Goal: Transaction & Acquisition: Purchase product/service

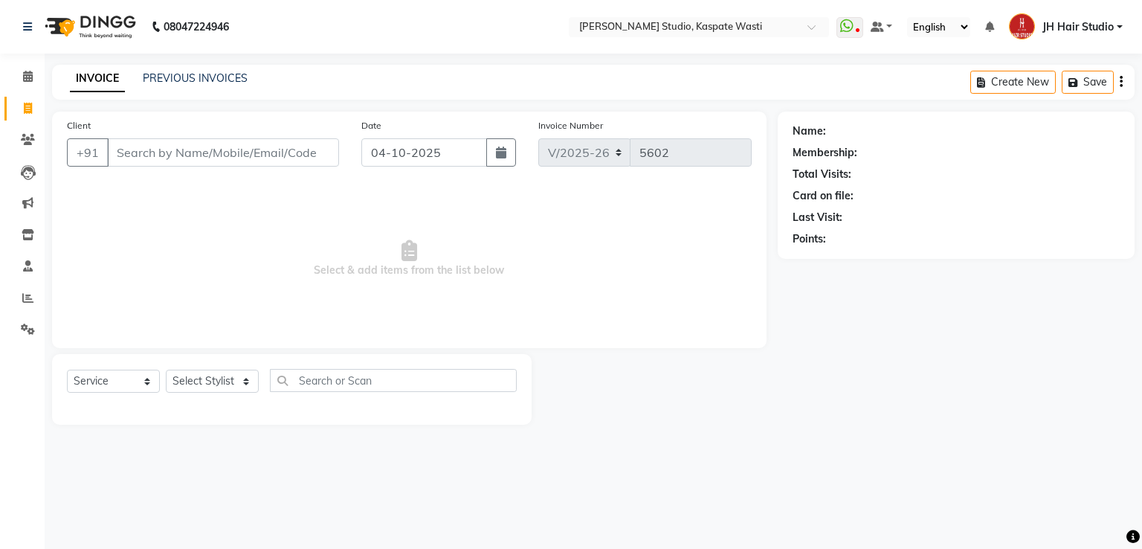
select select "130"
select select "service"
click at [196, 164] on input "Client" at bounding box center [223, 152] width 232 height 28
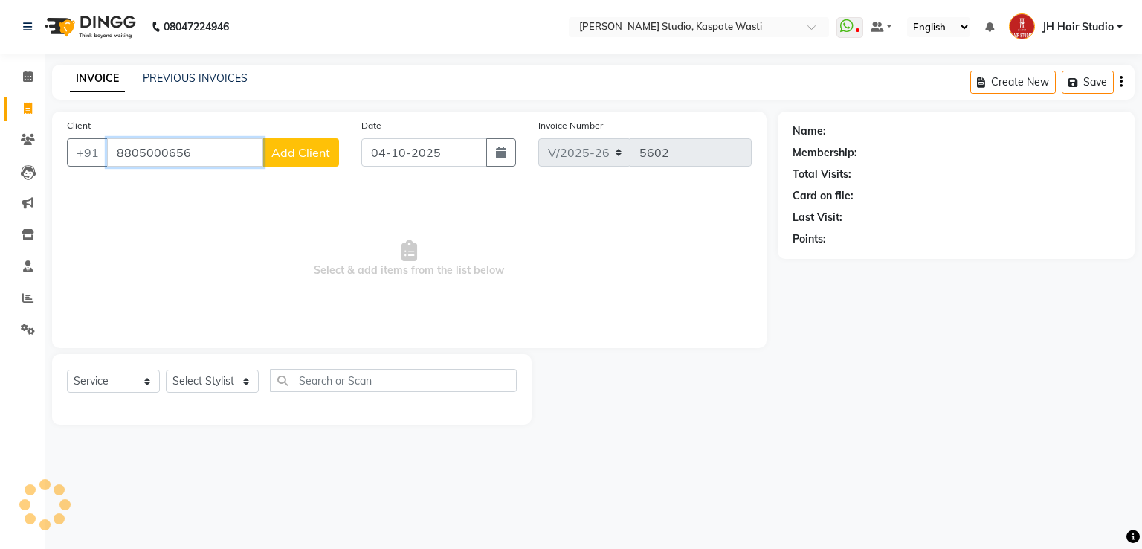
type input "8805000656"
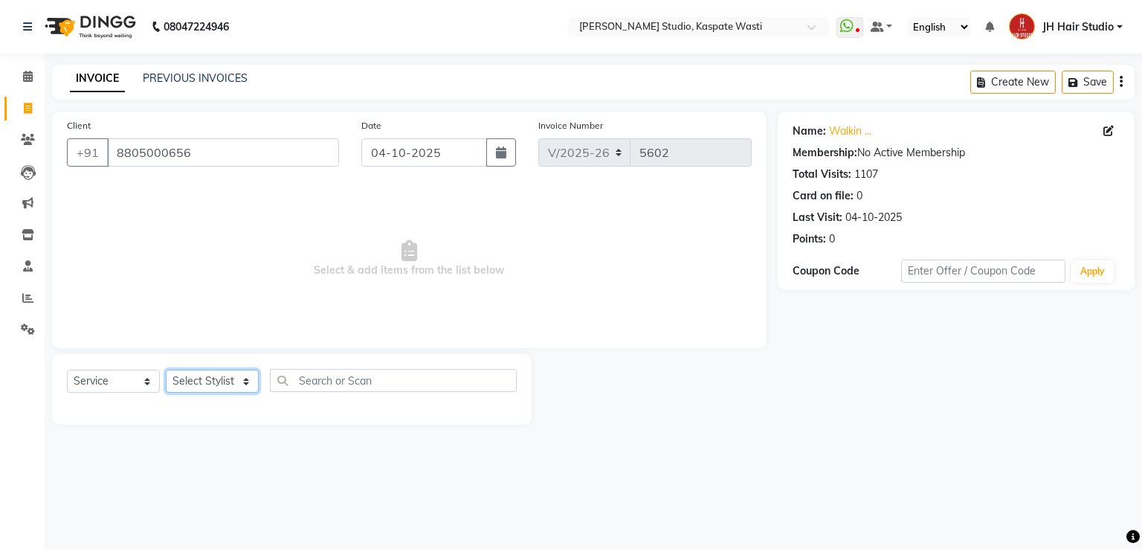
click at [200, 382] on select "Select Stylist [F1] GANESH [F1] Jagdish [ F1] RAM [F1]Sanjay [F1]Siddhu [F1] Su…" at bounding box center [212, 381] width 93 height 23
select select "63820"
click at [166, 370] on select "Select Stylist [F1] GANESH [F1] Jagdish [ F1] RAM [F1]Sanjay [F1]Siddhu [F1] Su…" at bounding box center [212, 381] width 93 height 23
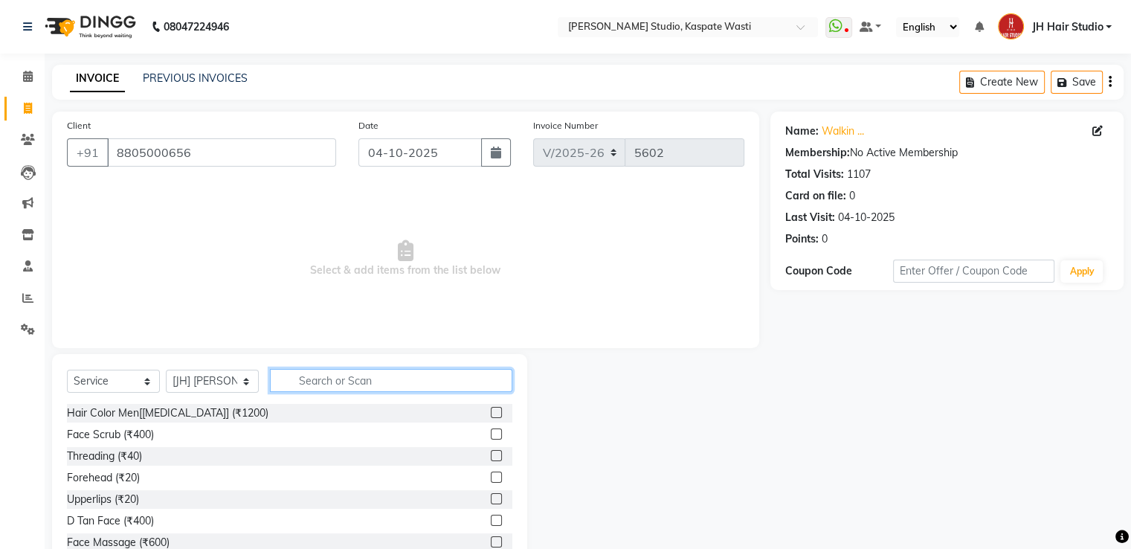
click at [321, 374] on input "text" at bounding box center [391, 380] width 242 height 23
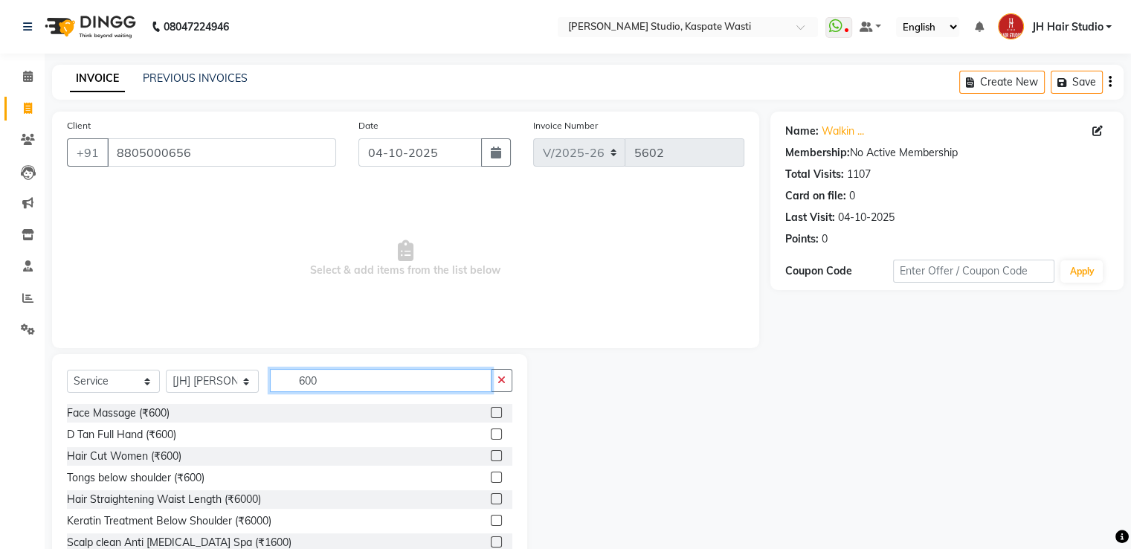
type input "600"
click at [491, 452] on label at bounding box center [496, 455] width 11 height 11
click at [491, 452] on input "checkbox" at bounding box center [496, 456] width 10 height 10
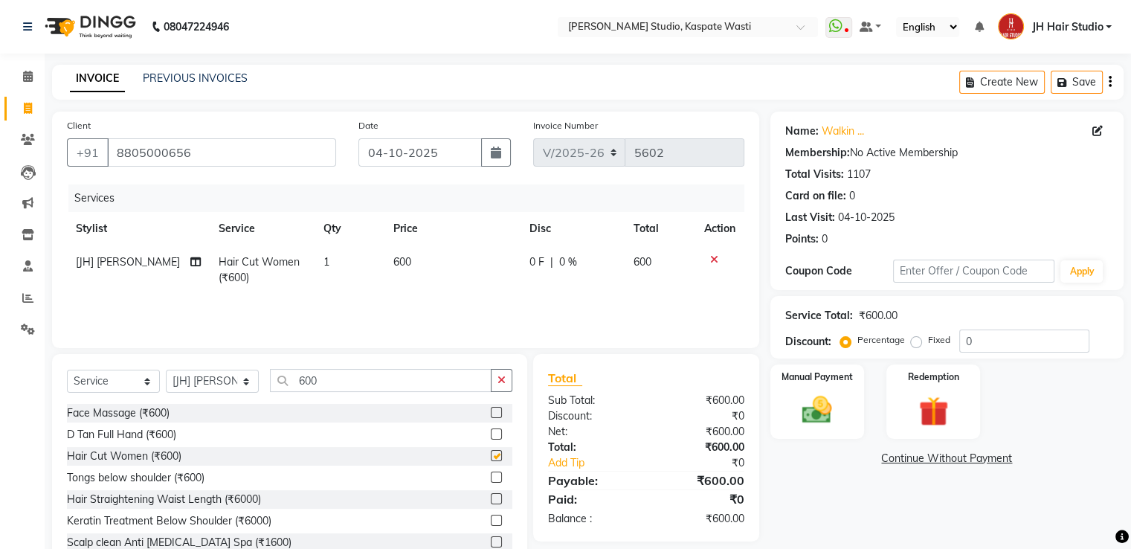
checkbox input "false"
click at [196, 376] on select "Select Stylist [F1] GANESH [F1] [PERSON_NAME] [ F1] RAM [F1]Sanjay [F1][PERSON_…" at bounding box center [212, 381] width 93 height 23
select select "47594"
click at [166, 370] on select "Select Stylist [F1] GANESH [F1] [PERSON_NAME] [ F1] RAM [F1]Sanjay [F1][PERSON_…" at bounding box center [212, 381] width 93 height 23
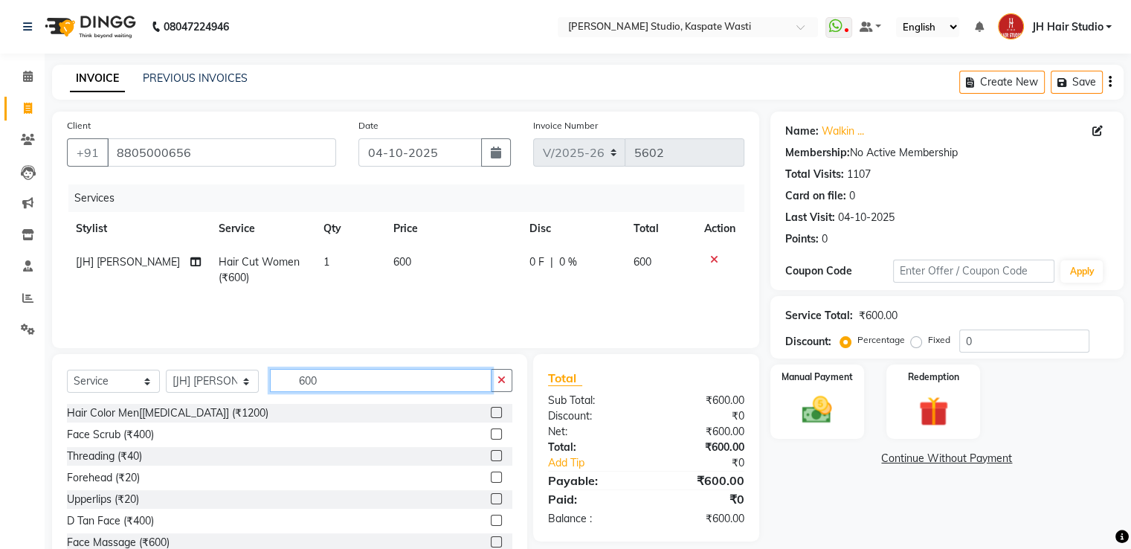
click at [332, 381] on input "600" at bounding box center [381, 380] width 222 height 23
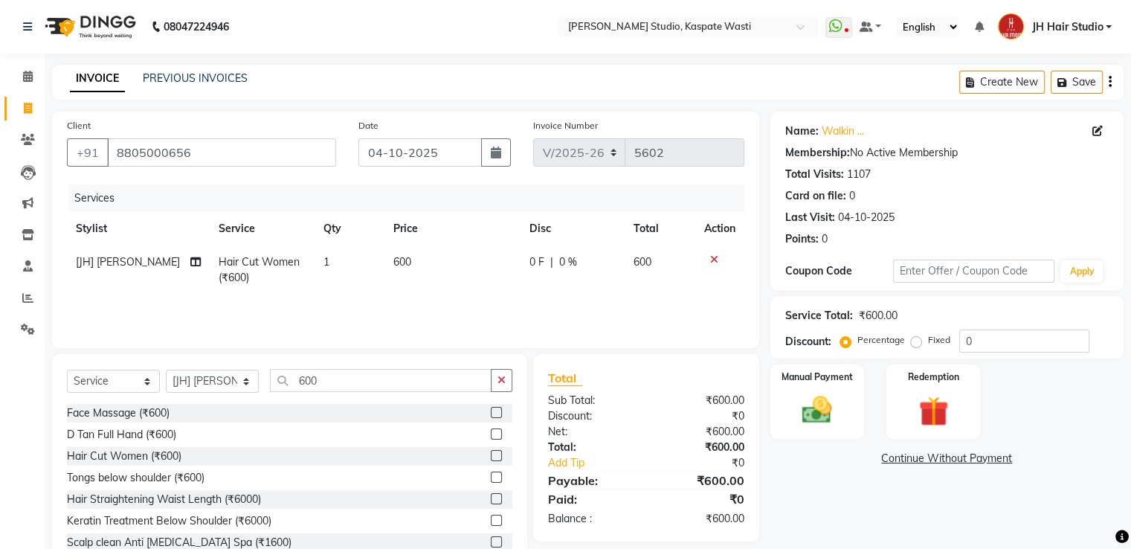
click at [491, 457] on label at bounding box center [496, 455] width 11 height 11
click at [491, 457] on input "checkbox" at bounding box center [496, 456] width 10 height 10
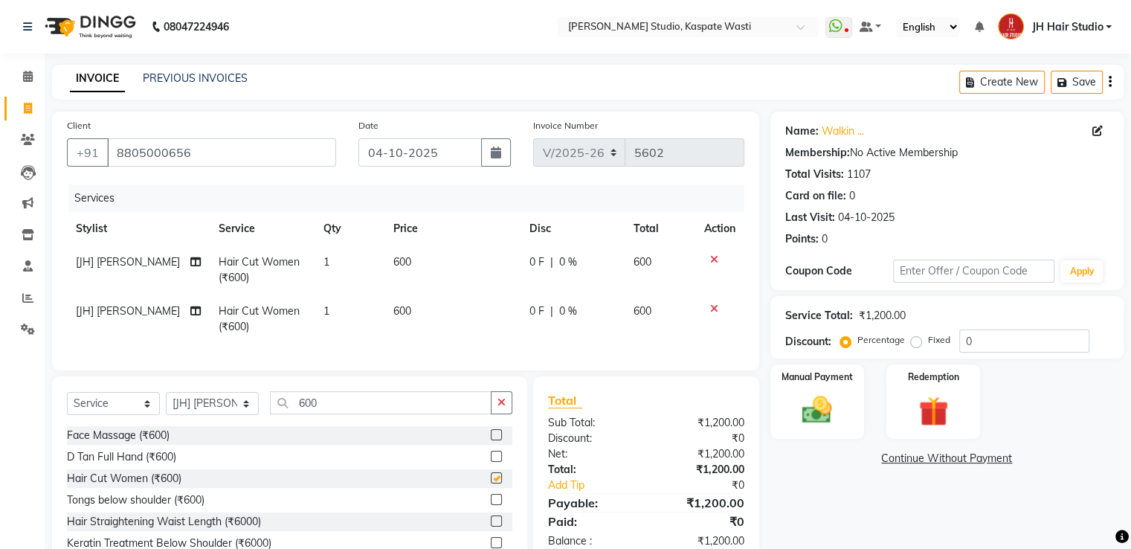
checkbox input "false"
click at [306, 414] on input "600" at bounding box center [381, 402] width 222 height 23
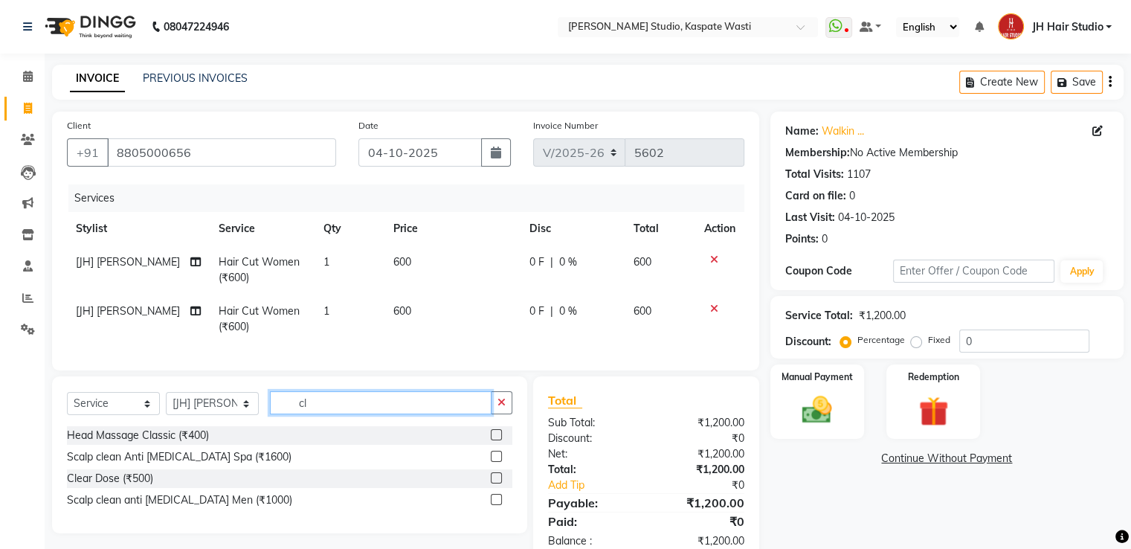
type input "cl"
click at [496, 483] on label at bounding box center [496, 477] width 11 height 11
click at [496, 483] on input "checkbox" at bounding box center [496, 479] width 10 height 10
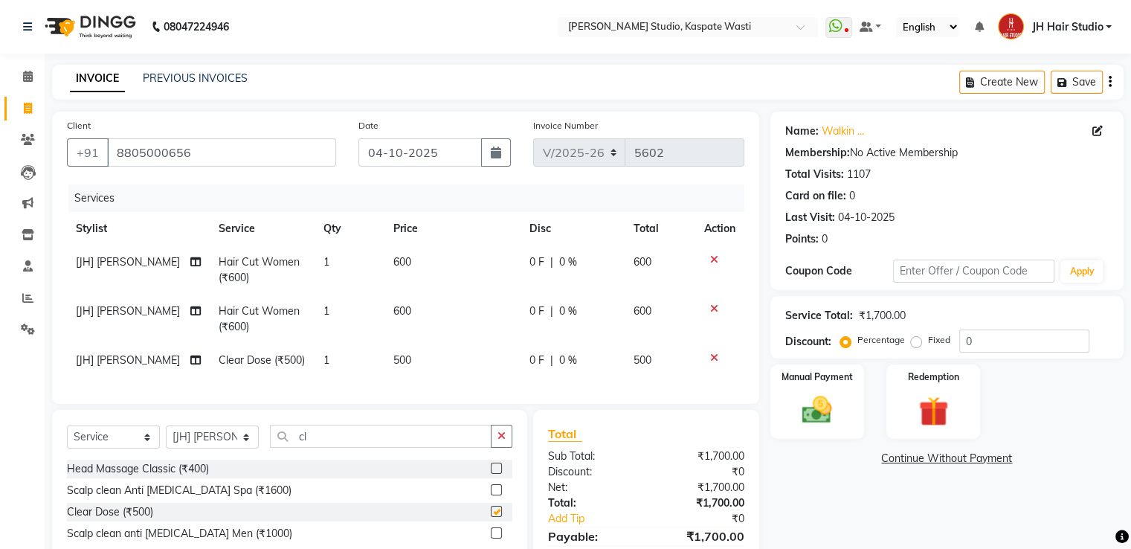
checkbox input "false"
click at [397, 359] on span "500" at bounding box center [402, 359] width 18 height 13
select select "47594"
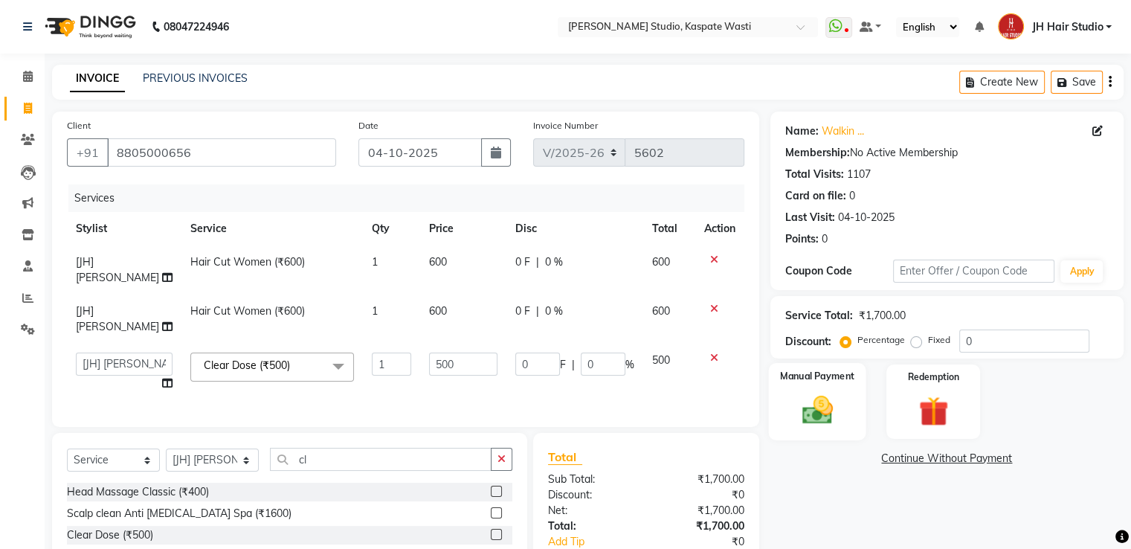
click at [810, 402] on img at bounding box center [817, 411] width 50 height 36
click at [894, 461] on span "GPay" at bounding box center [893, 459] width 30 height 17
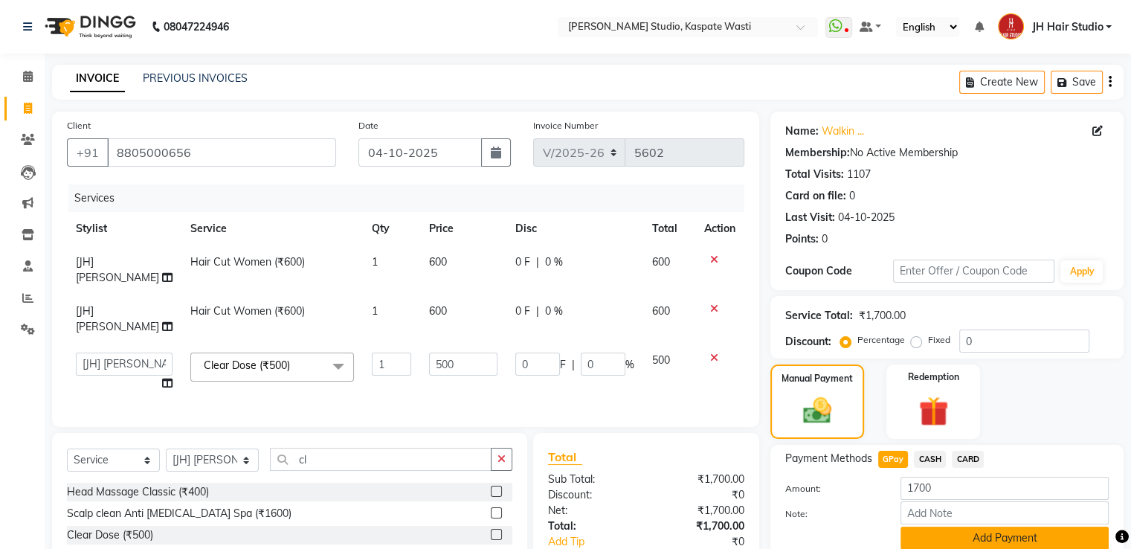
click at [1017, 534] on button "Add Payment" at bounding box center [1005, 538] width 208 height 23
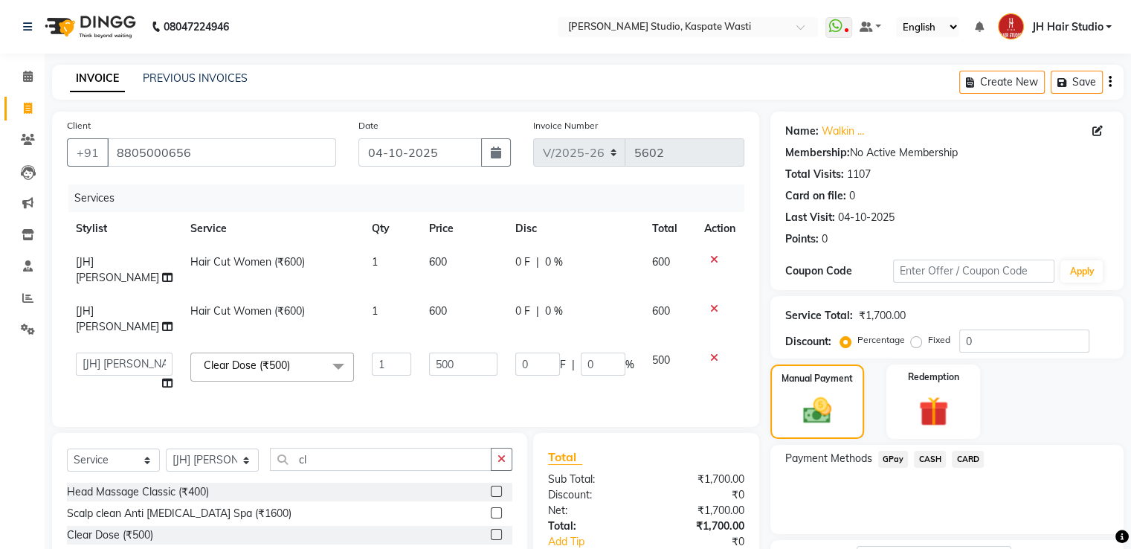
scroll to position [121, 0]
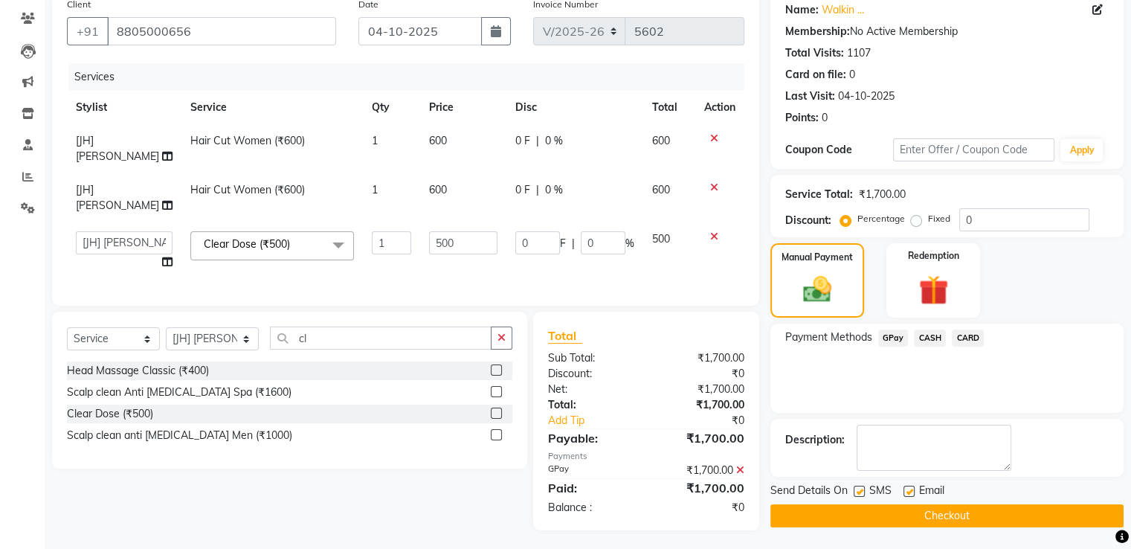
click at [929, 509] on button "Checkout" at bounding box center [947, 515] width 353 height 23
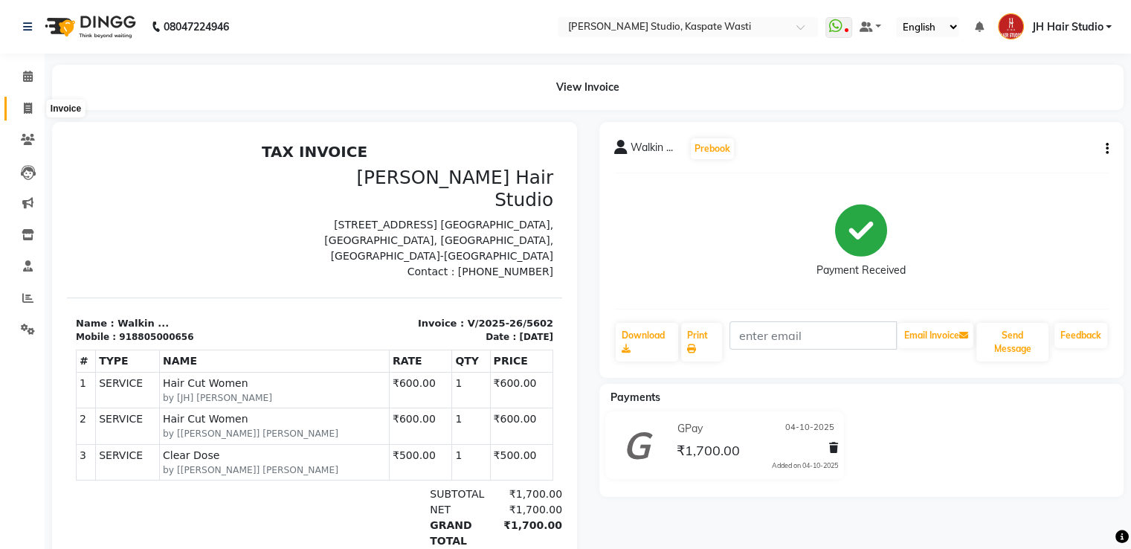
click at [23, 116] on span at bounding box center [28, 108] width 26 height 17
select select "130"
select select "service"
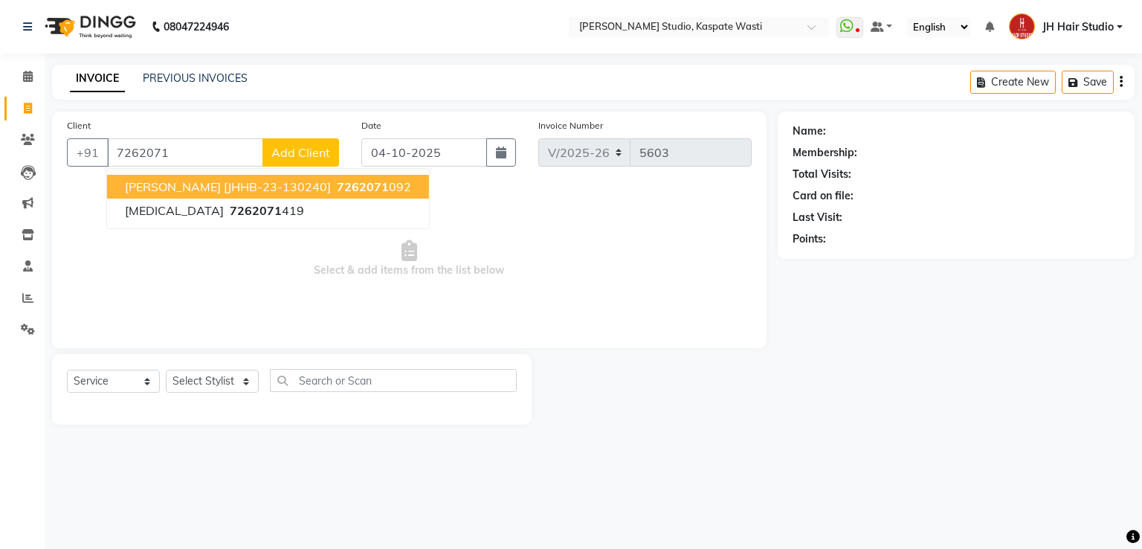
click at [337, 193] on span "7262071" at bounding box center [363, 186] width 52 height 15
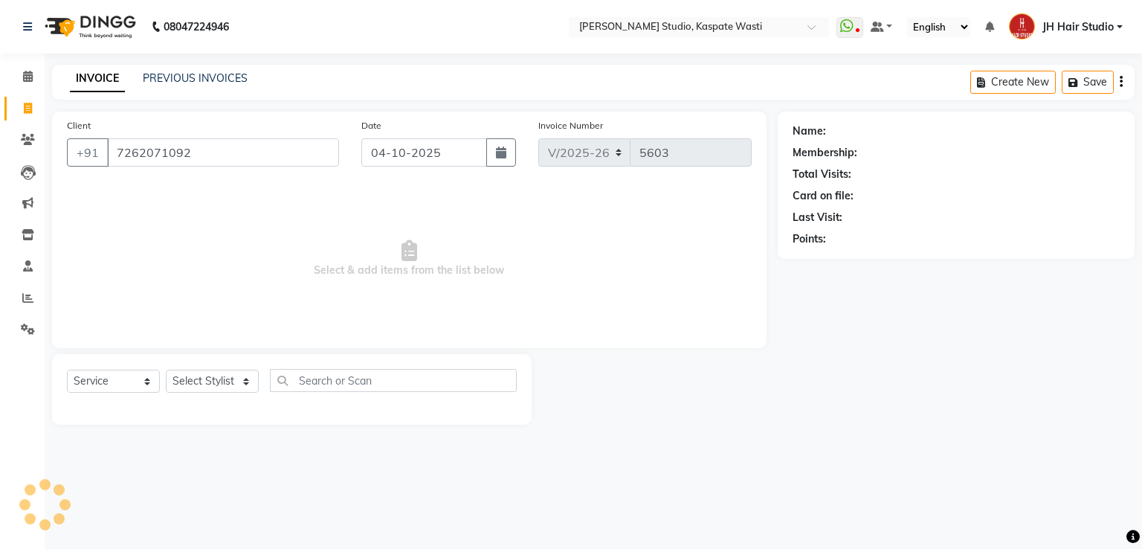
type input "7262071092"
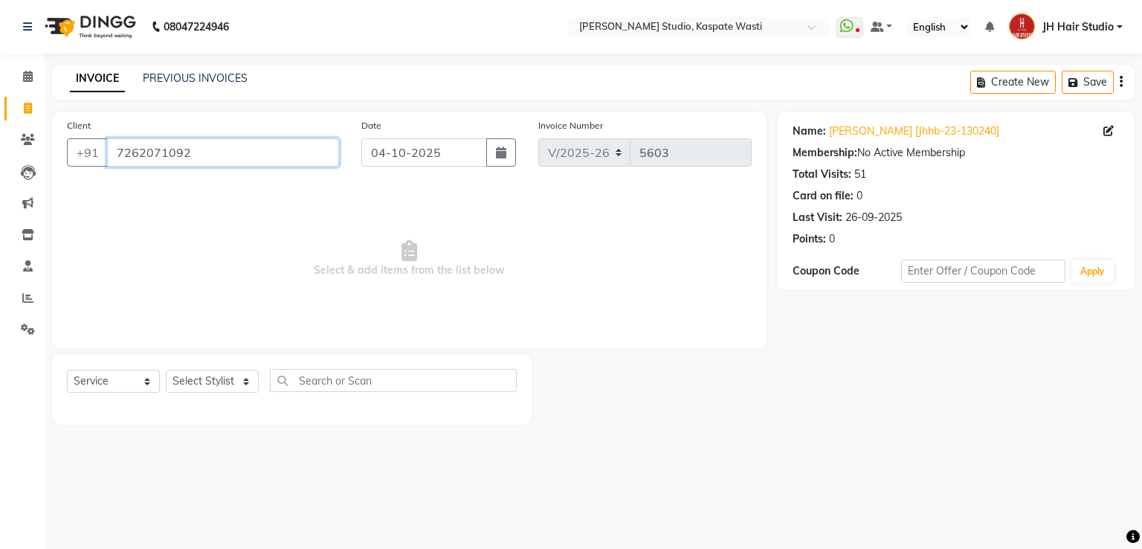
click at [135, 155] on input "7262071092" at bounding box center [223, 152] width 232 height 28
click at [29, 132] on span at bounding box center [28, 140] width 26 height 17
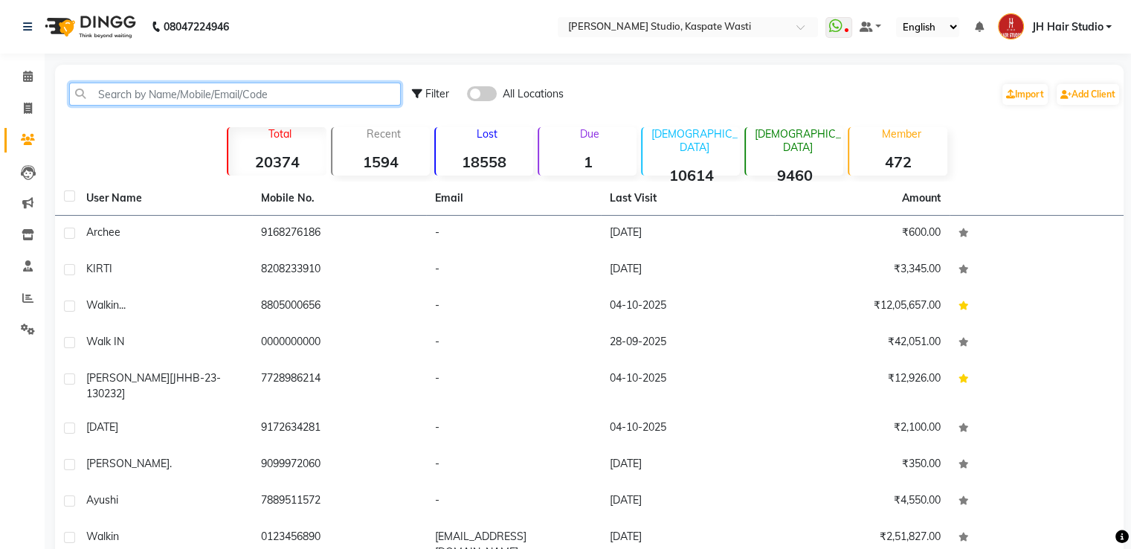
click at [231, 92] on input "text" at bounding box center [235, 94] width 332 height 23
paste input "7262071092"
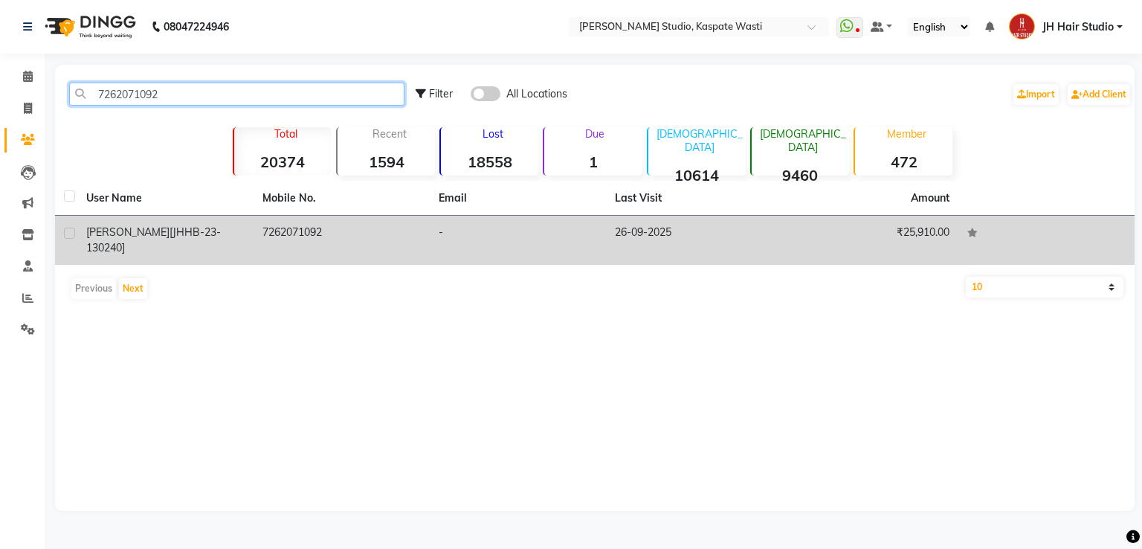
type input "7262071092"
click at [348, 239] on td "7262071092" at bounding box center [342, 240] width 176 height 49
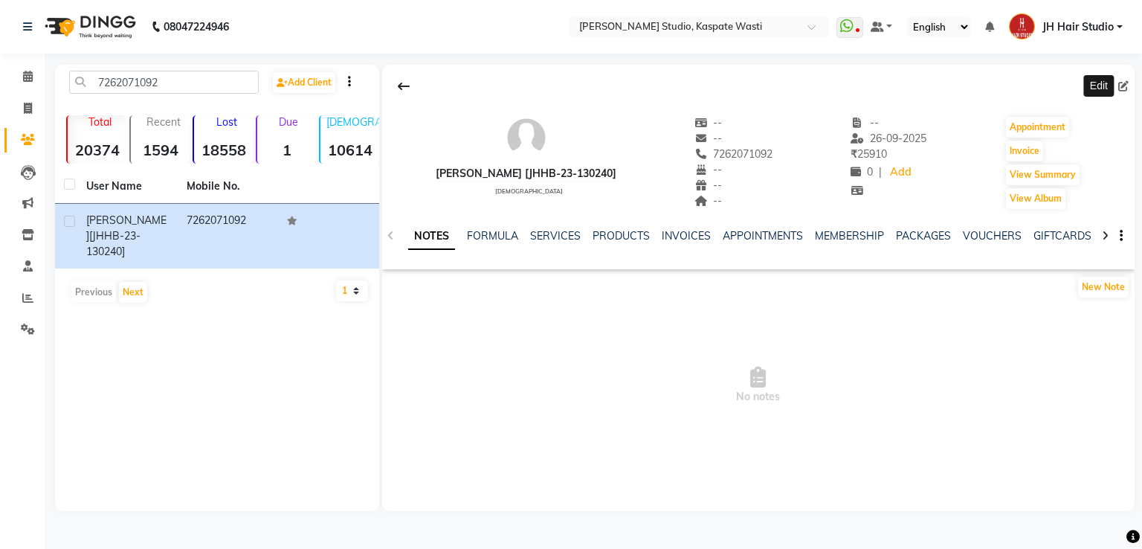
click at [1119, 81] on icon at bounding box center [1124, 86] width 10 height 10
select select "22"
select select "[DEMOGRAPHIC_DATA]"
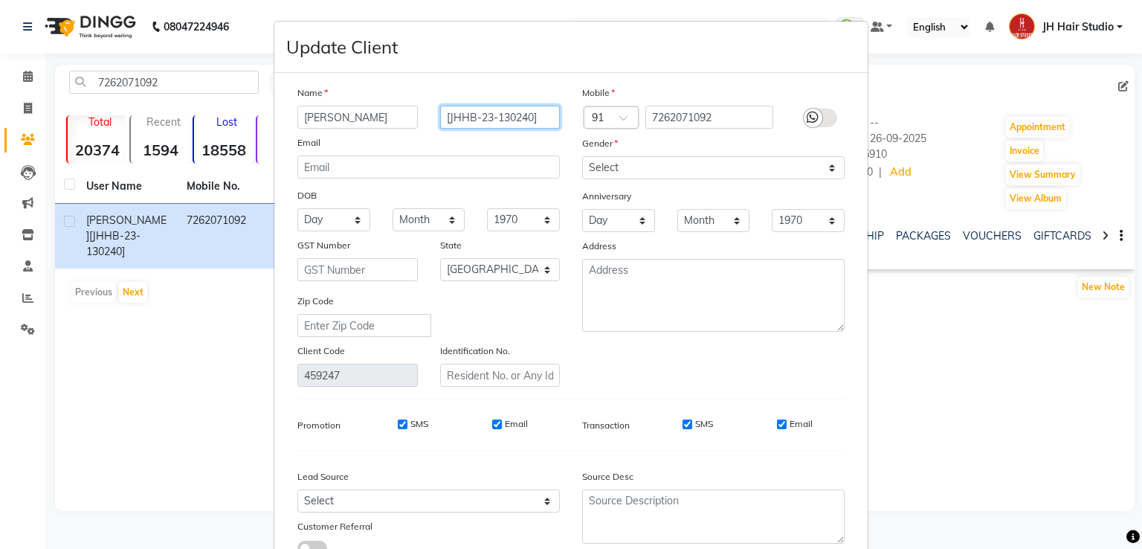
drag, startPoint x: 544, startPoint y: 119, endPoint x: 422, endPoint y: 115, distance: 122.8
click at [422, 115] on div "Rohit Nibaroy [JHHB-23-130240]" at bounding box center [428, 117] width 285 height 23
type input "[HX-"
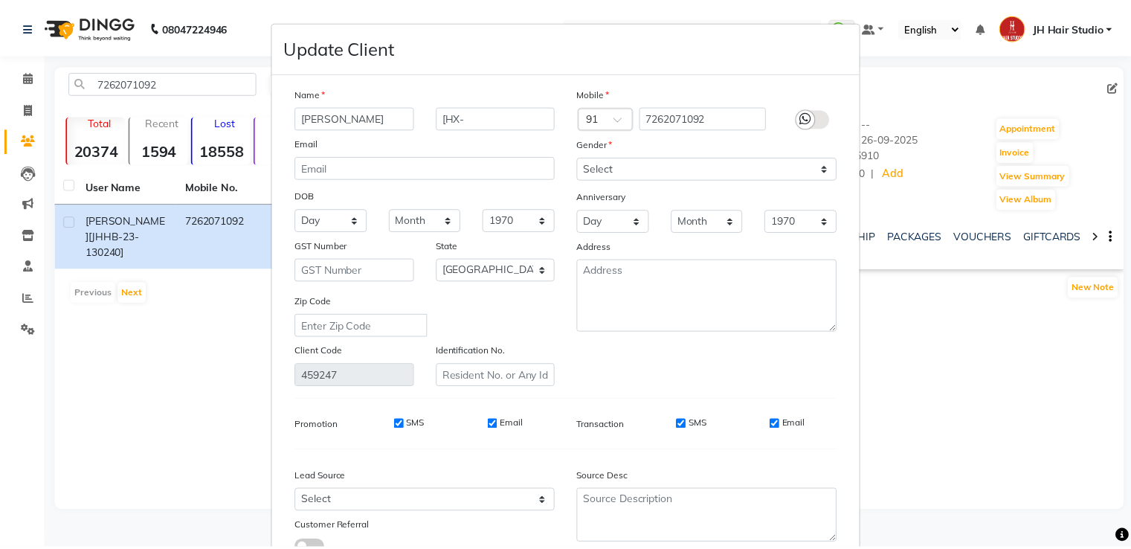
scroll to position [119, 0]
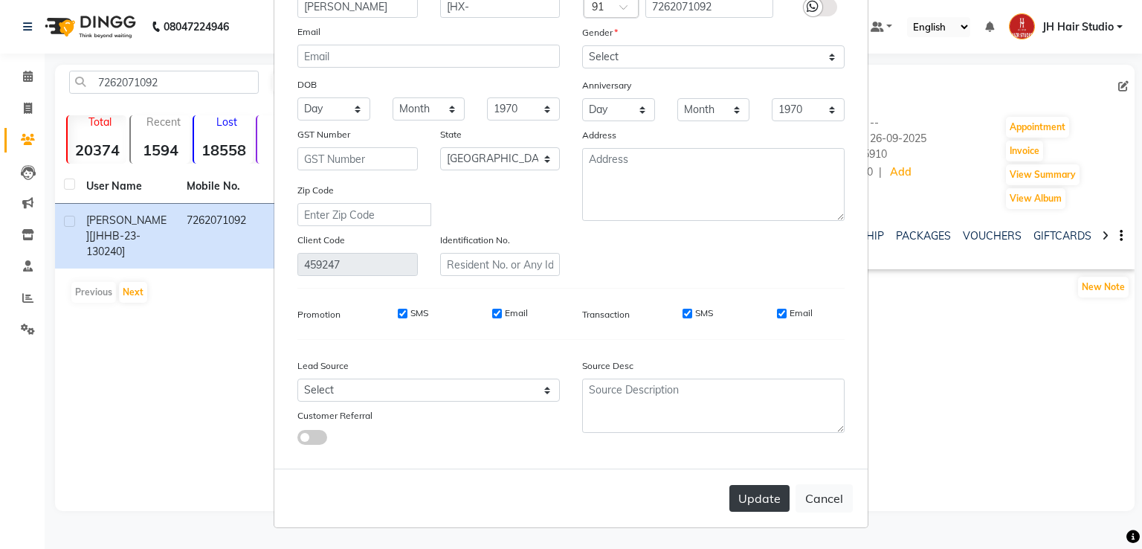
click at [759, 493] on button "Update" at bounding box center [760, 498] width 60 height 27
select select
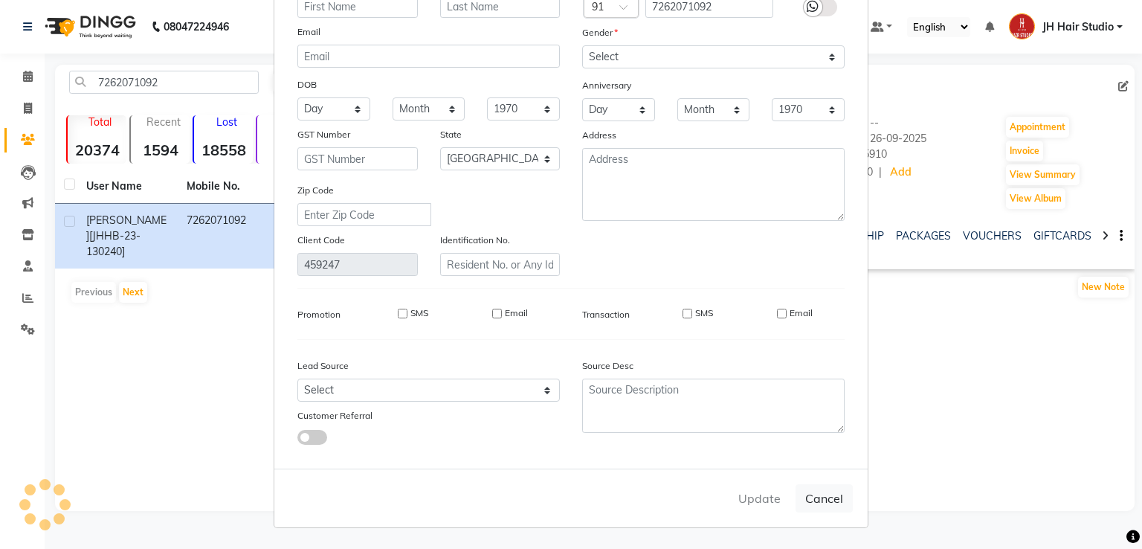
select select
select select "null"
select select
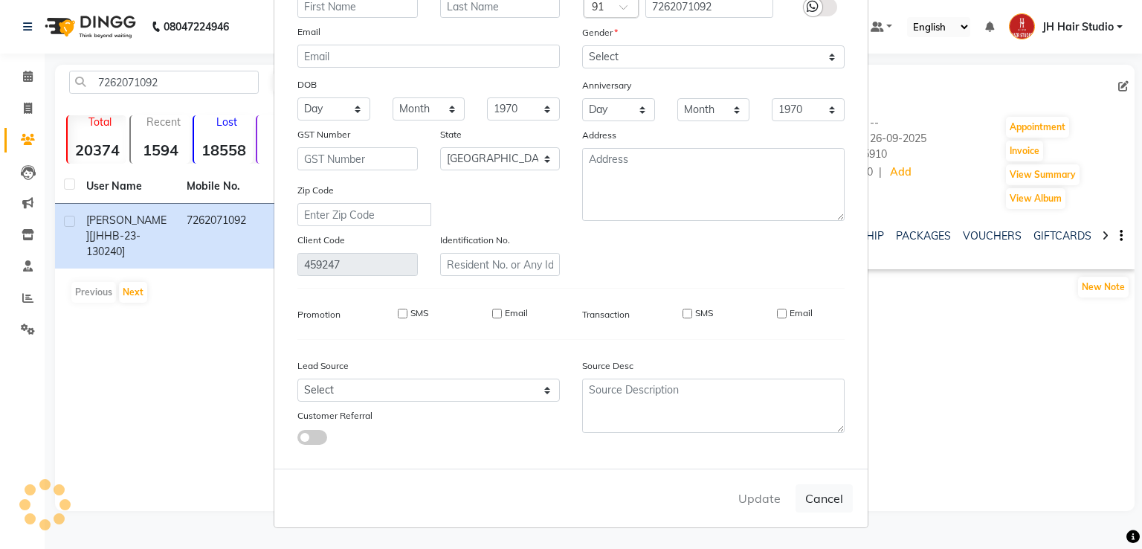
select select
checkbox input "false"
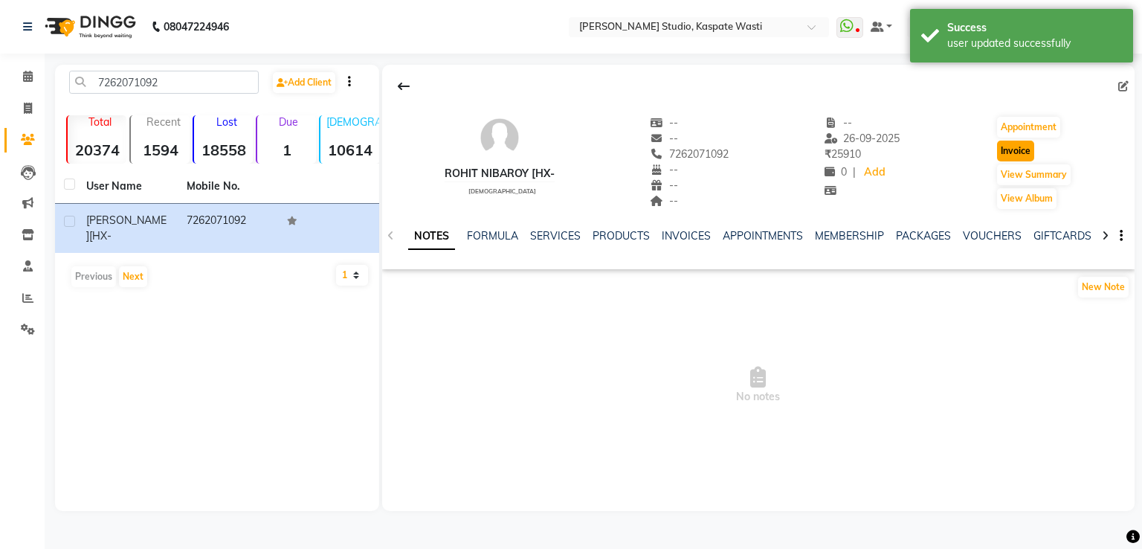
click at [1013, 147] on button "Invoice" at bounding box center [1015, 151] width 37 height 21
select select "130"
select select "service"
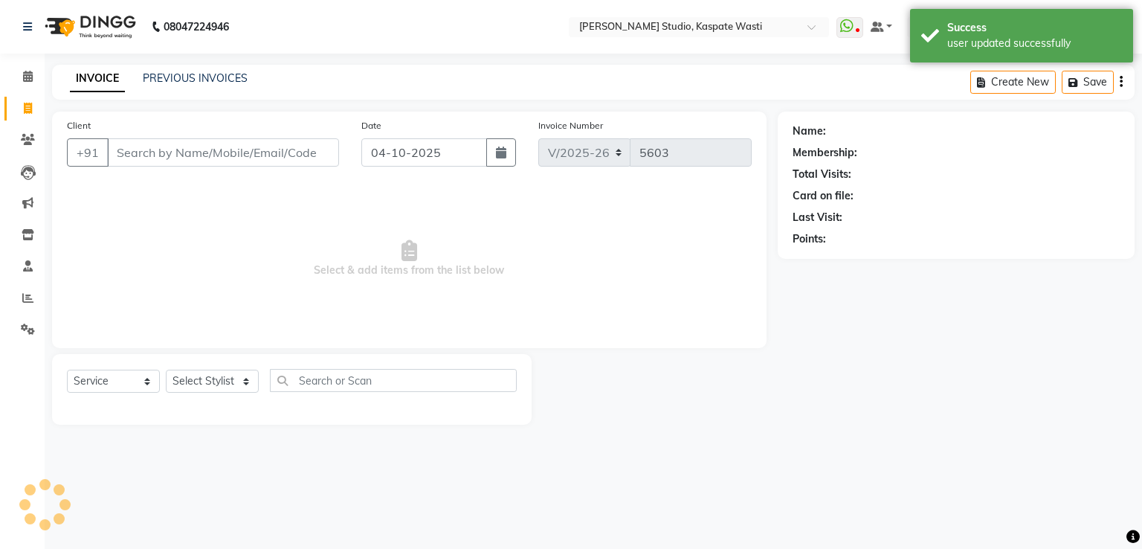
type input "7262071092"
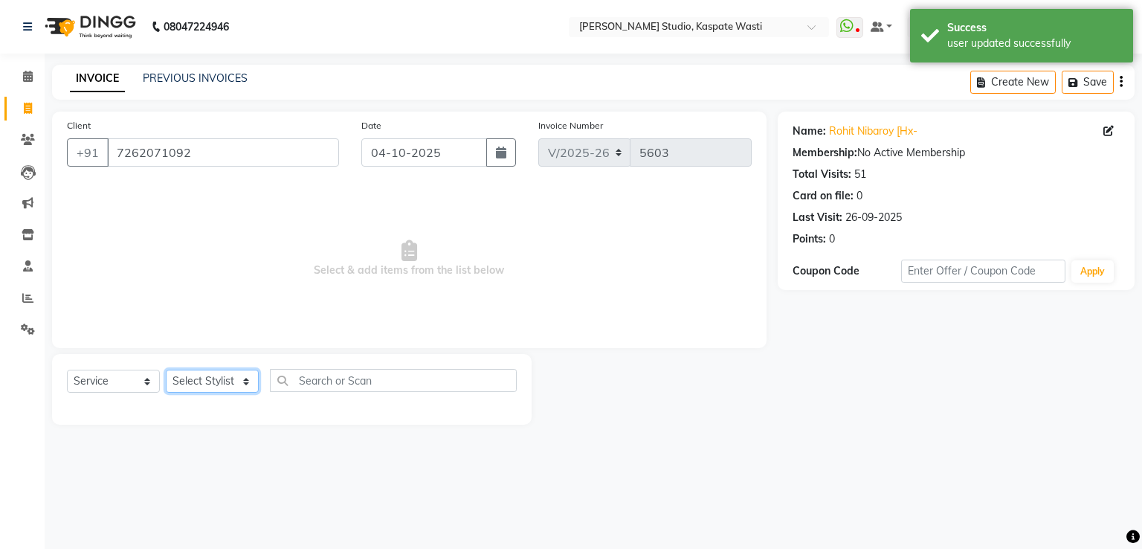
click at [205, 385] on select "Select Stylist [F1] GANESH [F1] [PERSON_NAME] [ F1] RAM [F1]Sanjay [F1][PERSON_…" at bounding box center [212, 381] width 93 height 23
select select "3887"
click at [166, 370] on select "Select Stylist [F1] GANESH [F1] [PERSON_NAME] [ F1] RAM [F1]Sanjay [F1][PERSON_…" at bounding box center [212, 381] width 93 height 23
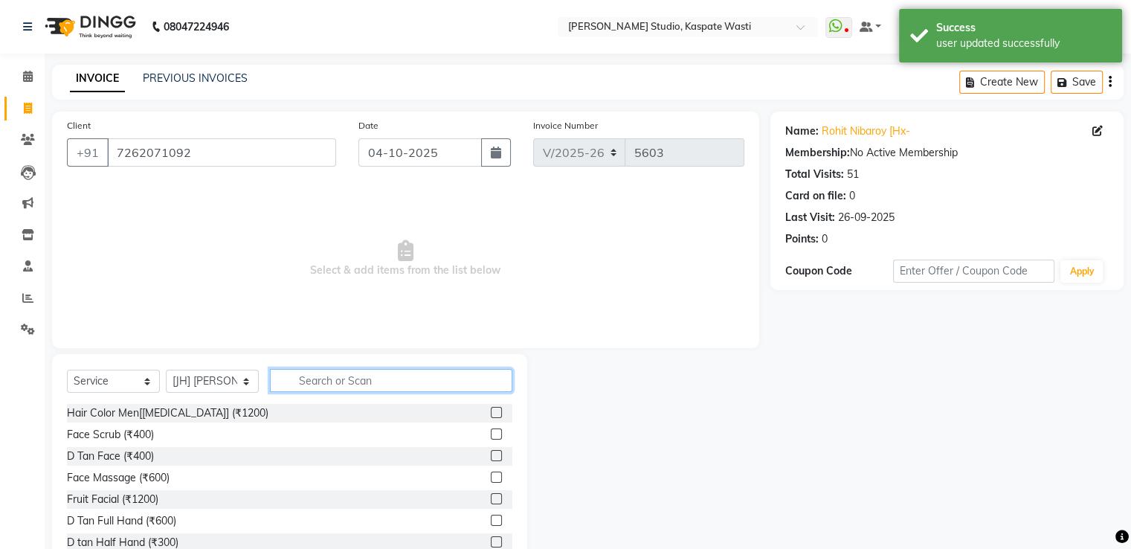
click at [338, 389] on input "text" at bounding box center [391, 380] width 242 height 23
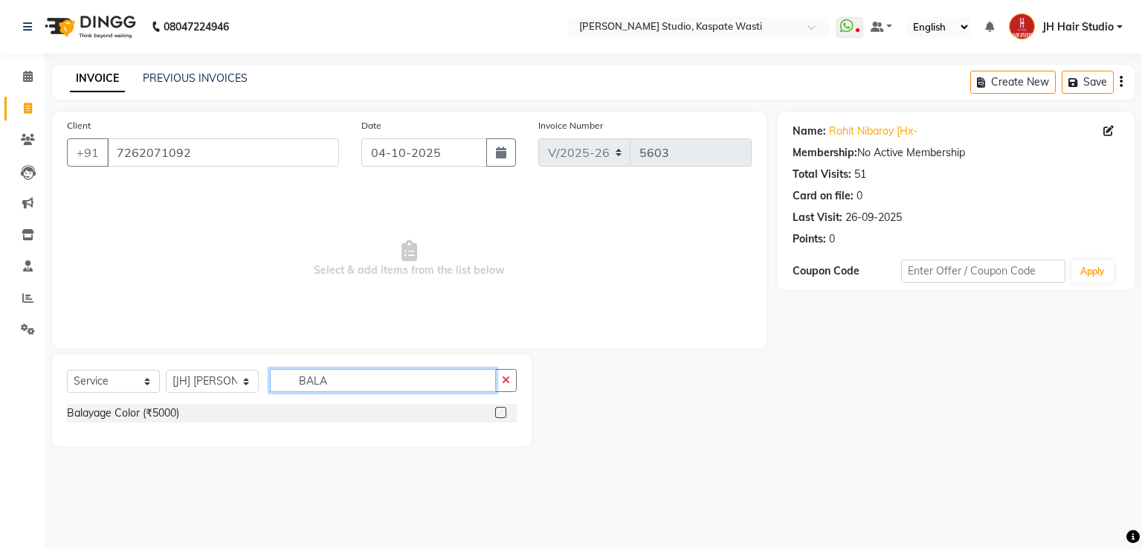
type input "BALA"
click at [501, 414] on label at bounding box center [500, 412] width 11 height 11
click at [501, 414] on input "checkbox" at bounding box center [500, 413] width 10 height 10
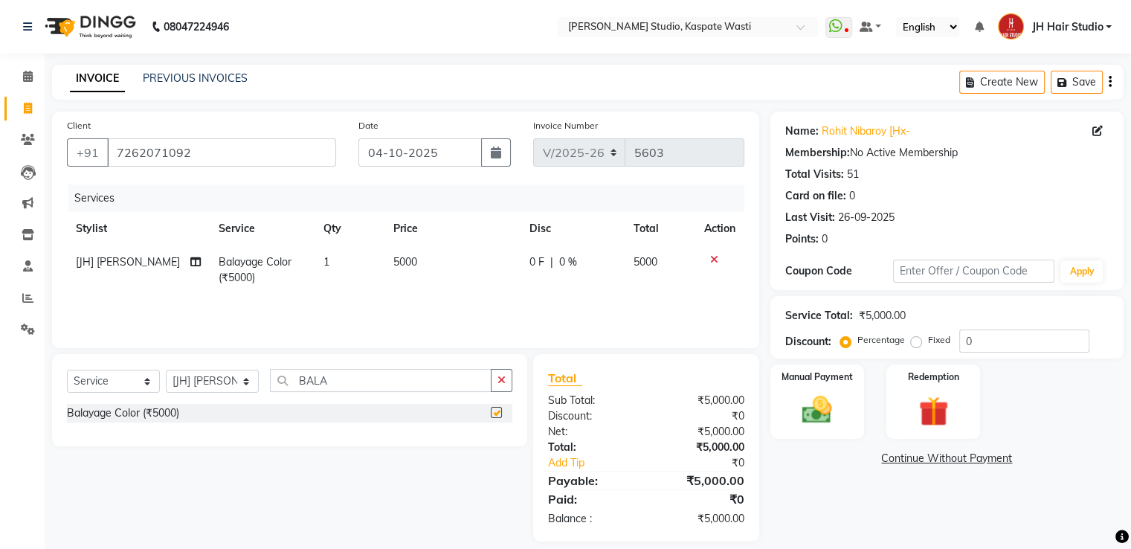
checkbox input "false"
click at [402, 259] on span "5000" at bounding box center [405, 261] width 24 height 13
select select "3887"
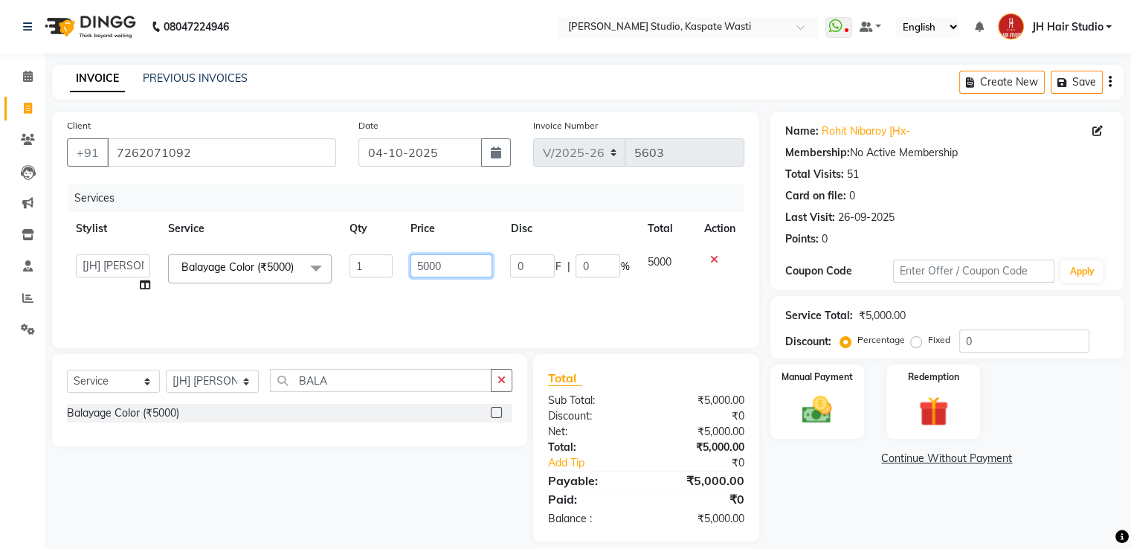
click at [428, 269] on input "5000" at bounding box center [452, 265] width 82 height 23
type input "4500"
click at [99, 382] on select "Select Service Product Membership Package Voucher Prepaid Gift Card" at bounding box center [113, 381] width 93 height 23
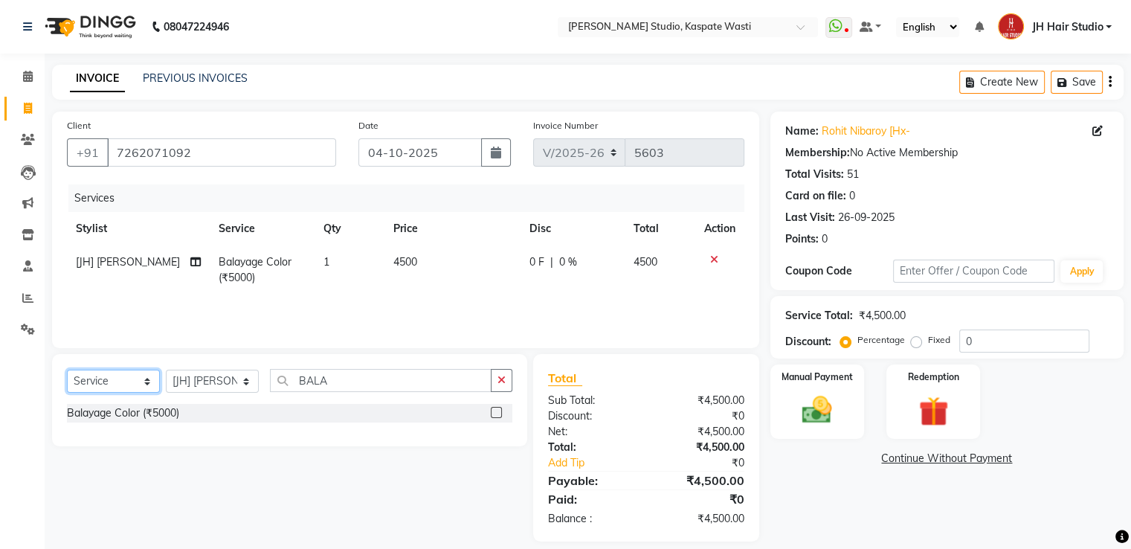
select select "membership"
click at [67, 370] on select "Select Service Product Membership Package Voucher Prepaid Gift Card" at bounding box center [113, 381] width 93 height 23
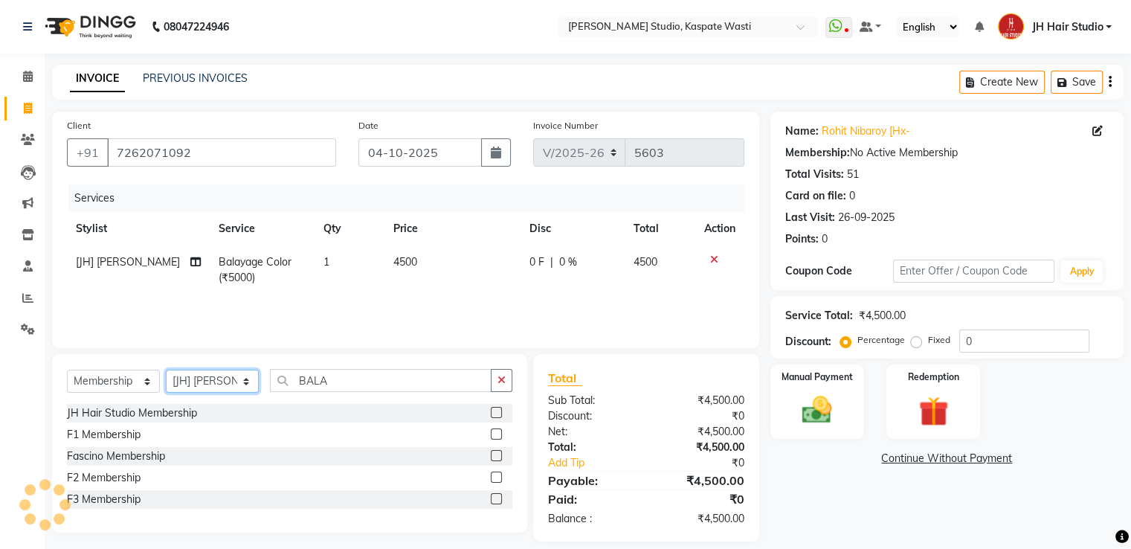
click at [230, 382] on select "Select Stylist [F1] GANESH [F1] [PERSON_NAME] [ F1] RAM [F1]Sanjay [F1][PERSON_…" at bounding box center [212, 381] width 93 height 23
select select "83281"
click at [166, 370] on select "Select Stylist [F1] GANESH [F1] [PERSON_NAME] [ F1] RAM [F1]Sanjay [F1][PERSON_…" at bounding box center [212, 381] width 93 height 23
click at [493, 416] on label at bounding box center [496, 412] width 11 height 11
click at [493, 416] on input "checkbox" at bounding box center [496, 413] width 10 height 10
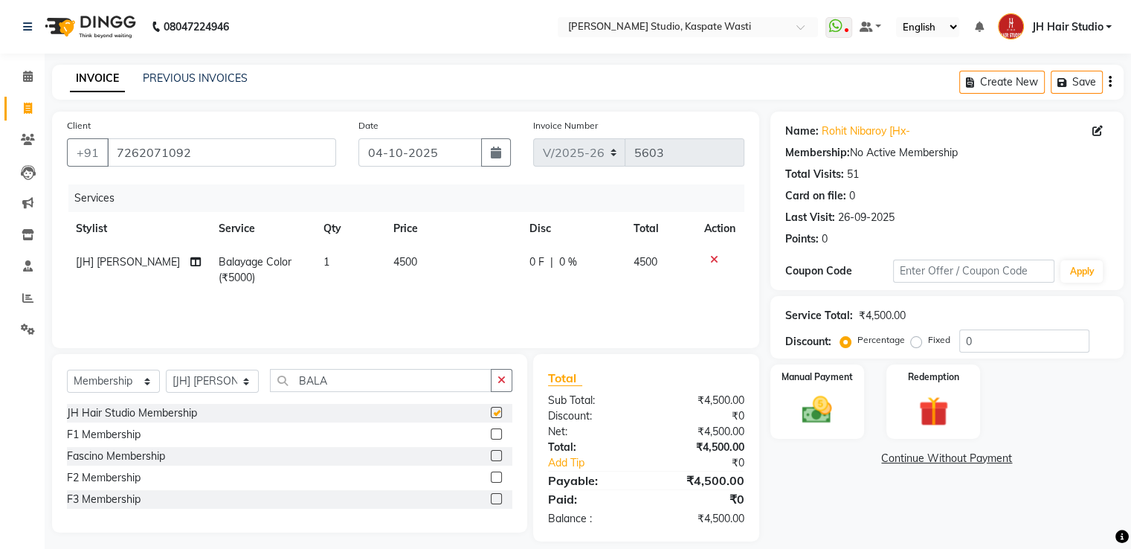
select select "select"
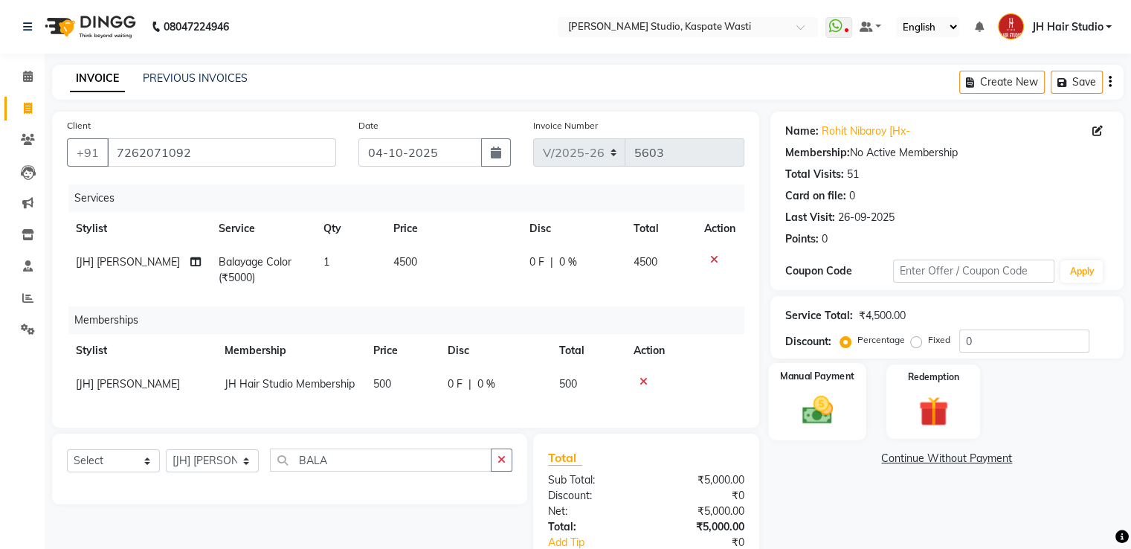
click at [835, 411] on img at bounding box center [817, 411] width 50 height 36
click at [969, 459] on span "CARD" at bounding box center [968, 459] width 32 height 17
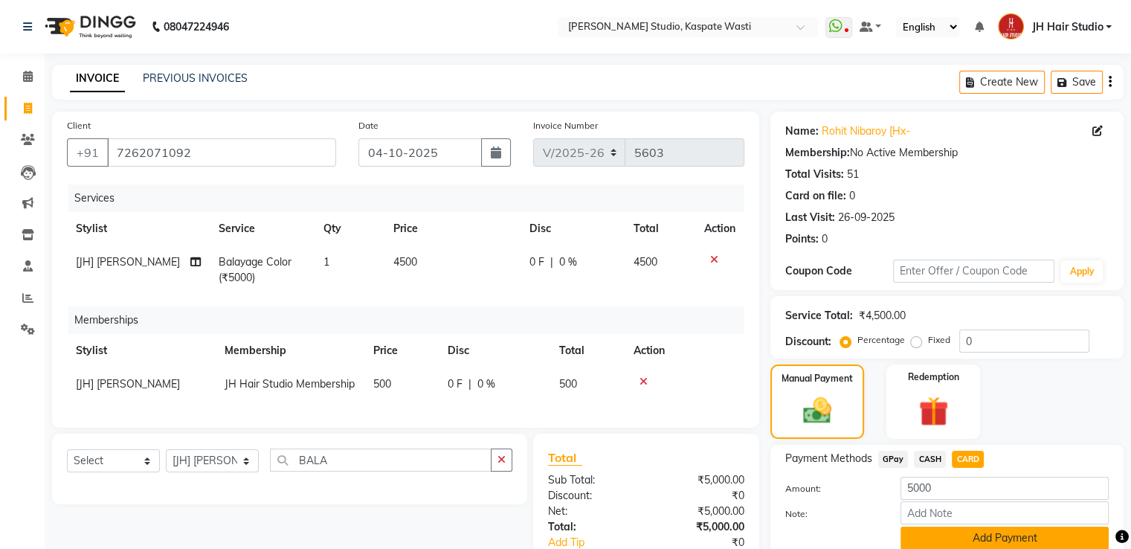
click at [1030, 535] on button "Add Payment" at bounding box center [1005, 538] width 208 height 23
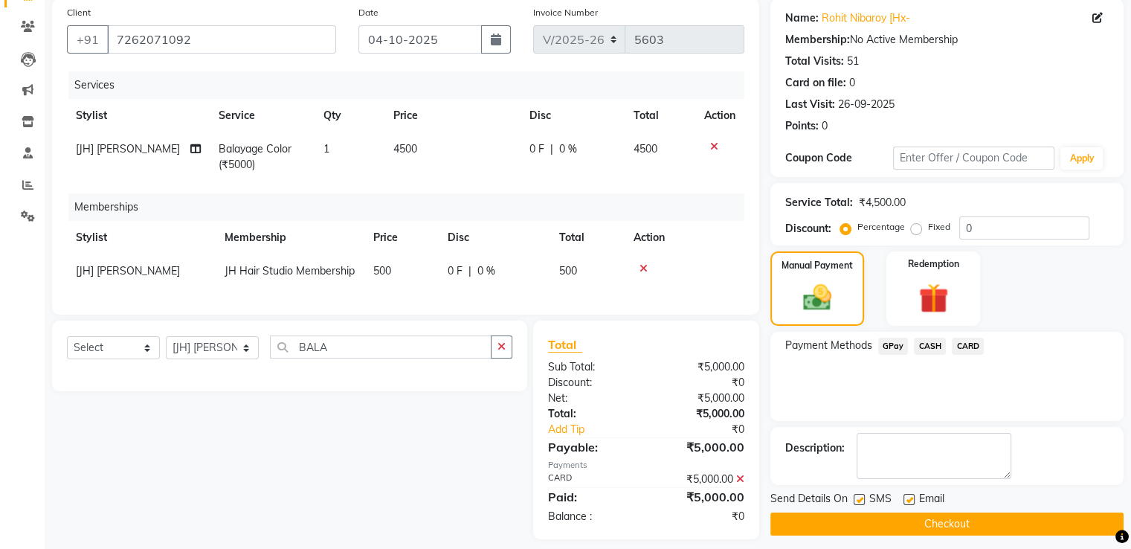
scroll to position [137, 0]
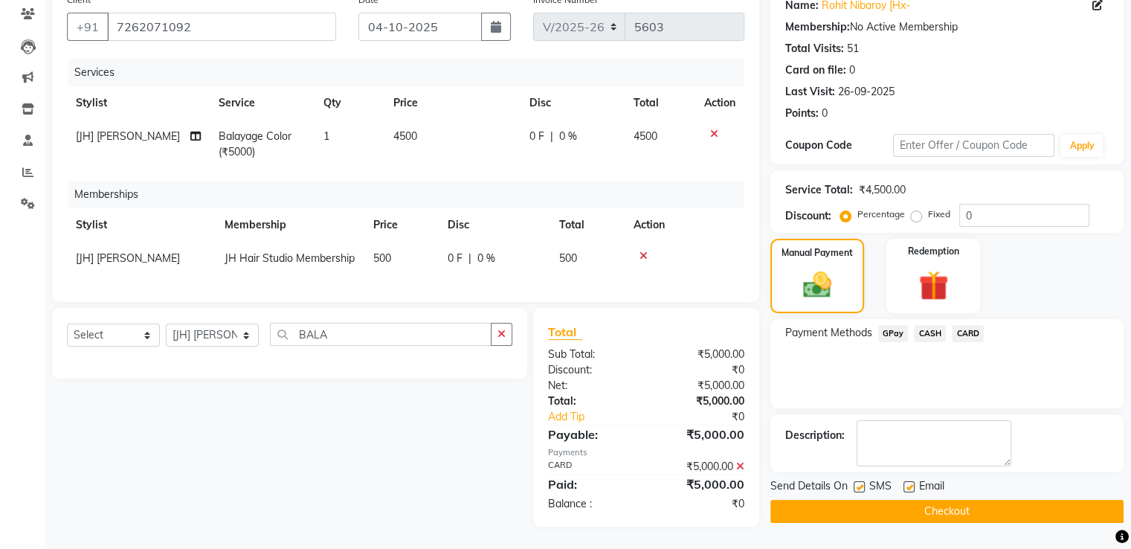
click at [933, 504] on button "Checkout" at bounding box center [947, 511] width 353 height 23
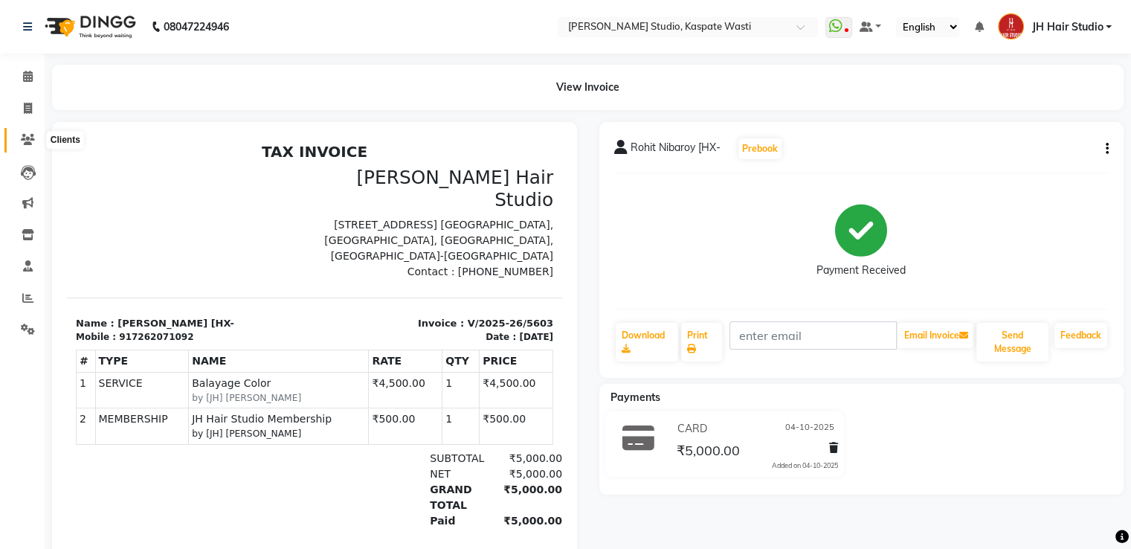
click at [25, 138] on icon at bounding box center [28, 139] width 14 height 11
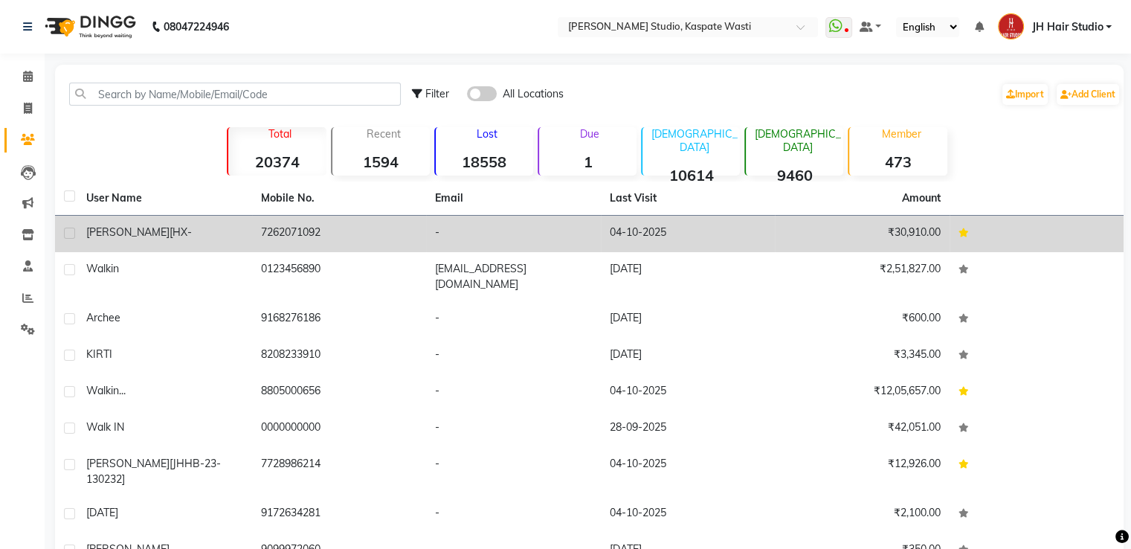
click at [289, 230] on td "7262071092" at bounding box center [339, 234] width 175 height 36
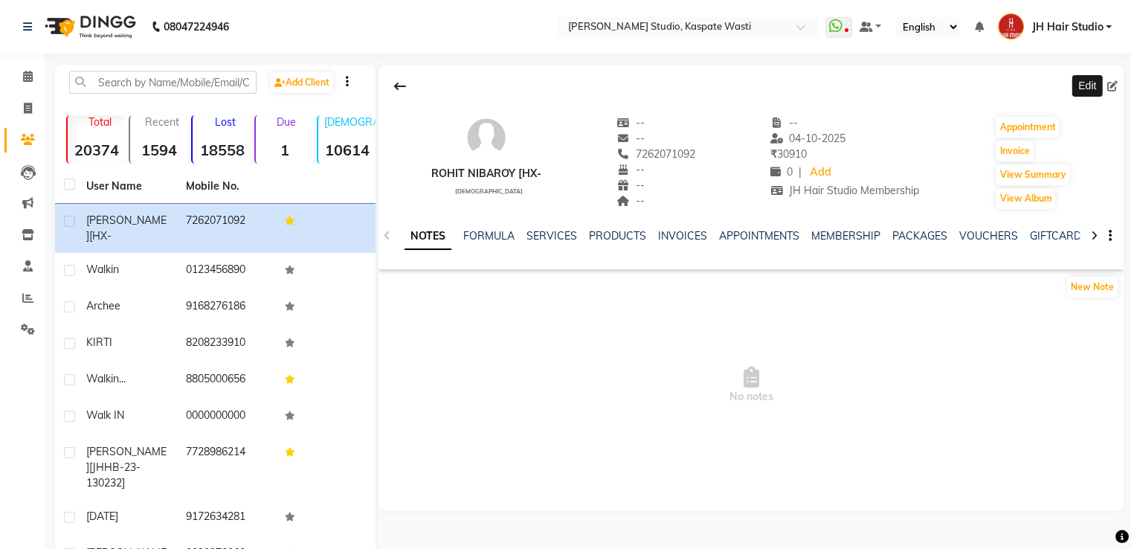
click at [1113, 83] on icon at bounding box center [1112, 86] width 10 height 10
select select "22"
select select "[DEMOGRAPHIC_DATA]"
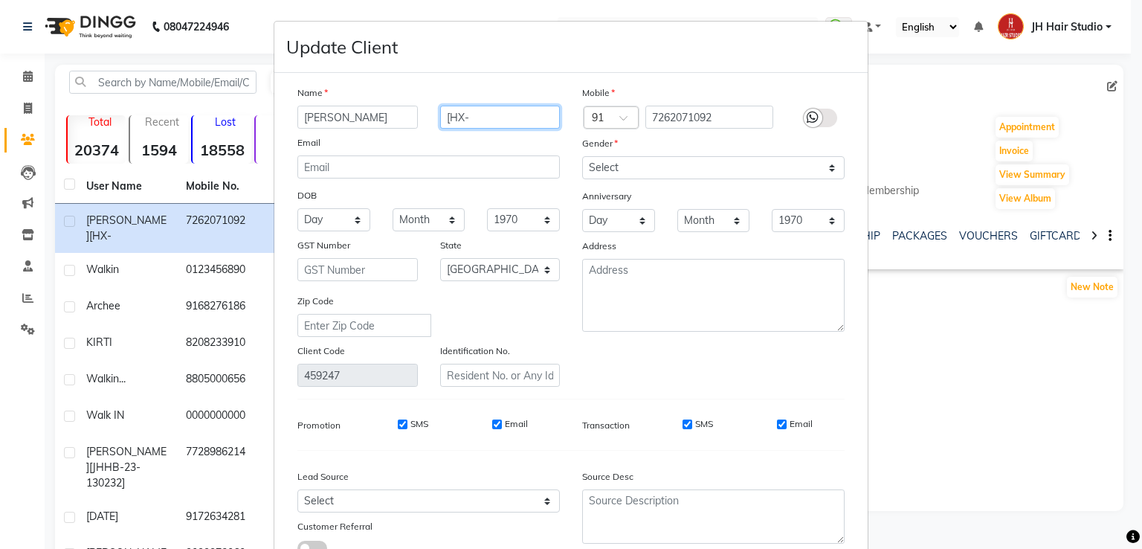
click at [486, 121] on input "[HX-" at bounding box center [500, 117] width 120 height 23
type input "[HX-241]"
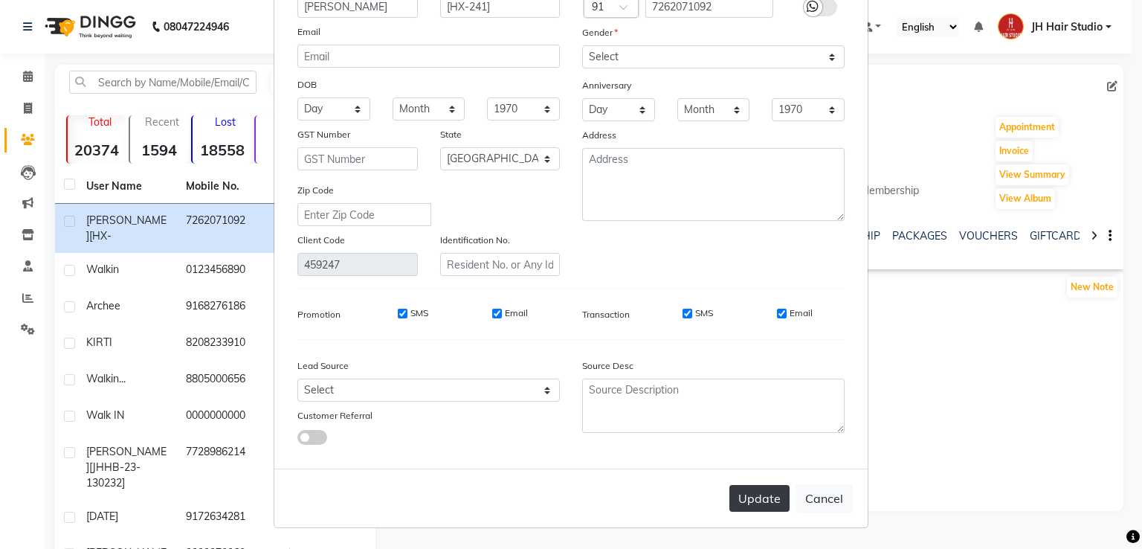
click at [766, 495] on button "Update" at bounding box center [760, 498] width 60 height 27
select select
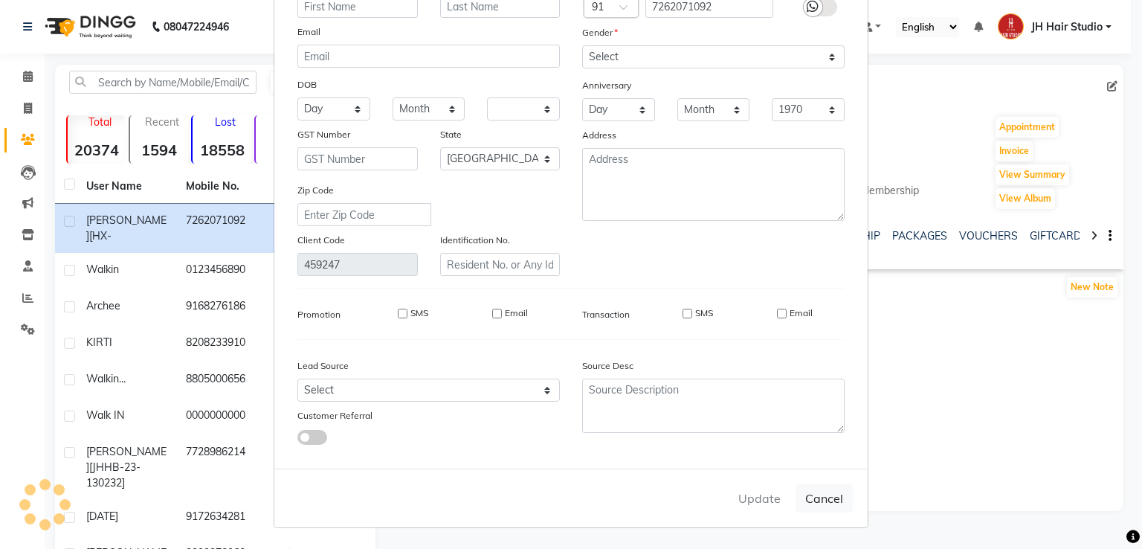
select select "null"
select select
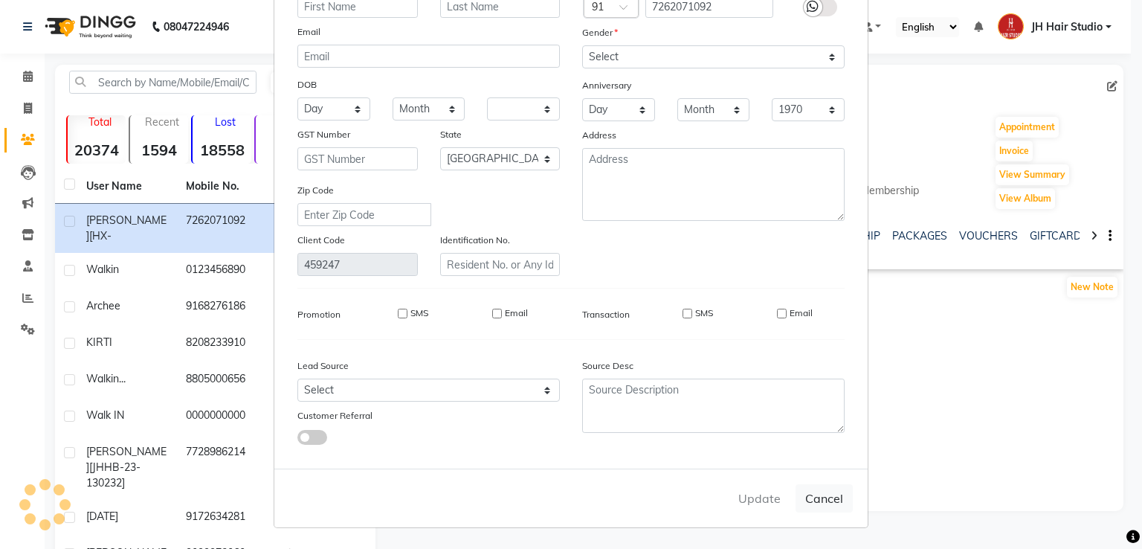
checkbox input "false"
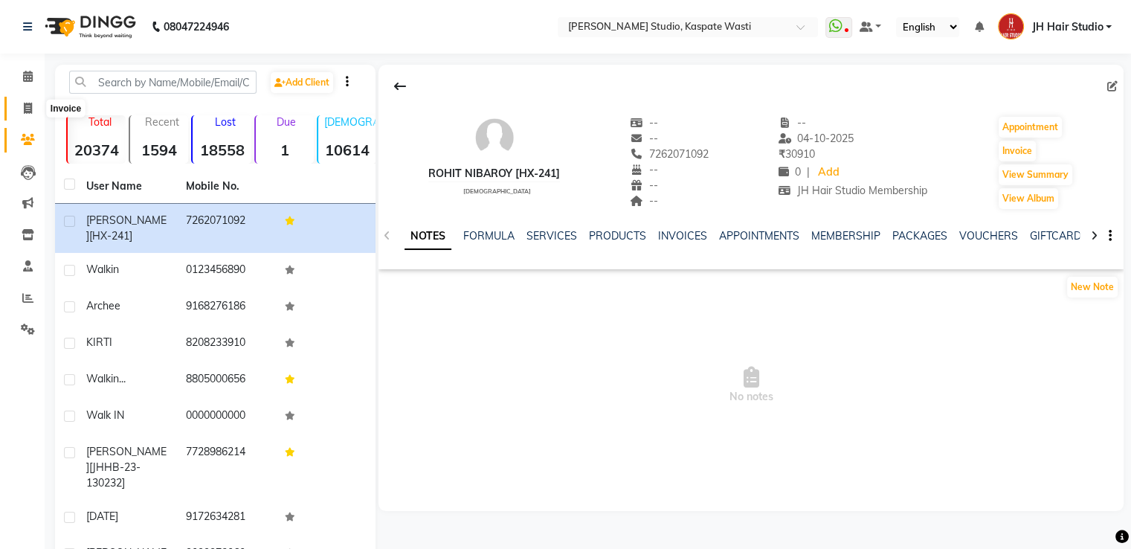
click at [27, 104] on icon at bounding box center [28, 108] width 8 height 11
select select "service"
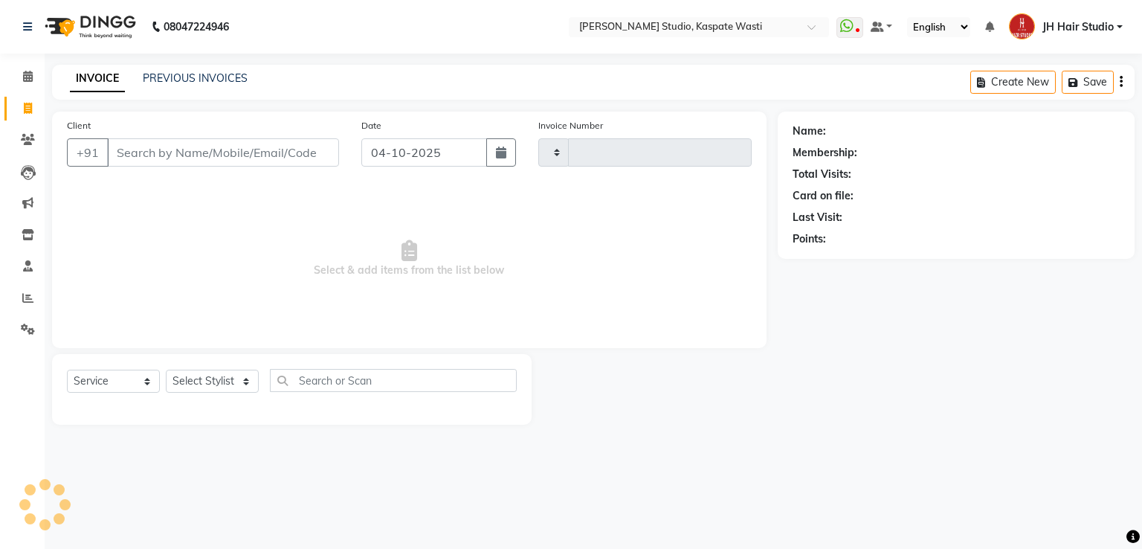
type input "5604"
select select "130"
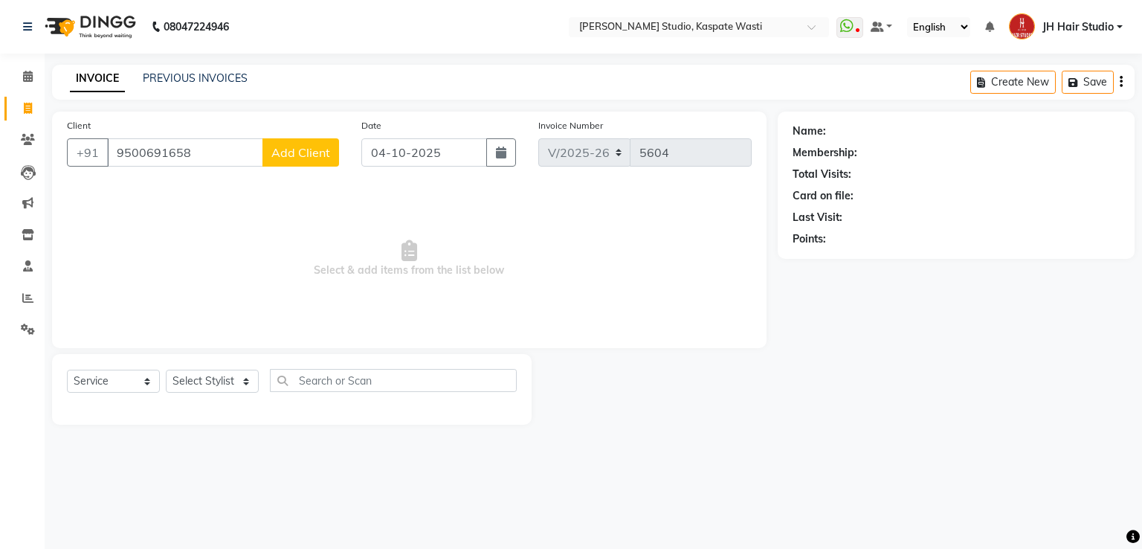
type input "9500691658"
click at [324, 155] on span "Add Client" at bounding box center [300, 152] width 59 height 15
select select "22"
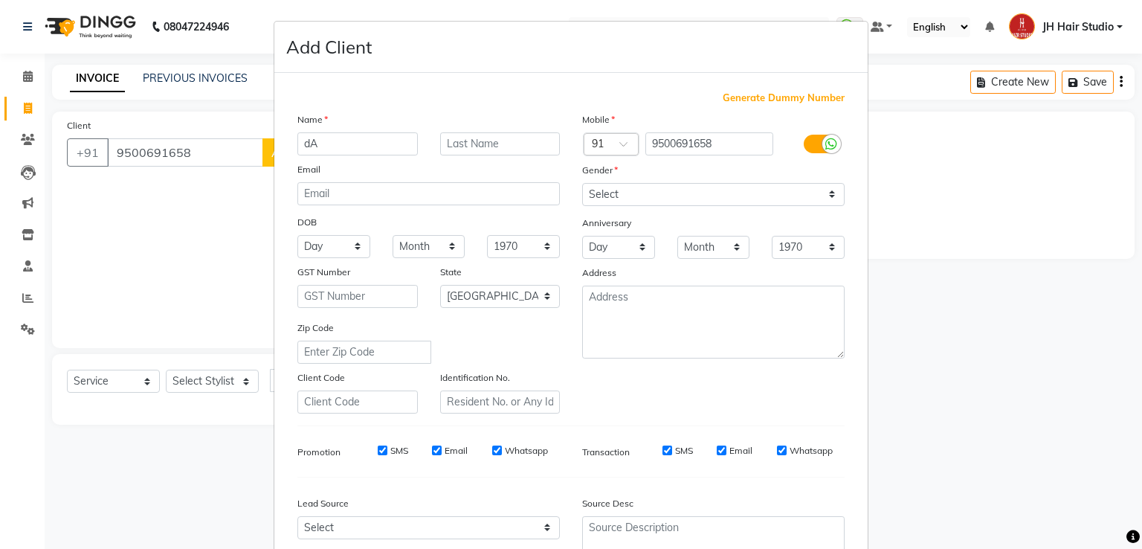
type input "d"
type input "Daniel"
click at [455, 150] on input "text" at bounding box center [500, 143] width 120 height 23
type input "[HX-242]"
click at [608, 199] on select "Select [DEMOGRAPHIC_DATA] [DEMOGRAPHIC_DATA] Other Prefer Not To Say" at bounding box center [713, 194] width 263 height 23
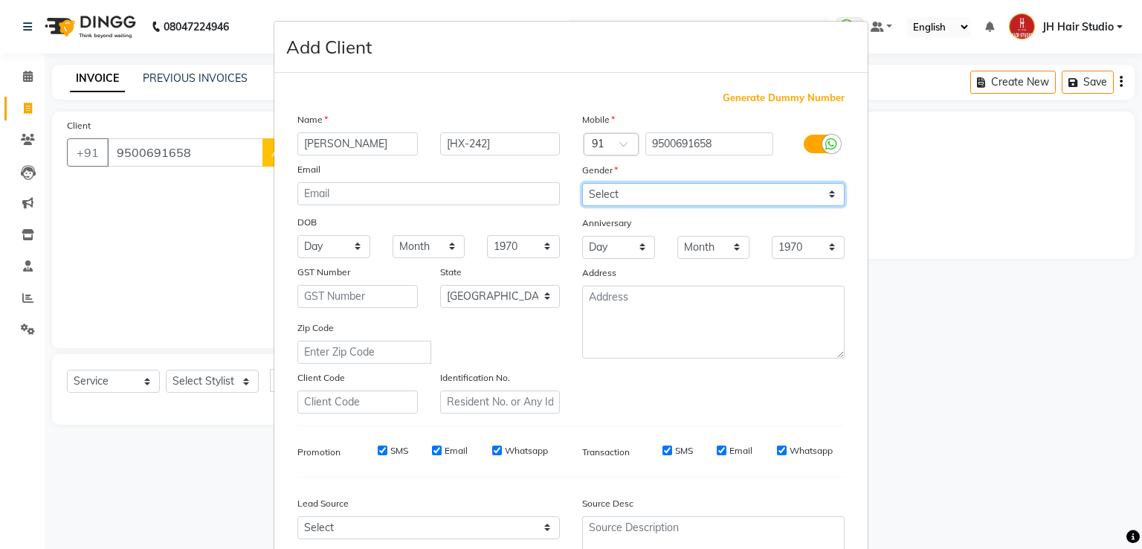
select select "[DEMOGRAPHIC_DATA]"
click at [582, 184] on select "Select [DEMOGRAPHIC_DATA] [DEMOGRAPHIC_DATA] Other Prefer Not To Say" at bounding box center [713, 194] width 263 height 23
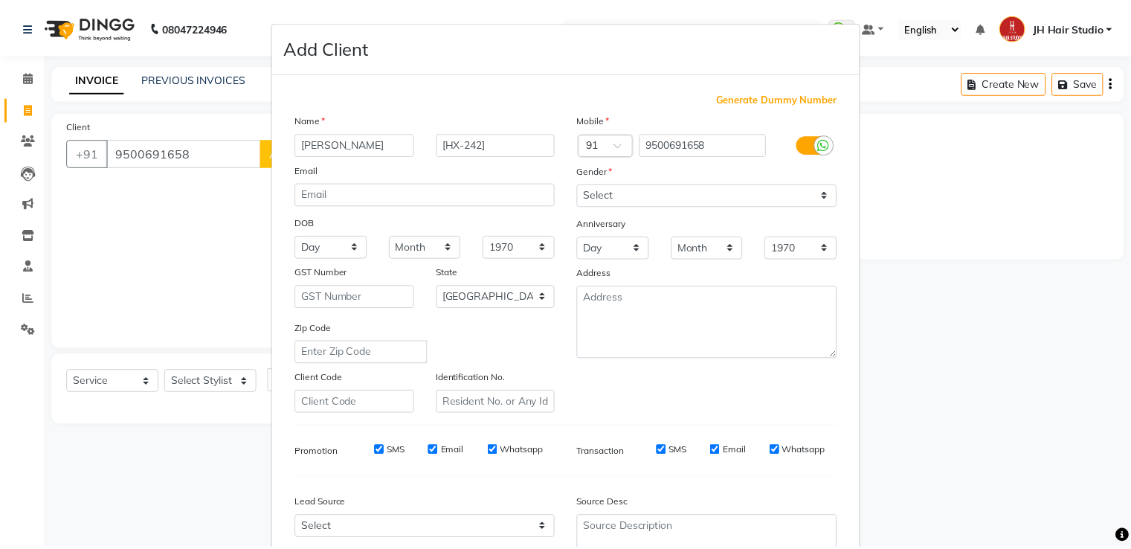
scroll to position [145, 0]
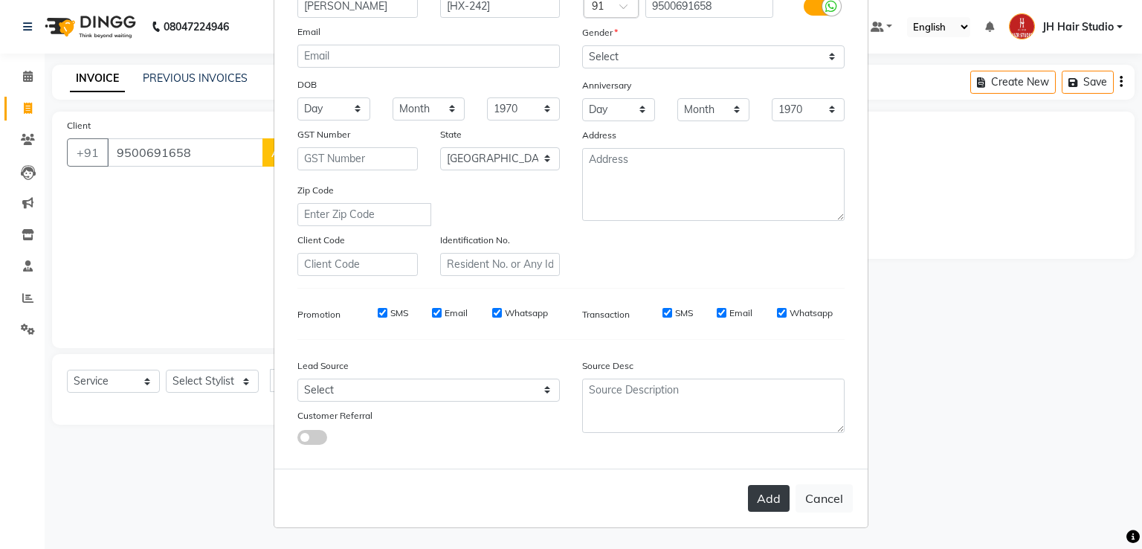
click at [758, 508] on button "Add" at bounding box center [769, 498] width 42 height 27
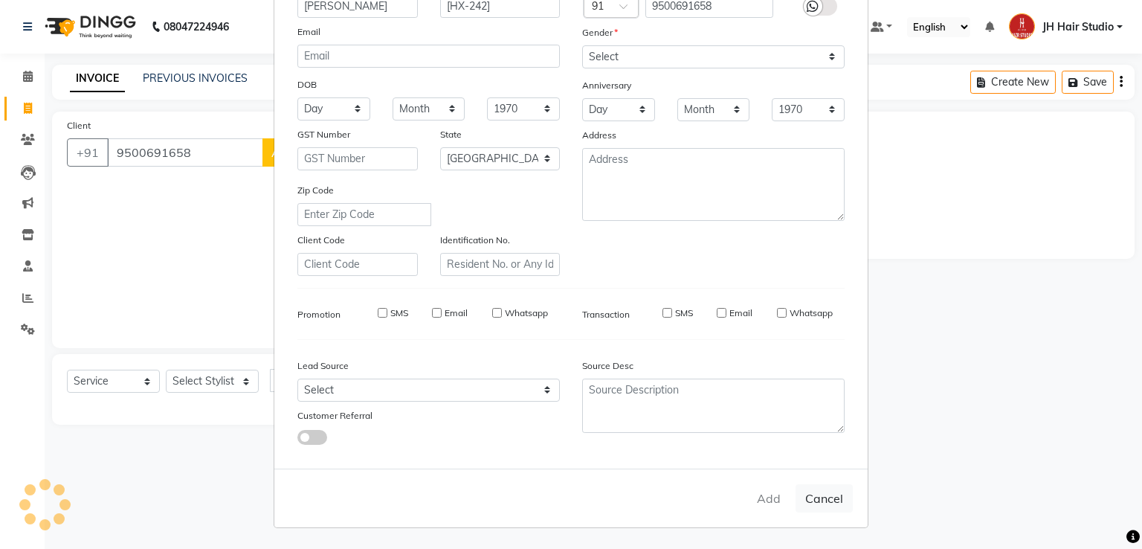
select select
select select "null"
select select
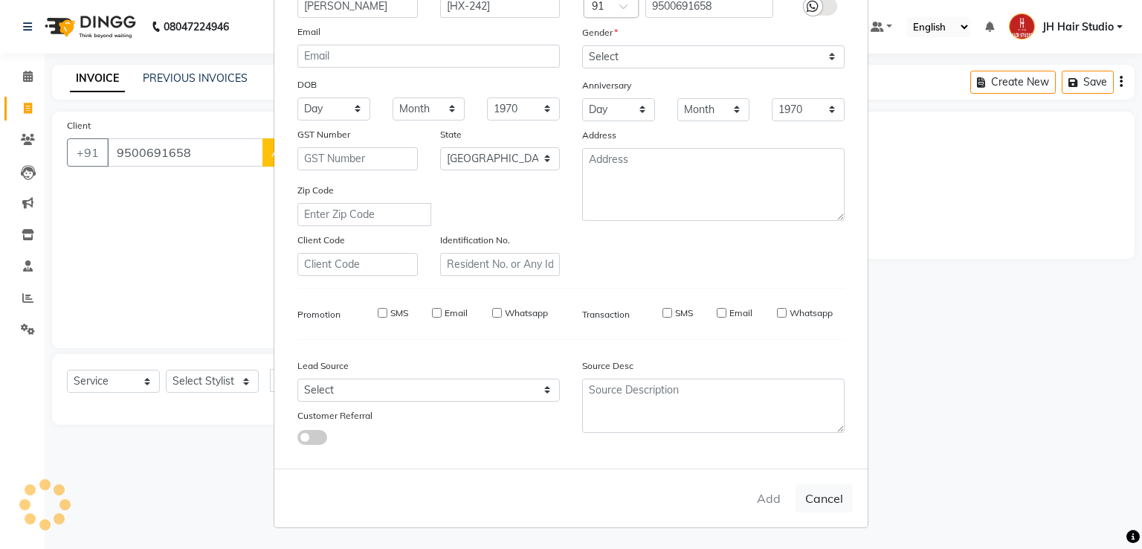
select select
checkbox input "false"
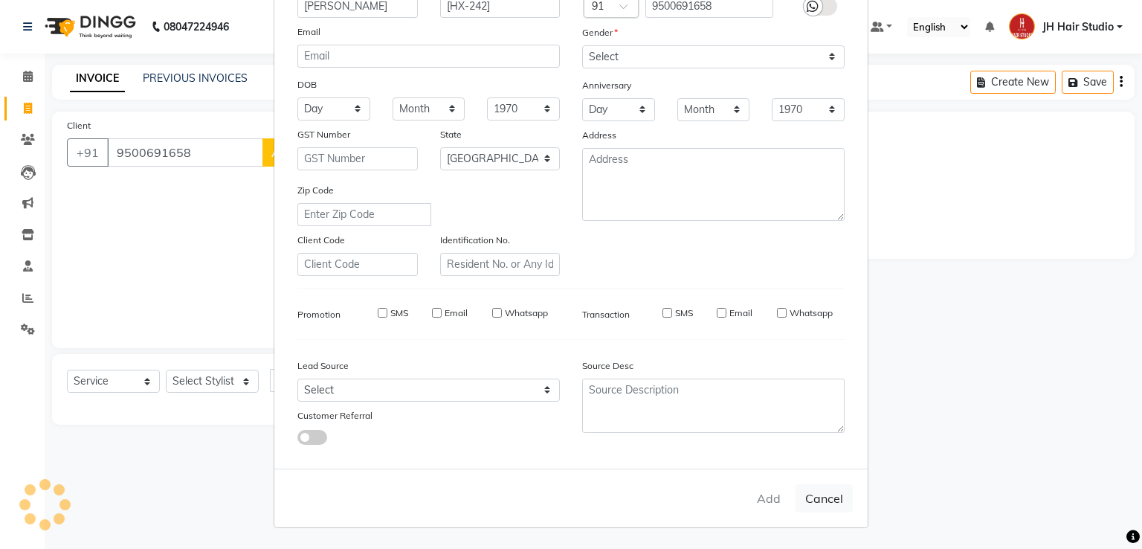
checkbox input "false"
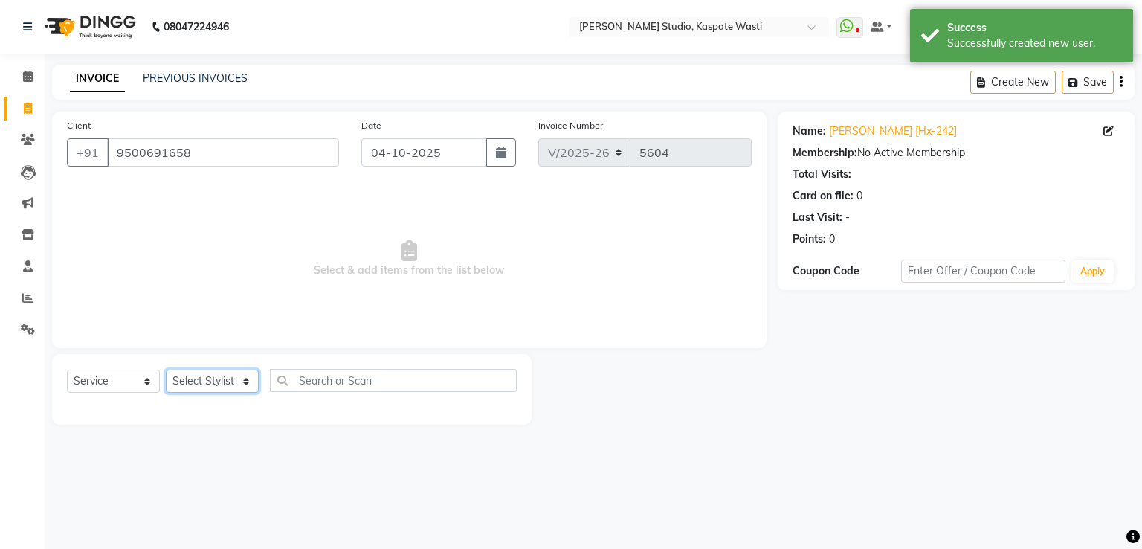
click at [179, 373] on select "Select Stylist [F1] GANESH [F1] [PERSON_NAME] [ F1] RAM [F1]Sanjay [F1][PERSON_…" at bounding box center [212, 381] width 93 height 23
select select "83281"
click at [166, 370] on select "Select Stylist [F1] GANESH [F1] [PERSON_NAME] [ F1] RAM [F1]Sanjay [F1][PERSON_…" at bounding box center [212, 381] width 93 height 23
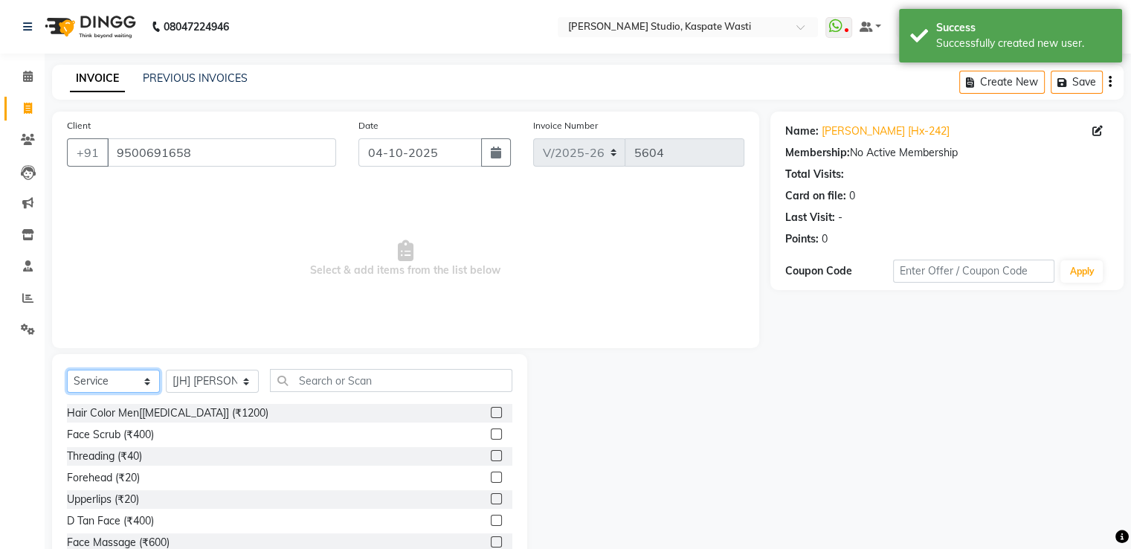
click at [119, 377] on select "Select Service Product Membership Package Voucher Prepaid Gift Card" at bounding box center [113, 381] width 93 height 23
click at [67, 370] on select "Select Service Product Membership Package Voucher Prepaid Gift Card" at bounding box center [113, 381] width 93 height 23
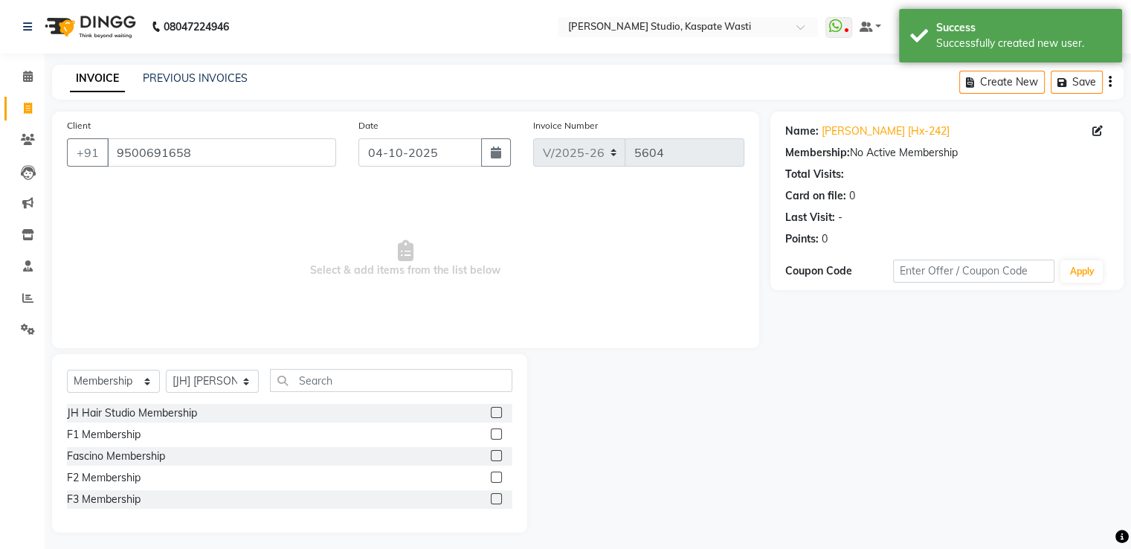
click at [498, 417] on label at bounding box center [496, 412] width 11 height 11
click at [498, 417] on input "checkbox" at bounding box center [496, 413] width 10 height 10
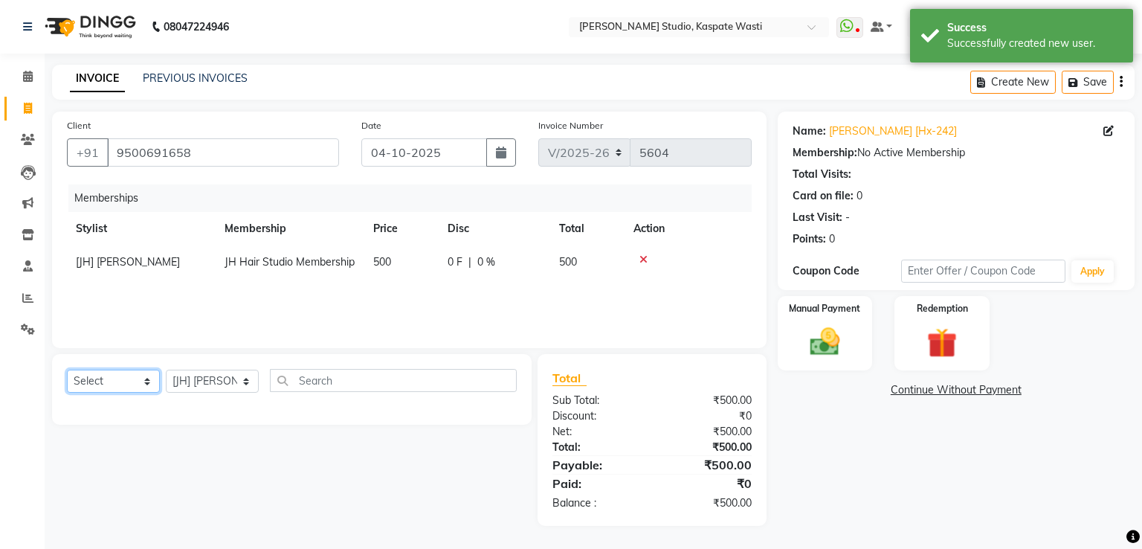
click at [120, 380] on select "Select Service Product Package Voucher Prepaid Gift Card" at bounding box center [113, 381] width 93 height 23
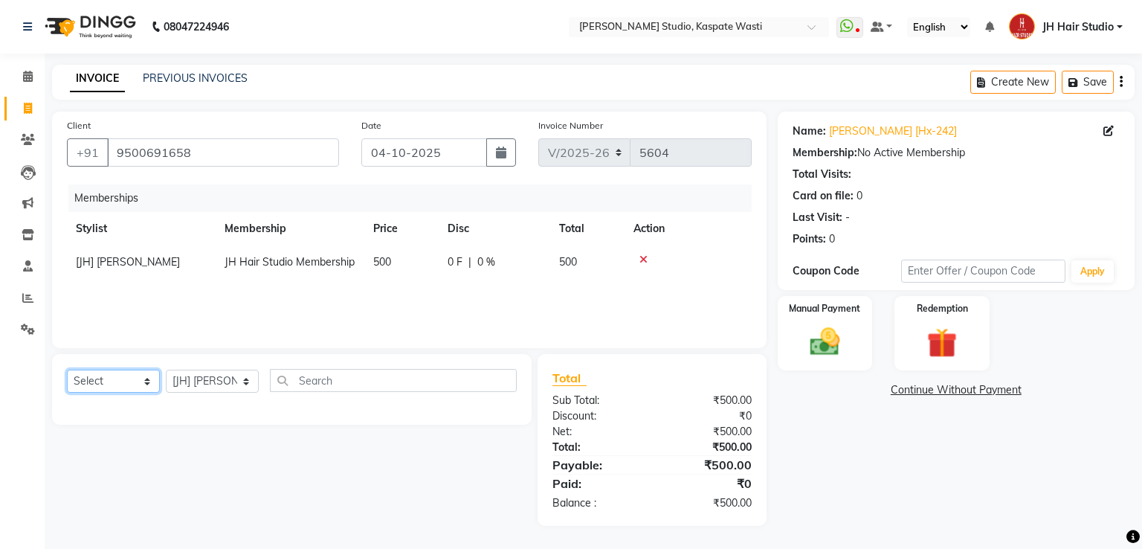
select select "service"
click at [67, 370] on select "Select Service Product Package Voucher Prepaid Gift Card" at bounding box center [113, 381] width 93 height 23
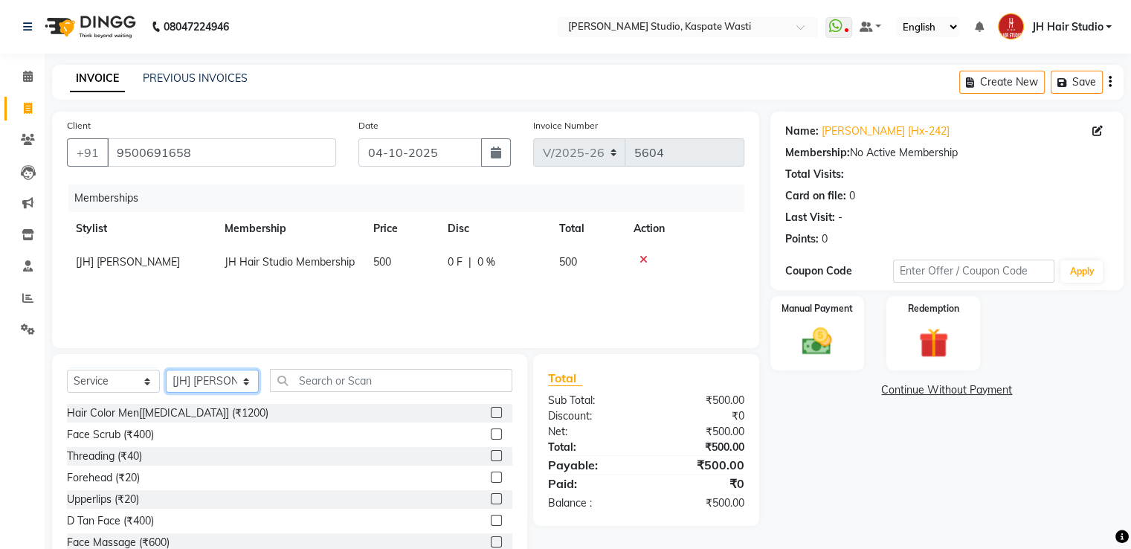
click at [223, 390] on select "Select Stylist [F1] GANESH [F1] [PERSON_NAME] [ F1] RAM [F1]Sanjay [F1][PERSON_…" at bounding box center [212, 381] width 93 height 23
select select "90801"
click at [166, 370] on select "Select Stylist [F1] GANESH [F1] [PERSON_NAME] [ F1] RAM [F1]Sanjay [F1][PERSON_…" at bounding box center [212, 381] width 93 height 23
click at [338, 385] on input "text" at bounding box center [391, 380] width 242 height 23
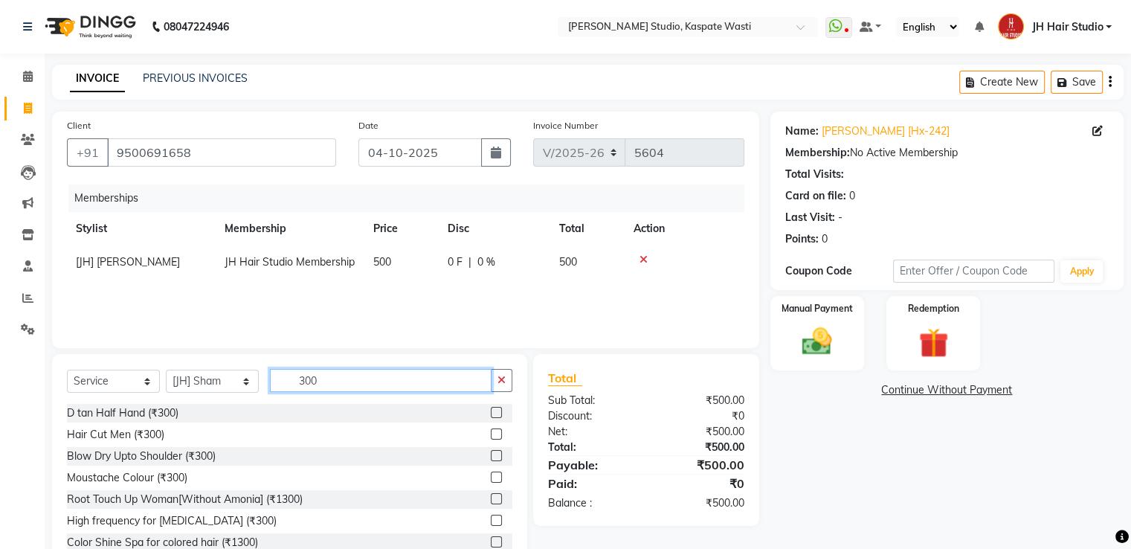
type input "300"
click at [491, 434] on label at bounding box center [496, 433] width 11 height 11
click at [491, 434] on input "checkbox" at bounding box center [496, 435] width 10 height 10
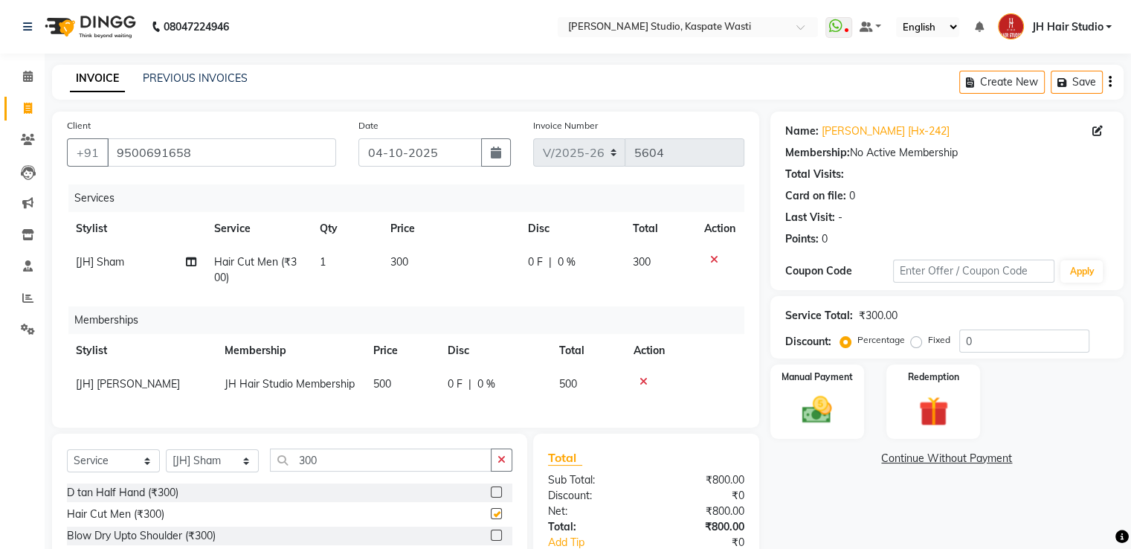
checkbox input "false"
click at [397, 260] on span "300" at bounding box center [399, 261] width 18 height 13
select select "90801"
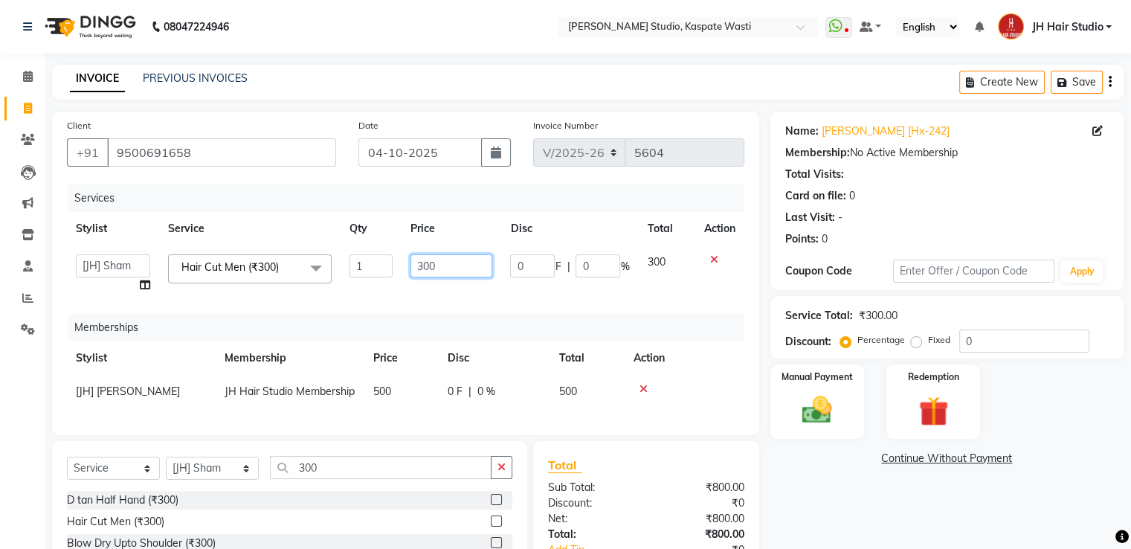
click at [425, 268] on input "300" at bounding box center [452, 265] width 82 height 23
type input "250"
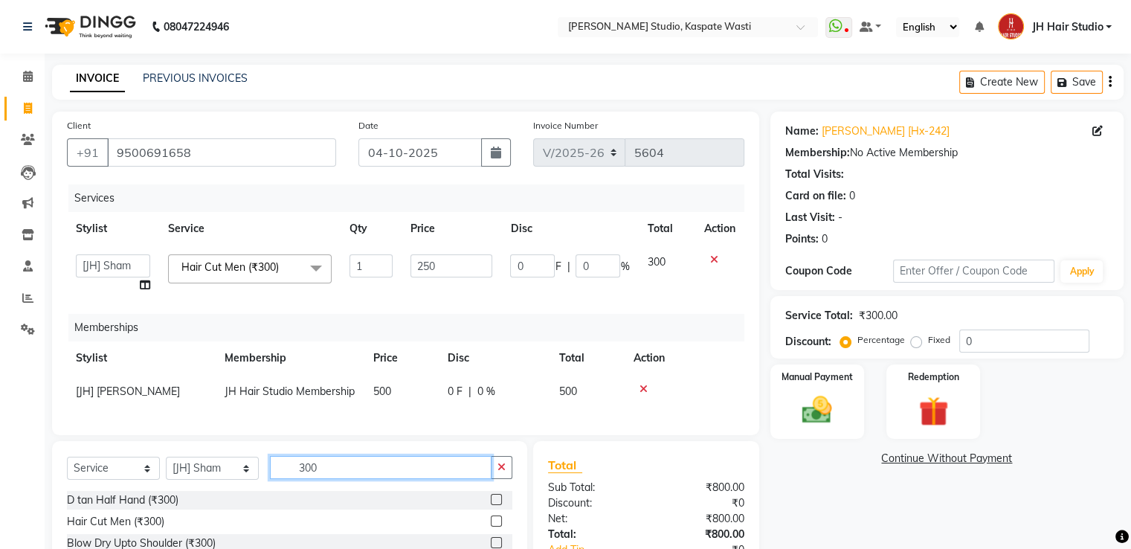
click at [306, 477] on input "300" at bounding box center [381, 467] width 222 height 23
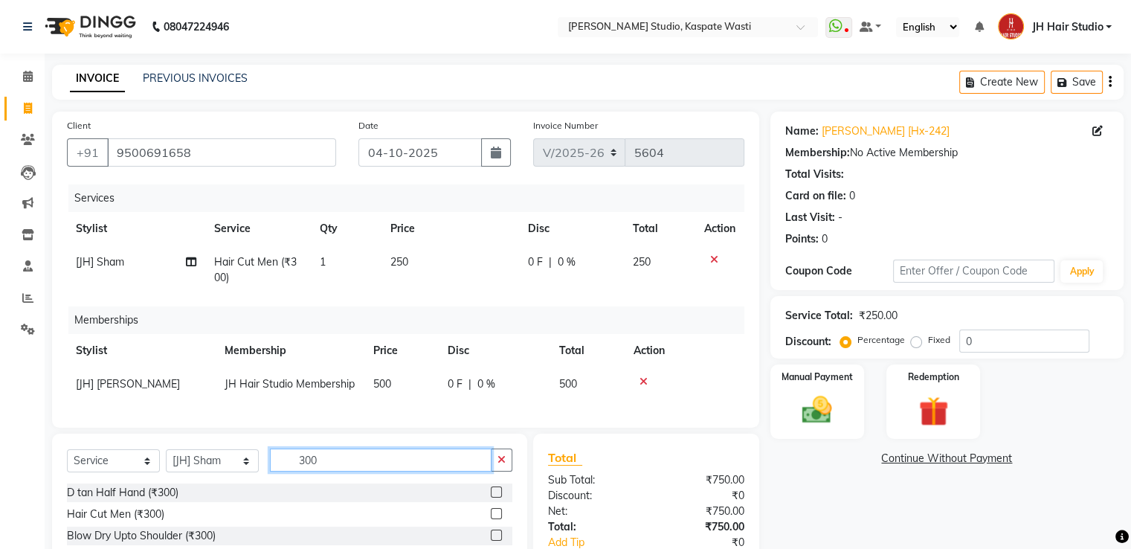
click at [306, 472] on input "300" at bounding box center [381, 460] width 222 height 23
type input "BIO"
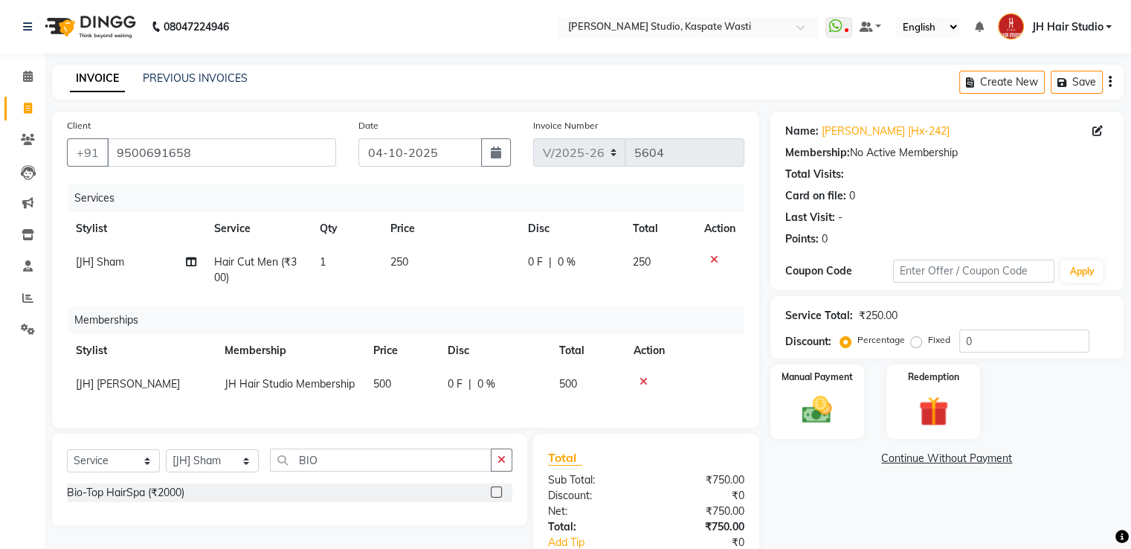
click at [498, 498] on label at bounding box center [496, 491] width 11 height 11
click at [498, 498] on input "checkbox" at bounding box center [496, 493] width 10 height 10
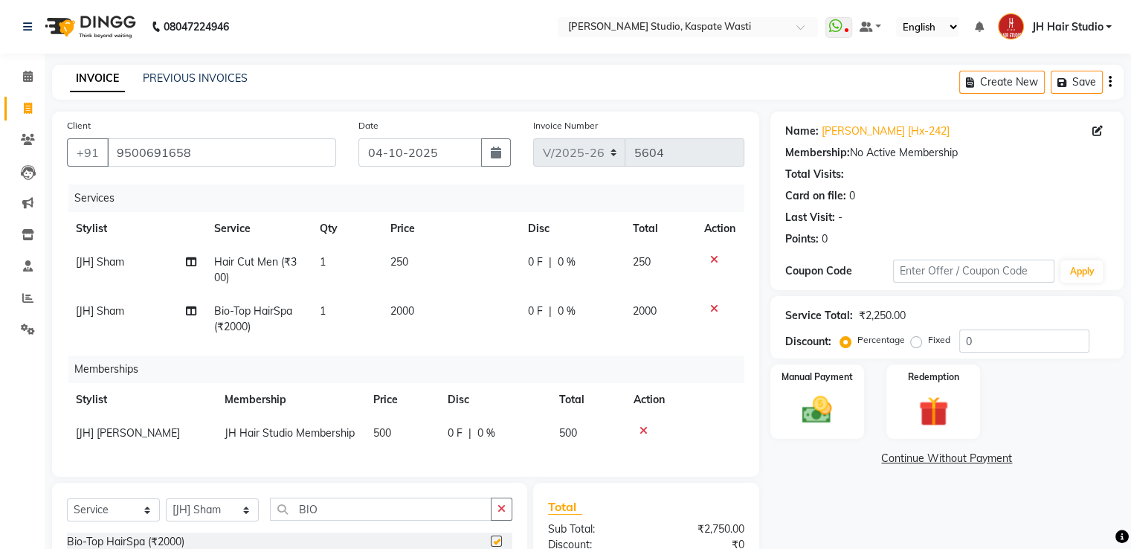
checkbox input "false"
click at [400, 312] on span "2000" at bounding box center [402, 310] width 24 height 13
select select "90801"
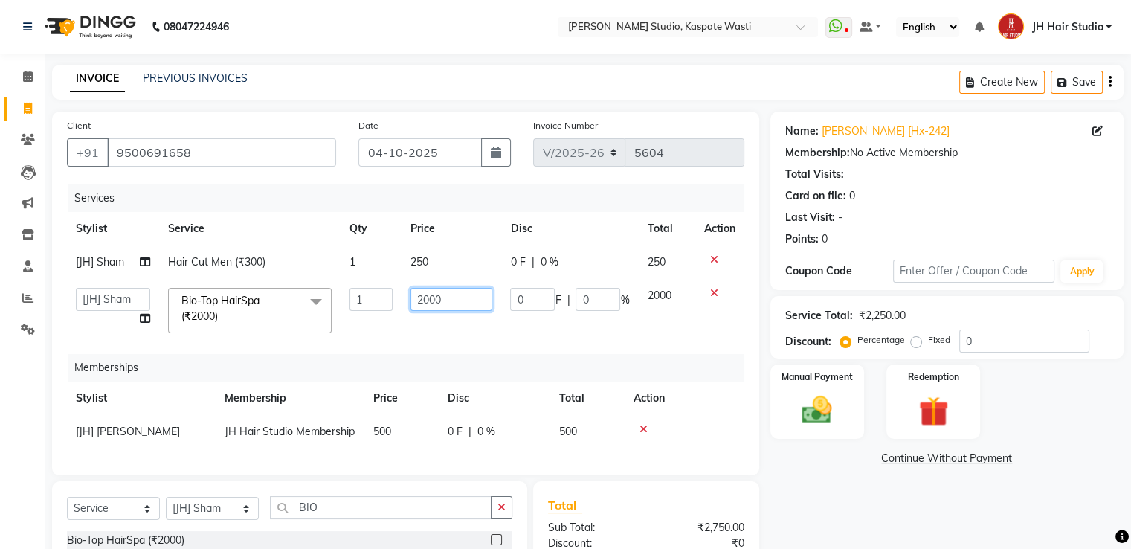
drag, startPoint x: 428, startPoint y: 299, endPoint x: 390, endPoint y: 287, distance: 40.5
click at [390, 287] on tr "[F1] GANESH [F1] Jagdish [ F1] RAM [F1]Sanjay [F1]Siddhu [F1] Suraj [F1] USHA […" at bounding box center [406, 310] width 678 height 63
type input "1300"
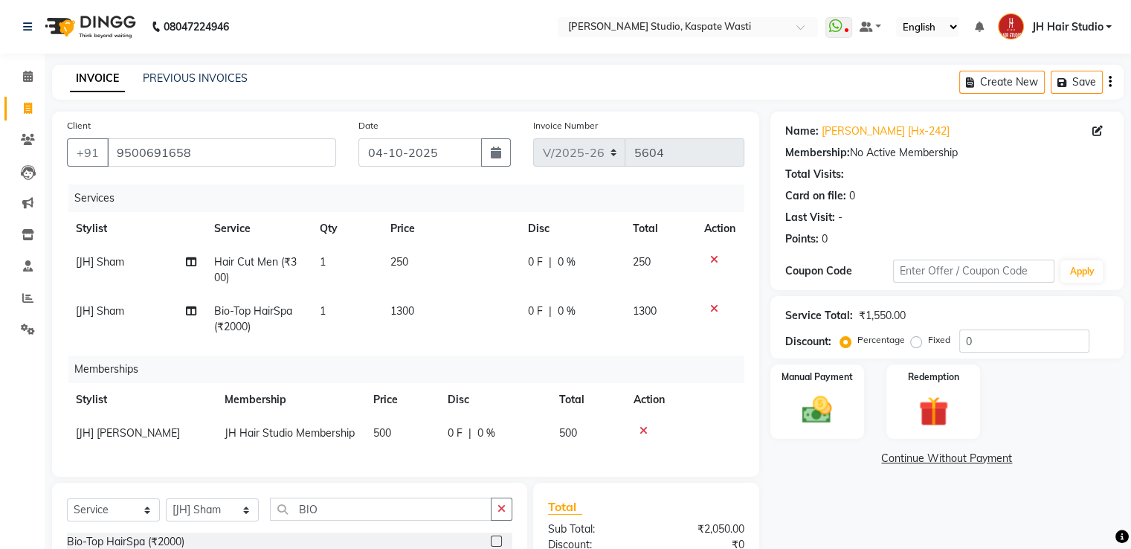
click at [425, 340] on td "1300" at bounding box center [451, 319] width 138 height 49
select select "90801"
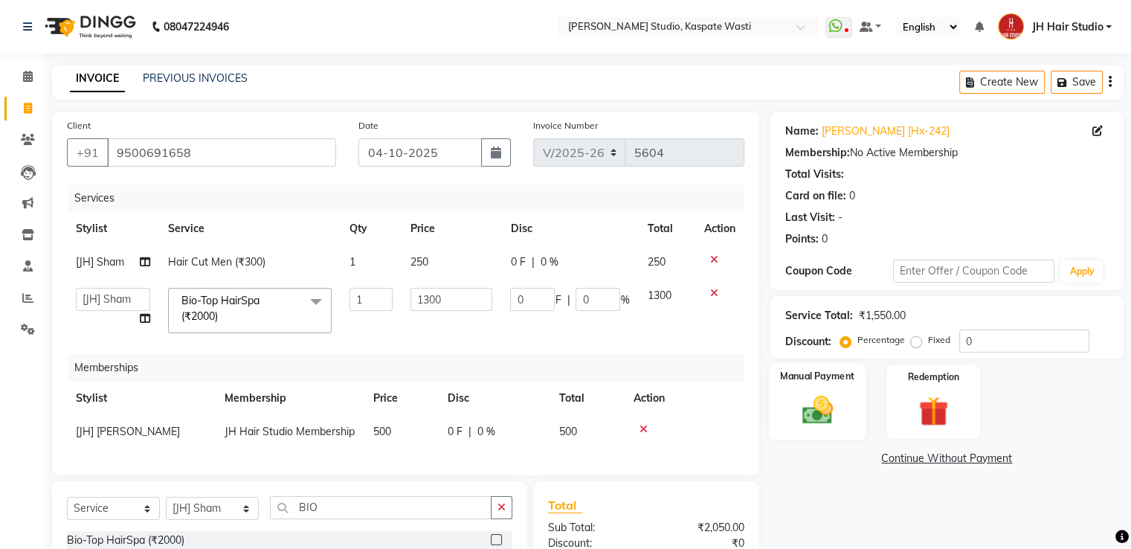
click at [841, 407] on img at bounding box center [817, 411] width 50 height 36
click at [972, 461] on span "CARD" at bounding box center [968, 459] width 32 height 17
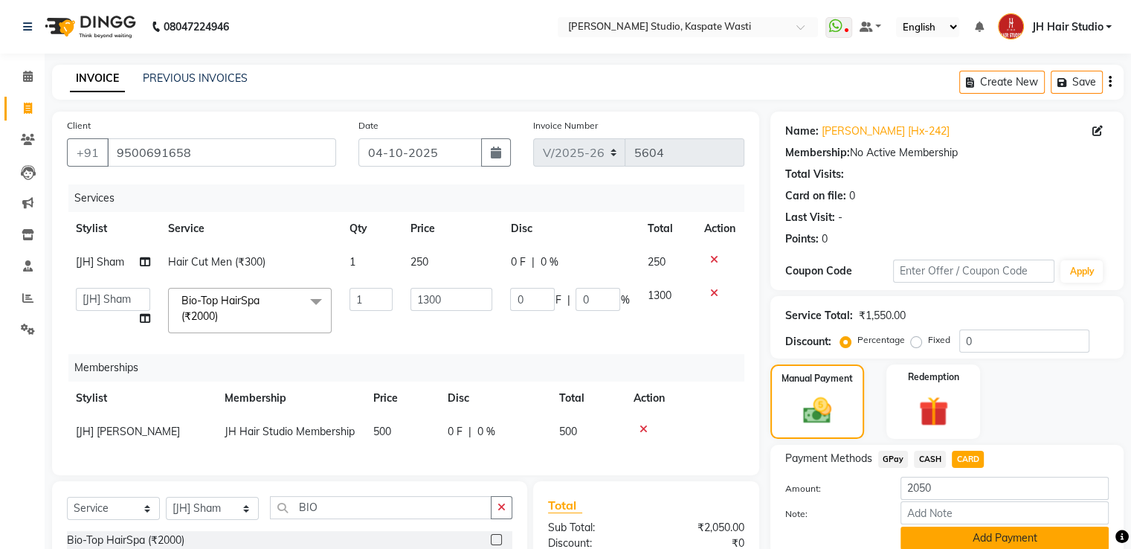
click at [944, 539] on button "Add Payment" at bounding box center [1005, 538] width 208 height 23
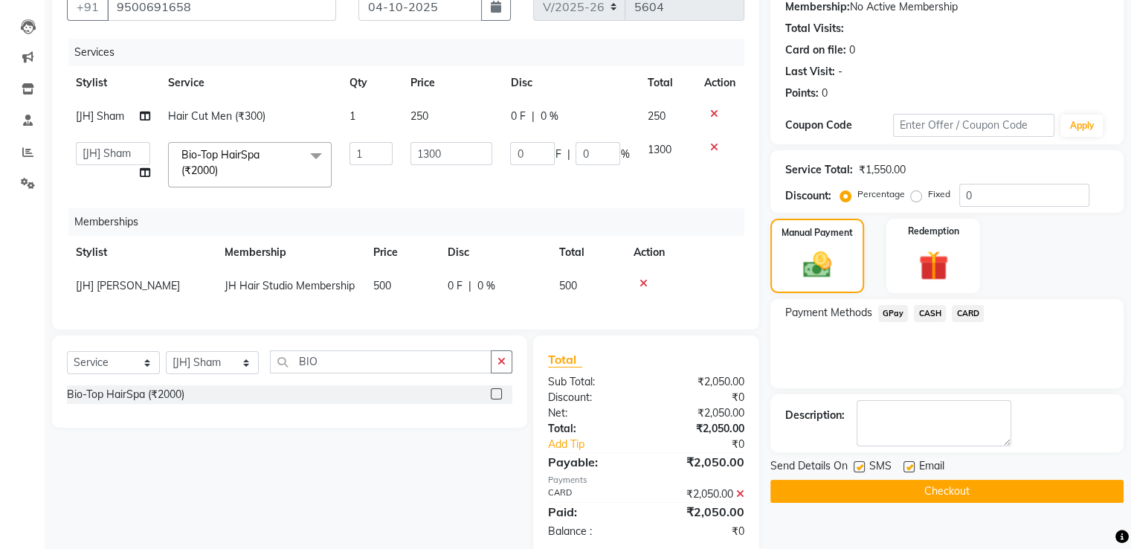
scroll to position [184, 0]
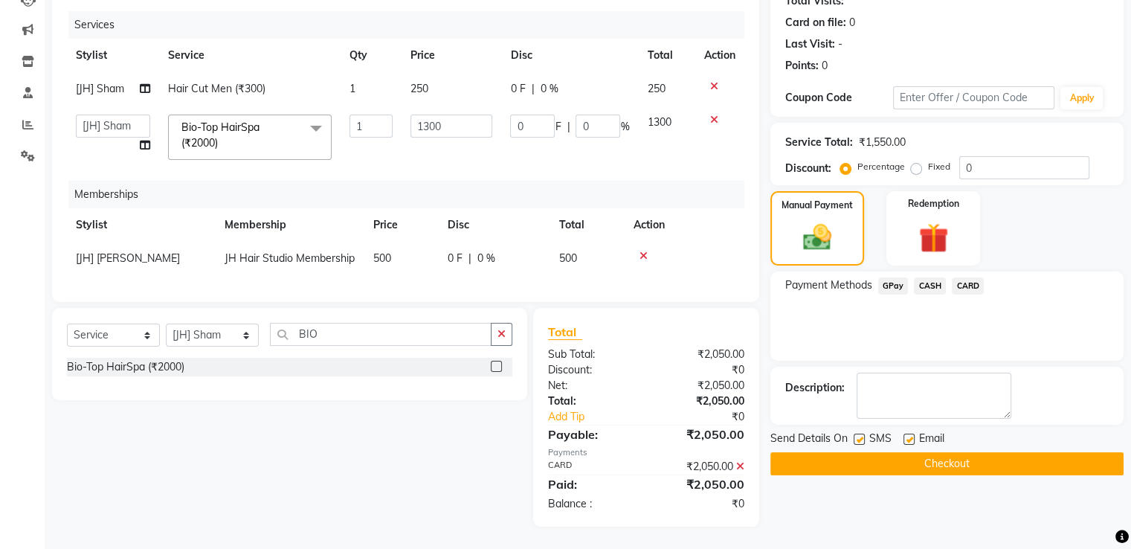
click at [902, 452] on button "Checkout" at bounding box center [947, 463] width 353 height 23
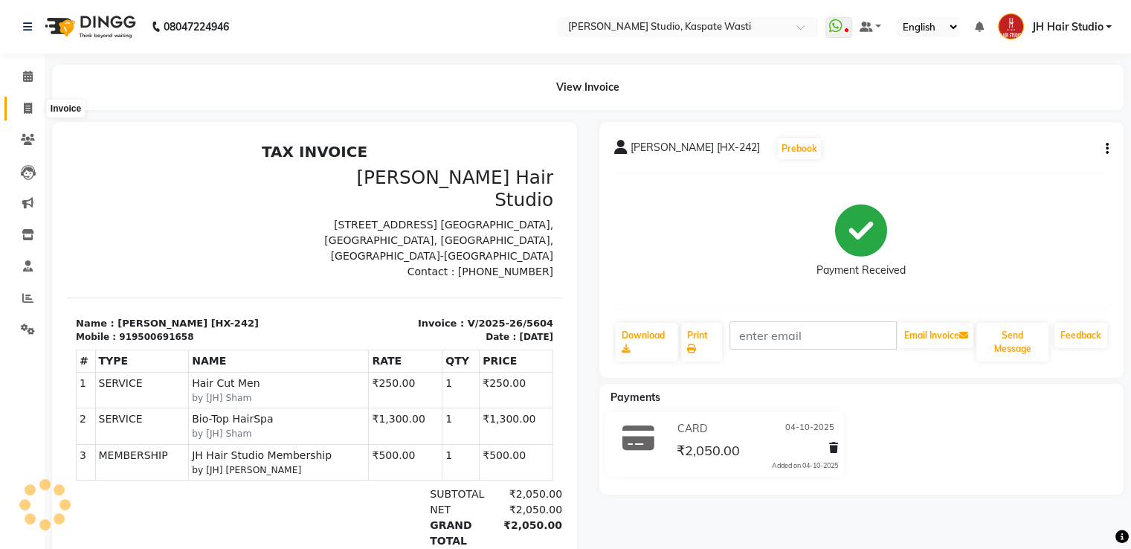
click at [28, 105] on icon at bounding box center [28, 108] width 8 height 11
select select "service"
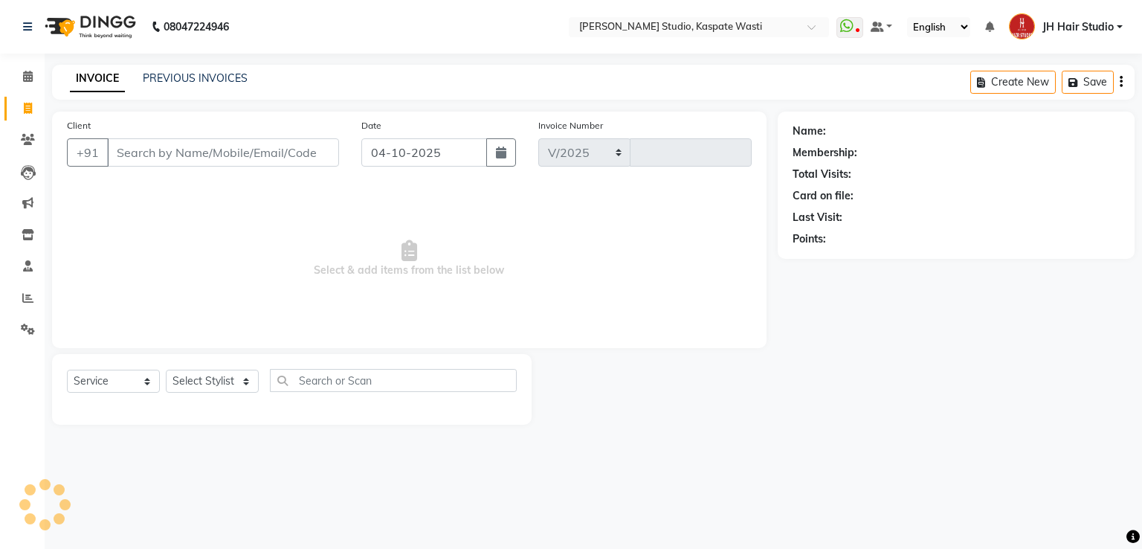
select select "130"
type input "5605"
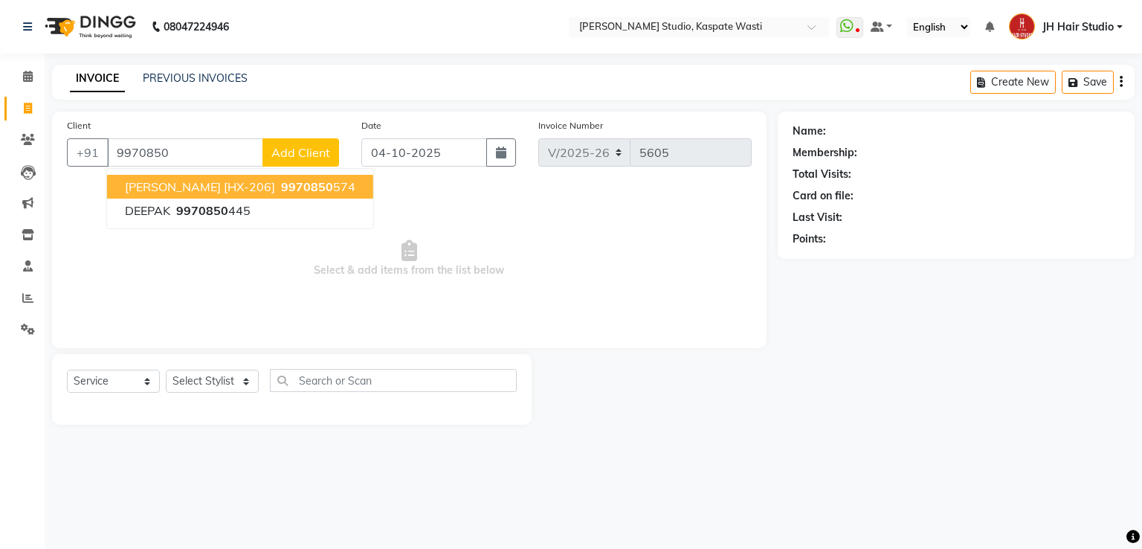
click at [177, 191] on span "SUSHRUT [HX-206]" at bounding box center [200, 186] width 150 height 15
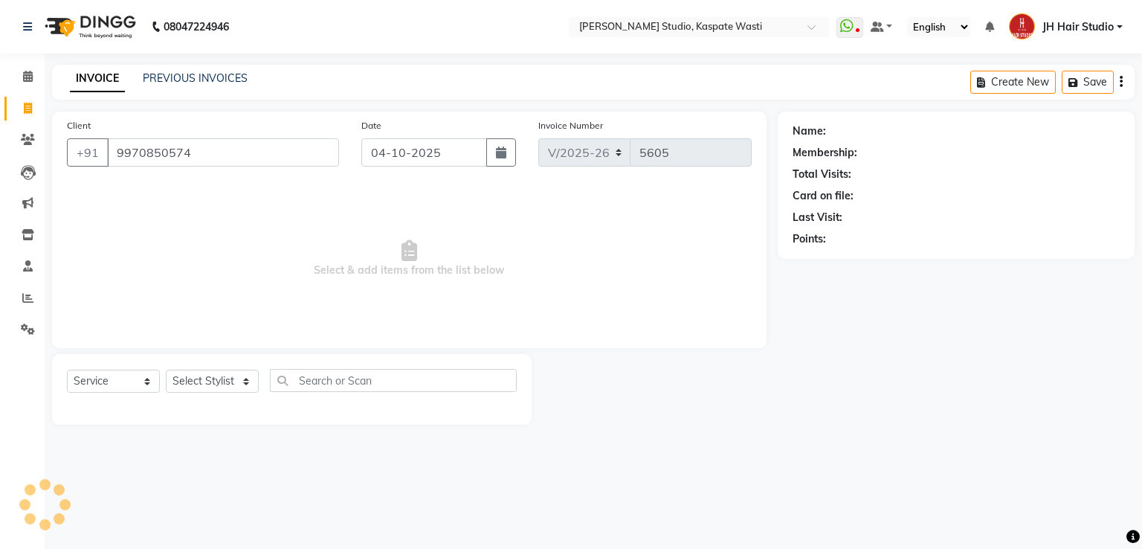
type input "9970850574"
select select "1: Object"
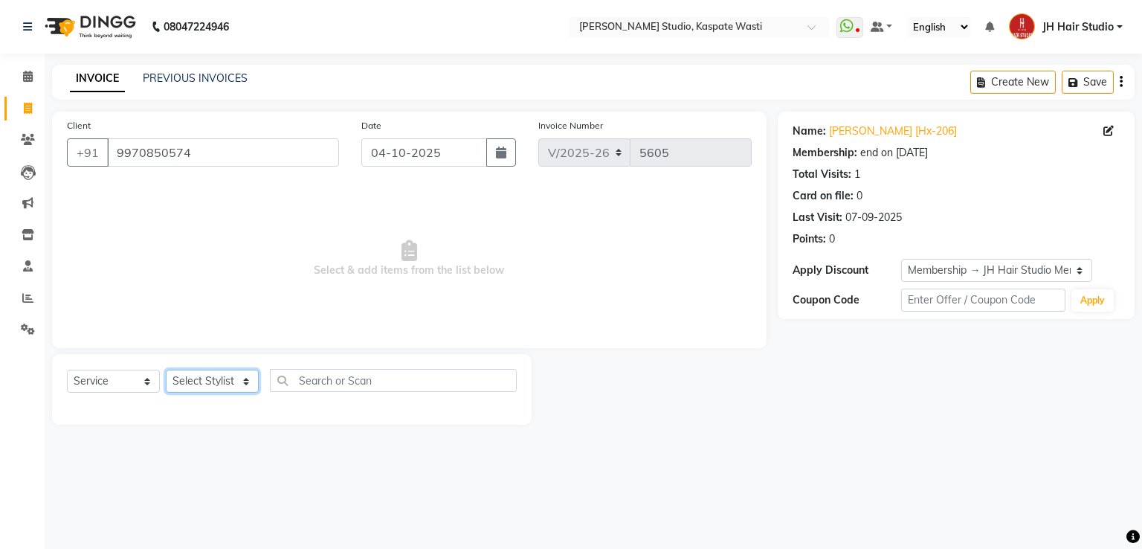
click at [210, 393] on select "Select Stylist [F1] GANESH [F1] [PERSON_NAME] [ F1] RAM [F1]Sanjay [F1][PERSON_…" at bounding box center [212, 381] width 93 height 23
select select "47594"
click at [166, 370] on select "Select Stylist [F1] GANESH [F1] [PERSON_NAME] [ F1] RAM [F1]Sanjay [F1][PERSON_…" at bounding box center [212, 381] width 93 height 23
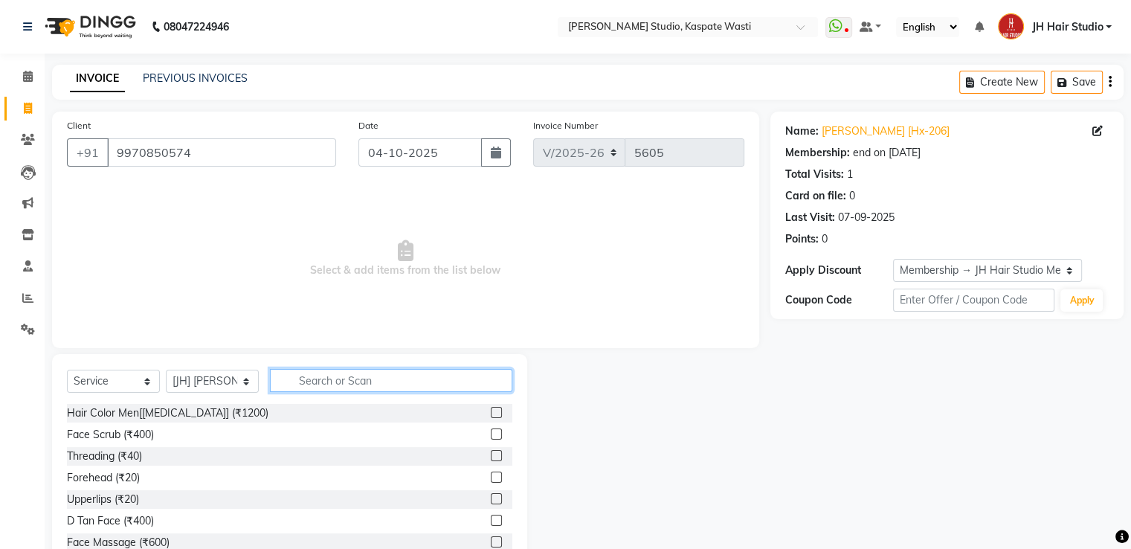
click at [344, 379] on input "text" at bounding box center [391, 380] width 242 height 23
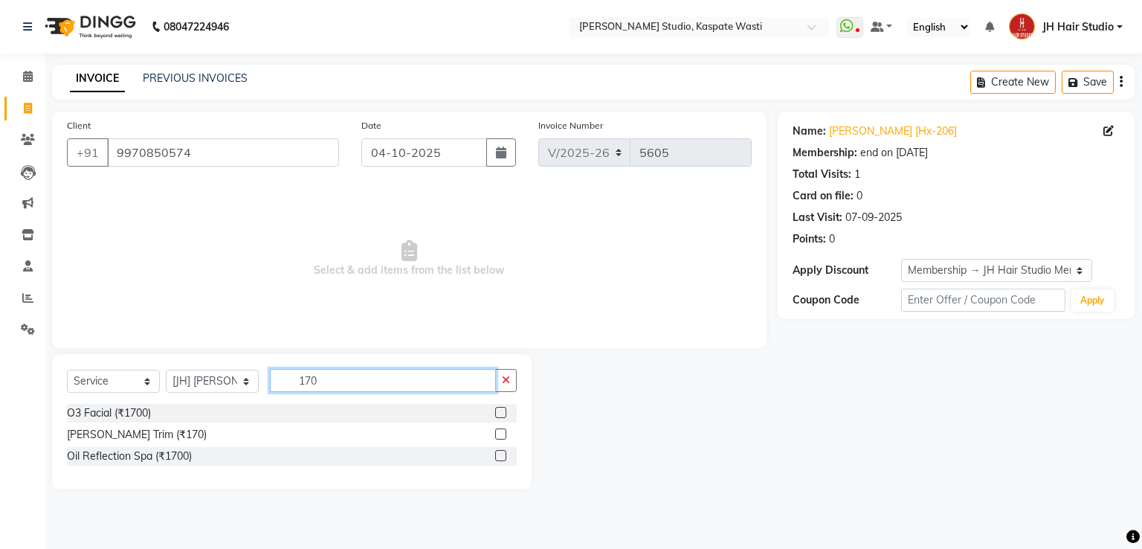
type input "170"
click at [499, 434] on label at bounding box center [500, 433] width 11 height 11
click at [499, 434] on input "checkbox" at bounding box center [500, 435] width 10 height 10
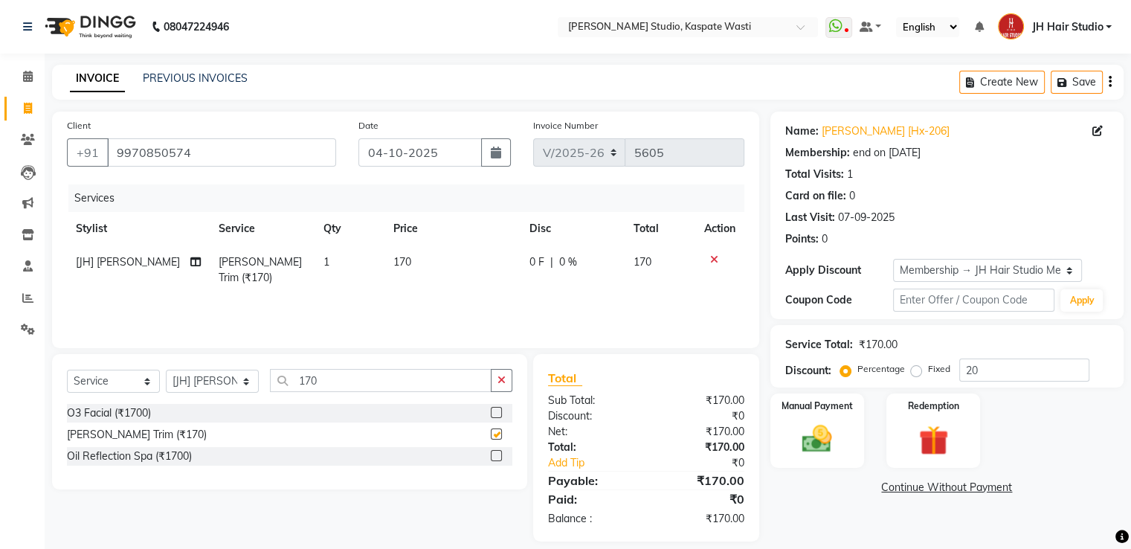
checkbox input "false"
click at [402, 263] on span "170" at bounding box center [402, 261] width 18 height 13
select select "47594"
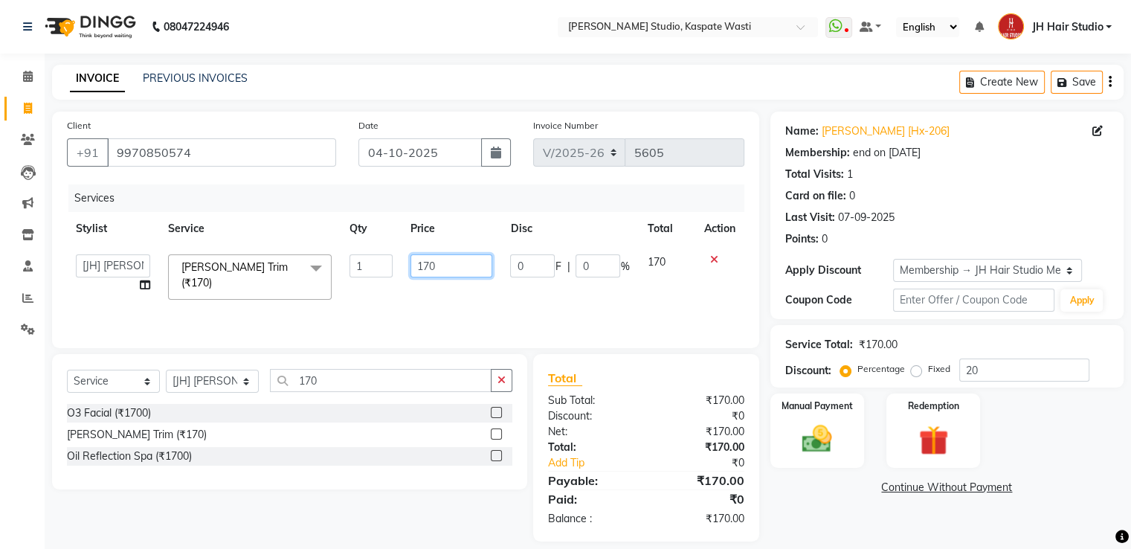
click at [428, 265] on input "170" at bounding box center [452, 265] width 82 height 23
type input "150"
click at [843, 440] on div "Manual Payment" at bounding box center [816, 430] width 97 height 77
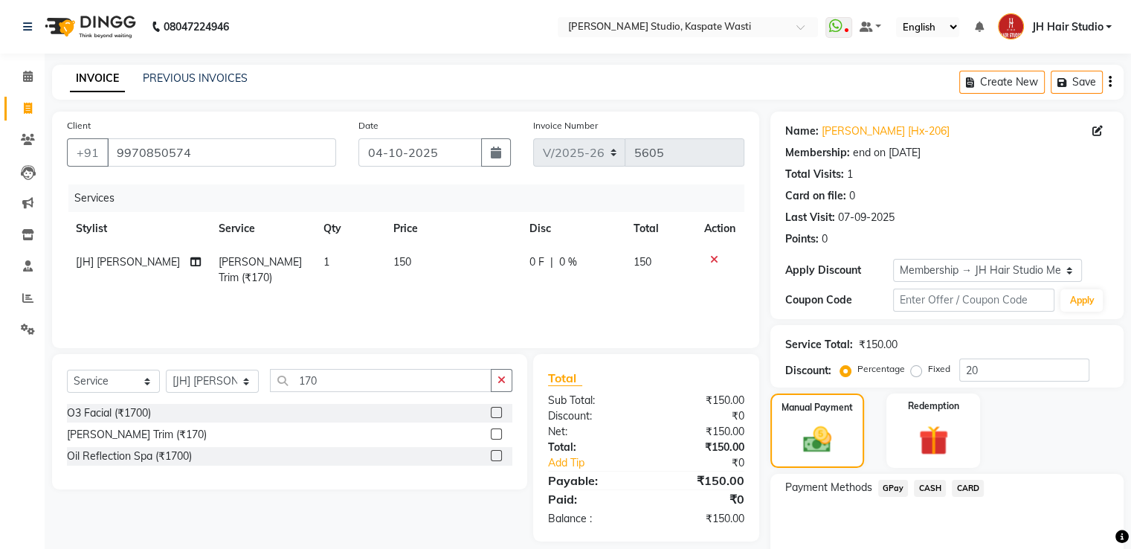
click at [895, 480] on span "GPay" at bounding box center [893, 488] width 30 height 17
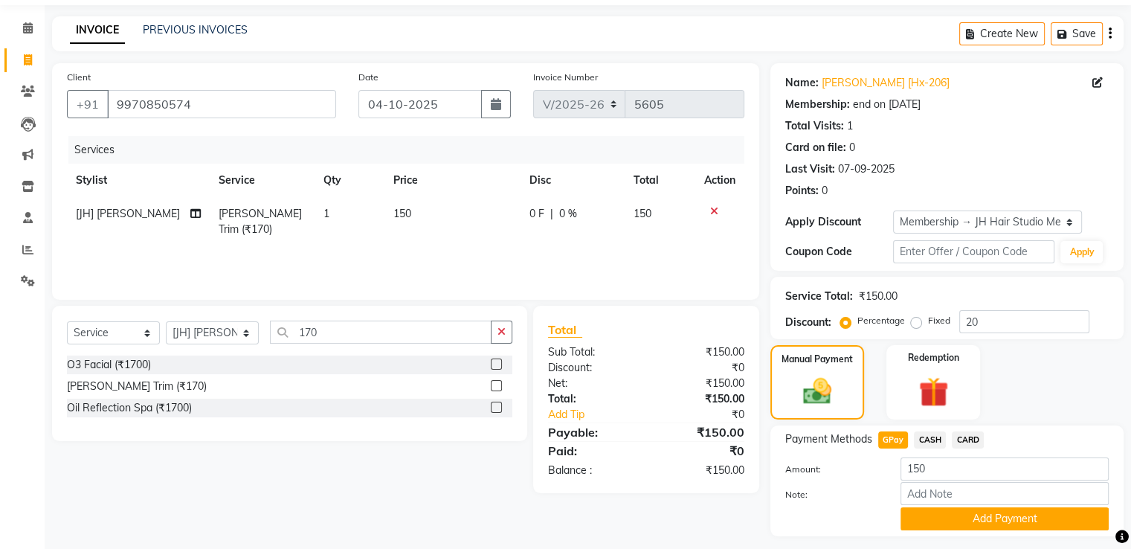
scroll to position [89, 0]
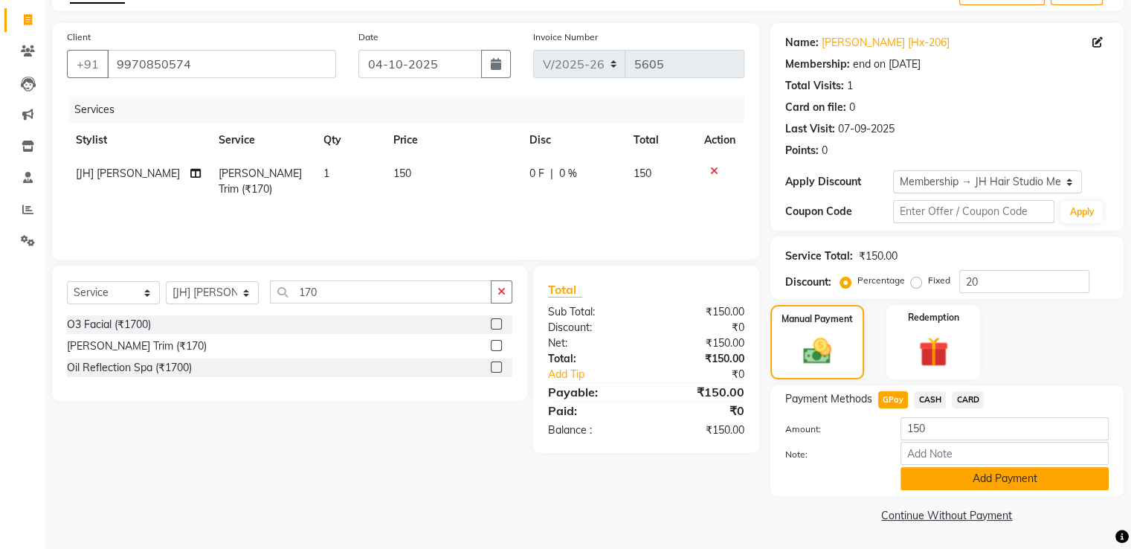
click at [988, 482] on button "Add Payment" at bounding box center [1005, 478] width 208 height 23
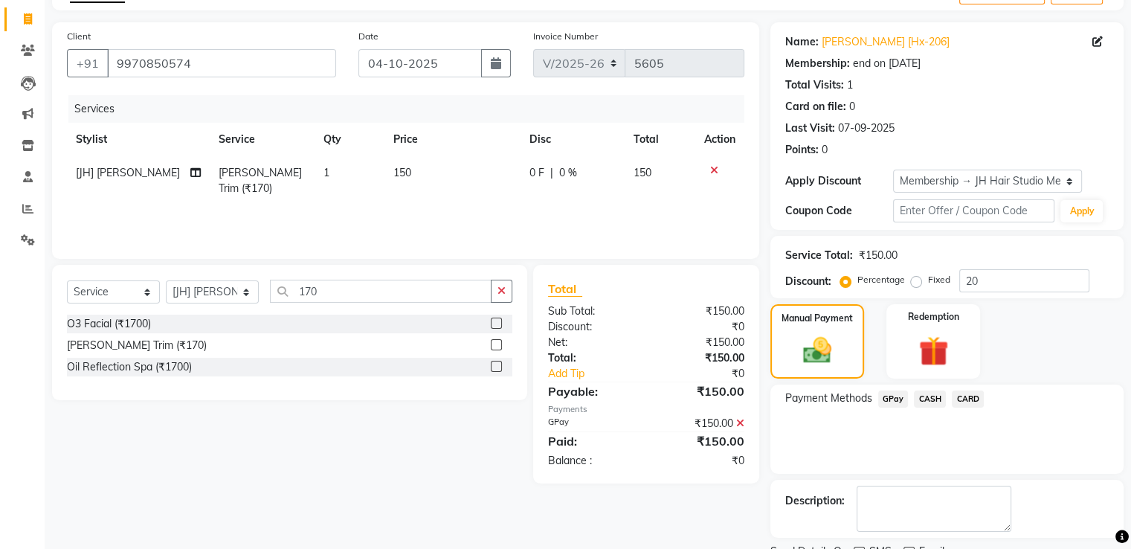
scroll to position [150, 0]
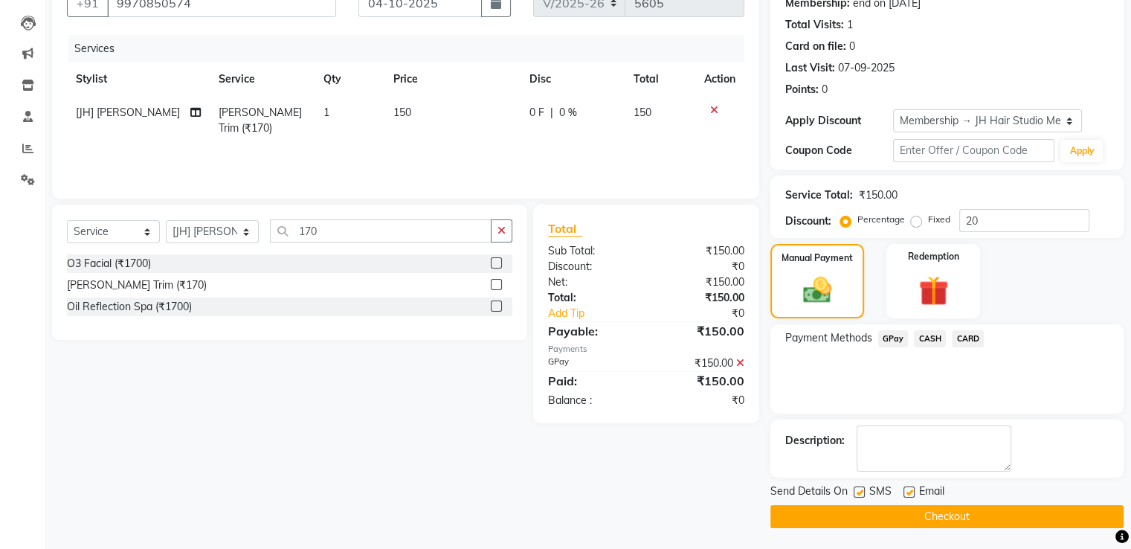
click at [949, 513] on button "Checkout" at bounding box center [947, 516] width 353 height 23
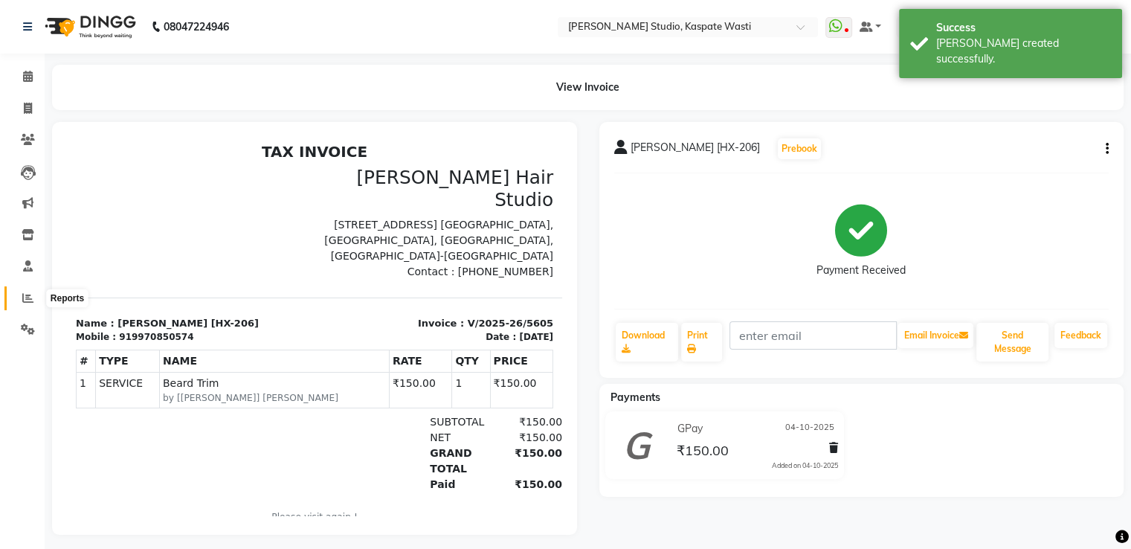
click at [34, 298] on span at bounding box center [28, 298] width 26 height 17
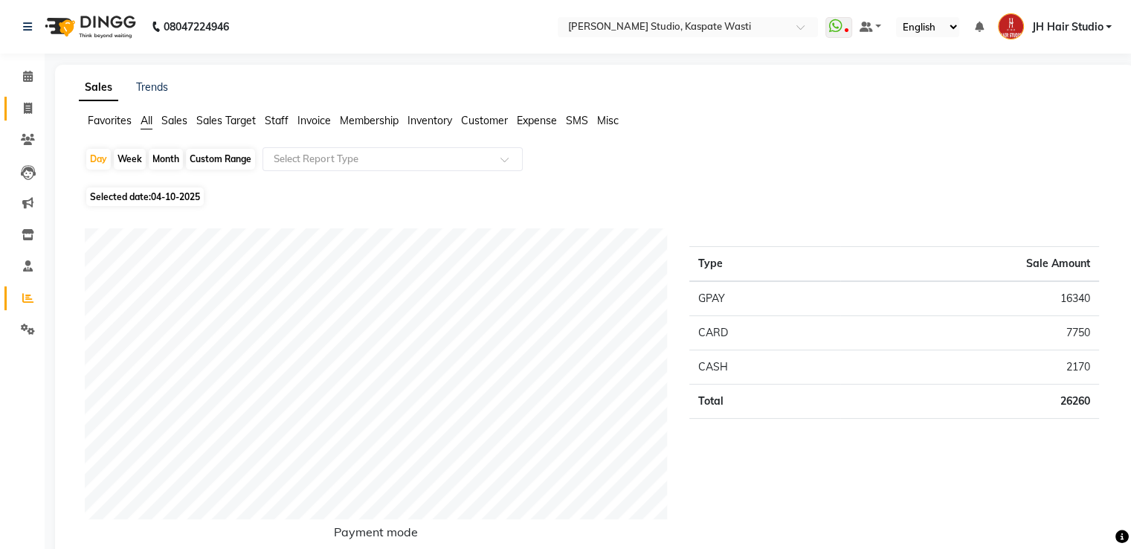
click at [15, 117] on link "Invoice" at bounding box center [22, 109] width 36 height 25
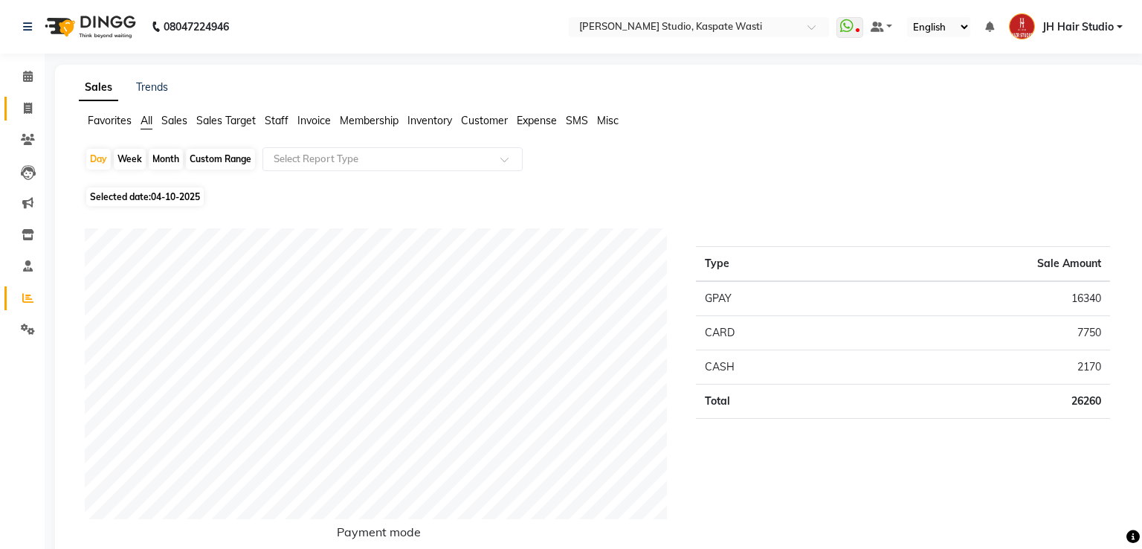
select select "130"
select select "service"
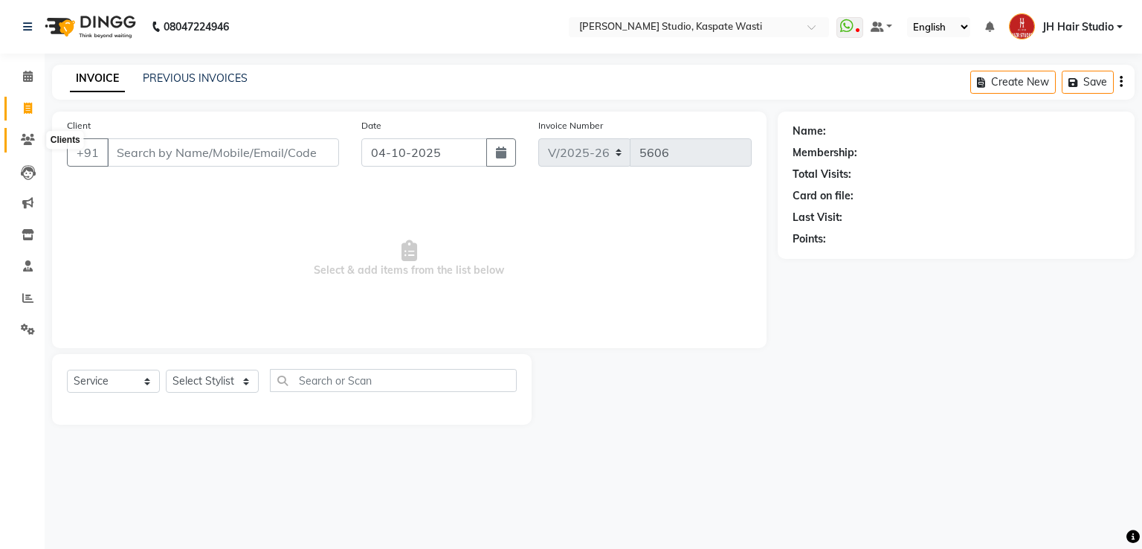
click at [31, 144] on icon at bounding box center [28, 139] width 14 height 11
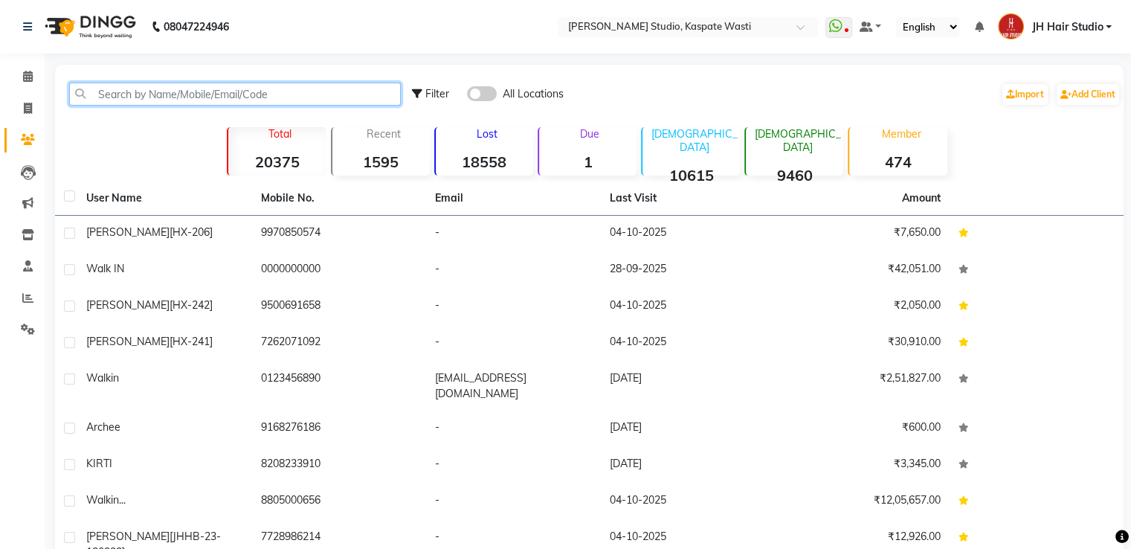
click at [218, 87] on input "text" at bounding box center [235, 94] width 332 height 23
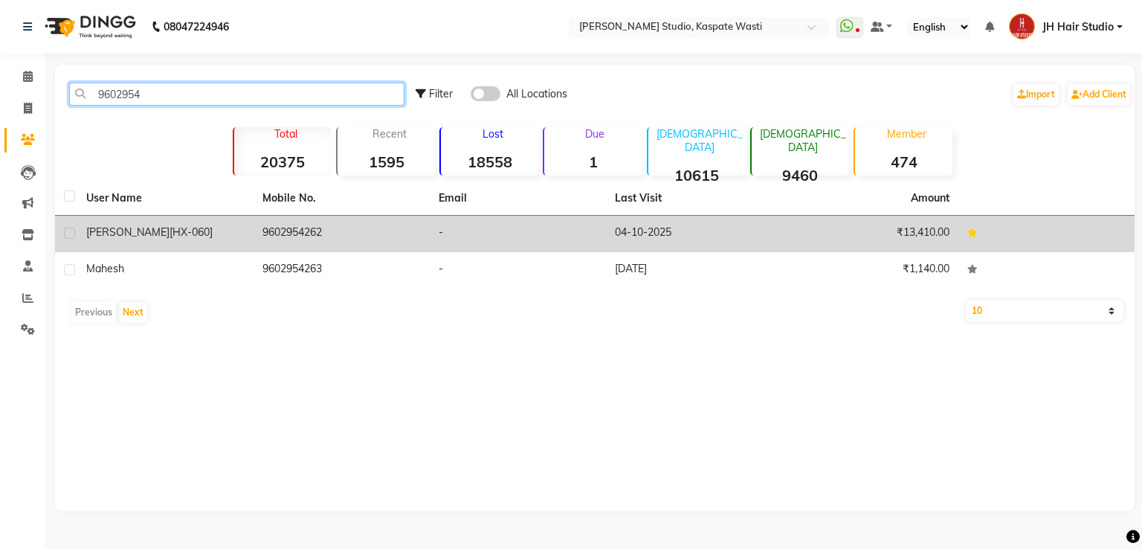
type input "9602954"
click at [338, 223] on td "9602954262" at bounding box center [342, 234] width 176 height 36
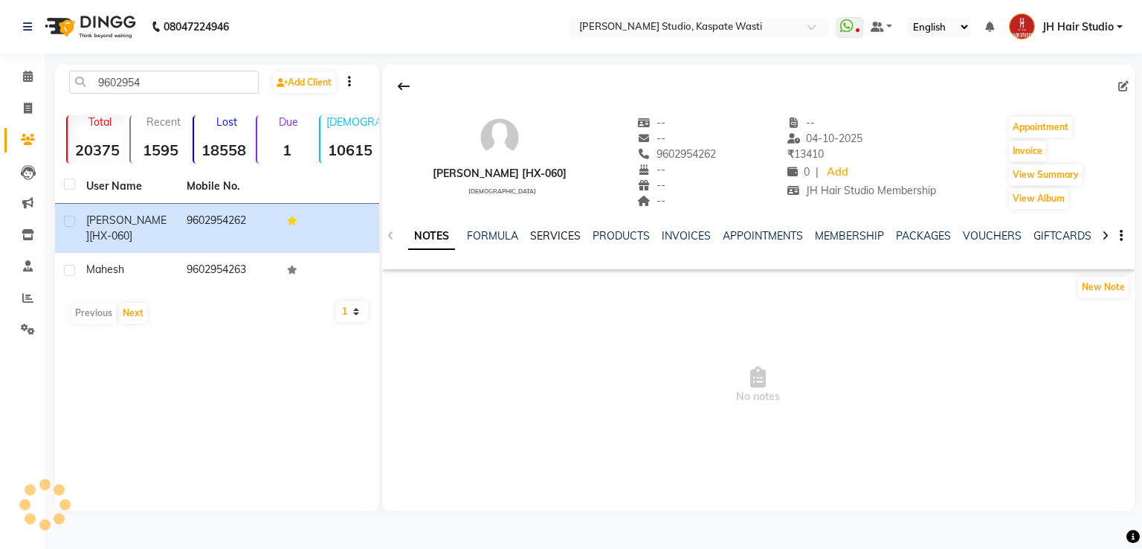
click at [556, 231] on link "SERVICES" at bounding box center [555, 235] width 51 height 13
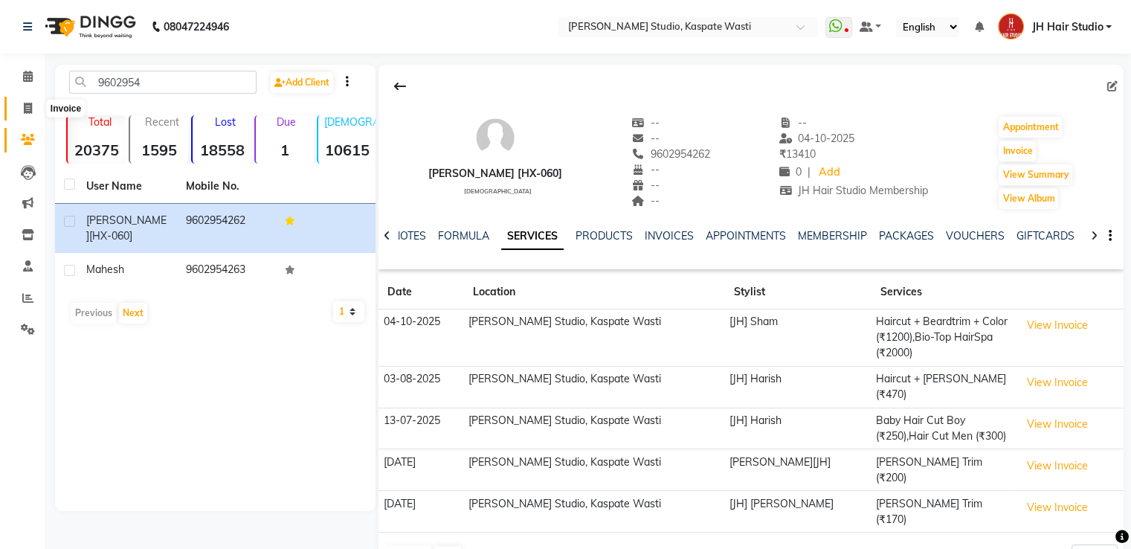
click at [24, 109] on icon at bounding box center [28, 108] width 8 height 11
select select "130"
select select "service"
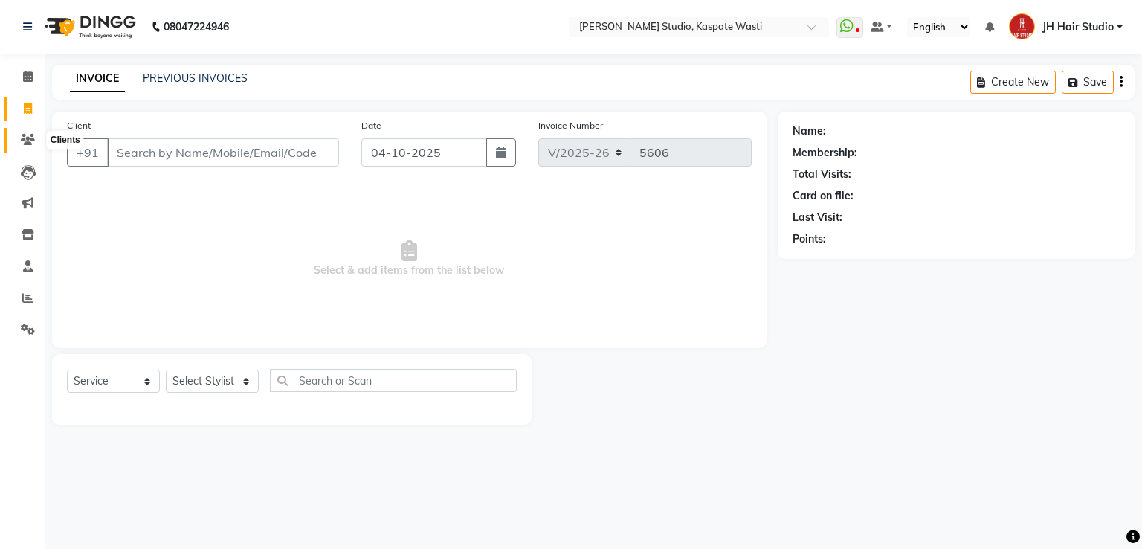
click at [24, 136] on icon at bounding box center [28, 139] width 14 height 11
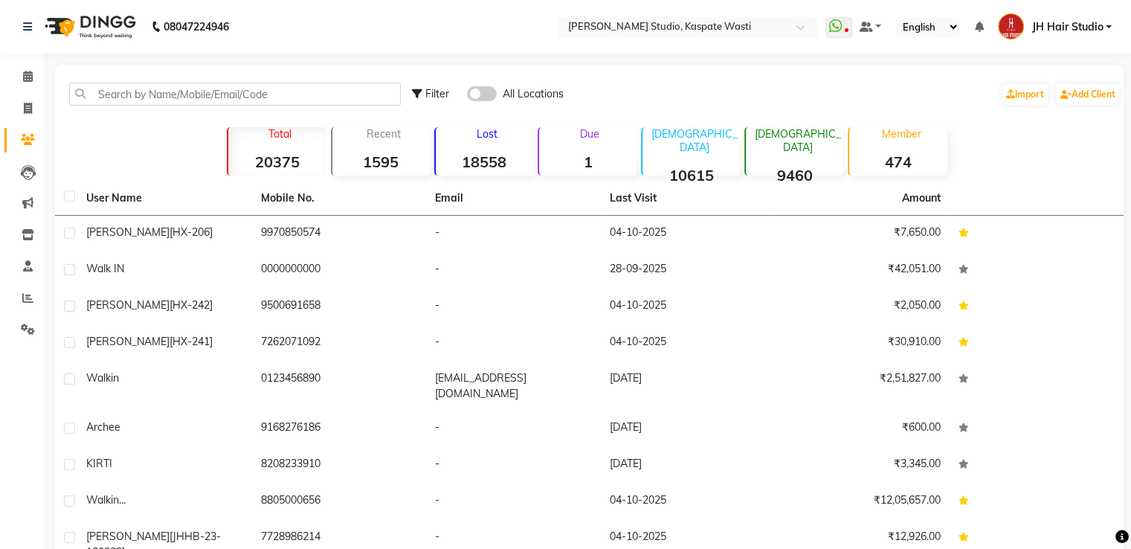
scroll to position [95, 0]
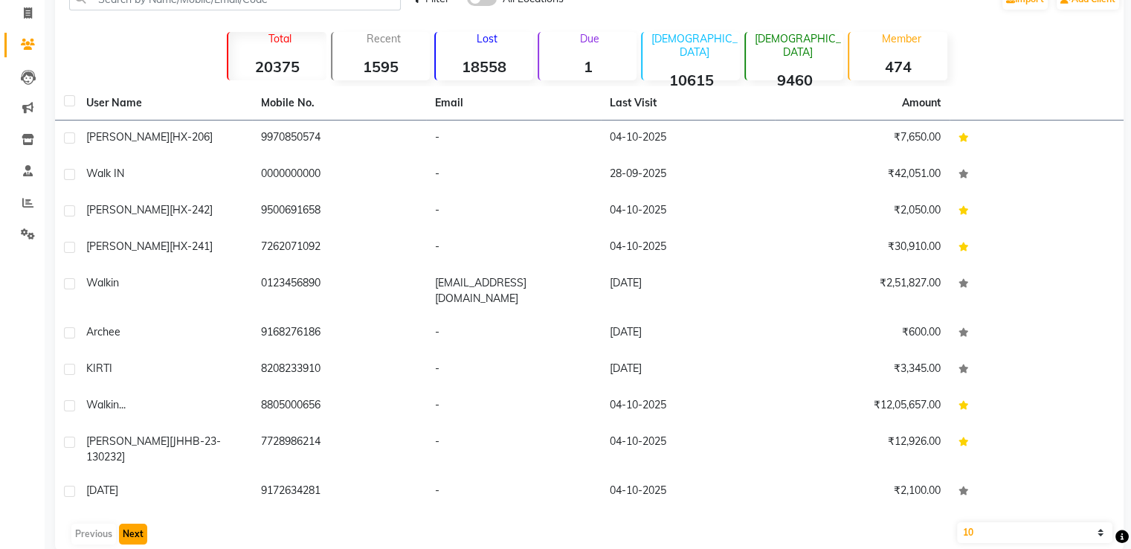
click at [137, 524] on button "Next" at bounding box center [133, 534] width 28 height 21
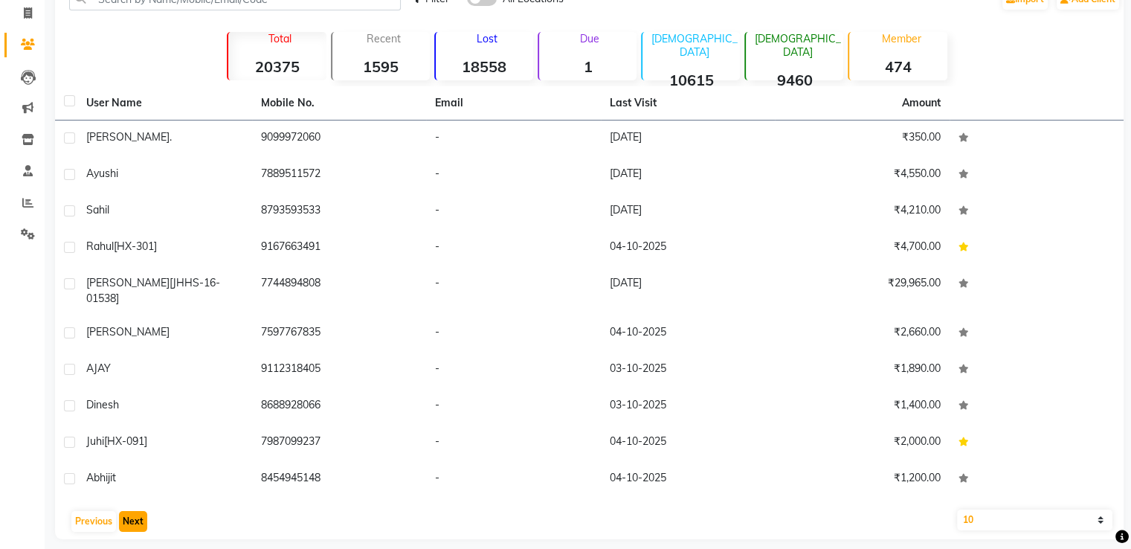
click at [134, 512] on button "Next" at bounding box center [133, 521] width 28 height 21
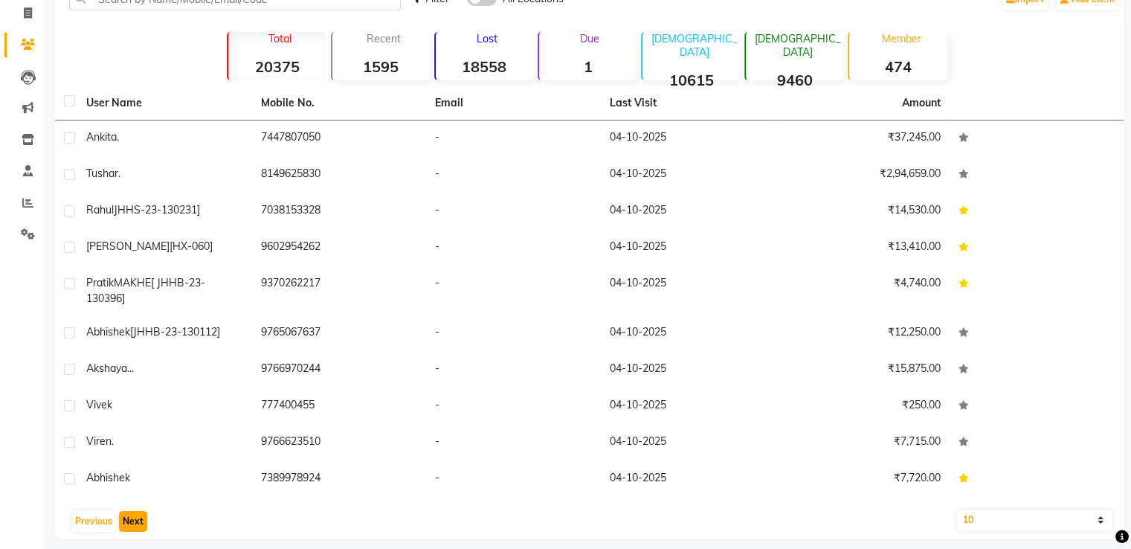
click at [134, 520] on button "Next" at bounding box center [133, 521] width 28 height 21
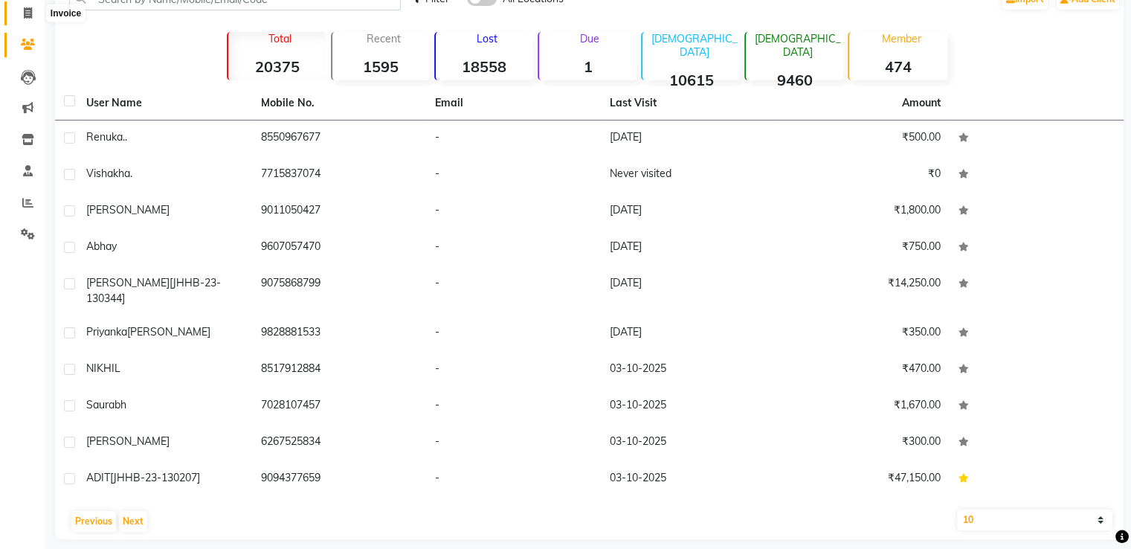
click at [26, 13] on icon at bounding box center [28, 12] width 8 height 11
select select "service"
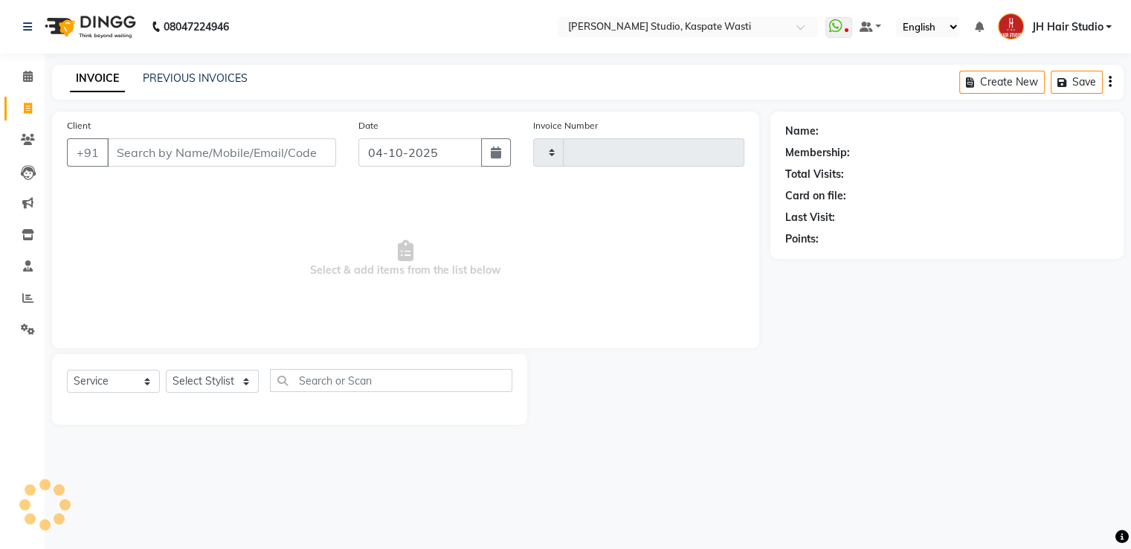
type input "5606"
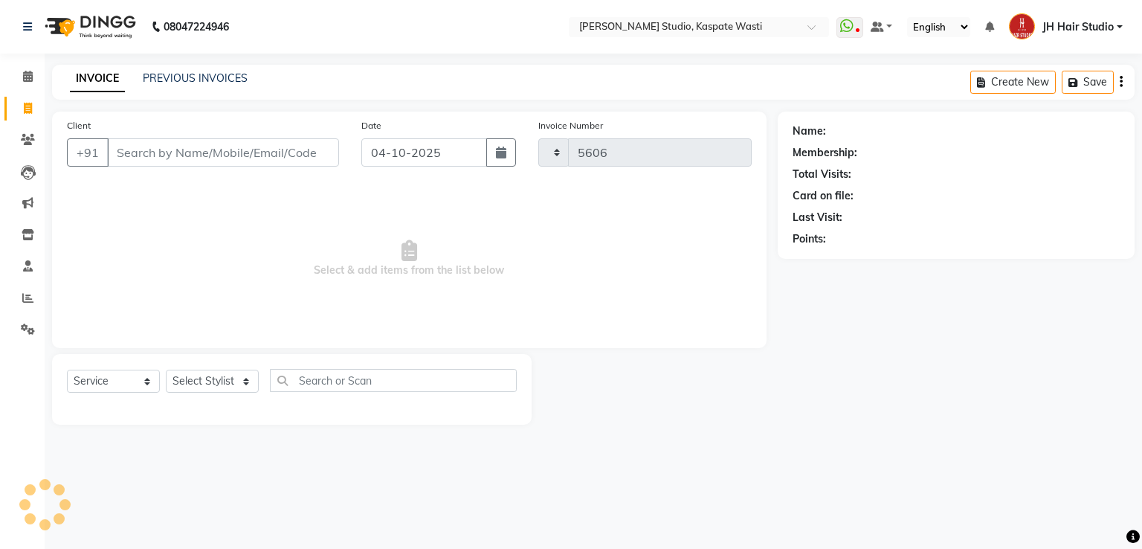
select select "130"
click at [184, 83] on link "PREVIOUS INVOICES" at bounding box center [195, 77] width 105 height 13
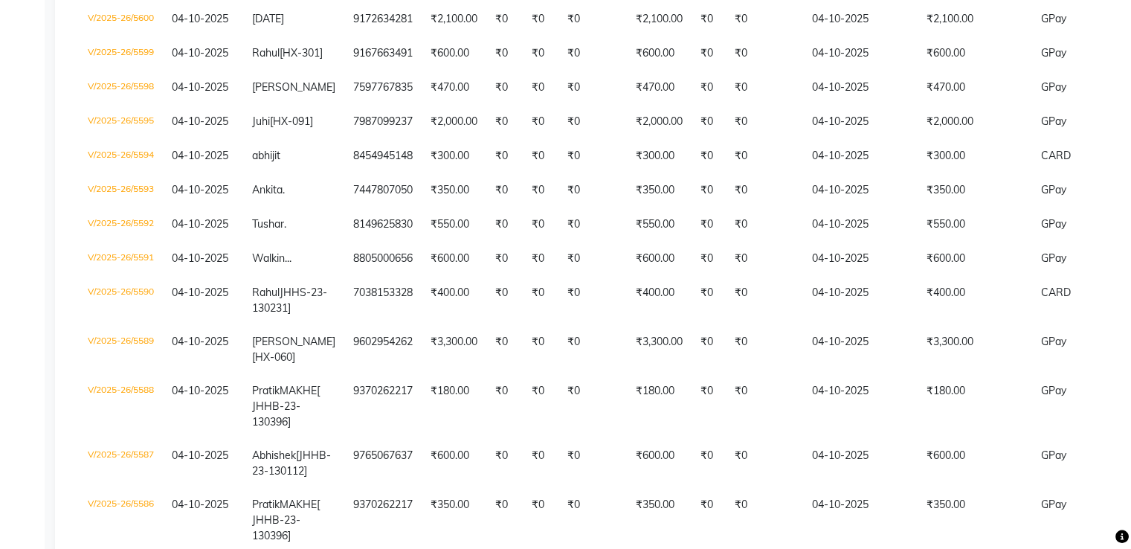
scroll to position [539, 0]
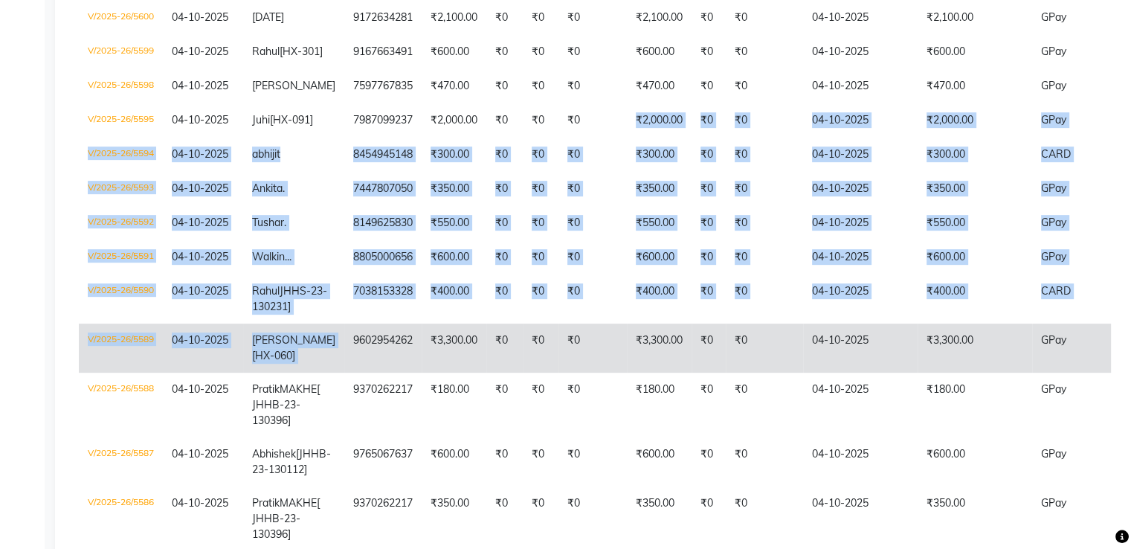
drag, startPoint x: 607, startPoint y: 180, endPoint x: 315, endPoint y: 420, distance: 377.8
click at [315, 420] on tbody "V/2025-26/5605 04-10-2025 SUSHRUT [HX-206] 9970850574 ₹150.00 ₹0 ₹0 ₹0 ₹150.00 …" at bounding box center [686, 255] width 1214 height 1003
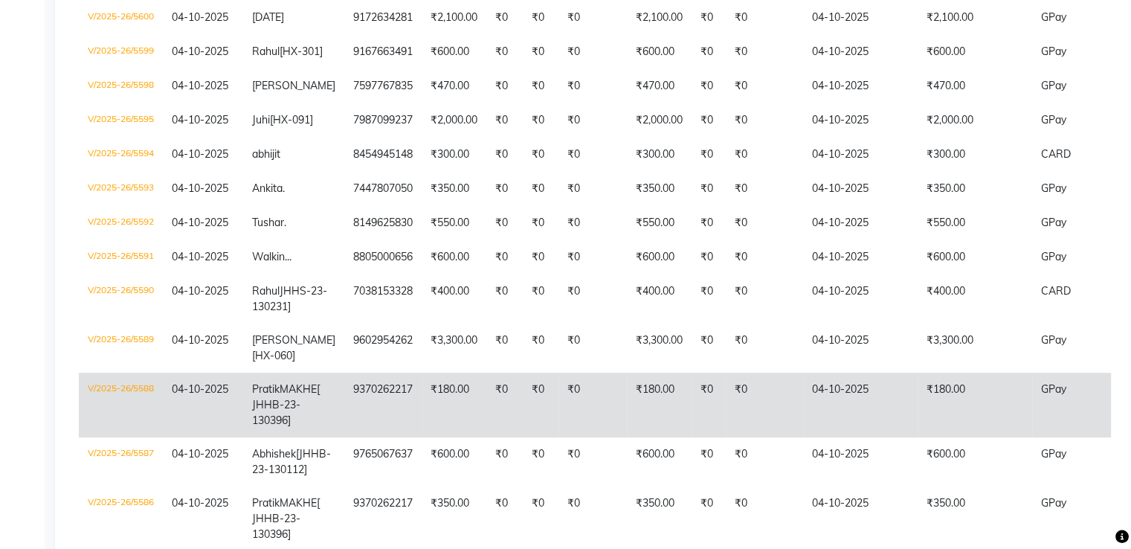
click at [287, 437] on td "Pratik MAKHE[ JHHB-23-130396]" at bounding box center [293, 405] width 101 height 65
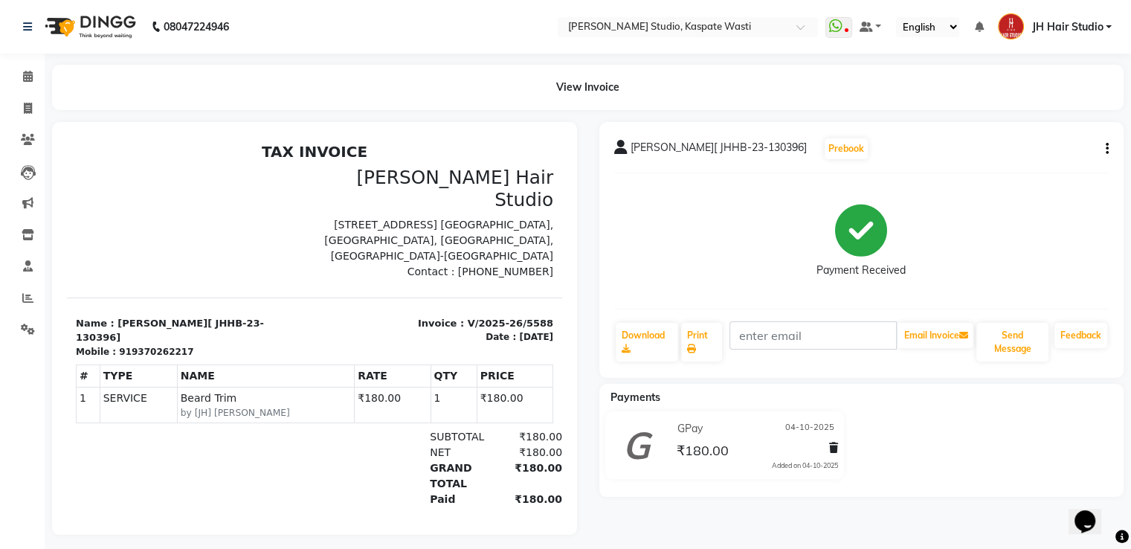
click at [125, 345] on div "919370262217" at bounding box center [156, 351] width 74 height 13
copy div "919370262217"
click at [25, 140] on icon at bounding box center [28, 139] width 14 height 11
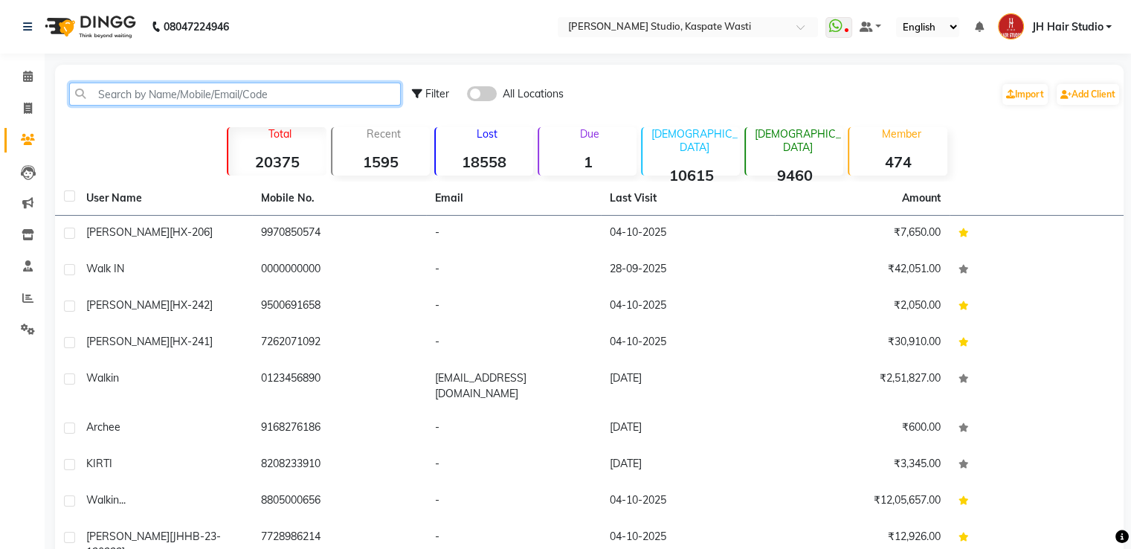
click at [193, 98] on input "text" at bounding box center [235, 94] width 332 height 23
paste input "919370262217"
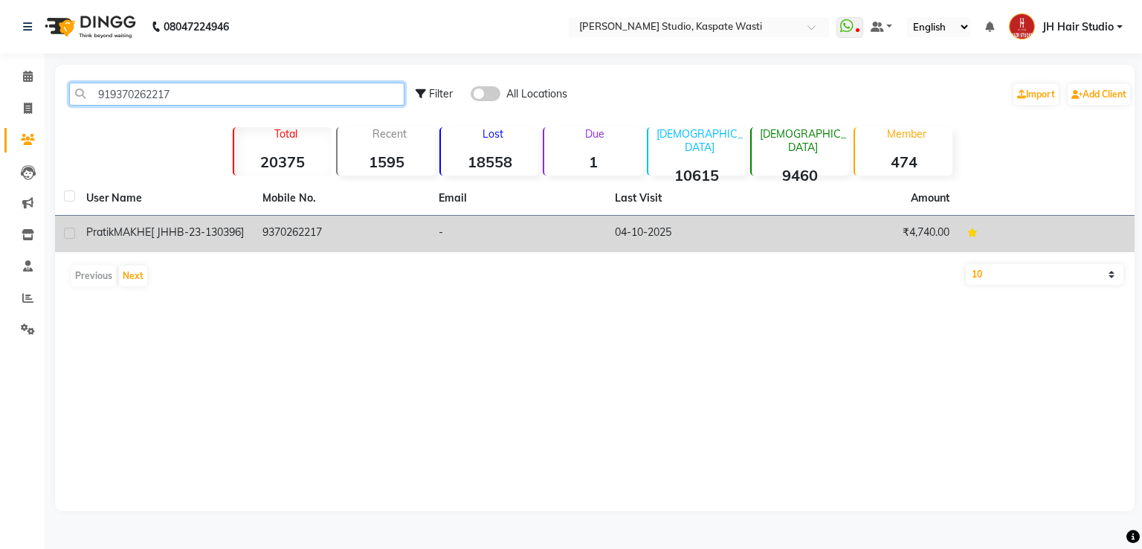
type input "919370262217"
click at [321, 230] on td "9370262217" at bounding box center [342, 234] width 176 height 36
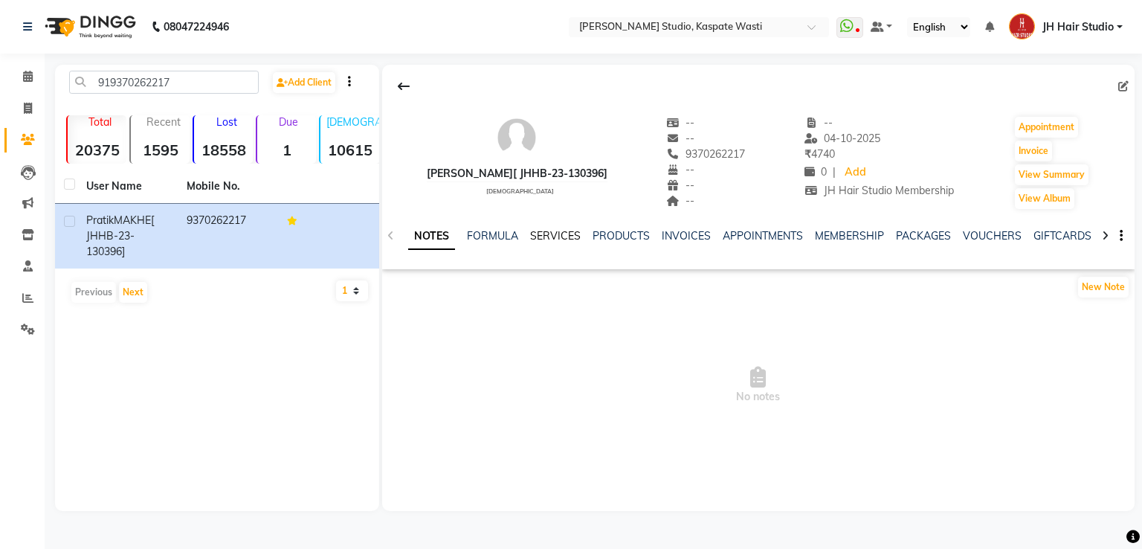
click at [560, 235] on link "SERVICES" at bounding box center [555, 235] width 51 height 13
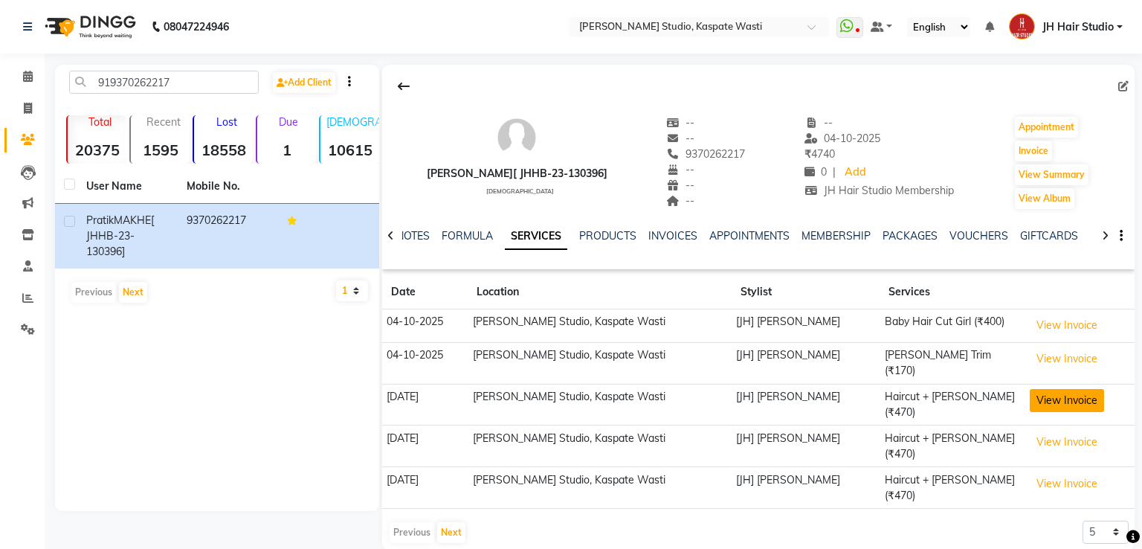
click at [1055, 391] on button "View Invoice" at bounding box center [1067, 400] width 74 height 23
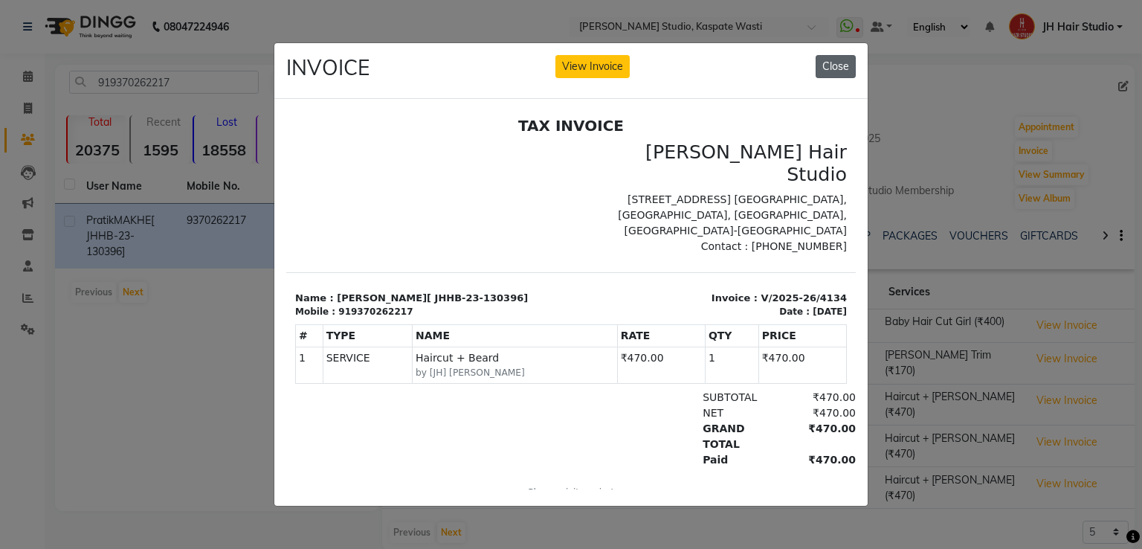
click at [841, 69] on button "Close" at bounding box center [836, 66] width 40 height 23
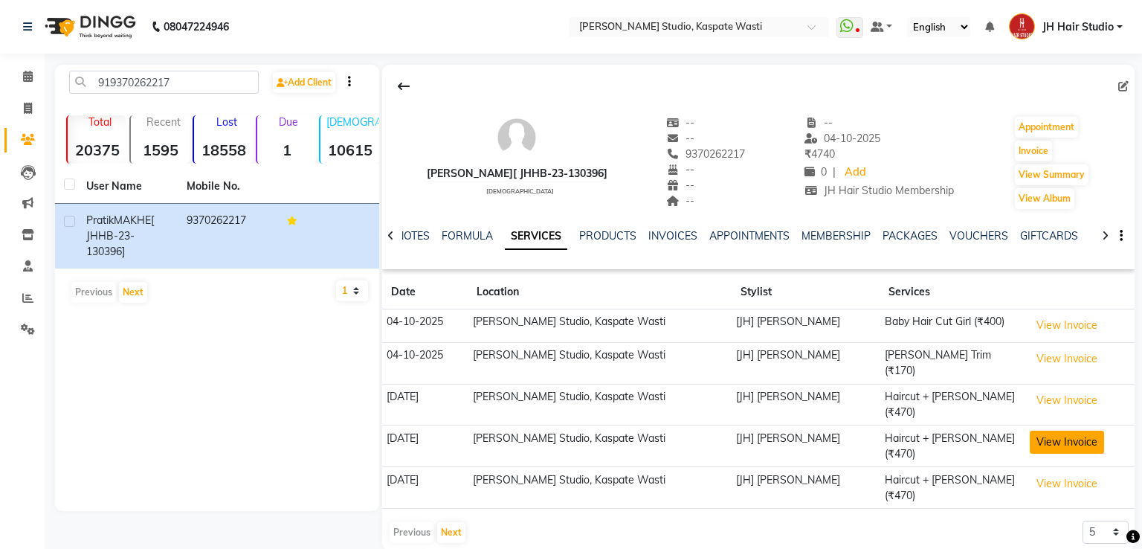
click at [1052, 431] on button "View Invoice" at bounding box center [1067, 442] width 74 height 23
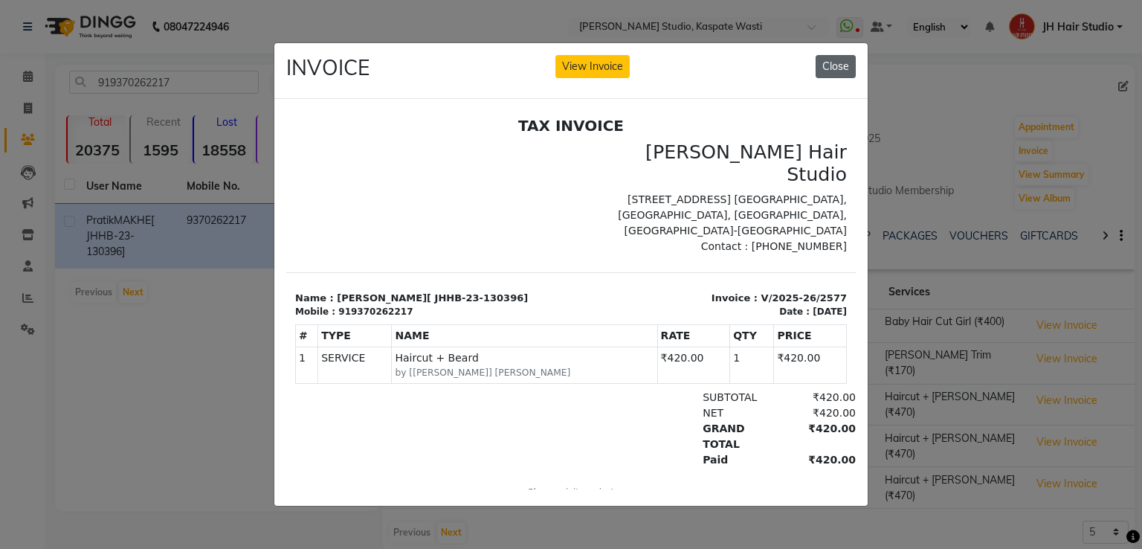
click at [838, 63] on button "Close" at bounding box center [836, 66] width 40 height 23
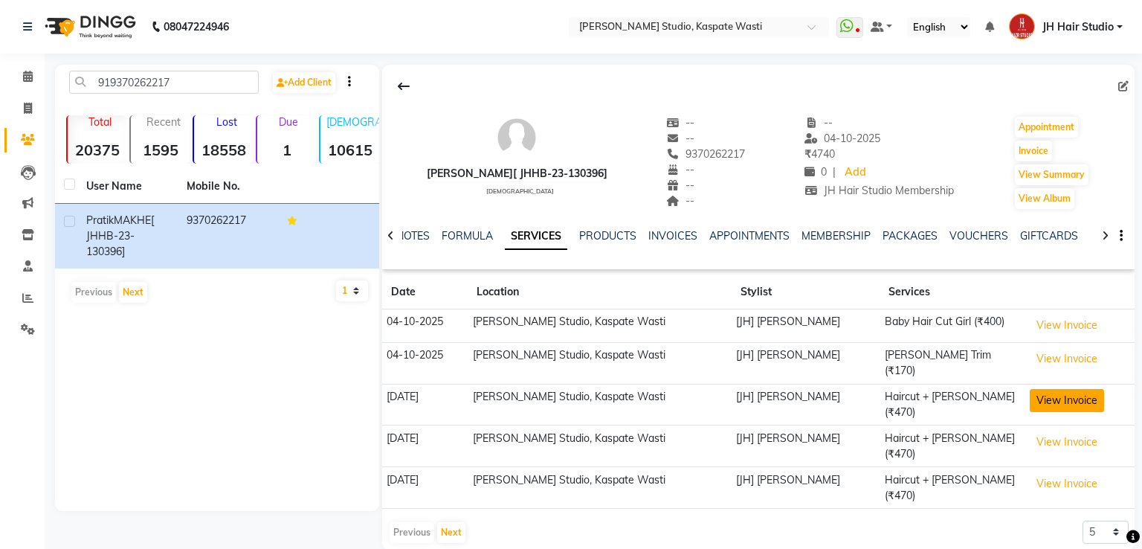
click at [1061, 389] on button "View Invoice" at bounding box center [1067, 400] width 74 height 23
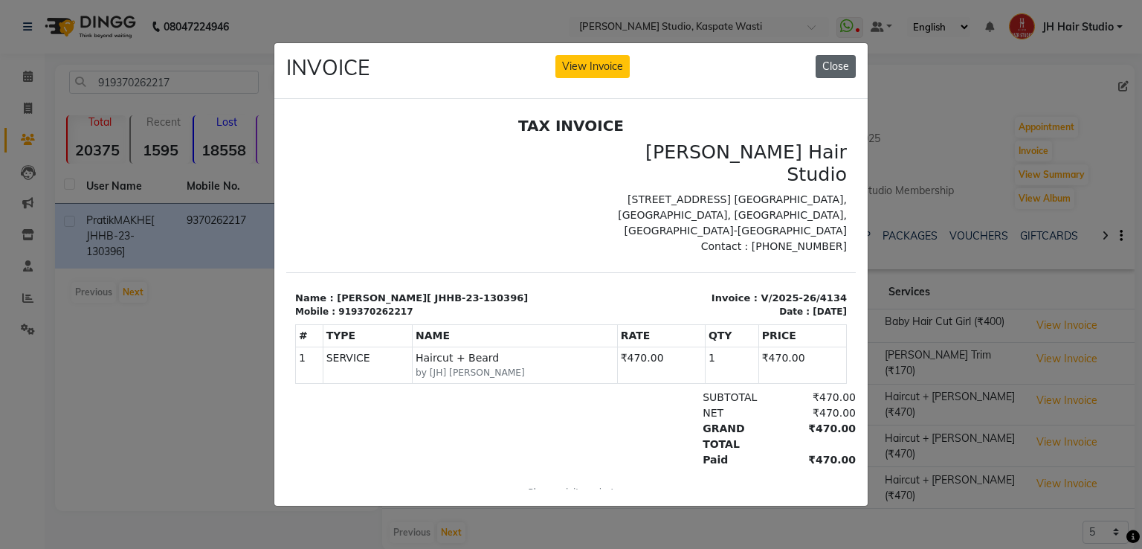
click at [830, 55] on button "Close" at bounding box center [836, 66] width 40 height 23
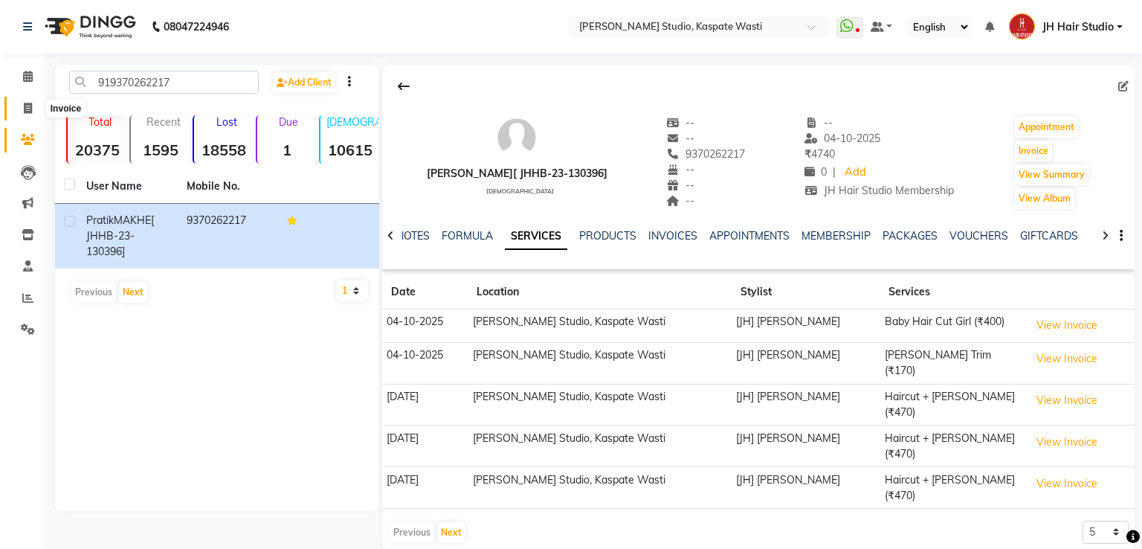
click at [24, 110] on icon at bounding box center [28, 108] width 8 height 11
select select "service"
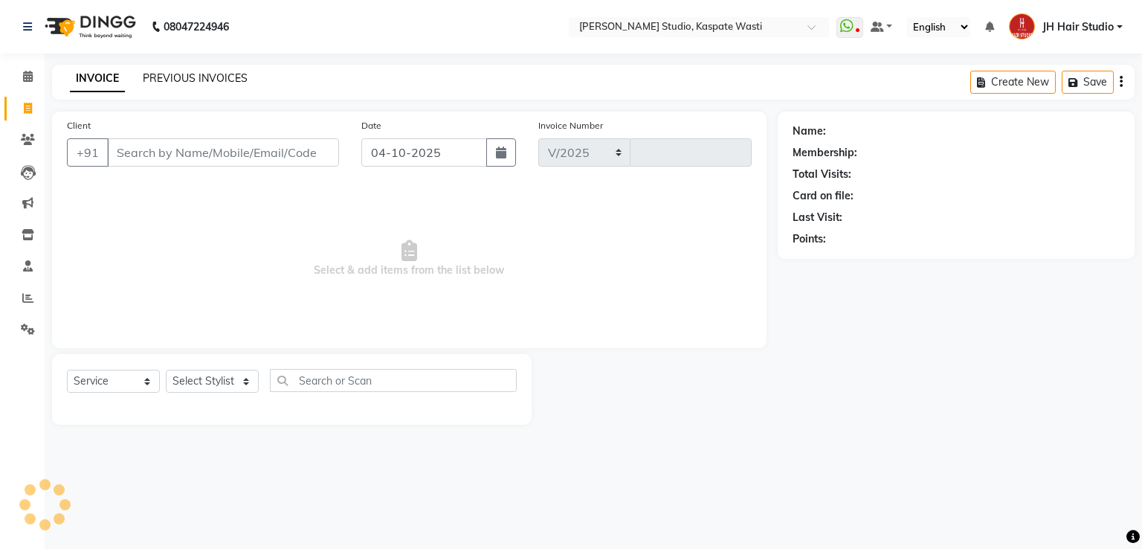
select select "130"
type input "5606"
click at [195, 78] on link "PREVIOUS INVOICES" at bounding box center [195, 77] width 105 height 13
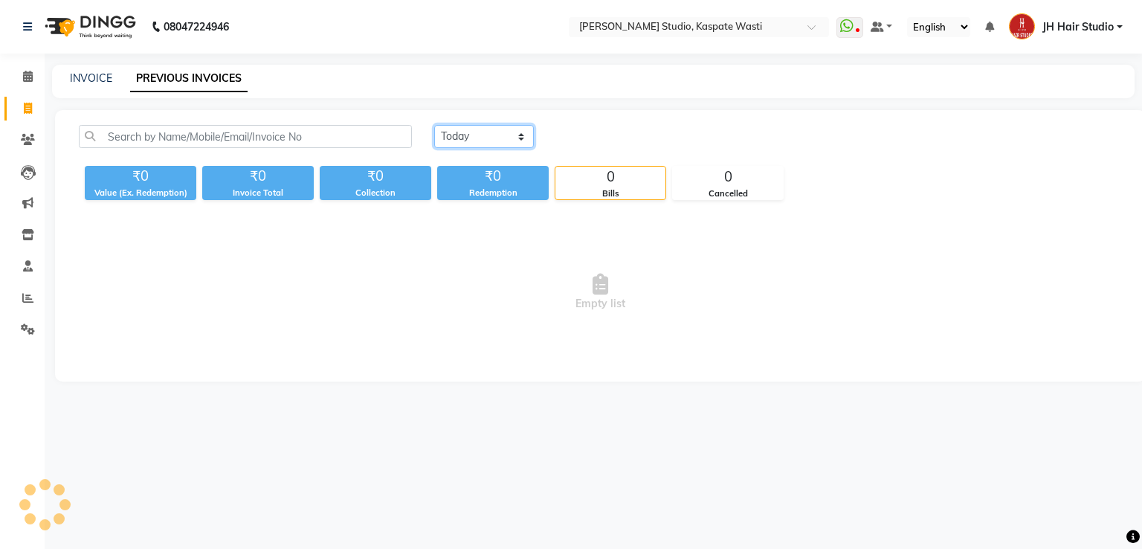
click at [472, 129] on select "Today Yesterday Custom Range" at bounding box center [484, 136] width 100 height 23
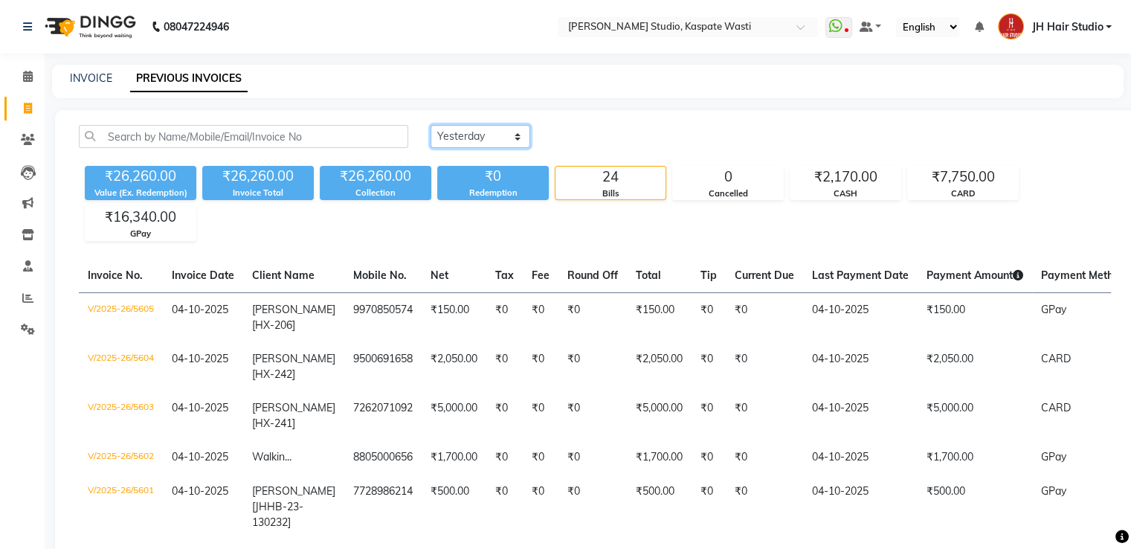
click at [431, 125] on select "Today Yesterday Custom Range" at bounding box center [481, 136] width 100 height 23
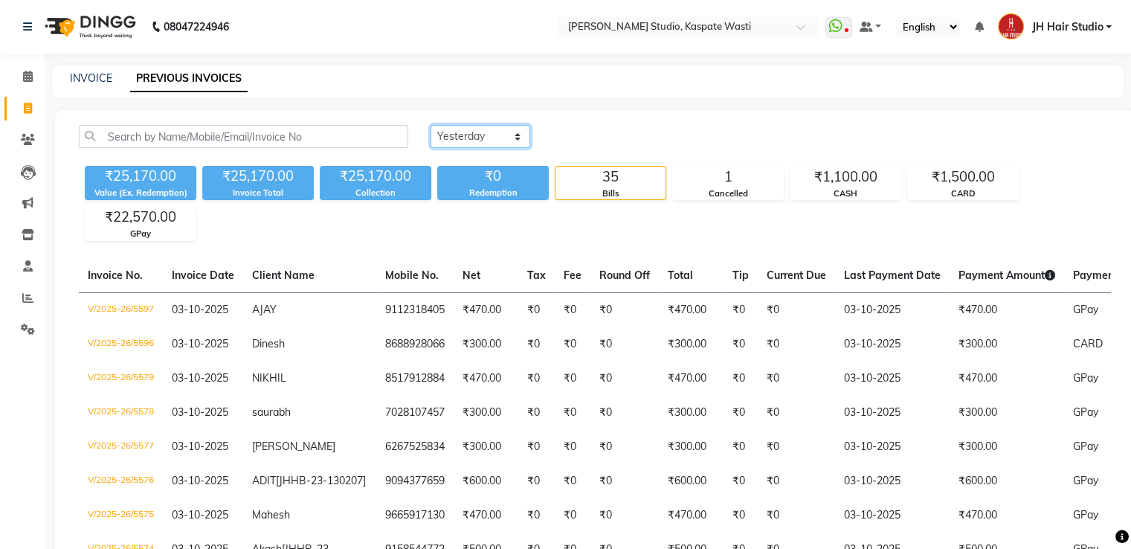
click at [507, 144] on select "Today Yesterday Custom Range" at bounding box center [481, 136] width 100 height 23
select select "range"
click at [431, 125] on select "Today Yesterday Custom Range" at bounding box center [481, 136] width 100 height 23
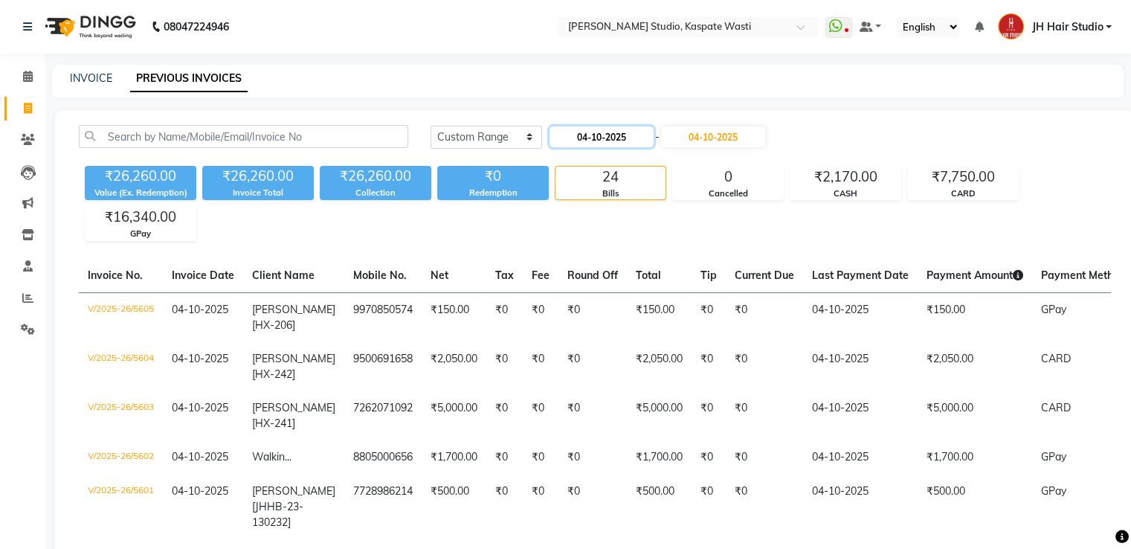
click at [594, 135] on input "04-10-2025" at bounding box center [602, 136] width 104 height 21
select select "10"
select select "2025"
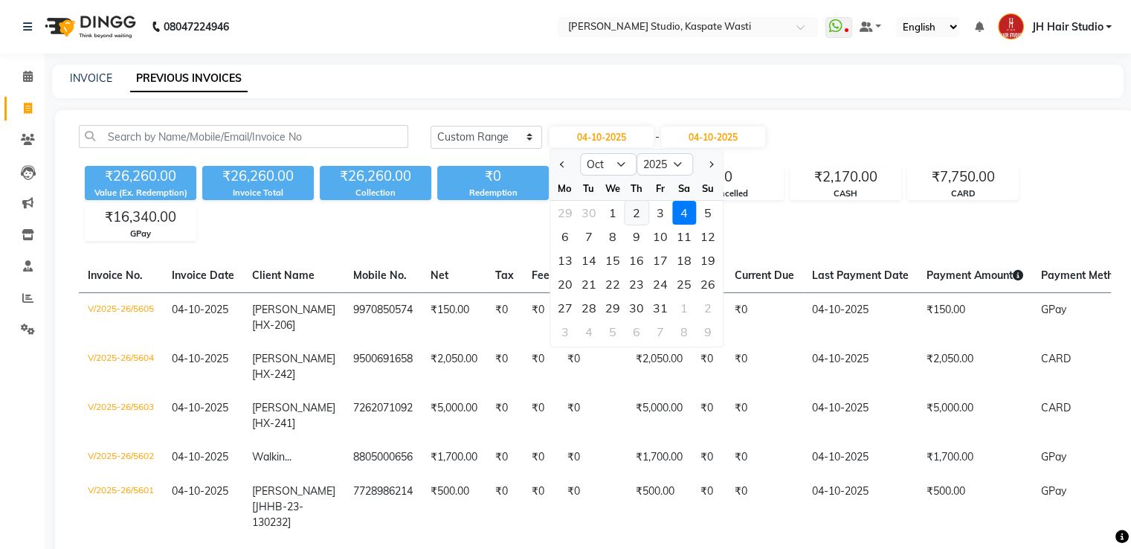
click at [636, 210] on div "2" at bounding box center [637, 213] width 24 height 24
type input "02-10-2025"
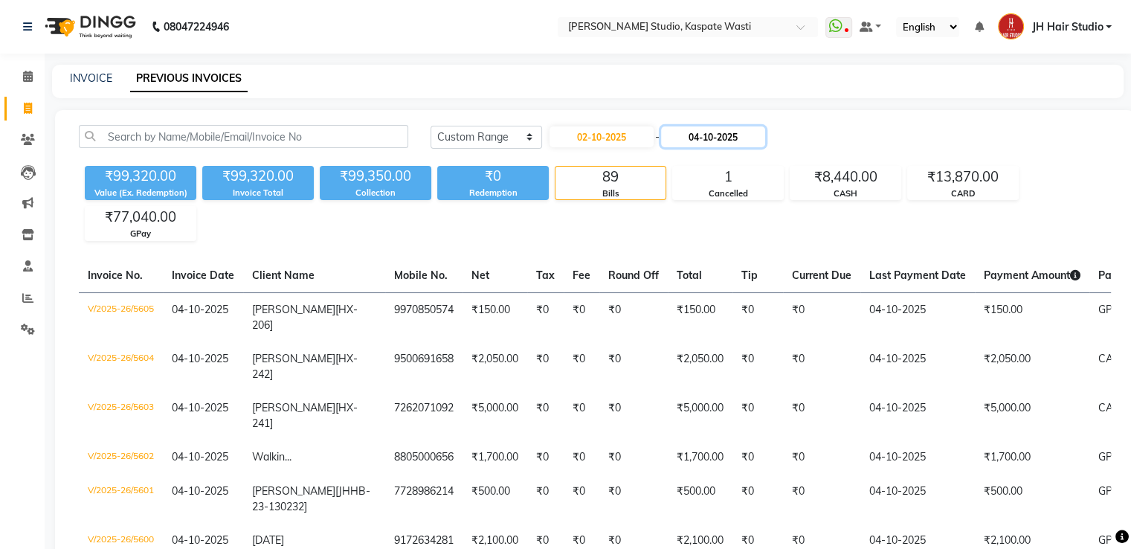
click at [730, 132] on input "04-10-2025" at bounding box center [713, 136] width 104 height 21
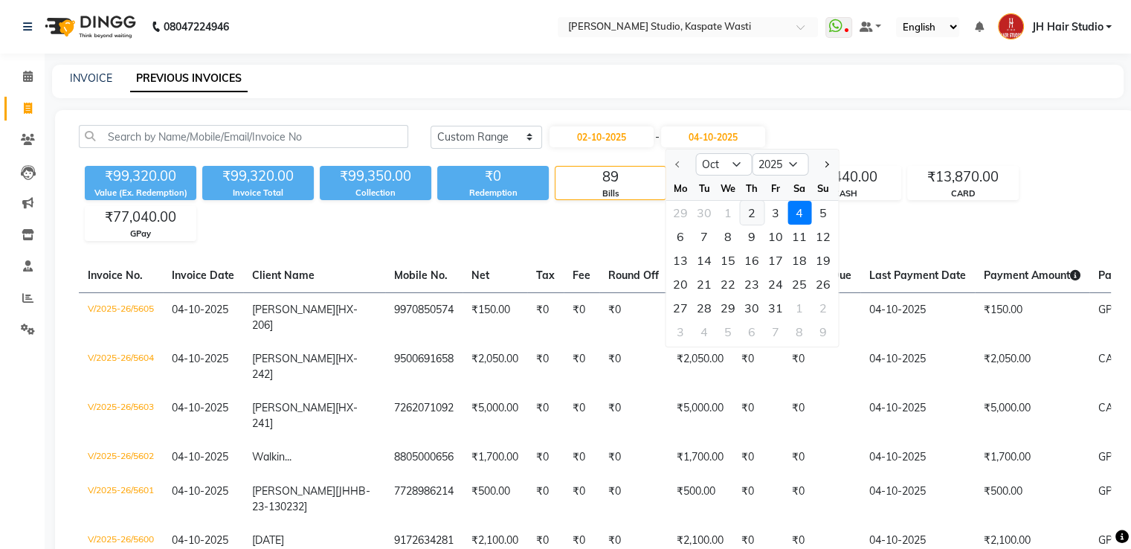
click at [752, 206] on div "2" at bounding box center [752, 213] width 24 height 24
type input "02-10-2025"
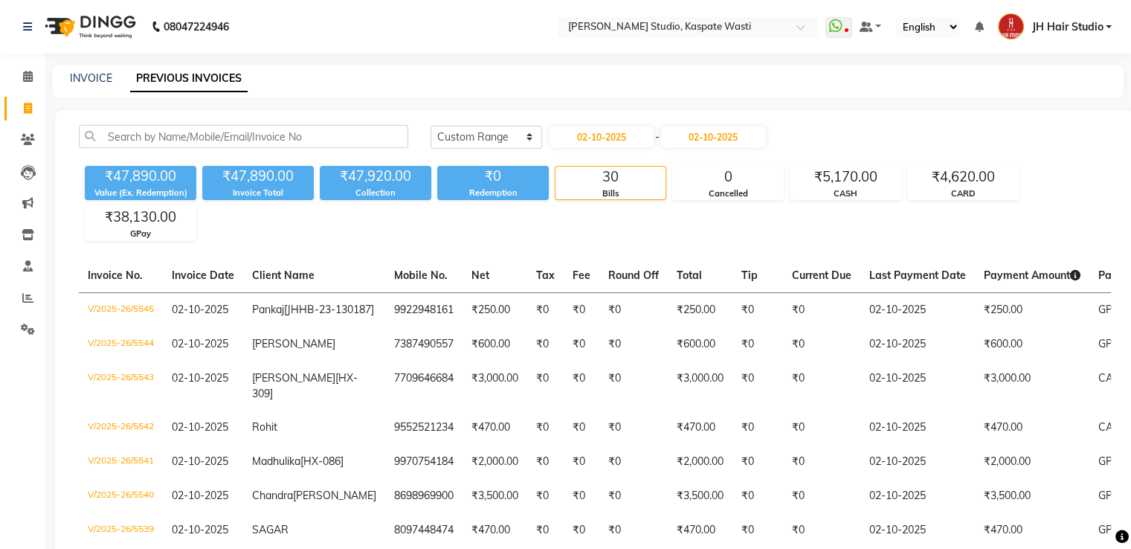
click at [83, 71] on div "INVOICE" at bounding box center [91, 79] width 42 height 16
click at [91, 87] on div "INVOICE PREVIOUS INVOICES" at bounding box center [588, 81] width 1072 height 33
click at [83, 79] on link "INVOICE" at bounding box center [91, 77] width 42 height 13
select select "service"
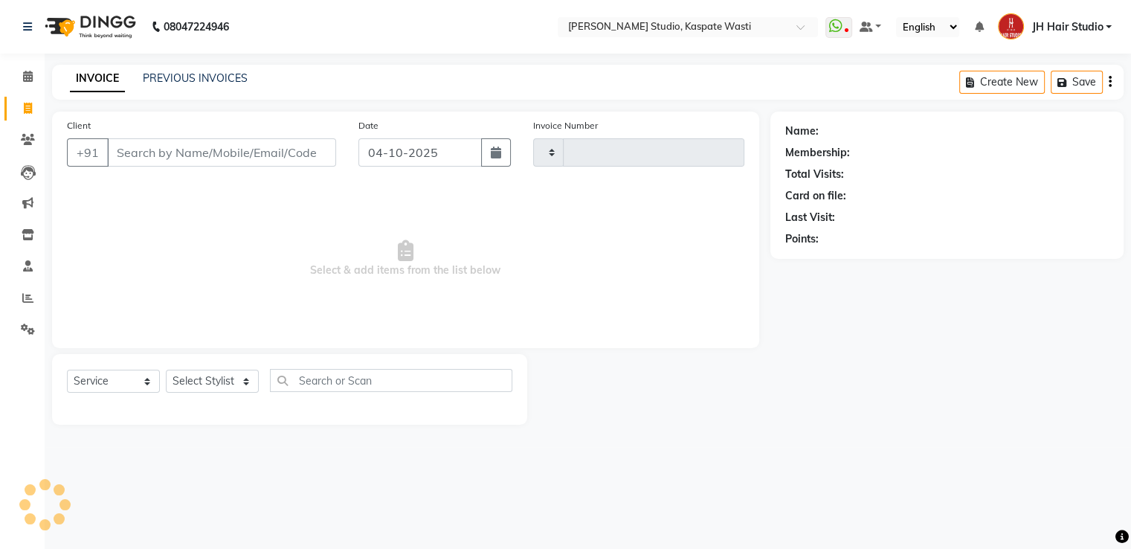
type input "5606"
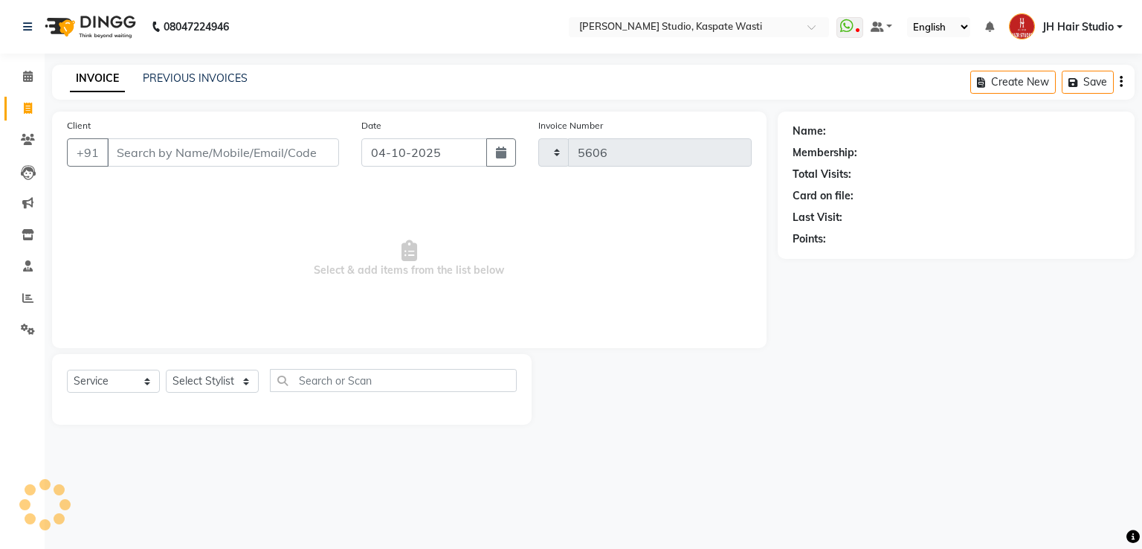
select select "130"
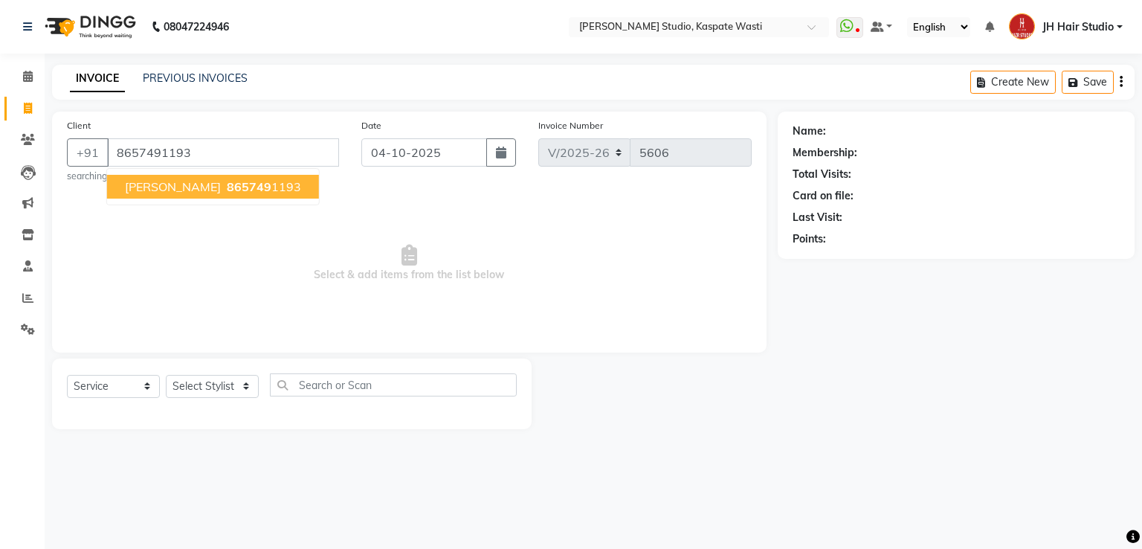
type input "8657491193"
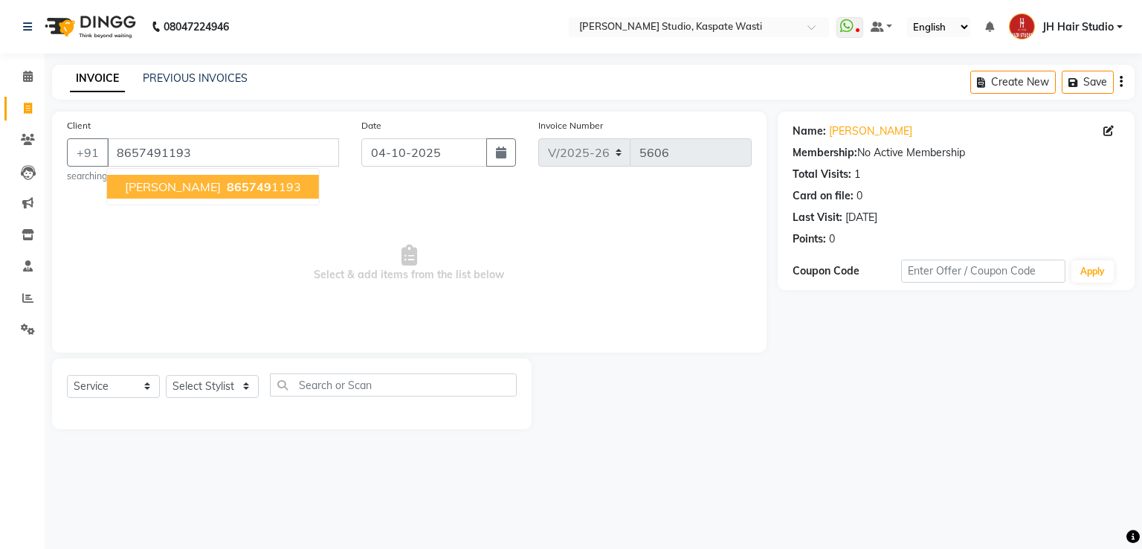
click at [166, 181] on button "SATAM 865749 1193" at bounding box center [213, 187] width 212 height 24
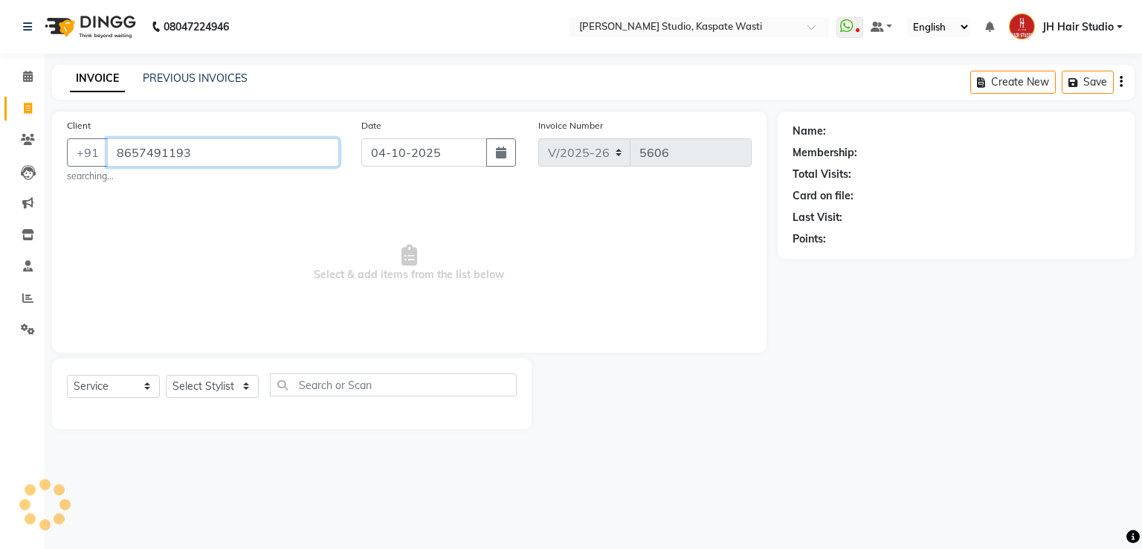
click at [154, 157] on input "8657491193" at bounding box center [223, 152] width 232 height 28
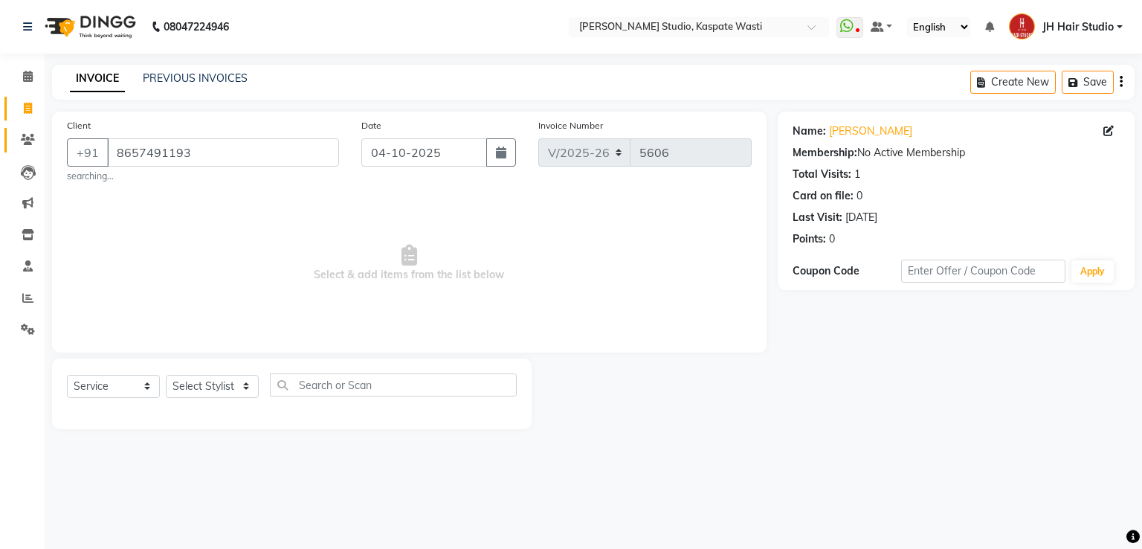
click at [24, 149] on link "Clients" at bounding box center [22, 140] width 36 height 25
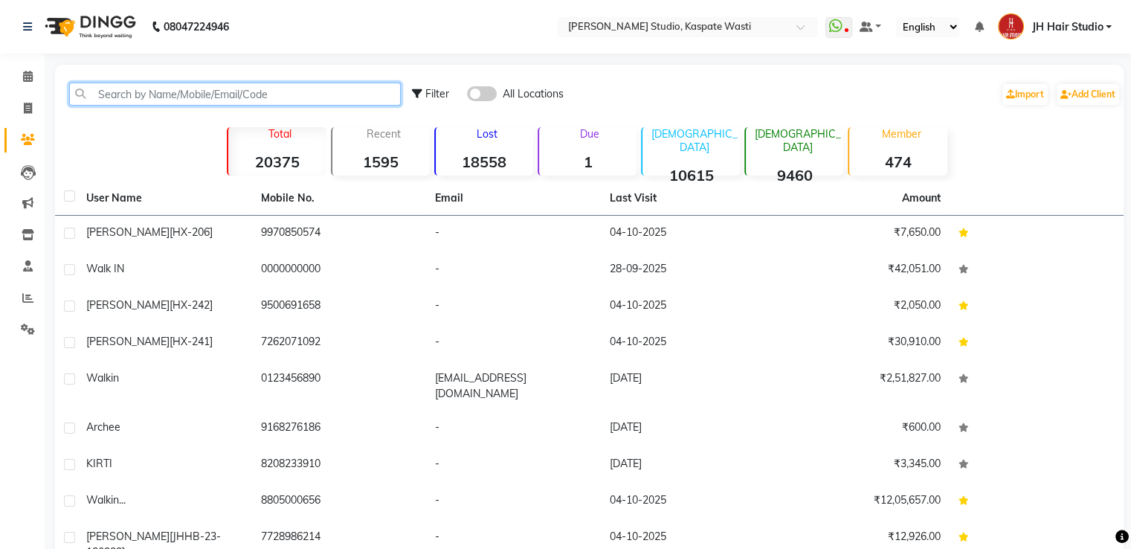
click at [184, 96] on input "text" at bounding box center [235, 94] width 332 height 23
paste input "919370262217"
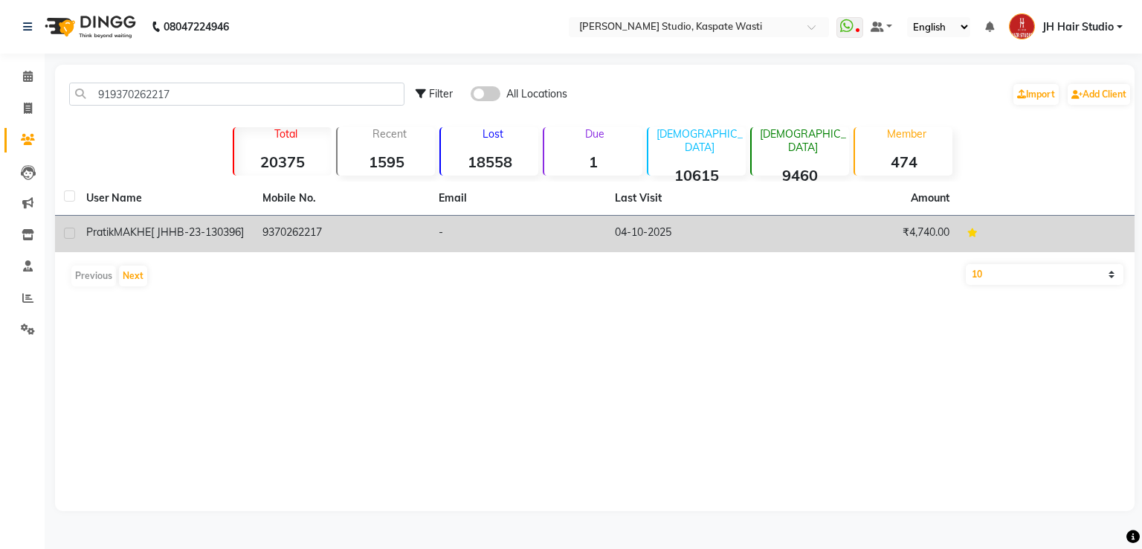
click at [302, 245] on td "9370262217" at bounding box center [342, 234] width 176 height 36
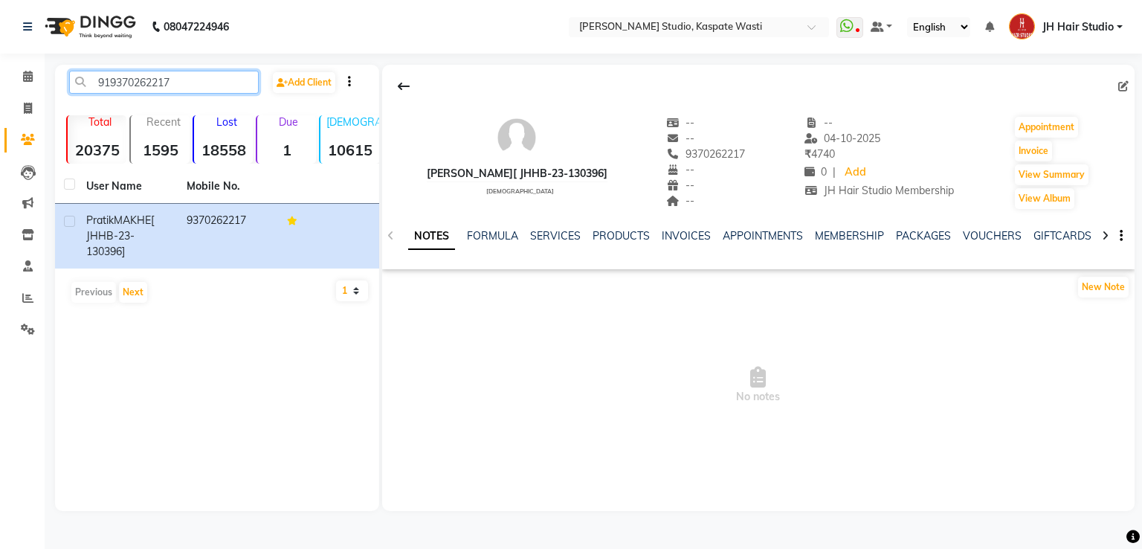
click at [141, 82] on input "919370262217" at bounding box center [164, 82] width 190 height 23
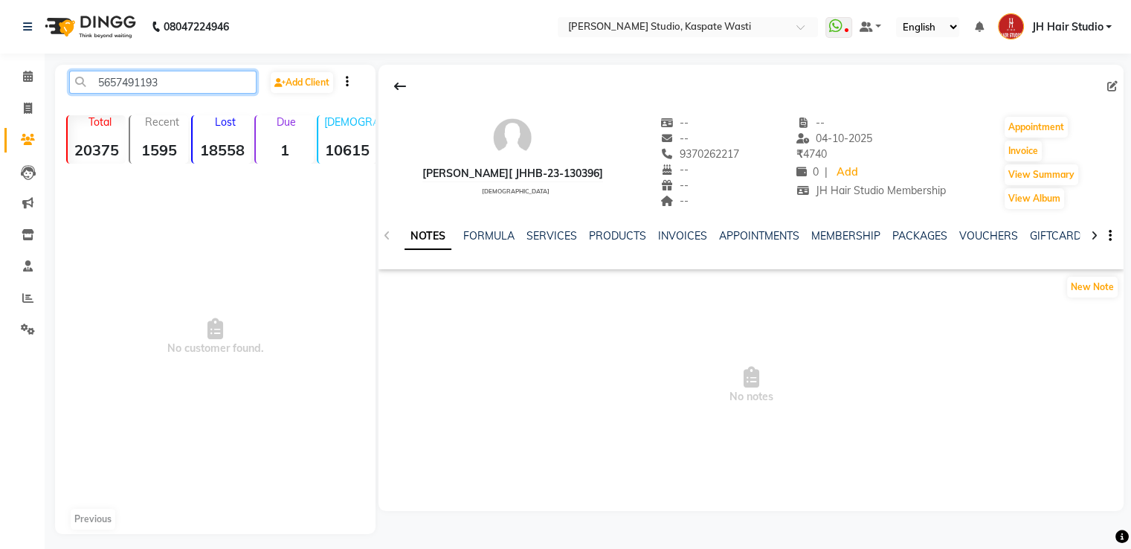
click at [101, 84] on input "5657491193" at bounding box center [162, 82] width 187 height 23
click at [110, 80] on input "85657491193" at bounding box center [162, 82] width 187 height 23
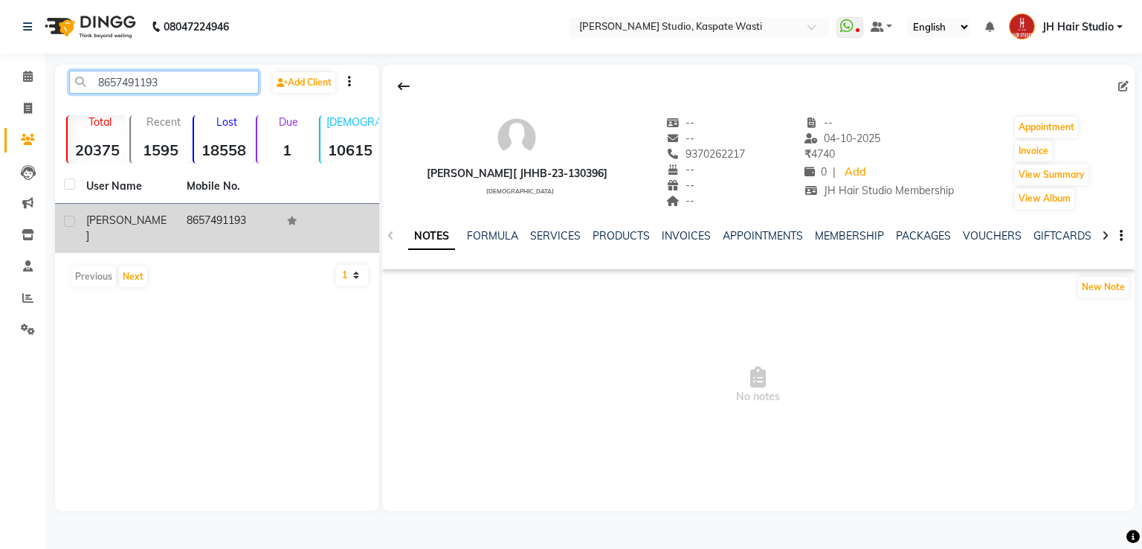
type input "8657491193"
click at [181, 219] on td "8657491193" at bounding box center [228, 228] width 100 height 49
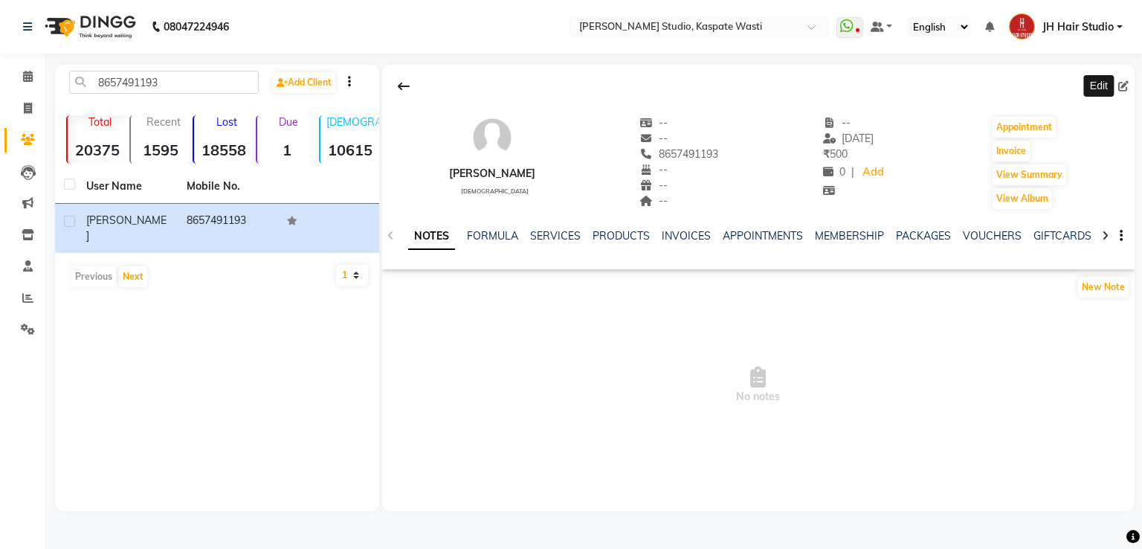
click at [1124, 86] on icon at bounding box center [1124, 86] width 10 height 10
select select "22"
select select "[DEMOGRAPHIC_DATA]"
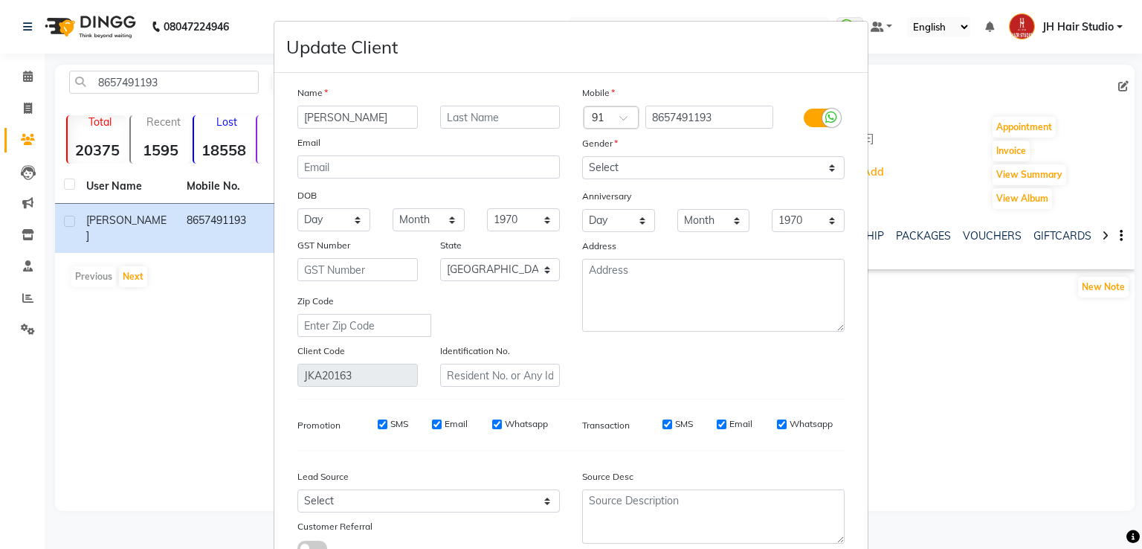
click at [317, 118] on input "SATAM" at bounding box center [358, 117] width 120 height 23
type input "[PERSON_NAME]"
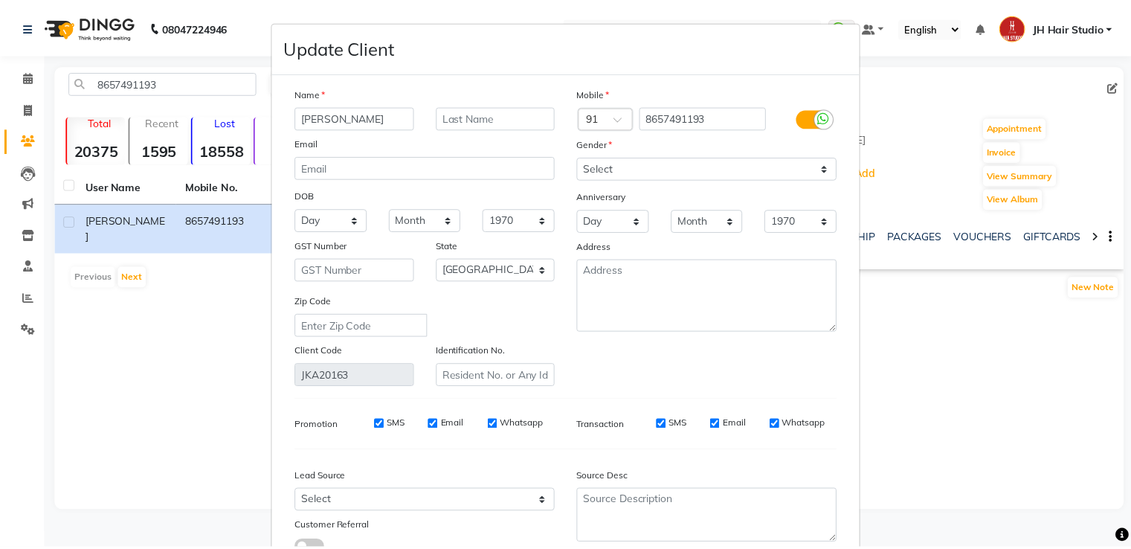
scroll to position [119, 0]
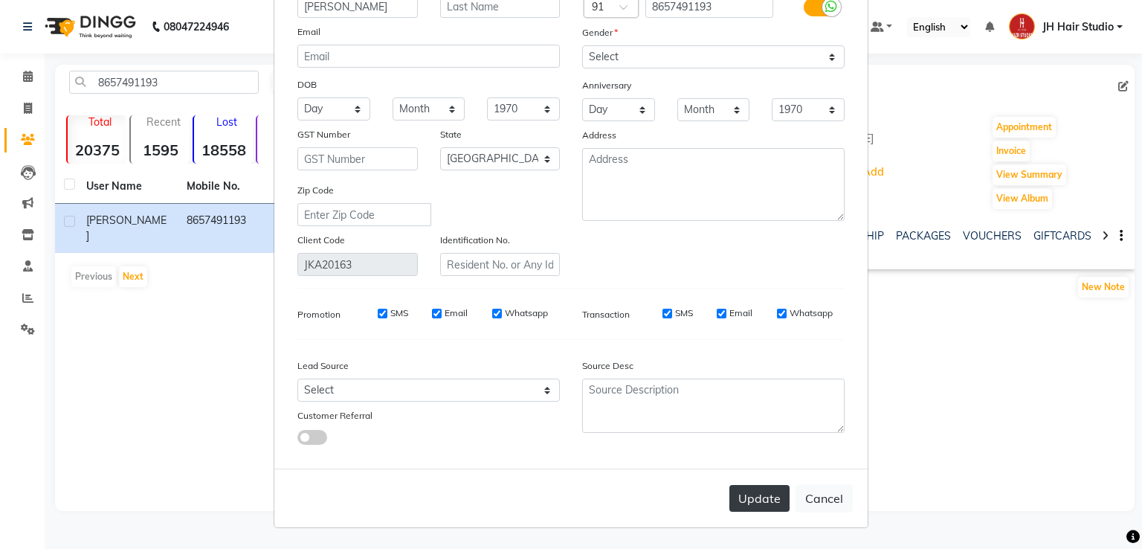
click at [762, 498] on button "Update" at bounding box center [760, 498] width 60 height 27
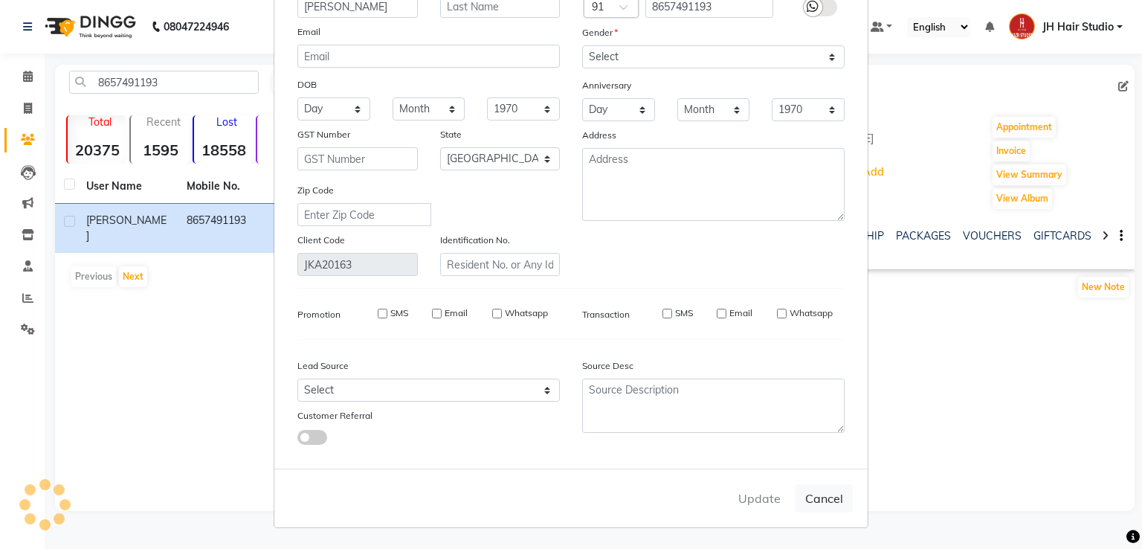
select select
select select "null"
select select
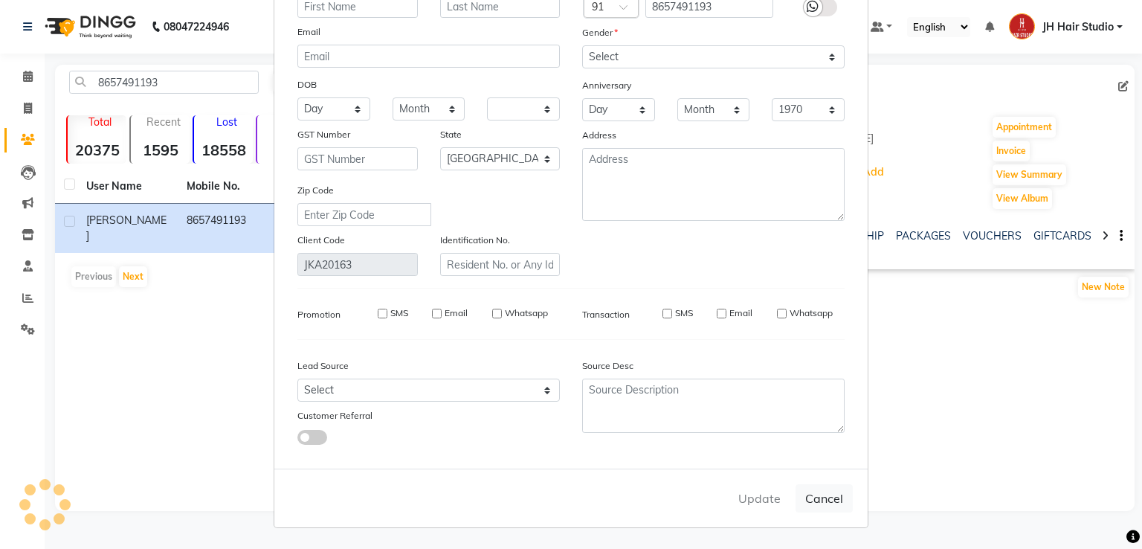
select select
checkbox input "false"
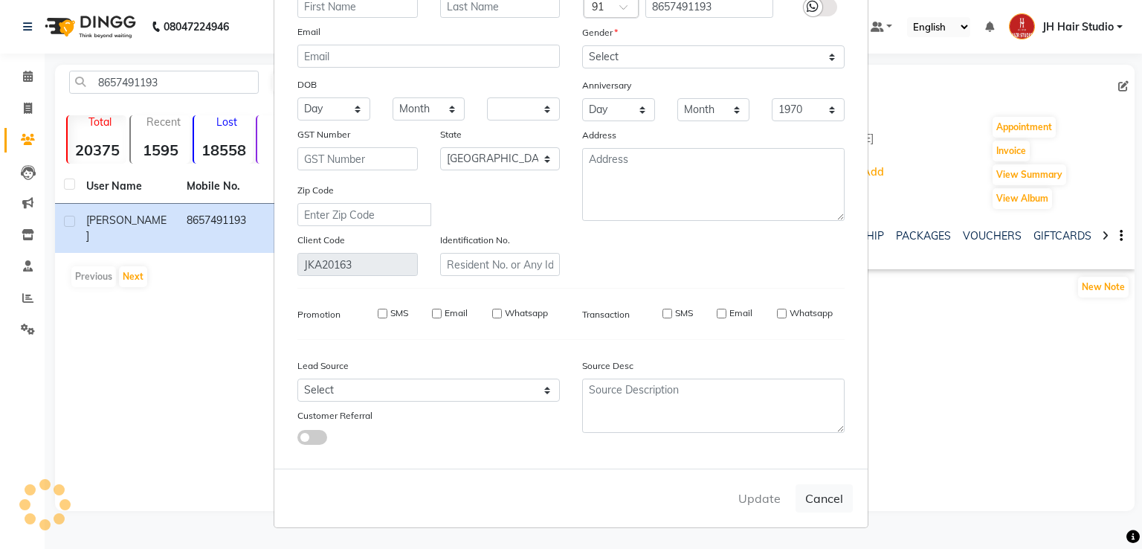
checkbox input "false"
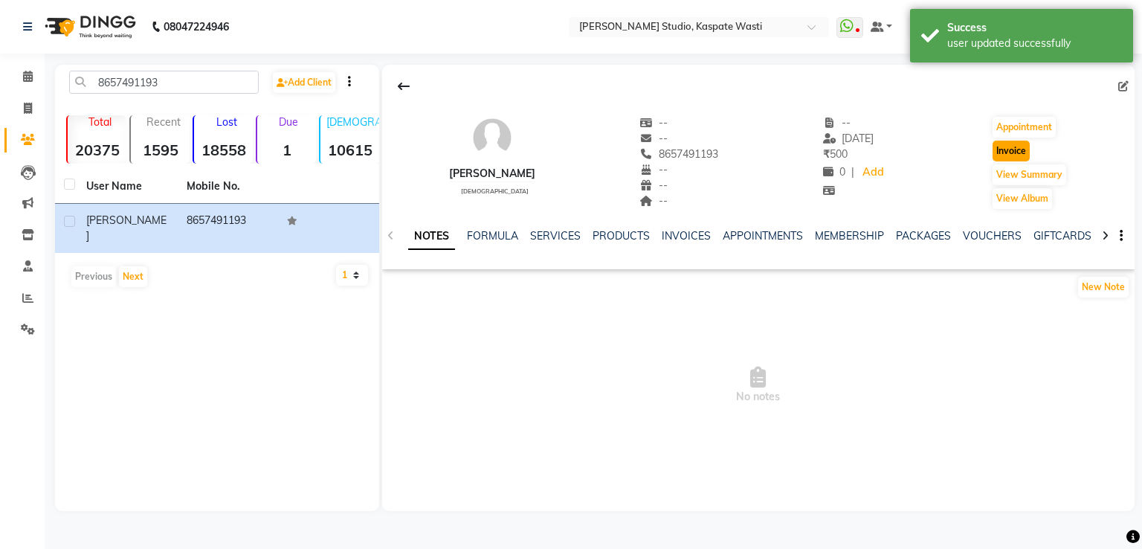
click at [1017, 152] on button "Invoice" at bounding box center [1011, 151] width 37 height 21
select select "130"
select select "service"
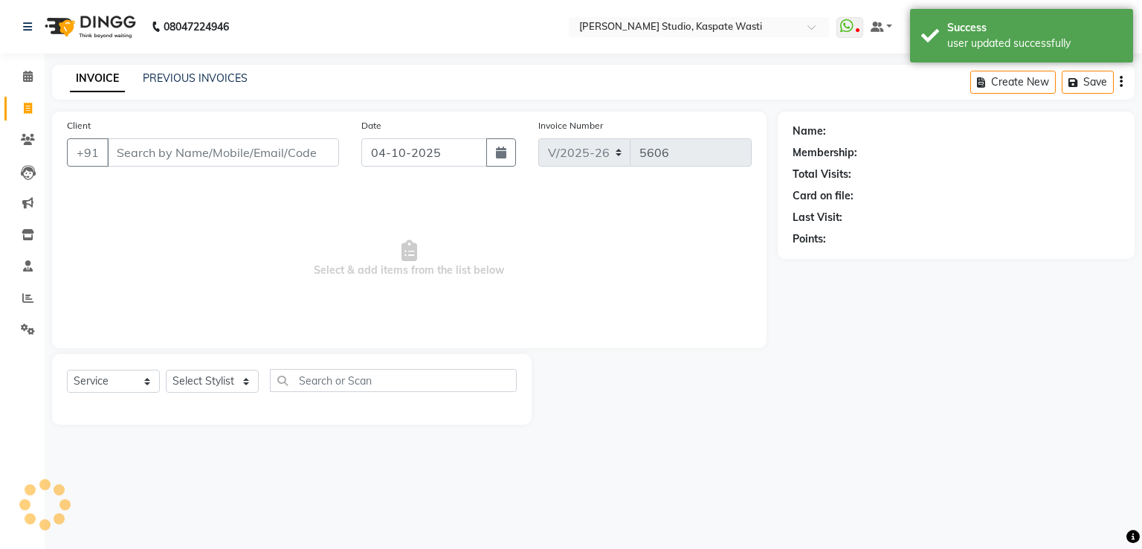
type input "8657491193"
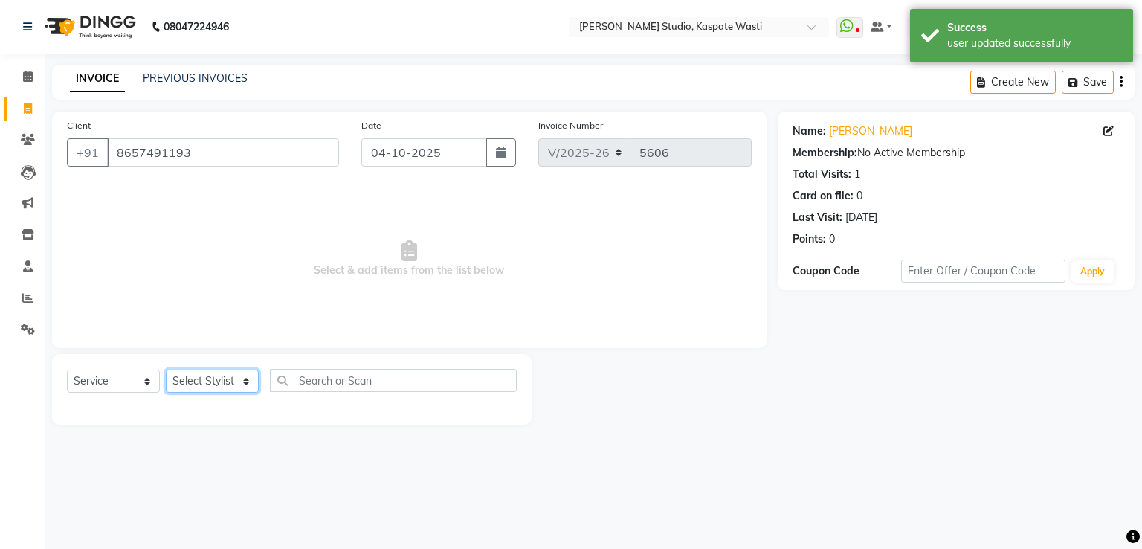
click at [221, 381] on select "Select Stylist [F1] GANESH [F1] [PERSON_NAME] [ F1] RAM [F1]Sanjay [F1][PERSON_…" at bounding box center [212, 381] width 93 height 23
select select "93458"
click at [166, 370] on select "Select Stylist [F1] GANESH [F1] [PERSON_NAME] [ F1] RAM [F1]Sanjay [F1][PERSON_…" at bounding box center [212, 381] width 93 height 23
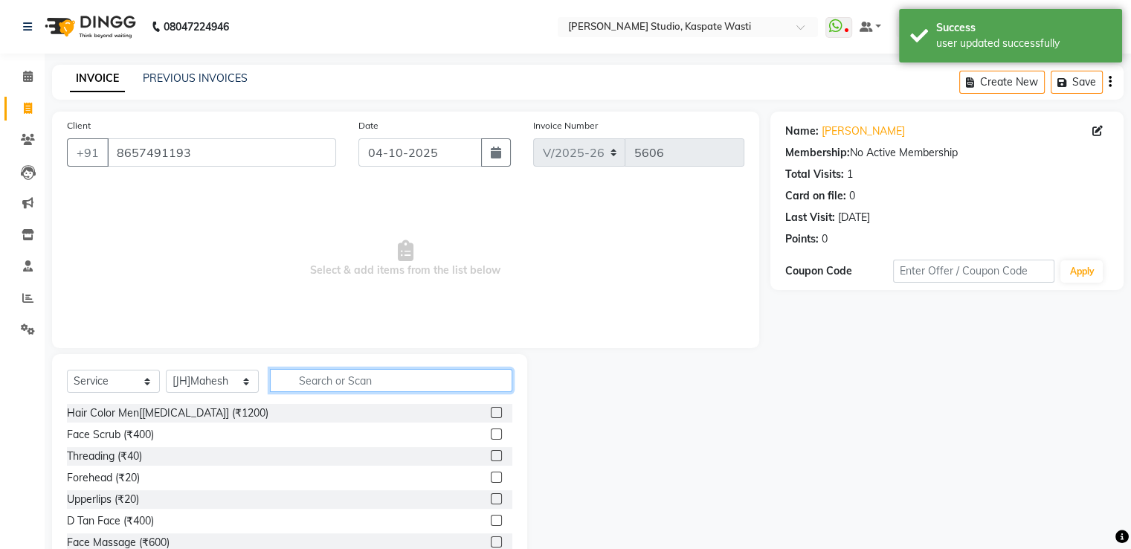
click at [350, 385] on input "text" at bounding box center [391, 380] width 242 height 23
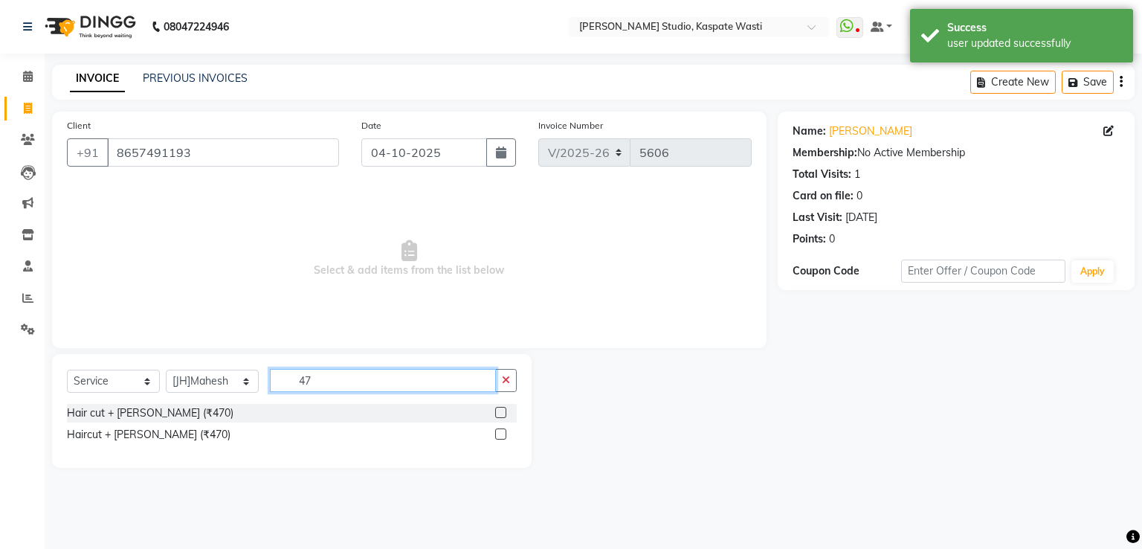
type input "47"
click at [502, 411] on label at bounding box center [500, 412] width 11 height 11
click at [502, 411] on input "checkbox" at bounding box center [500, 413] width 10 height 10
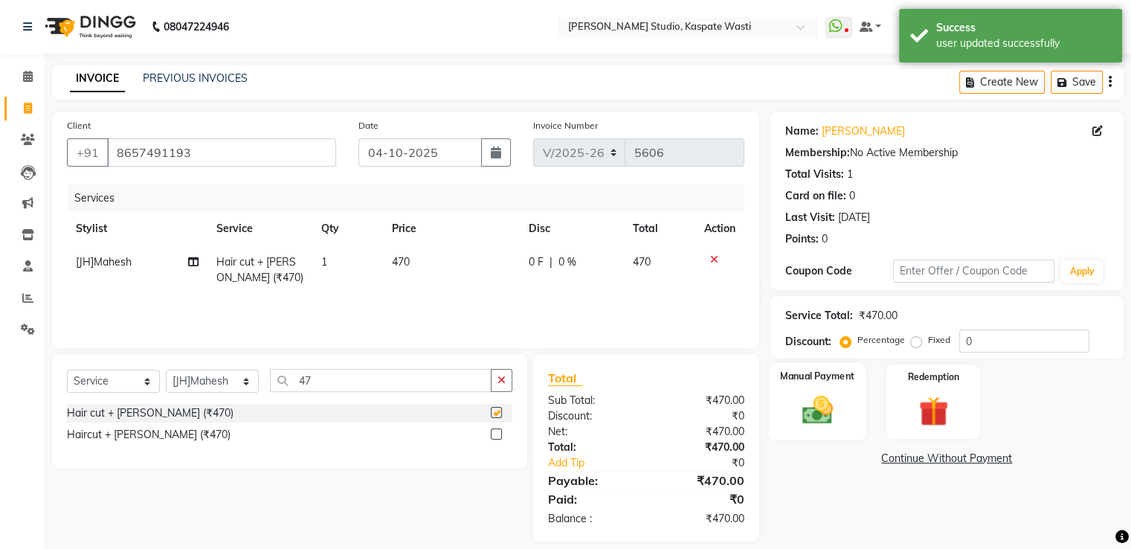
checkbox input "false"
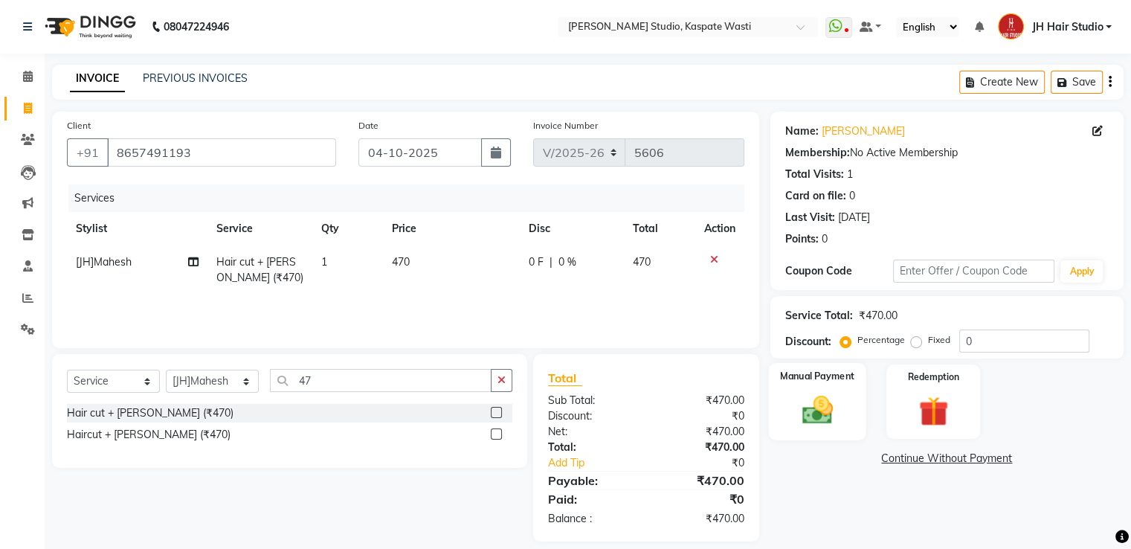
click at [818, 396] on img at bounding box center [817, 411] width 50 height 36
click at [887, 454] on span "GPay" at bounding box center [893, 459] width 30 height 17
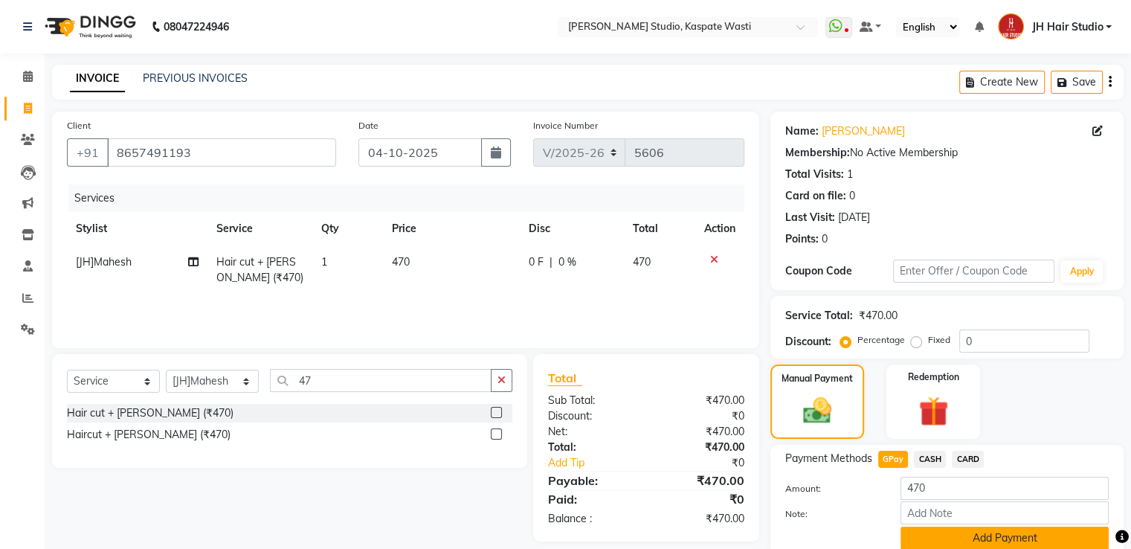
click at [962, 537] on button "Add Payment" at bounding box center [1005, 538] width 208 height 23
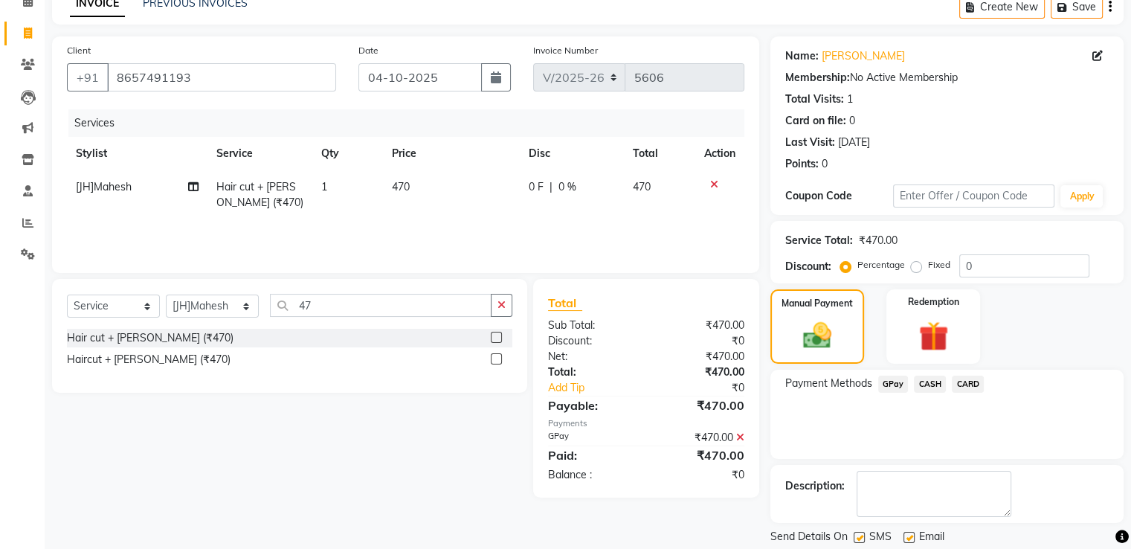
scroll to position [121, 0]
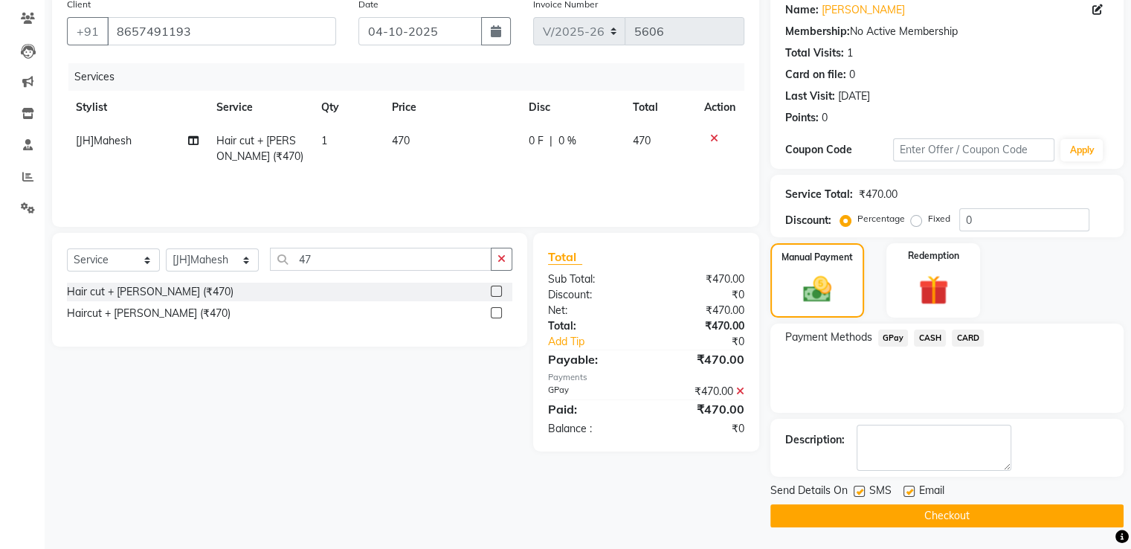
click at [922, 509] on button "Checkout" at bounding box center [947, 515] width 353 height 23
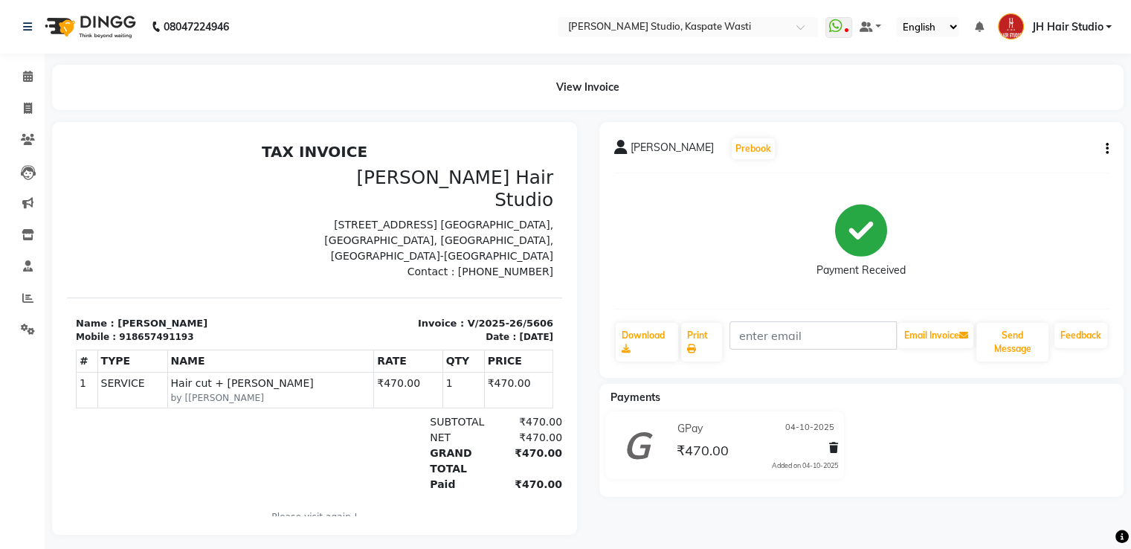
click at [922, 509] on div "SATYAM Prebook Payment Received Download Print Email Invoice Send Message Feedb…" at bounding box center [861, 328] width 547 height 413
drag, startPoint x: 922, startPoint y: 509, endPoint x: 30, endPoint y: 294, distance: 918.2
click at [30, 294] on icon at bounding box center [27, 297] width 11 height 11
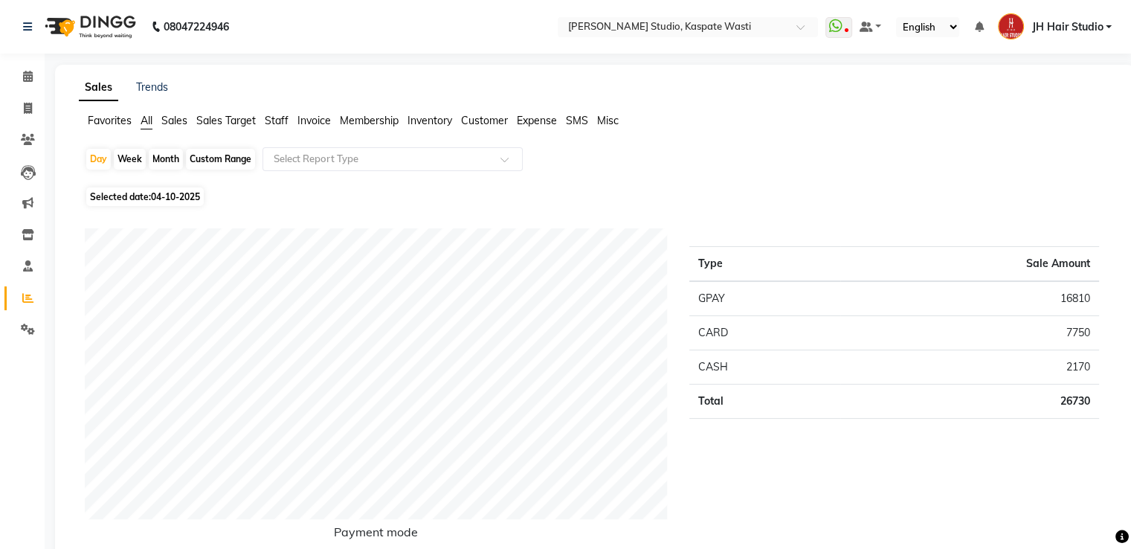
click at [267, 122] on span "Staff" at bounding box center [277, 120] width 24 height 13
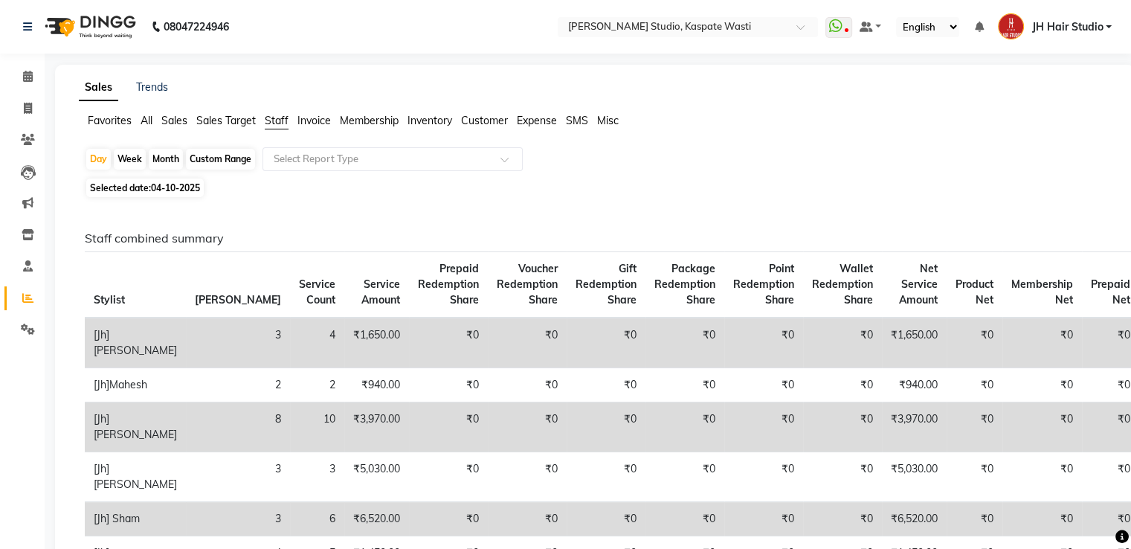
click at [176, 161] on div "Month" at bounding box center [166, 159] width 34 height 21
select select "10"
select select "2025"
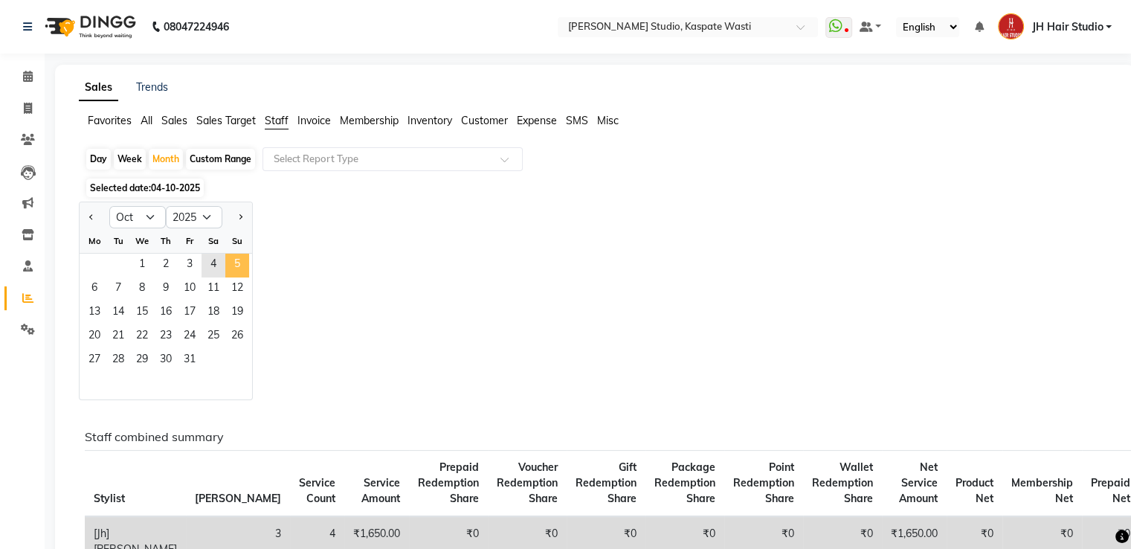
click at [229, 266] on span "5" at bounding box center [237, 266] width 24 height 24
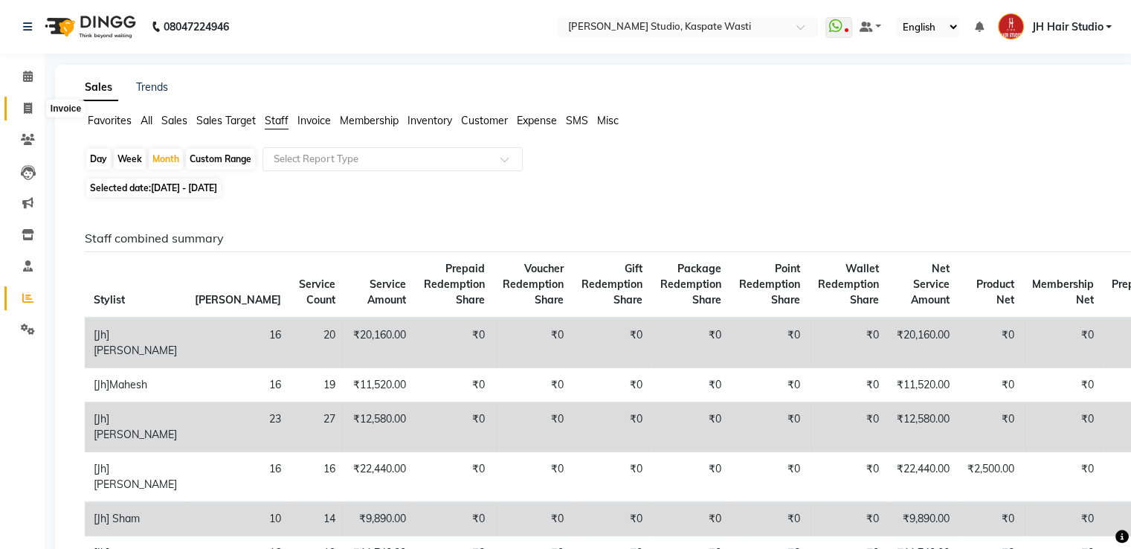
click at [36, 110] on span at bounding box center [28, 108] width 26 height 17
select select "service"
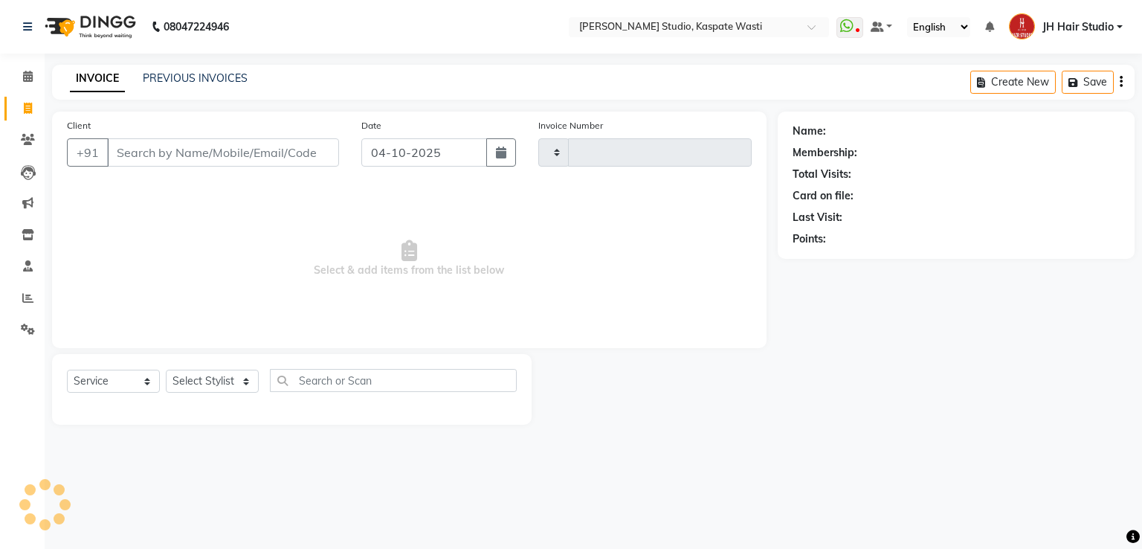
type input "5607"
select select "130"
click at [190, 77] on link "PREVIOUS INVOICES" at bounding box center [195, 77] width 105 height 13
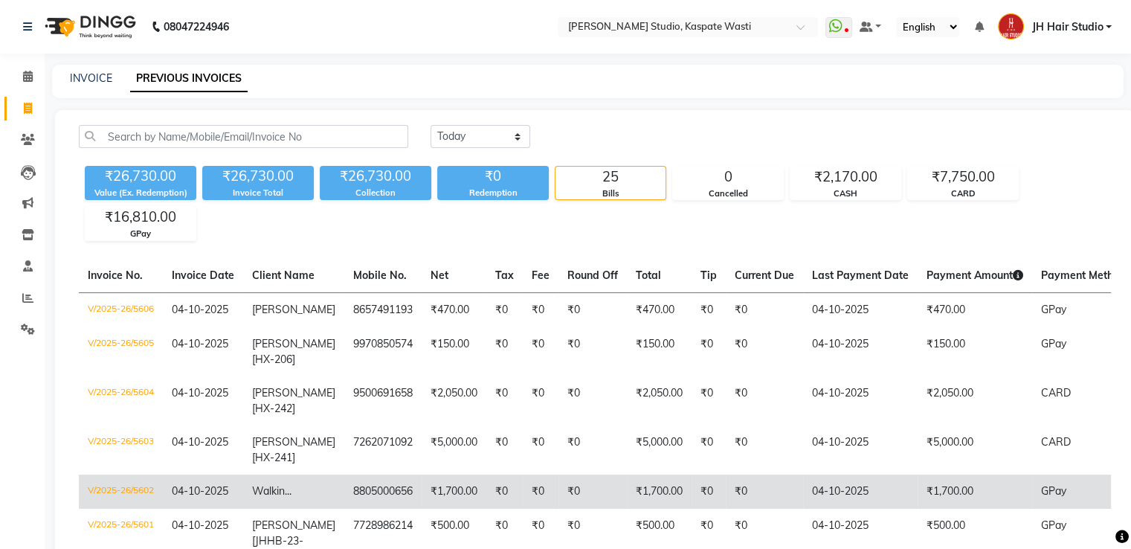
click at [225, 498] on span "04-10-2025" at bounding box center [200, 490] width 57 height 13
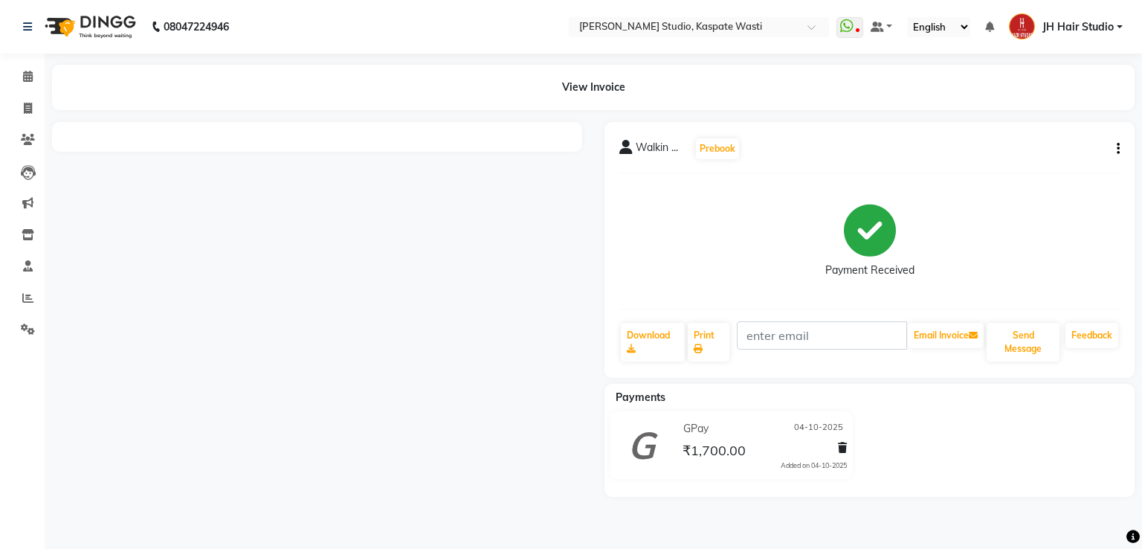
click at [1115, 146] on button "button" at bounding box center [1115, 149] width 9 height 16
click at [1051, 158] on div "Edit Invoice" at bounding box center [1058, 158] width 74 height 19
select select "service"
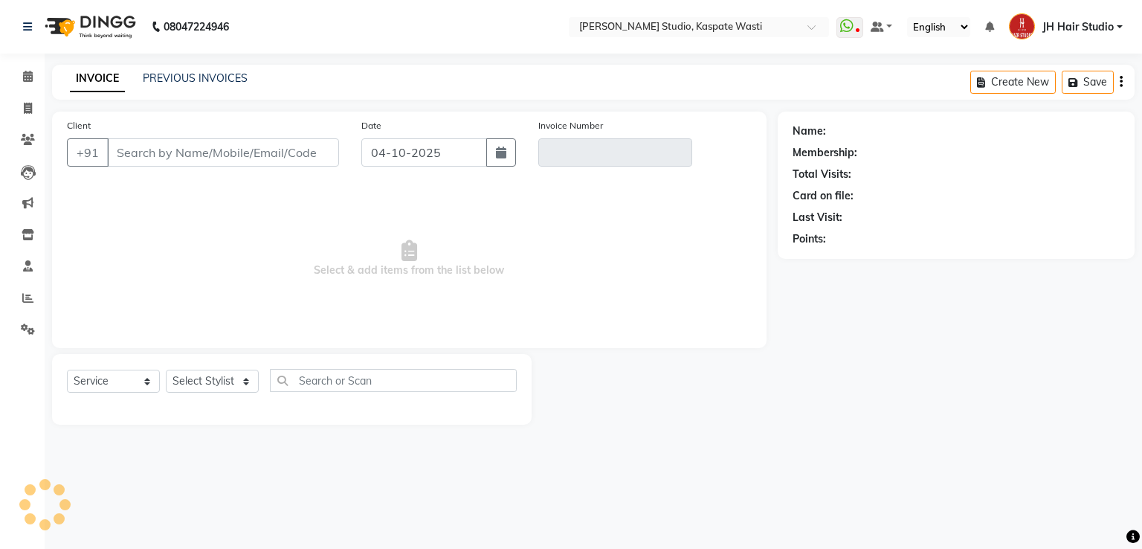
type input "8805000656"
type input "V/2025-26/5602"
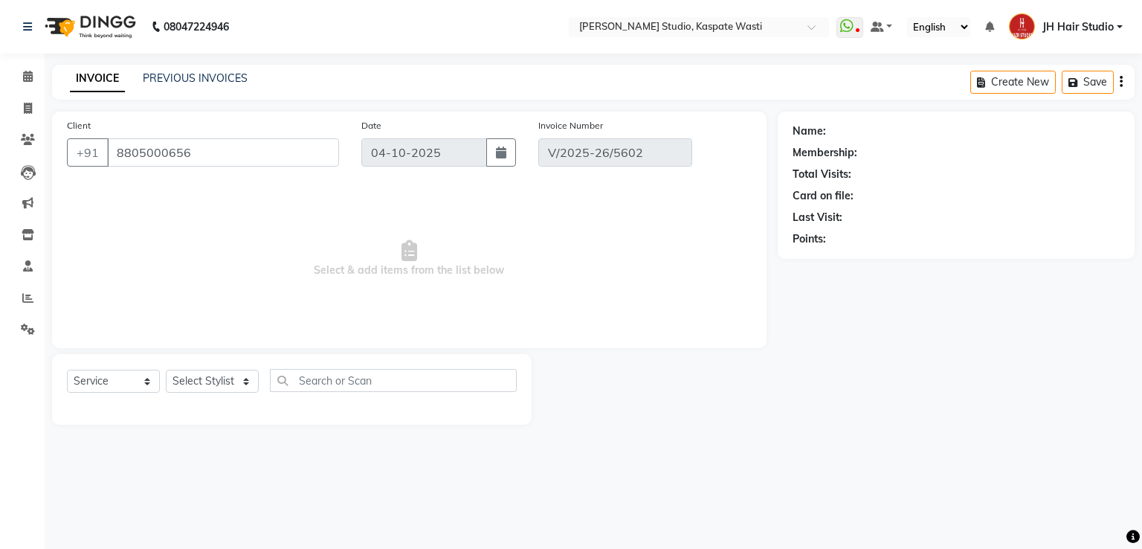
select select "select"
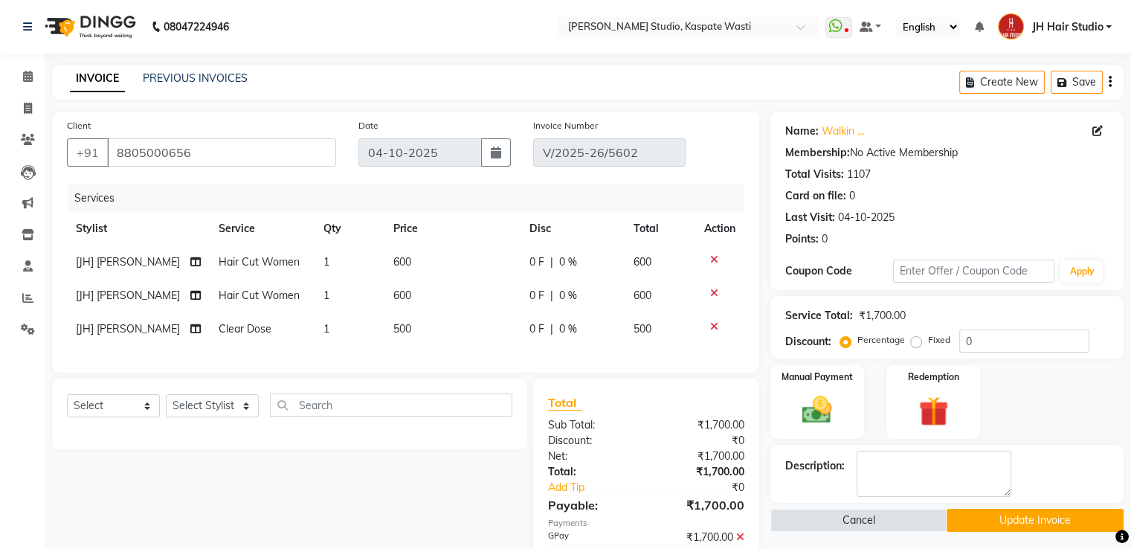
scroll to position [83, 0]
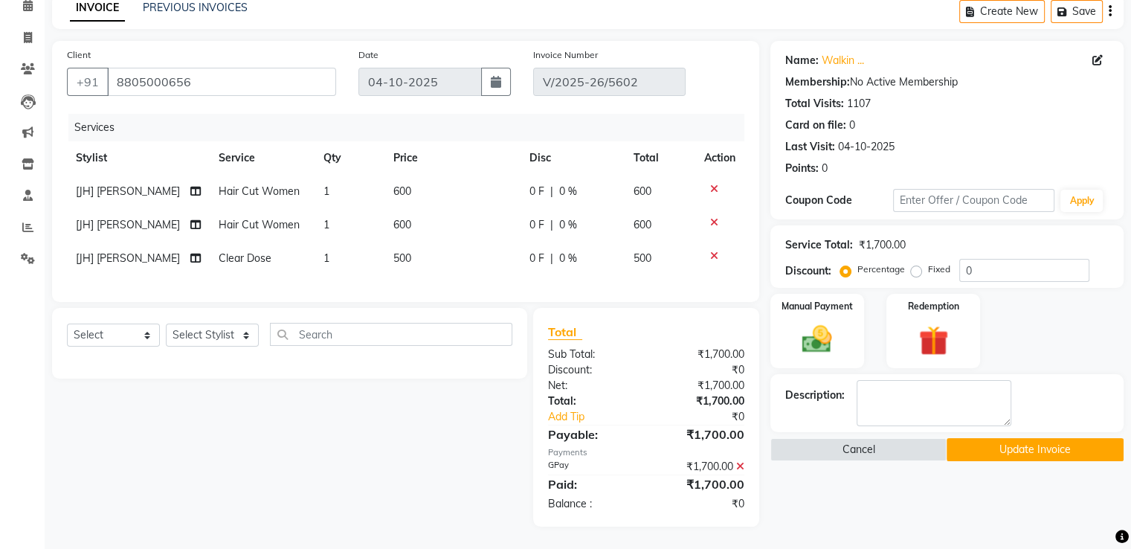
click at [736, 463] on icon at bounding box center [740, 466] width 8 height 10
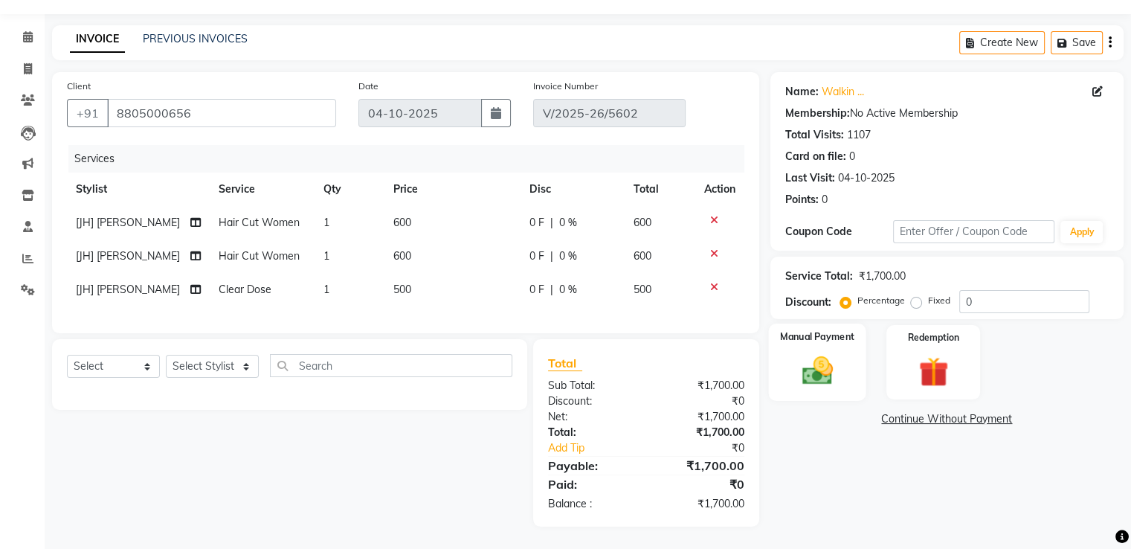
click at [803, 367] on img at bounding box center [817, 371] width 50 height 36
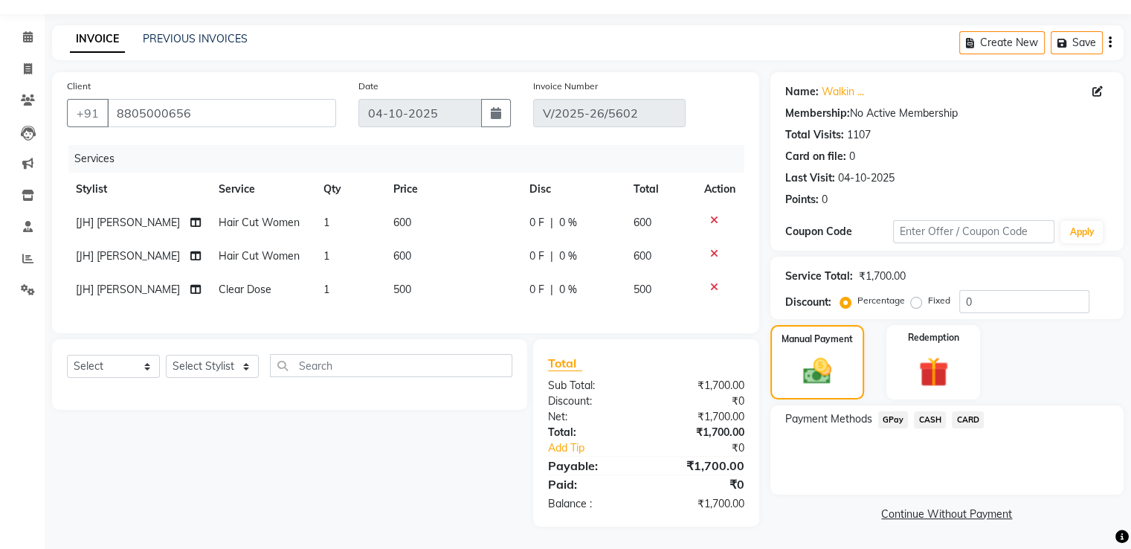
click at [967, 411] on span "CARD" at bounding box center [968, 419] width 32 height 17
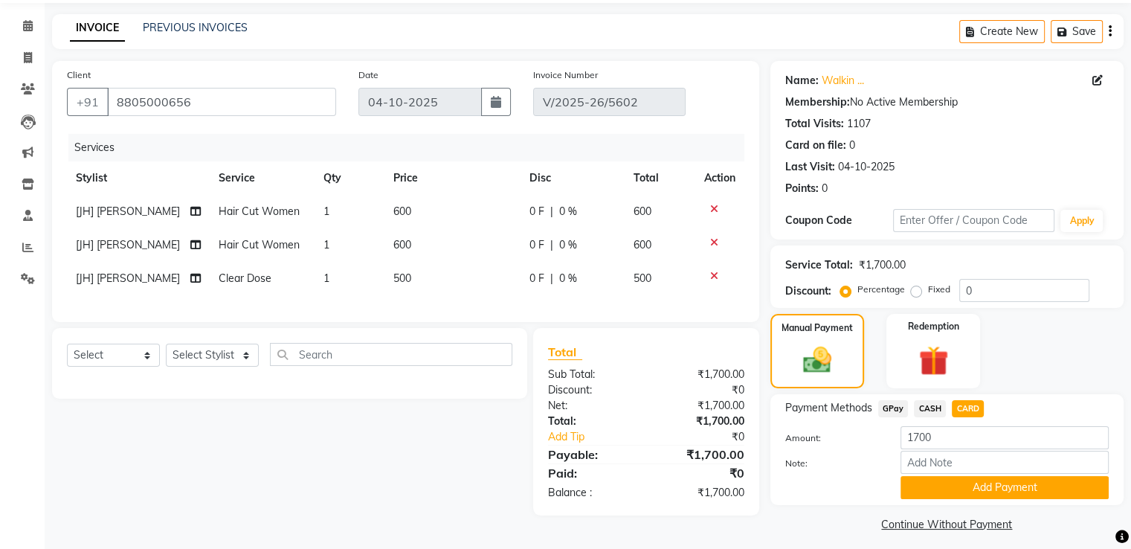
scroll to position [60, 0]
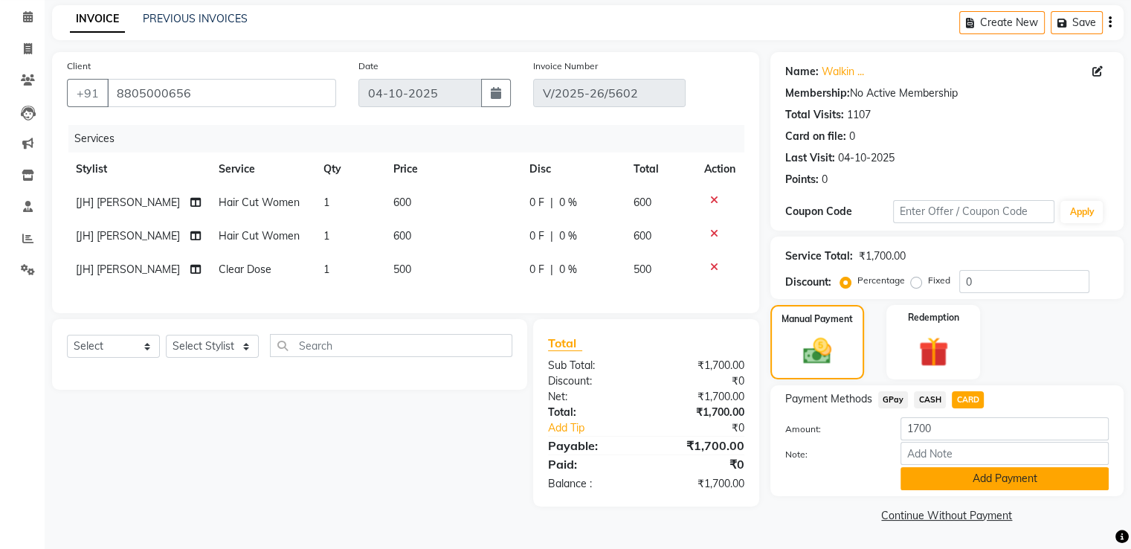
click at [954, 467] on button "Add Payment" at bounding box center [1005, 478] width 208 height 23
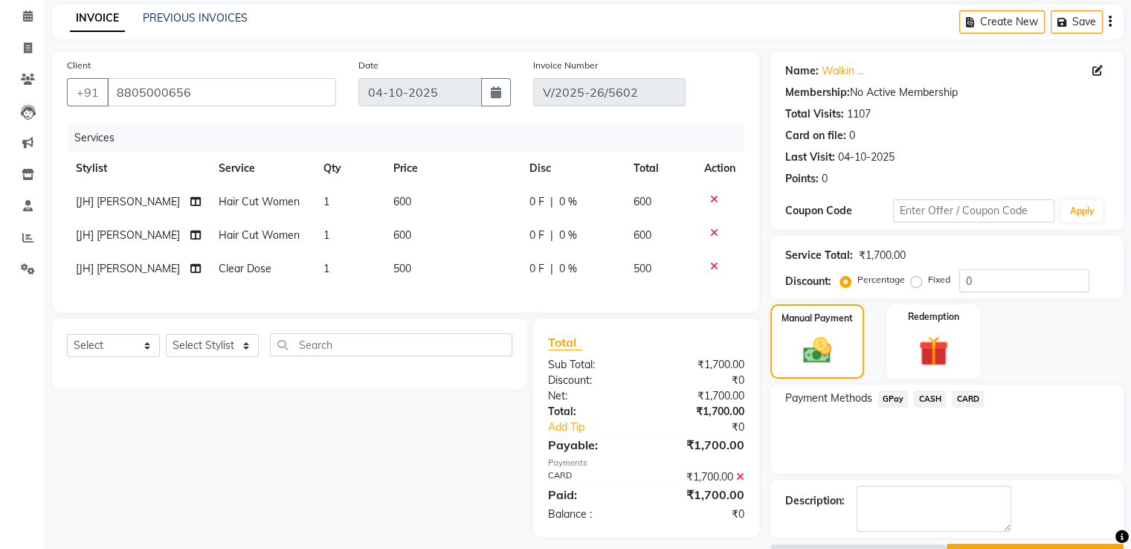
scroll to position [87, 0]
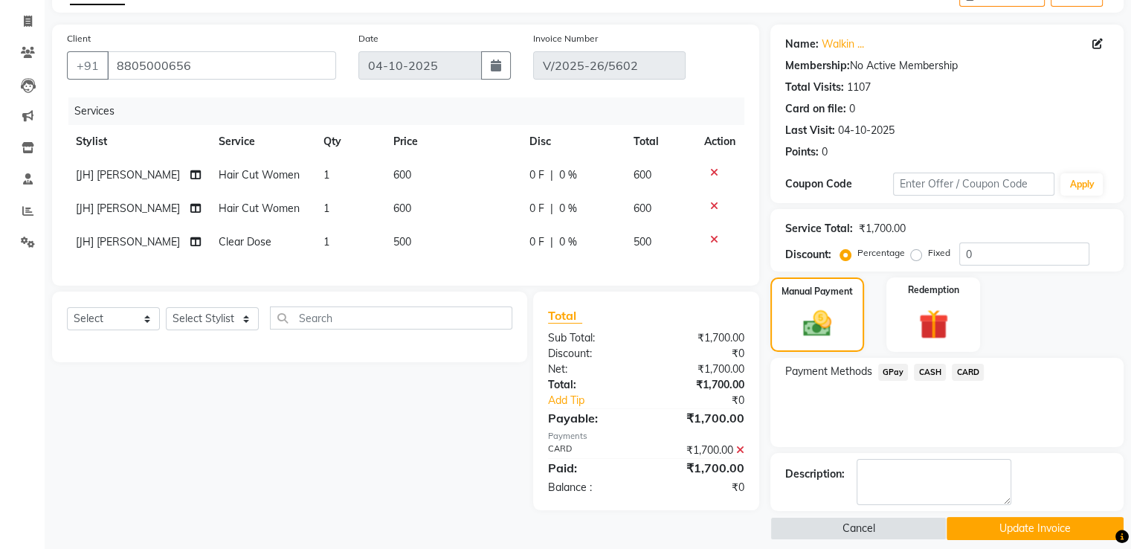
click at [1032, 521] on button "Update Invoice" at bounding box center [1035, 528] width 177 height 23
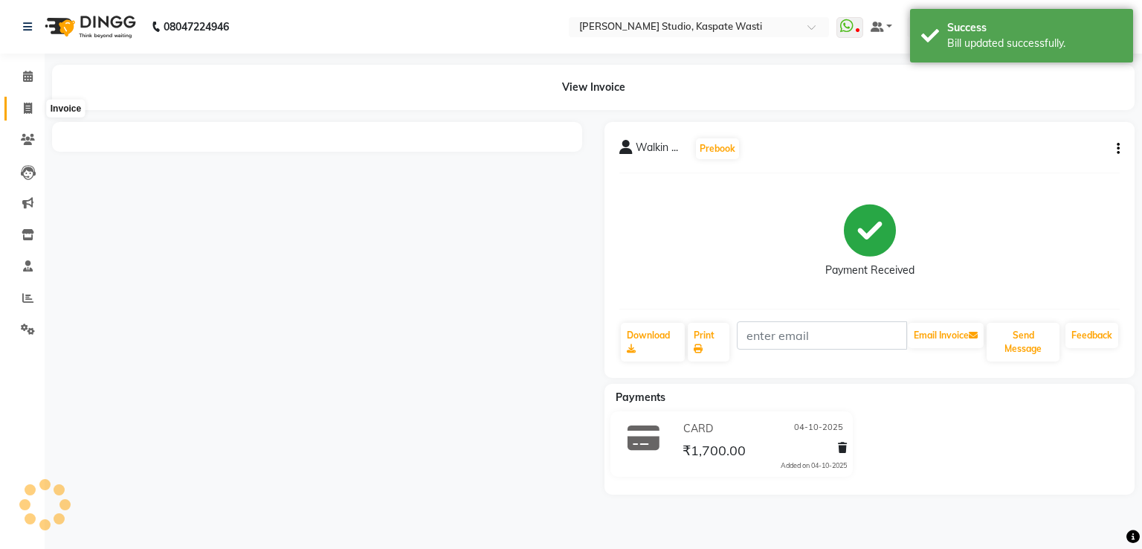
click at [24, 112] on icon at bounding box center [28, 108] width 8 height 11
select select "service"
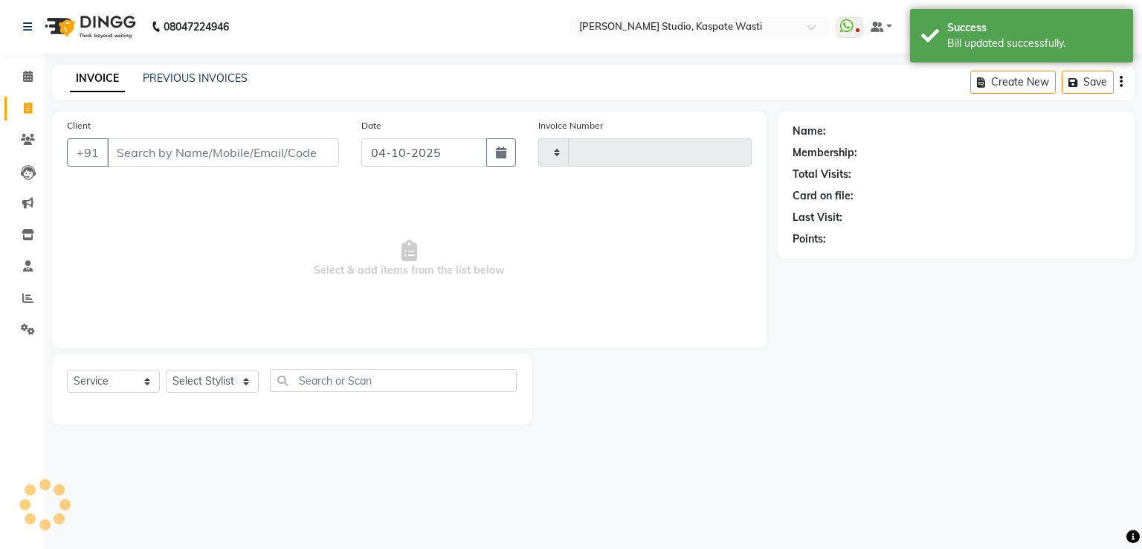
type input "5607"
select select "130"
click at [179, 76] on link "PREVIOUS INVOICES" at bounding box center [195, 77] width 105 height 13
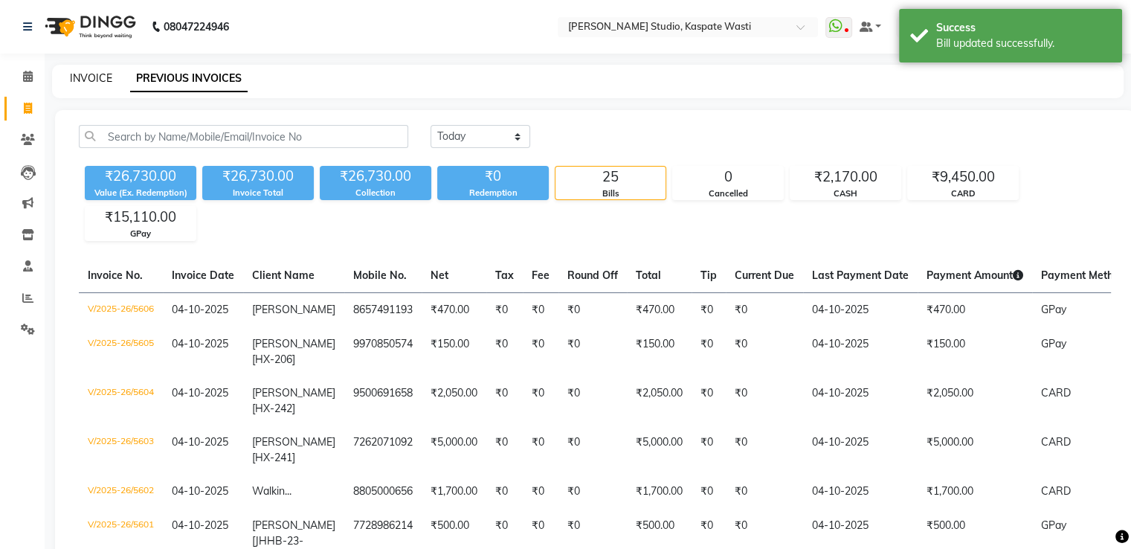
click at [83, 78] on link "INVOICE" at bounding box center [91, 77] width 42 height 13
select select "130"
select select "service"
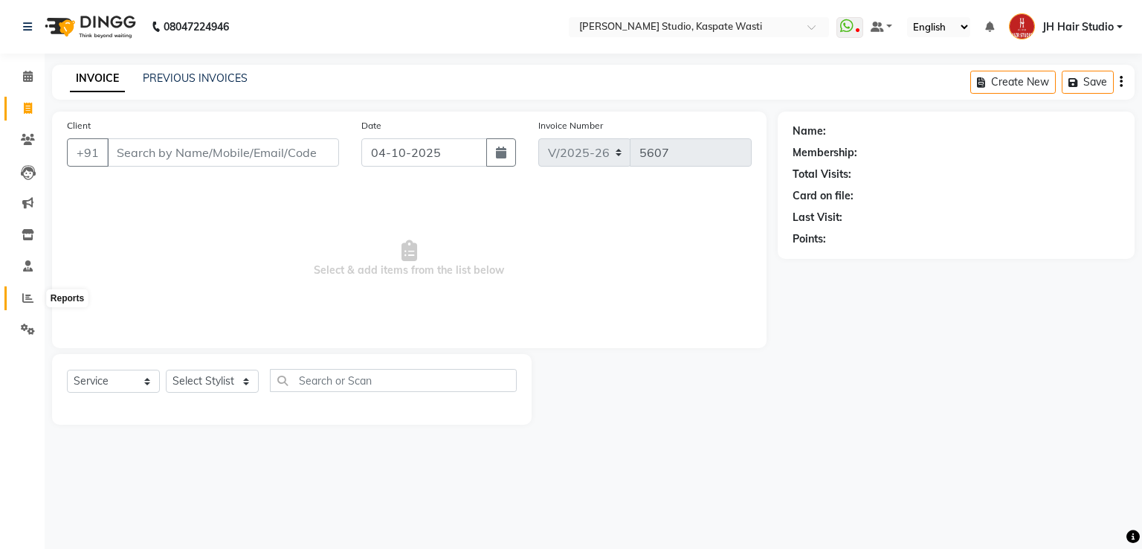
click at [25, 303] on icon at bounding box center [27, 297] width 11 height 11
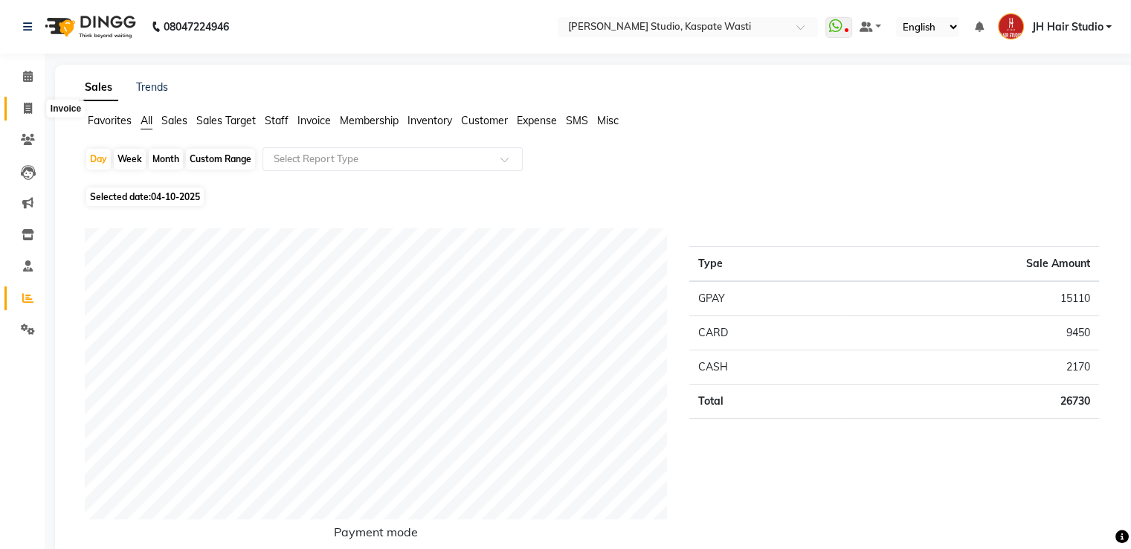
click at [17, 114] on span at bounding box center [28, 108] width 26 height 17
select select "service"
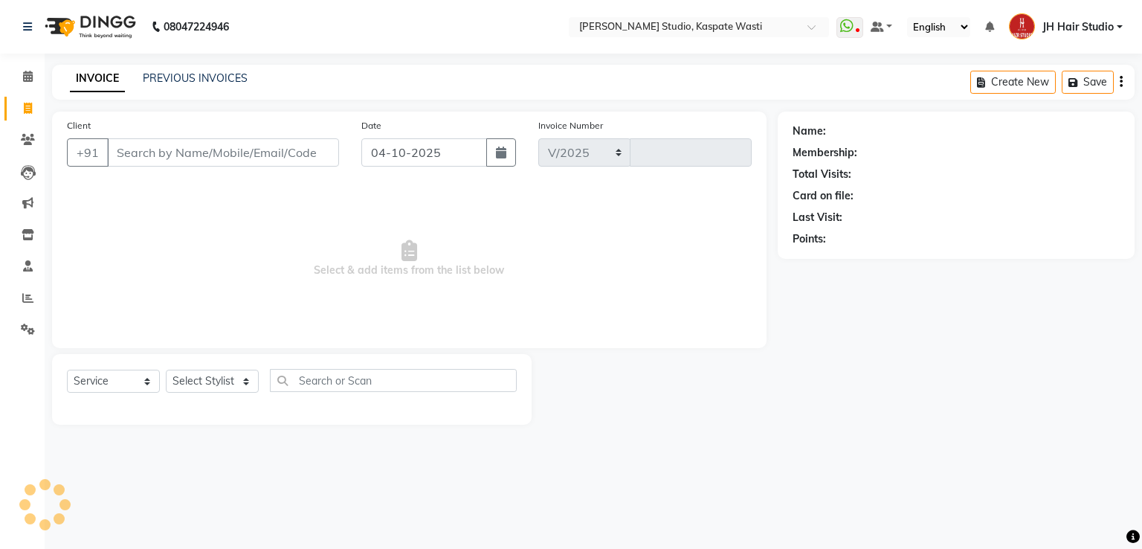
select select "130"
type input "5607"
click at [241, 153] on input "Client" at bounding box center [223, 152] width 232 height 28
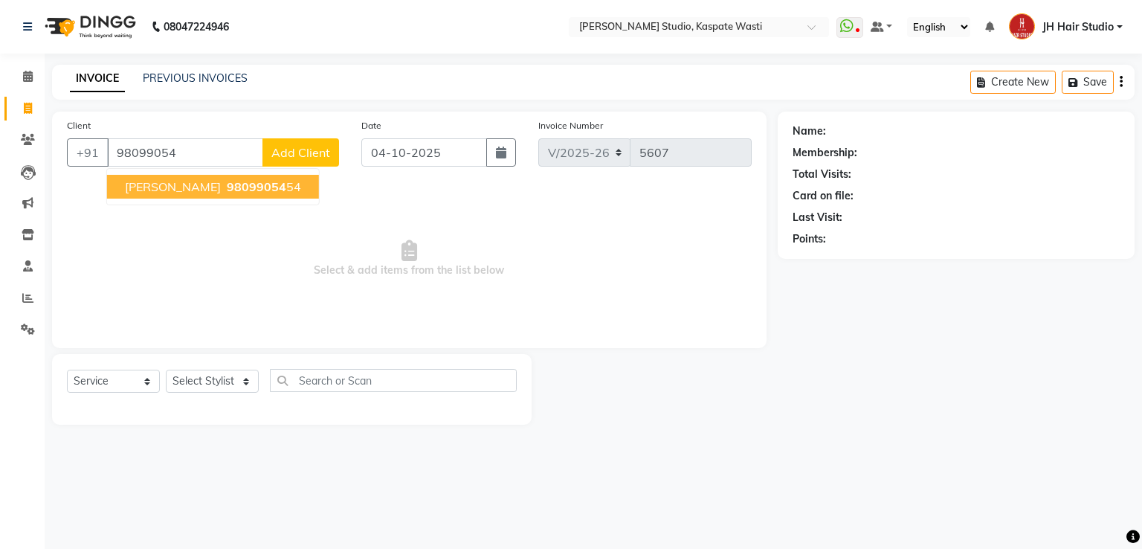
click at [227, 189] on span "98099054" at bounding box center [257, 186] width 60 height 15
type input "9809905454"
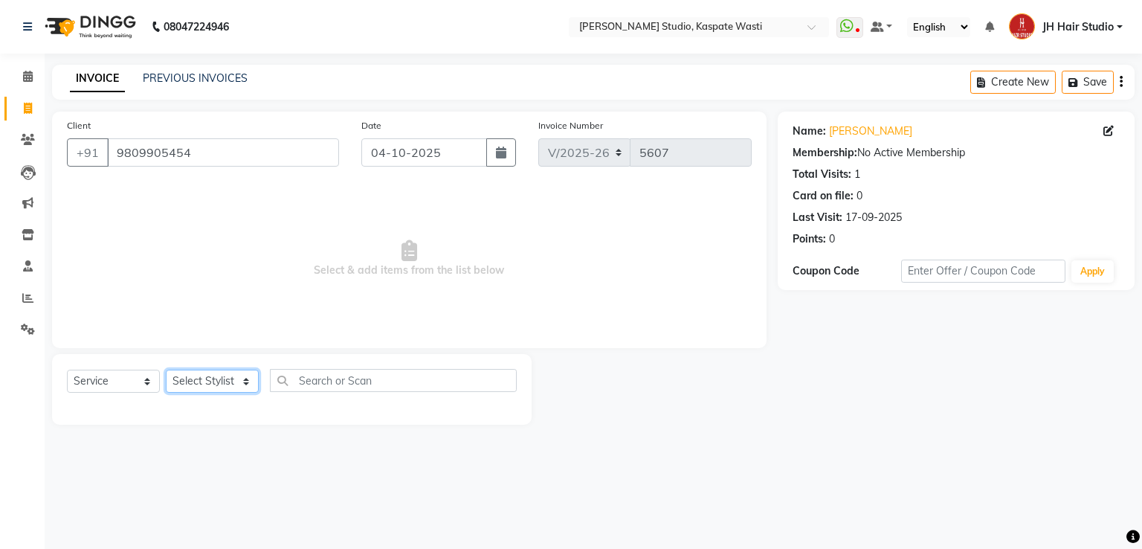
click at [191, 382] on select "Select Stylist [F1] GANESH [F1] [PERSON_NAME] [ F1] RAM [F1]Sanjay [F1][PERSON_…" at bounding box center [212, 381] width 93 height 23
select select "63820"
click at [166, 370] on select "Select Stylist [F1] GANESH [F1] [PERSON_NAME] [ F1] RAM [F1]Sanjay [F1][PERSON_…" at bounding box center [212, 381] width 93 height 23
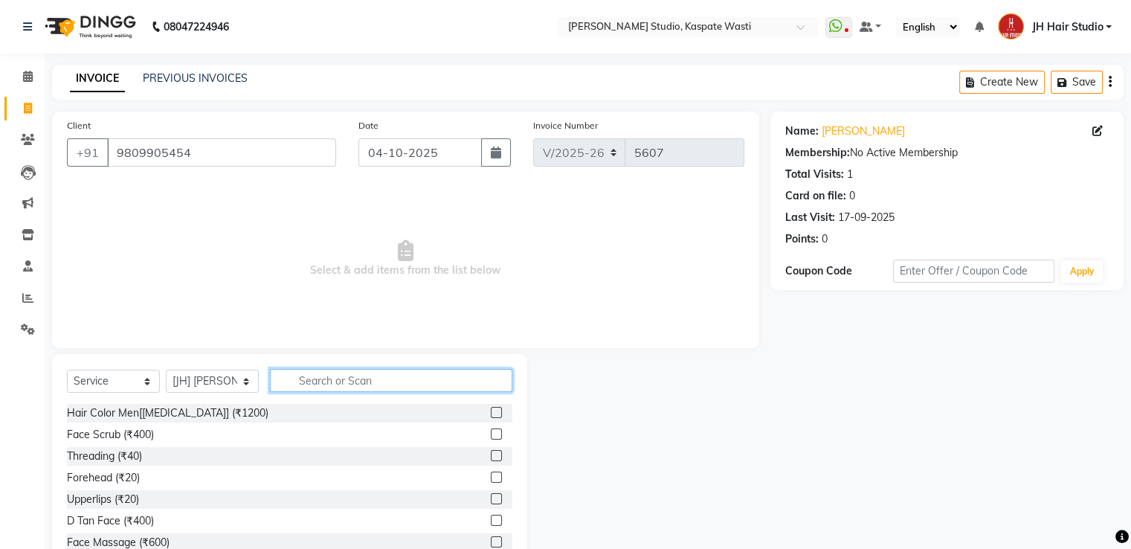
click at [361, 382] on input "text" at bounding box center [391, 380] width 242 height 23
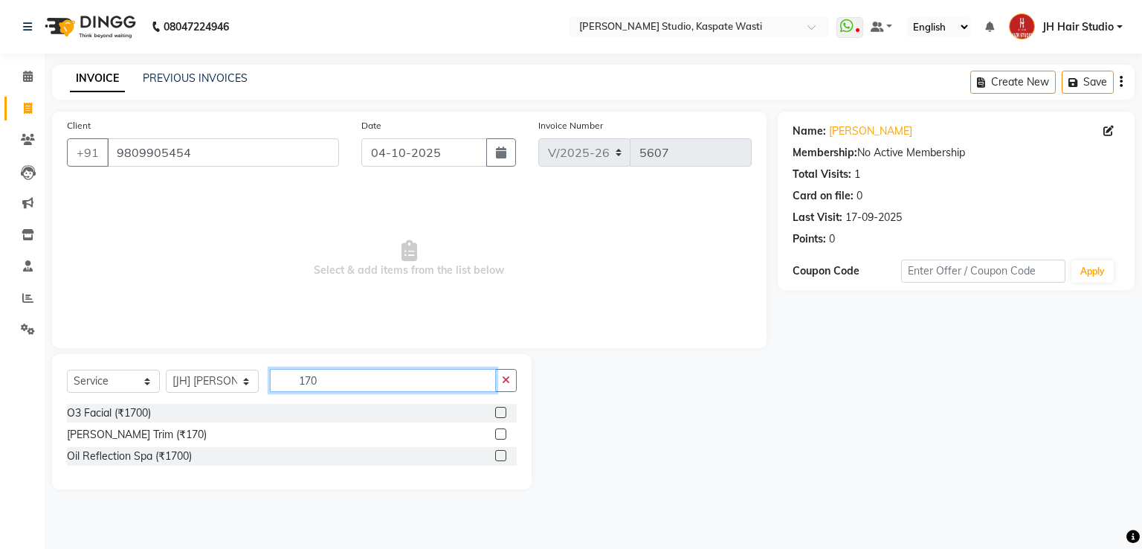
type input "170"
click at [503, 435] on label at bounding box center [500, 433] width 11 height 11
click at [503, 435] on input "checkbox" at bounding box center [500, 435] width 10 height 10
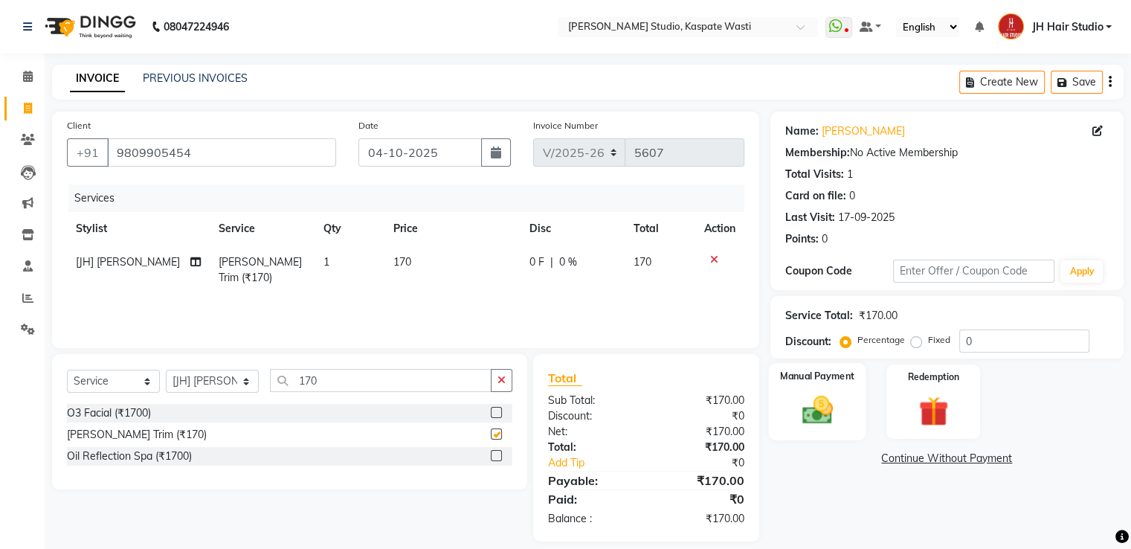
checkbox input "false"
click at [830, 385] on div "Manual Payment" at bounding box center [816, 401] width 97 height 77
click at [937, 458] on span "CASH" at bounding box center [930, 459] width 32 height 17
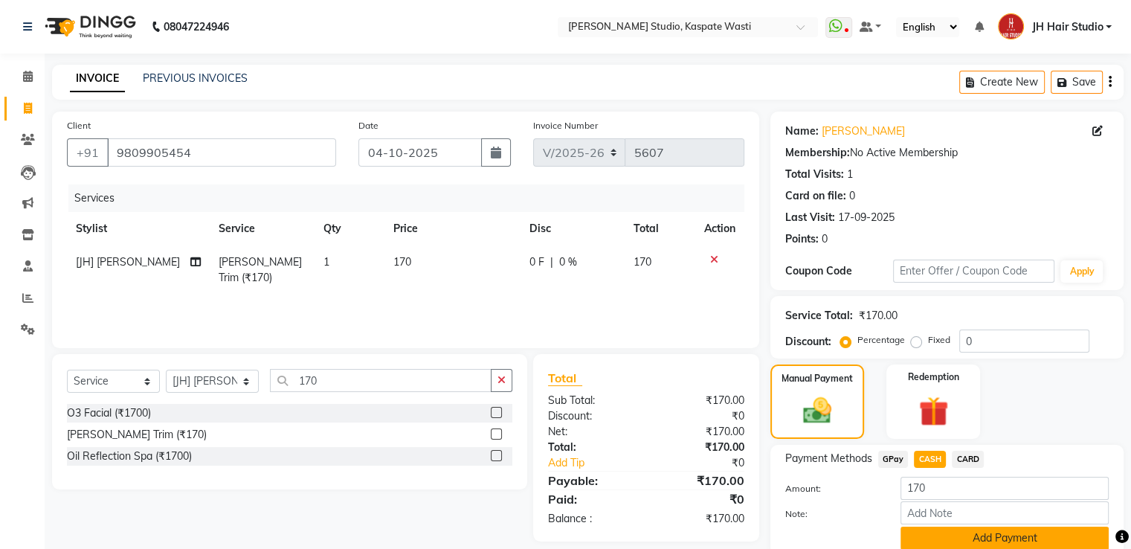
click at [991, 536] on button "Add Payment" at bounding box center [1005, 538] width 208 height 23
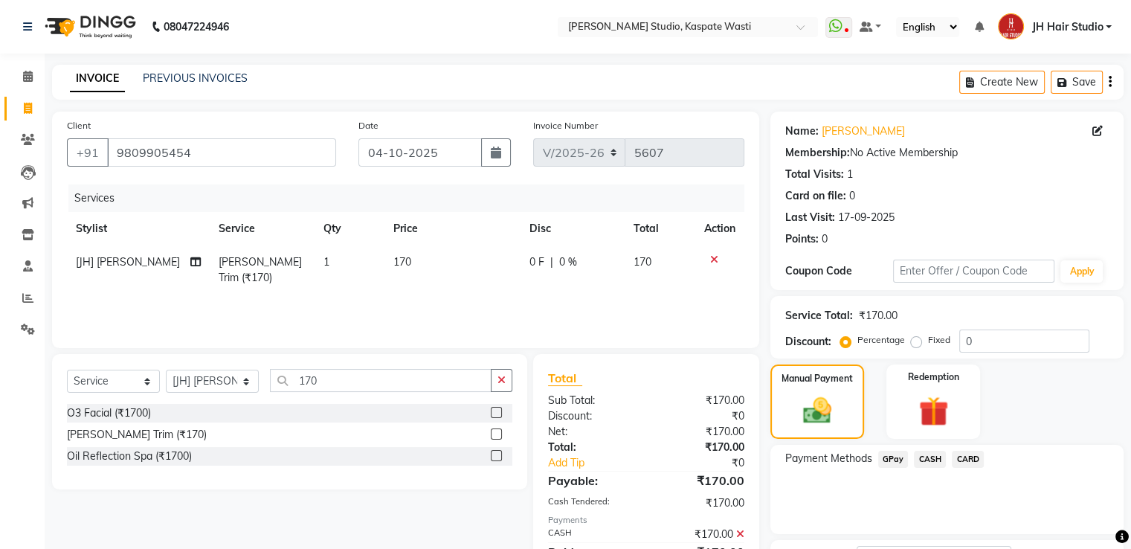
scroll to position [121, 0]
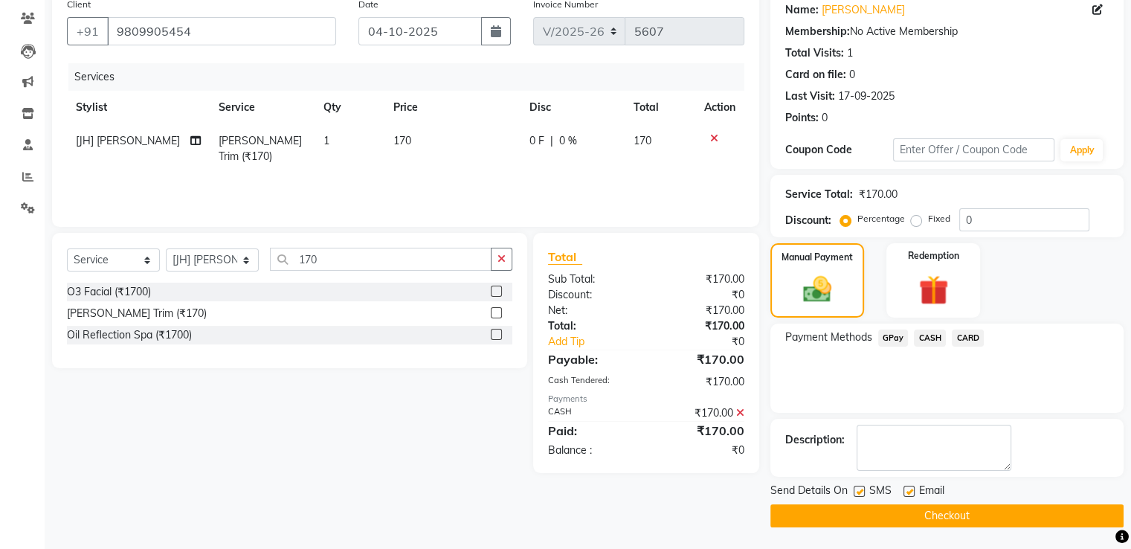
click at [945, 509] on button "Checkout" at bounding box center [947, 515] width 353 height 23
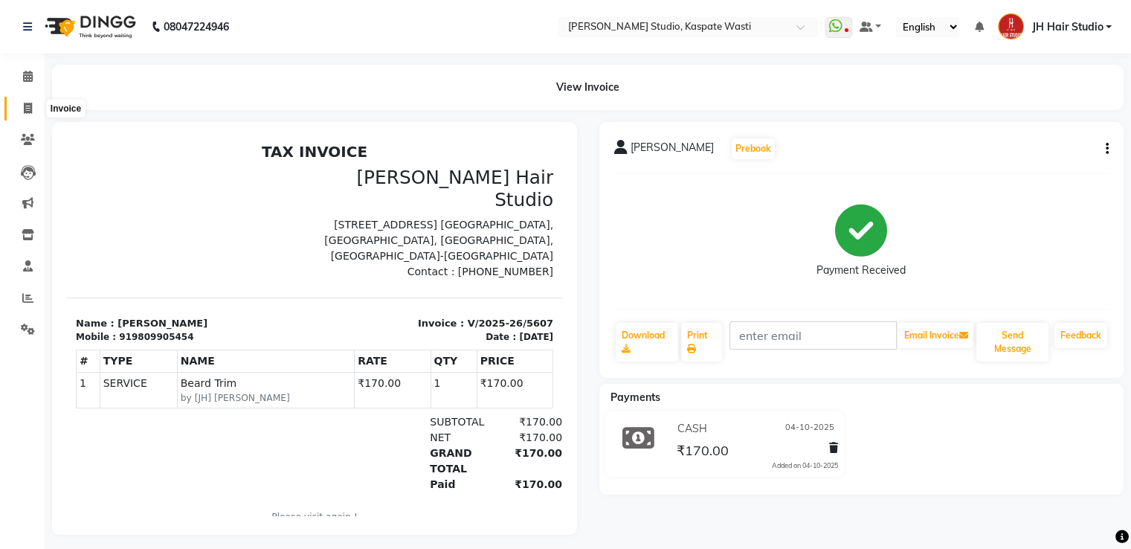
click at [21, 112] on span at bounding box center [28, 108] width 26 height 17
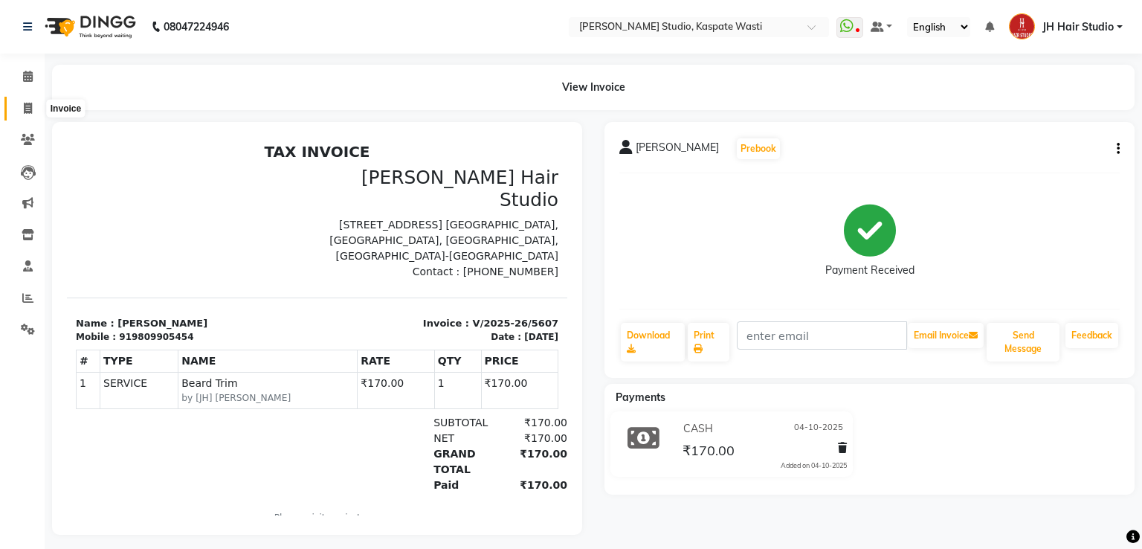
select select "130"
select select "service"
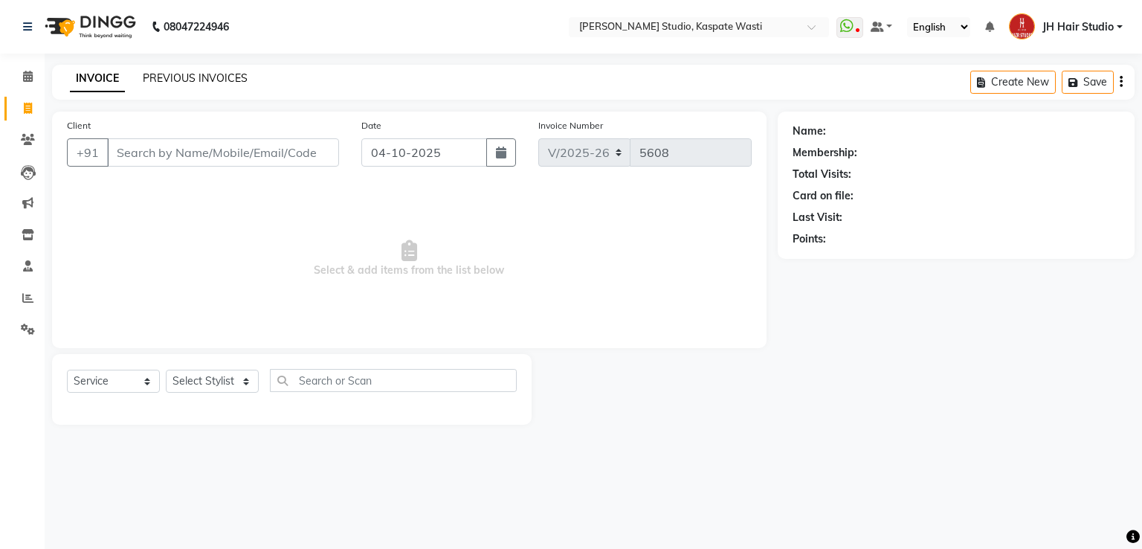
click at [193, 81] on link "PREVIOUS INVOICES" at bounding box center [195, 77] width 105 height 13
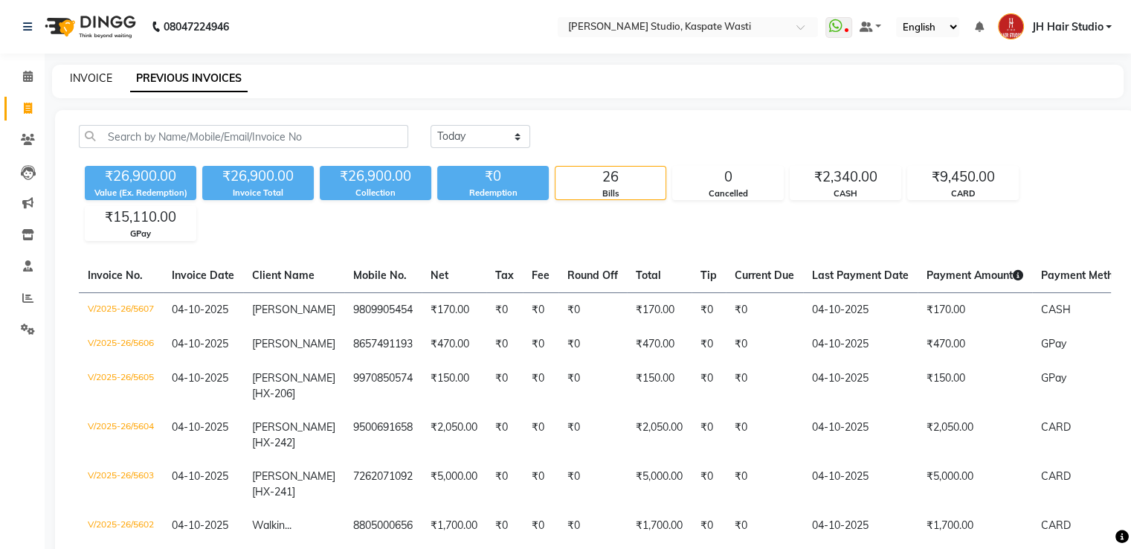
click at [86, 77] on link "INVOICE" at bounding box center [91, 77] width 42 height 13
select select "service"
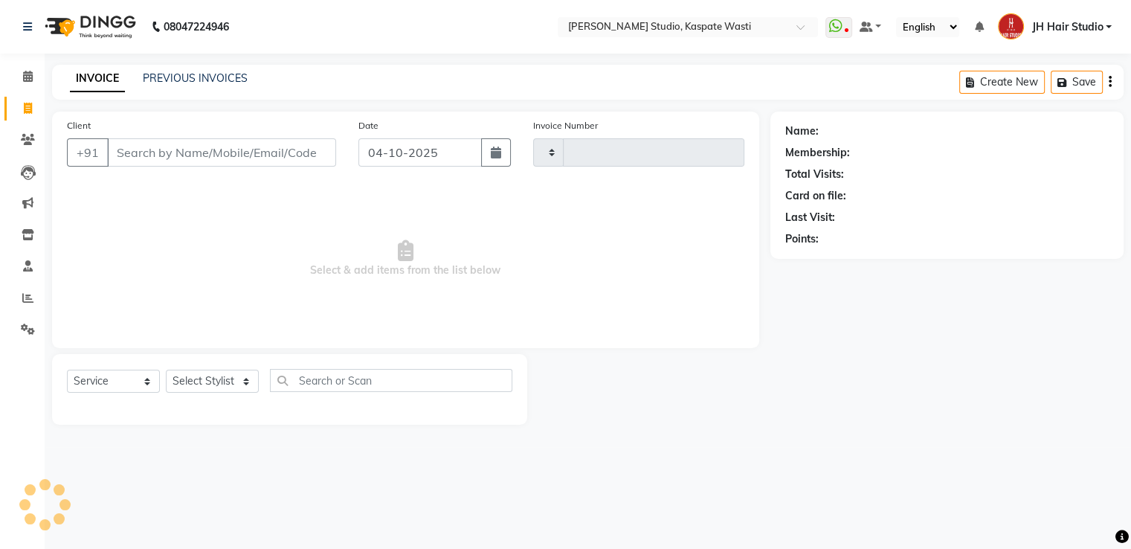
type input "5608"
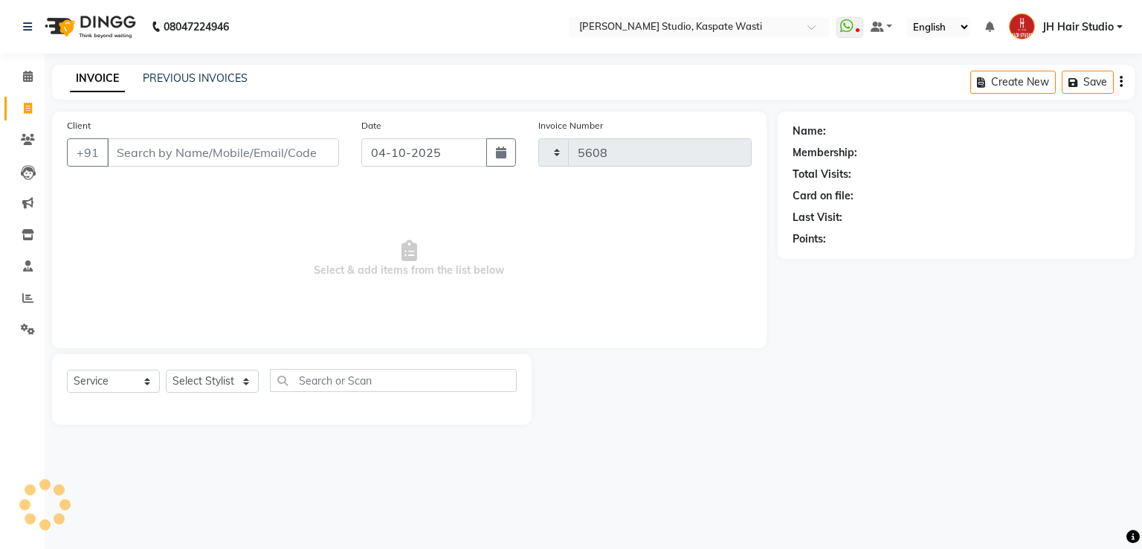
select select "130"
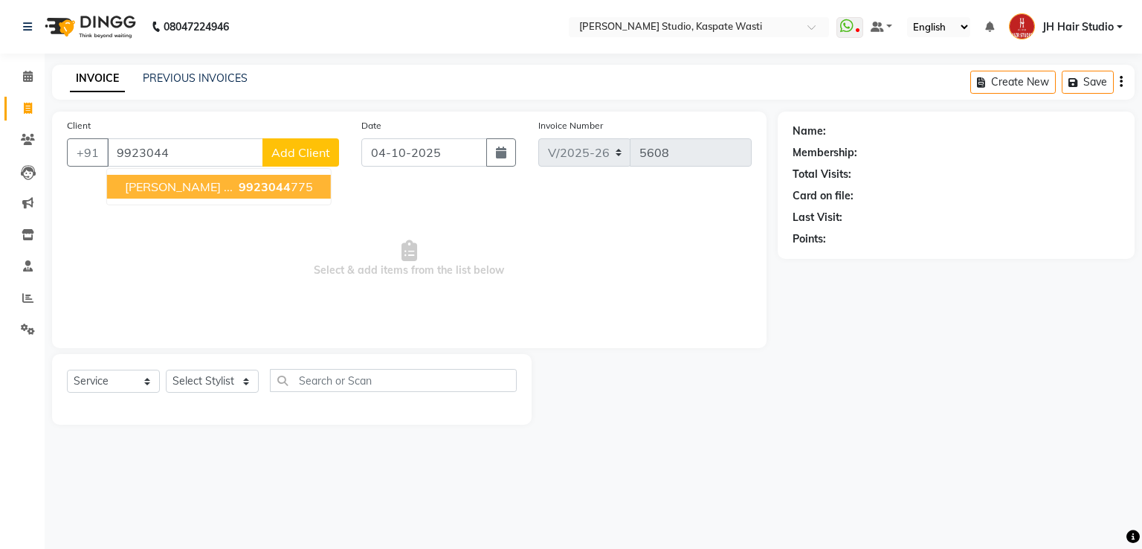
click at [239, 185] on span "9923044" at bounding box center [265, 186] width 52 height 15
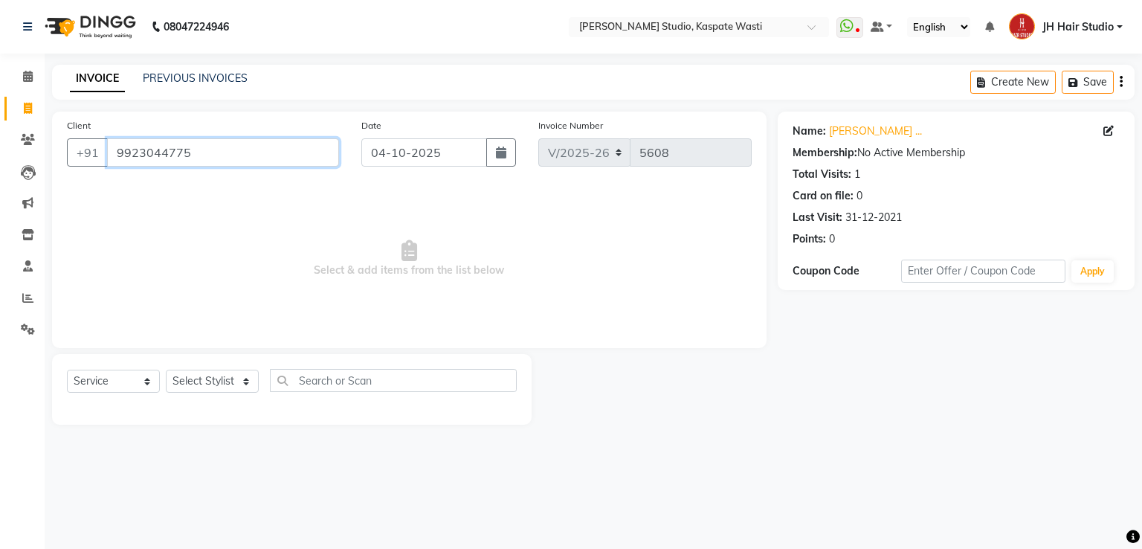
click at [118, 152] on input "9923044775" at bounding box center [223, 152] width 232 height 28
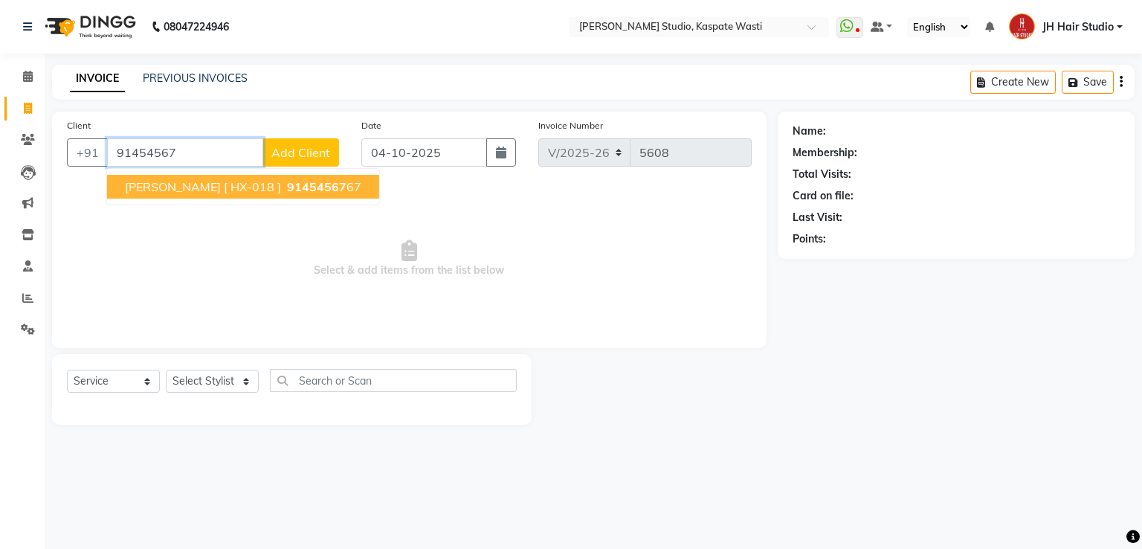
click at [173, 184] on span "rupali jadhav [ HX-018 ]" at bounding box center [203, 186] width 156 height 15
type input "9145456767"
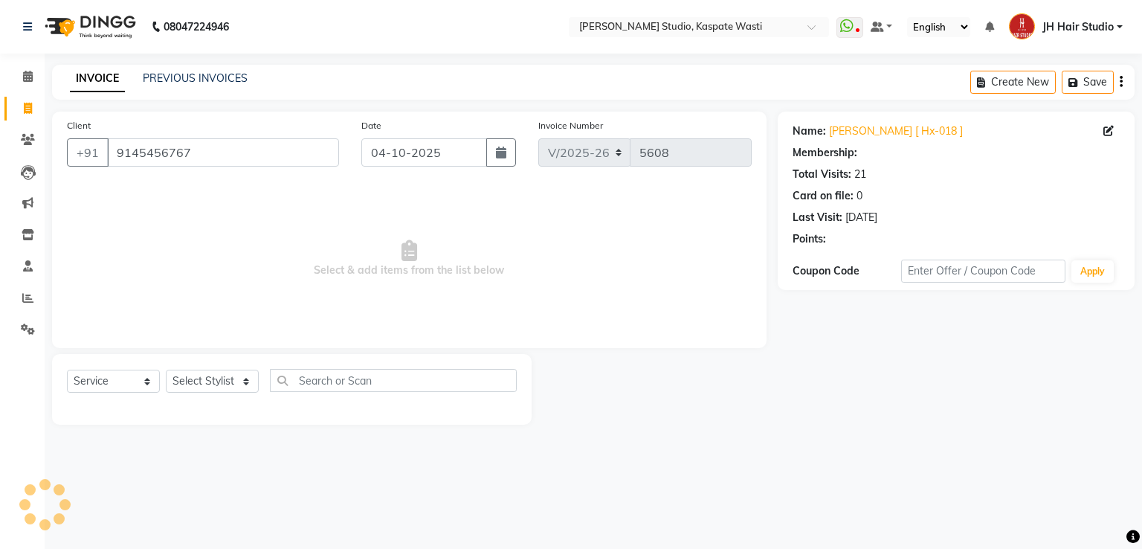
select select "1: Object"
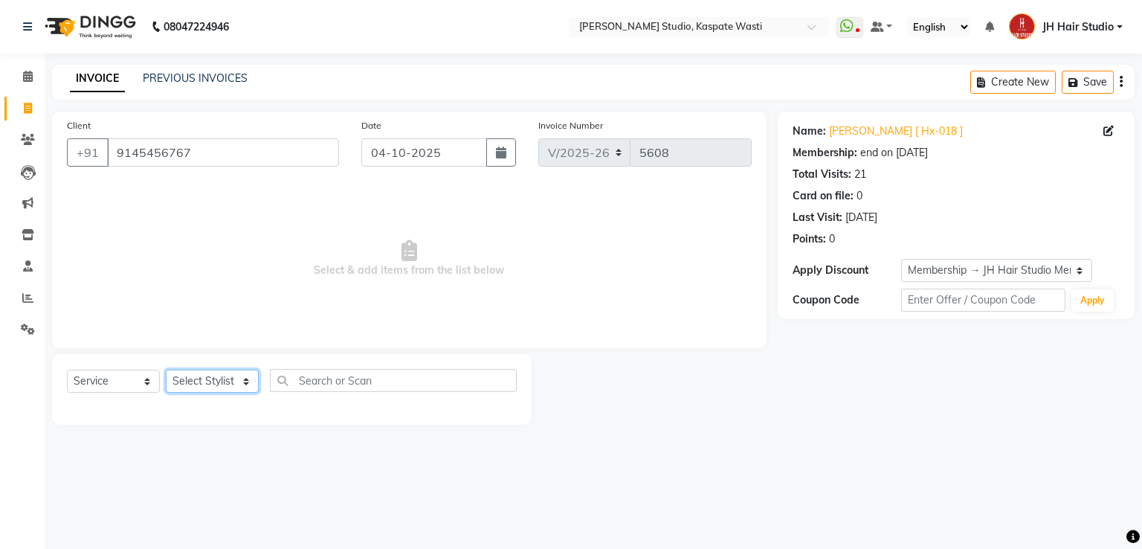
click at [184, 376] on select "Select Stylist [F1] GANESH [F1] [PERSON_NAME] [ F1] RAM [F1]Sanjay [F1][PERSON_…" at bounding box center [212, 381] width 93 height 23
select select "70614"
click at [166, 370] on select "Select Stylist [F1] GANESH [F1] [PERSON_NAME] [ F1] RAM [F1]Sanjay [F1][PERSON_…" at bounding box center [212, 381] width 93 height 23
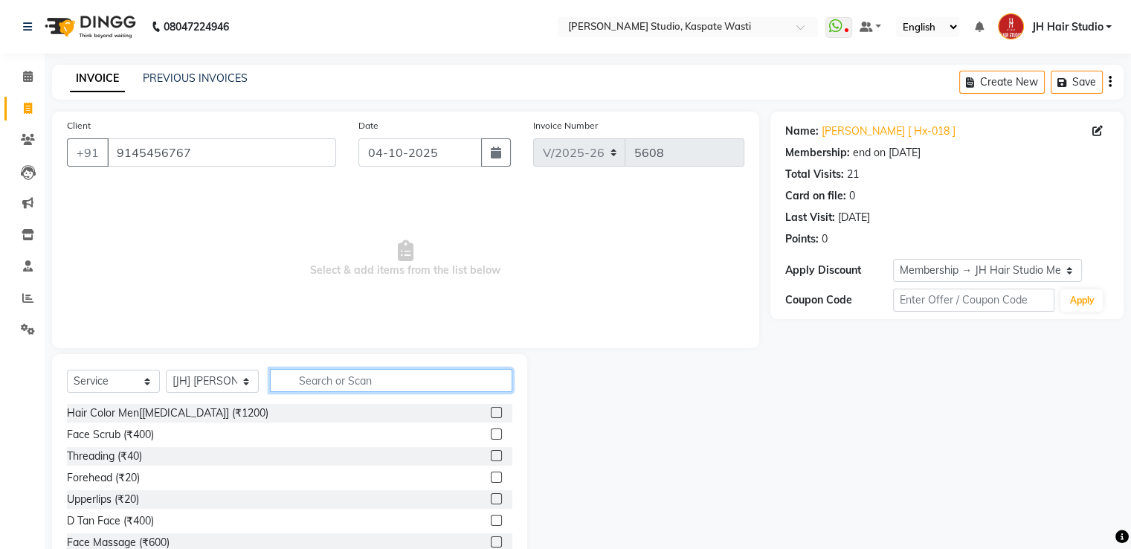
click at [322, 390] on input "text" at bounding box center [391, 380] width 242 height 23
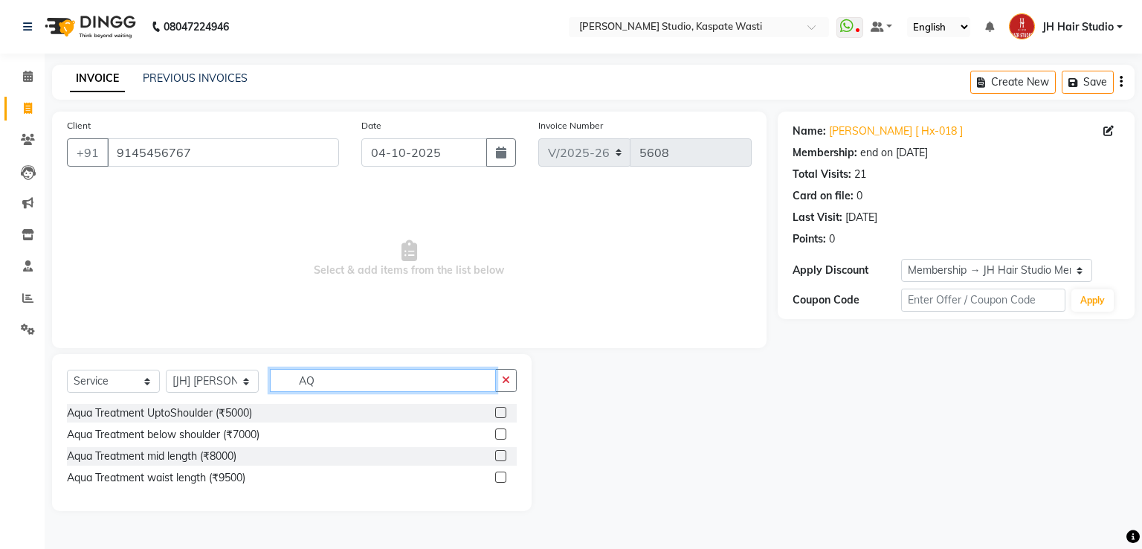
type input "AQ"
click at [500, 454] on label at bounding box center [500, 455] width 11 height 11
click at [500, 454] on input "checkbox" at bounding box center [500, 456] width 10 height 10
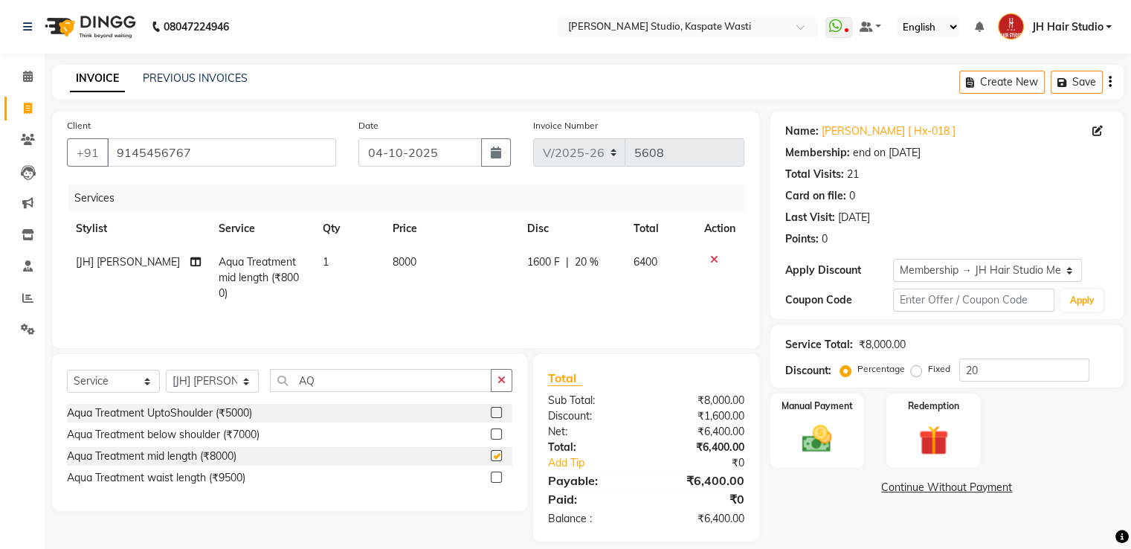
checkbox input "false"
click at [580, 264] on span "20 %" at bounding box center [587, 262] width 24 height 16
select select "70614"
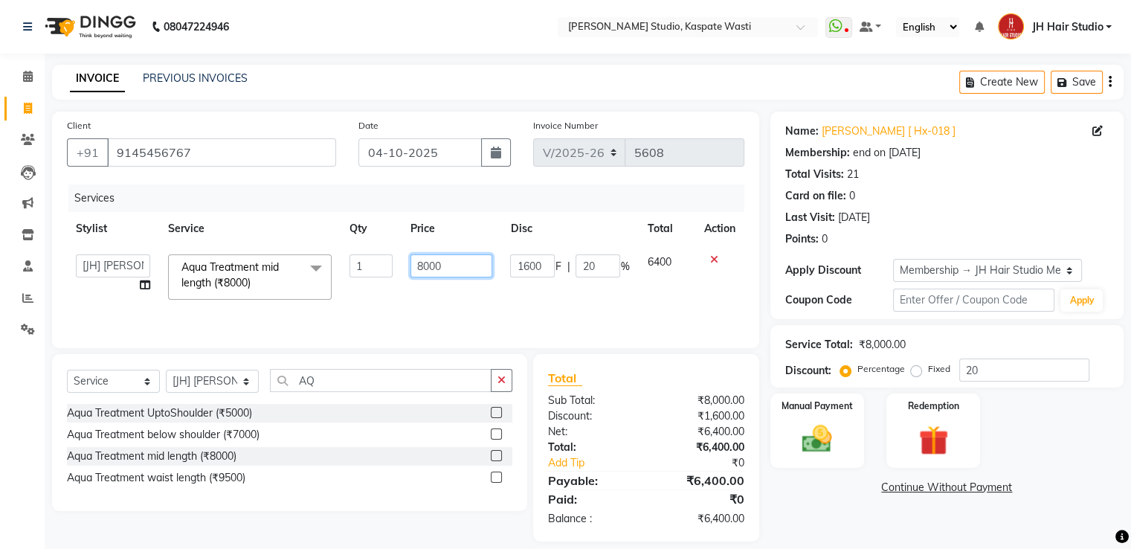
click at [422, 265] on input "8000" at bounding box center [452, 265] width 82 height 23
type input "7"
type input "9500"
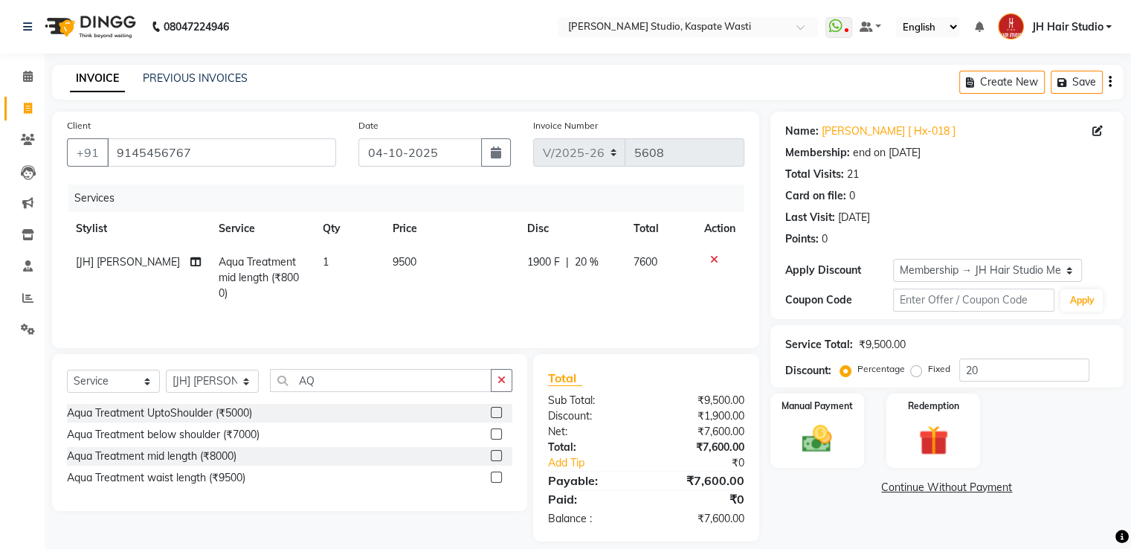
click at [456, 311] on div "Services Stylist Service Qty Price Disc Total Action [JH] SWAPNIL Aqua Treatmen…" at bounding box center [406, 258] width 678 height 149
click at [555, 266] on span "1900 F" at bounding box center [543, 262] width 33 height 16
select select "70614"
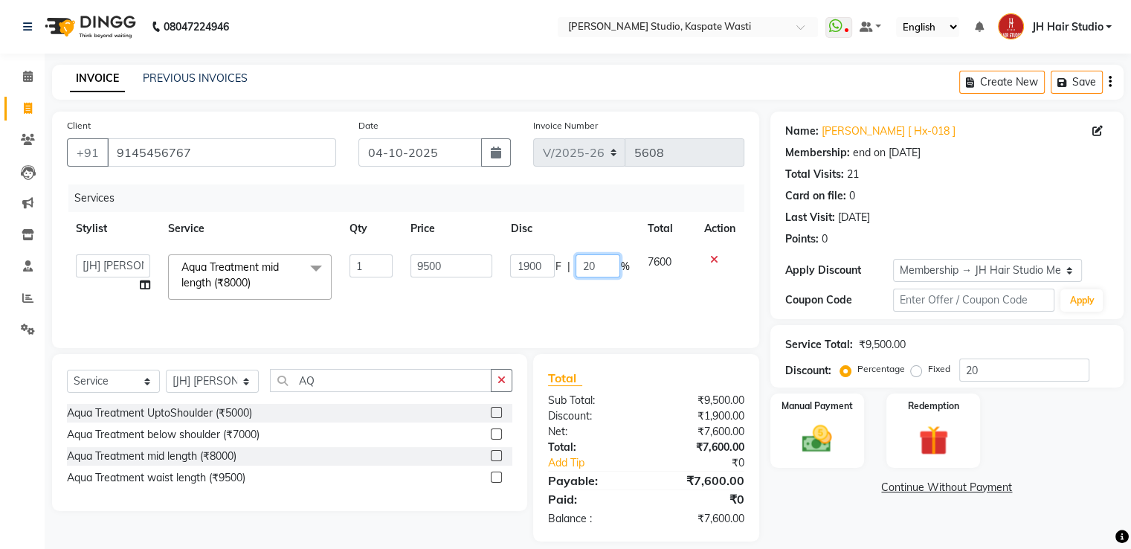
click at [589, 268] on input "20" at bounding box center [598, 265] width 45 height 23
type input "50"
click at [531, 298] on td "1900 F | 50 %" at bounding box center [569, 276] width 137 height 63
select select "70614"
click at [539, 265] on input "4750" at bounding box center [532, 265] width 45 height 23
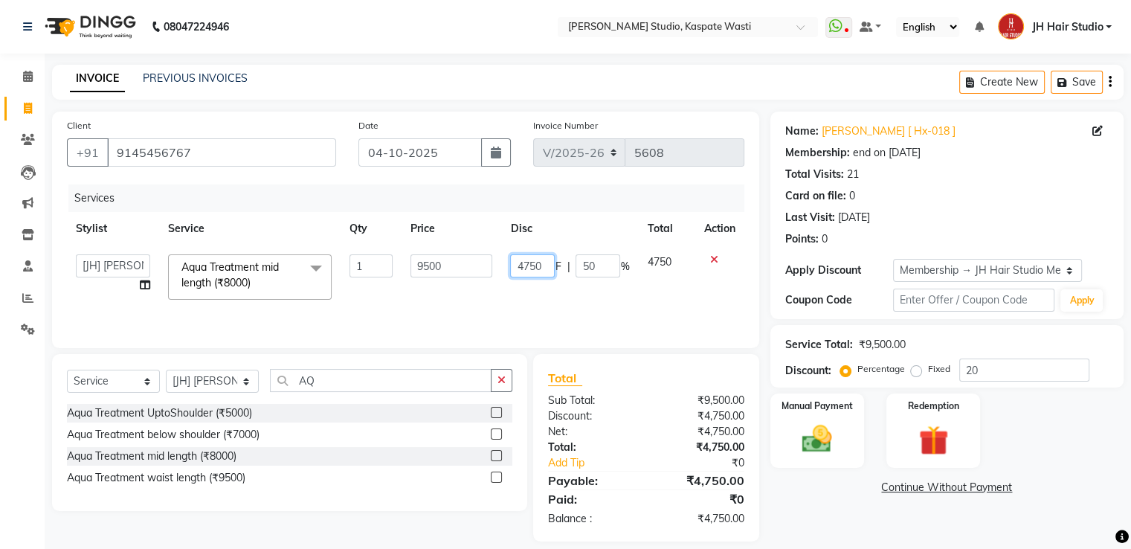
click at [533, 268] on input "4750" at bounding box center [532, 265] width 45 height 23
type input "4700"
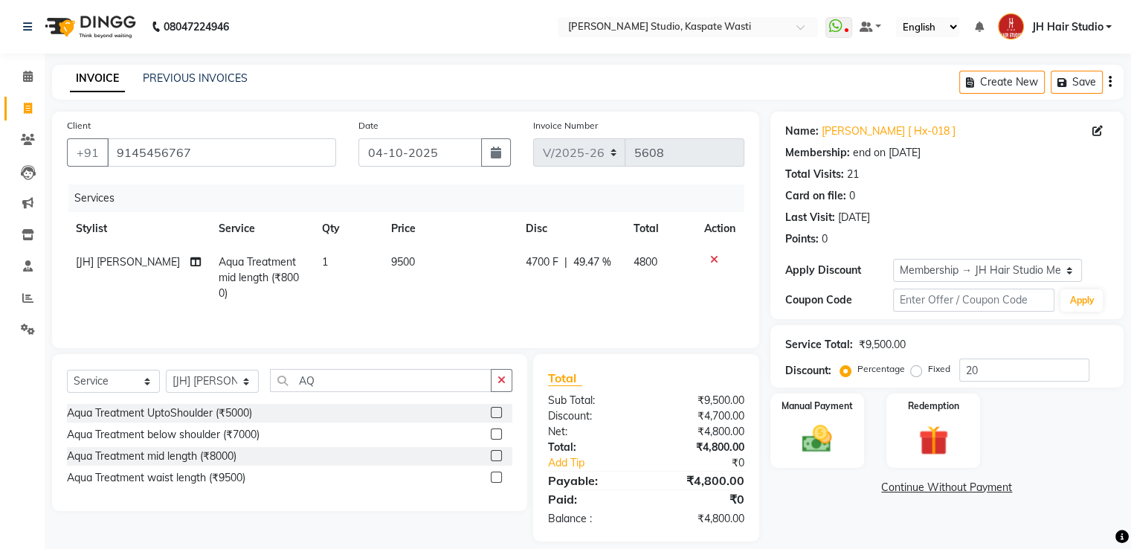
click at [541, 283] on td "4700 F | 49.47 %" at bounding box center [571, 277] width 108 height 65
select select "70614"
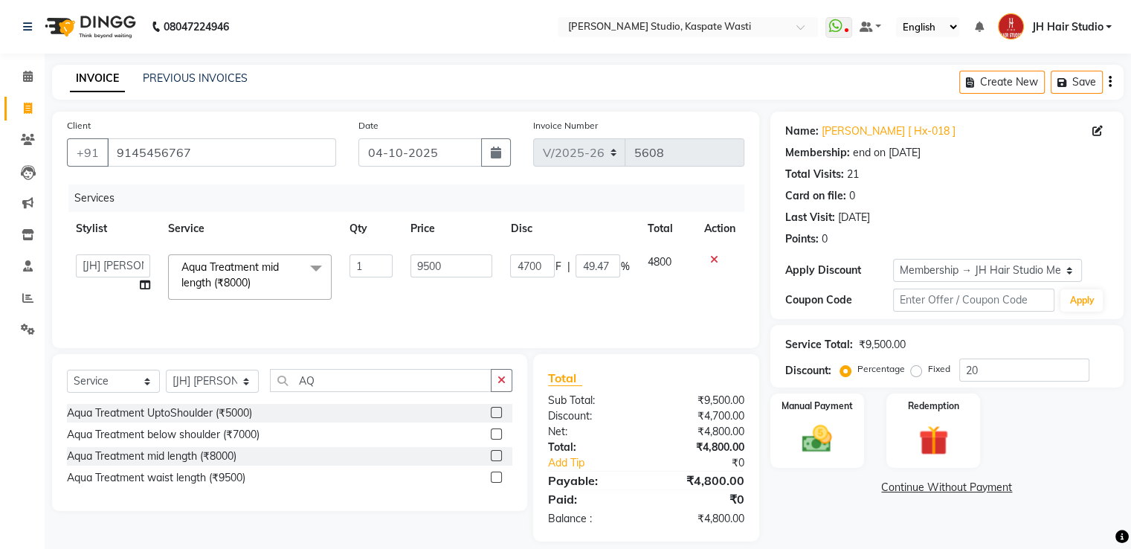
click at [570, 260] on div "4700 F | 49.47 %" at bounding box center [569, 265] width 119 height 23
click at [528, 266] on input "4700" at bounding box center [532, 265] width 45 height 23
type input "4600"
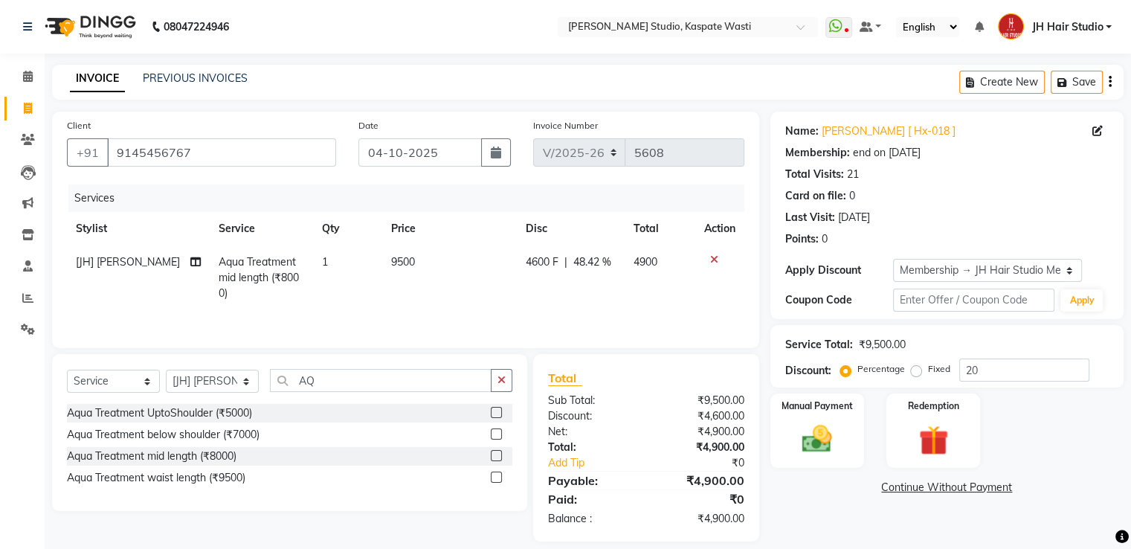
click at [495, 295] on td "9500" at bounding box center [449, 277] width 135 height 65
select select "70614"
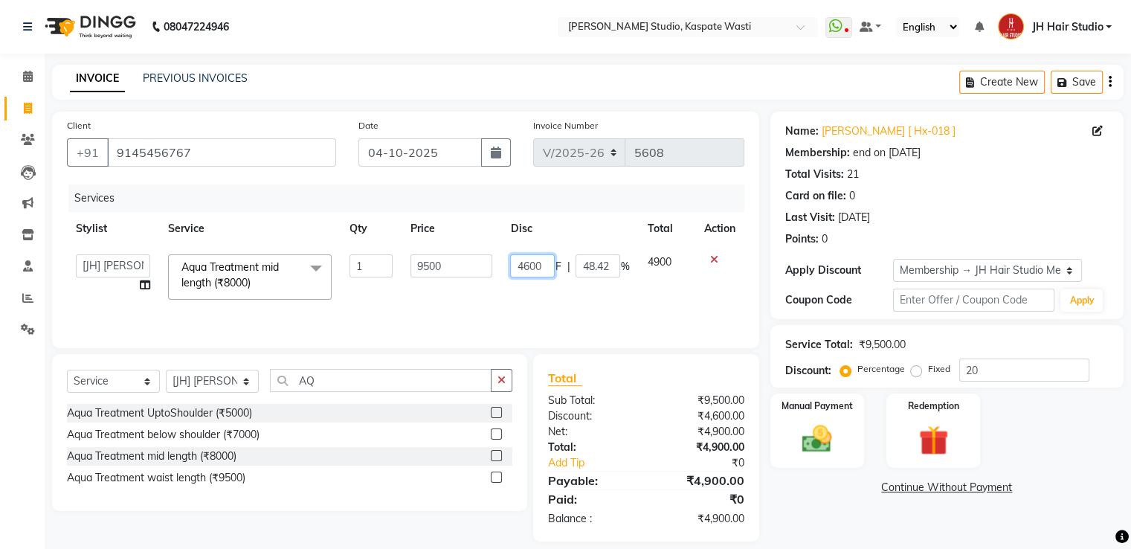
click at [530, 270] on input "4600" at bounding box center [532, 265] width 45 height 23
type input "4500"
click at [507, 299] on tr "[F1] GANESH [F1] Jagdish [ F1] RAM [F1]Sanjay [F1]Siddhu [F1] Suraj [F1] USHA […" at bounding box center [406, 276] width 678 height 63
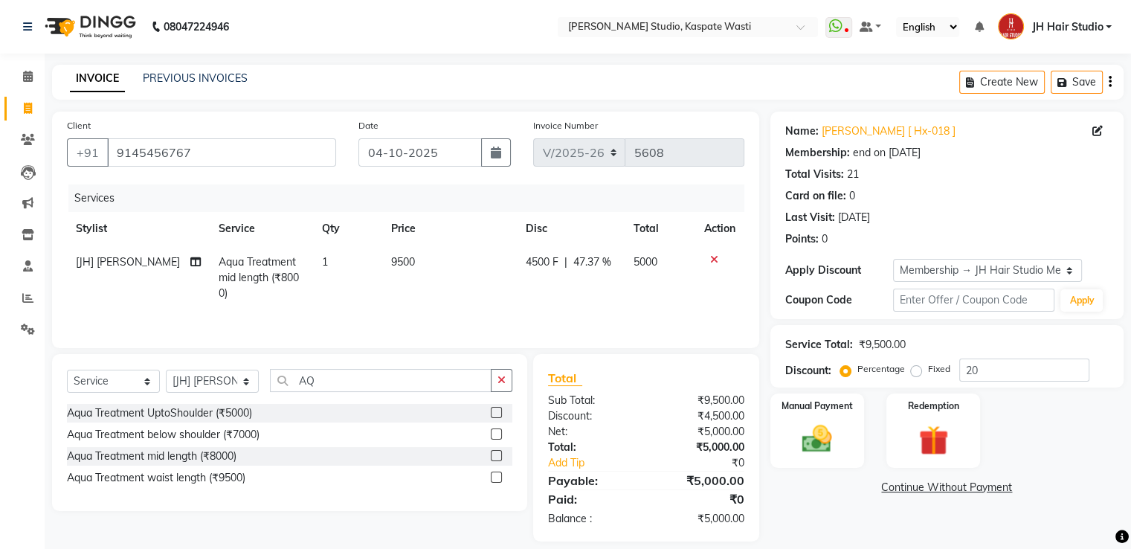
click at [539, 259] on span "4500 F" at bounding box center [542, 262] width 33 height 16
select select "70614"
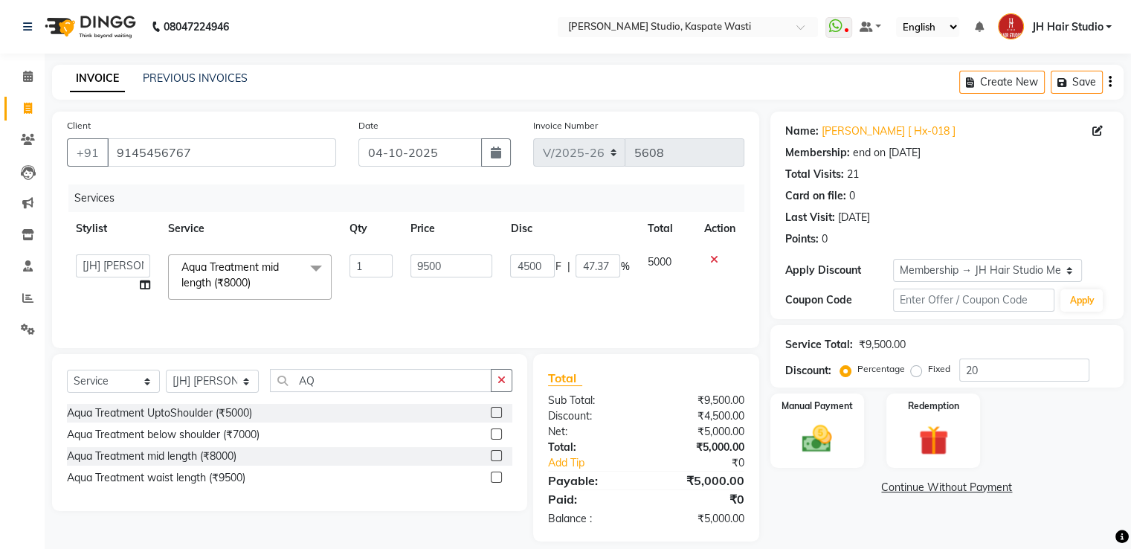
click at [539, 259] on input "4500" at bounding box center [532, 265] width 45 height 23
click at [529, 263] on input "4500" at bounding box center [532, 265] width 45 height 23
type input "4800"
click at [501, 298] on tr "[F1] GANESH [F1] Jagdish [ F1] RAM [F1]Sanjay [F1]Siddhu [F1] Suraj [F1] USHA […" at bounding box center [406, 276] width 678 height 63
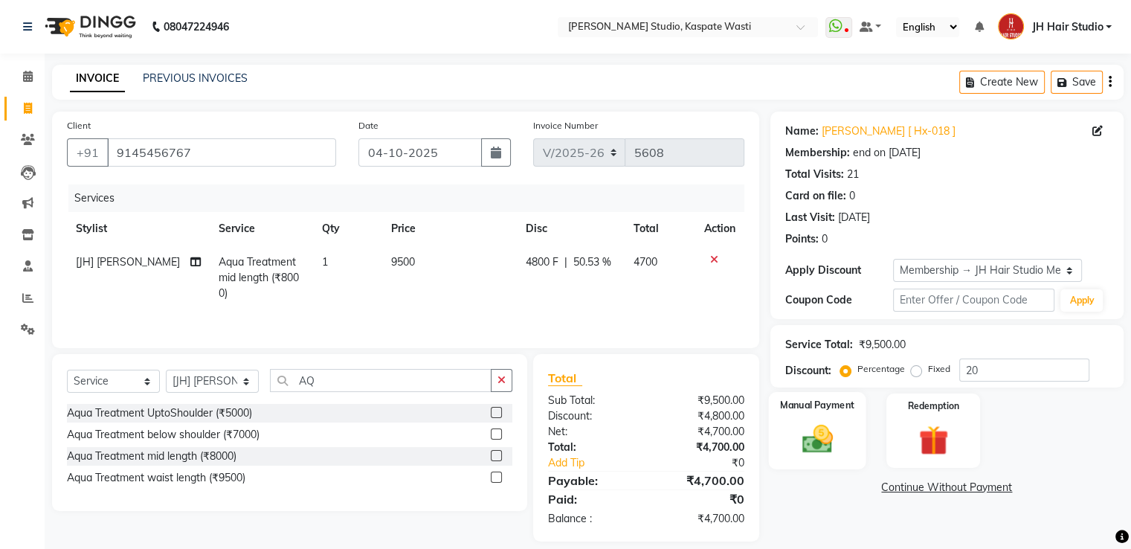
click at [827, 449] on img at bounding box center [817, 440] width 50 height 36
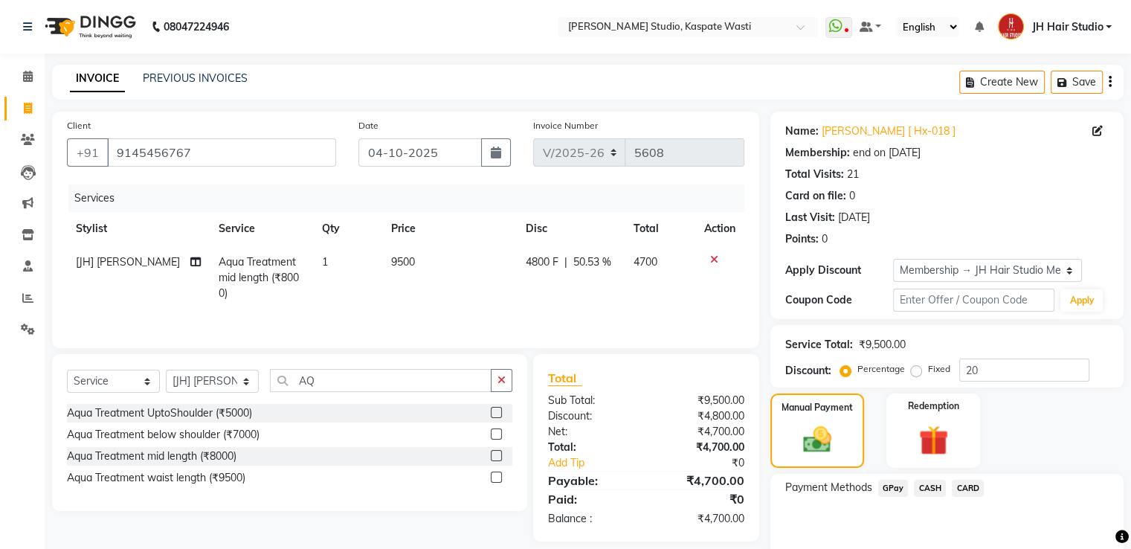
click at [889, 491] on span "GPay" at bounding box center [893, 488] width 30 height 17
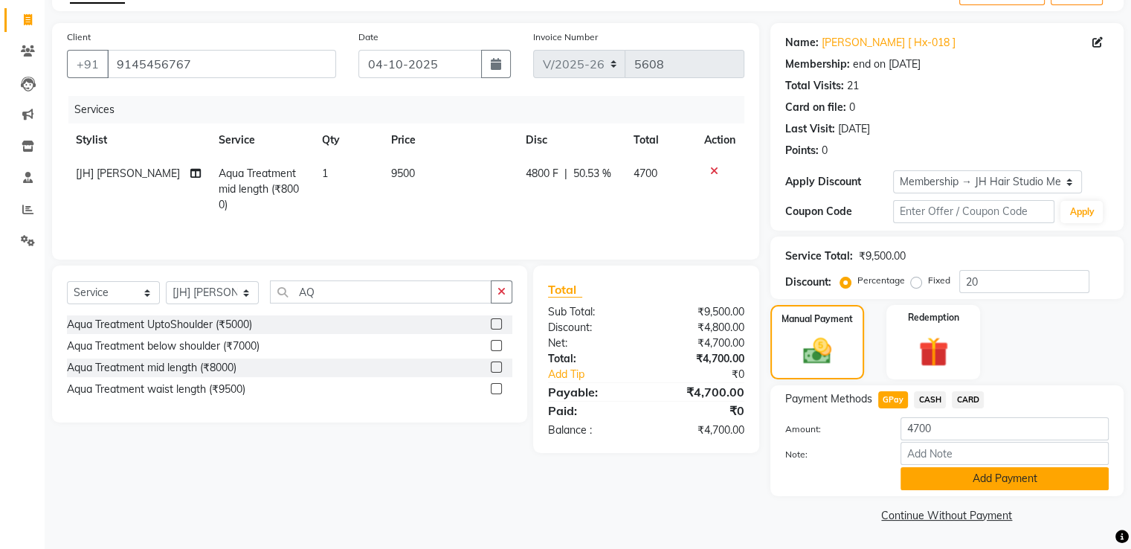
click at [960, 480] on button "Add Payment" at bounding box center [1005, 478] width 208 height 23
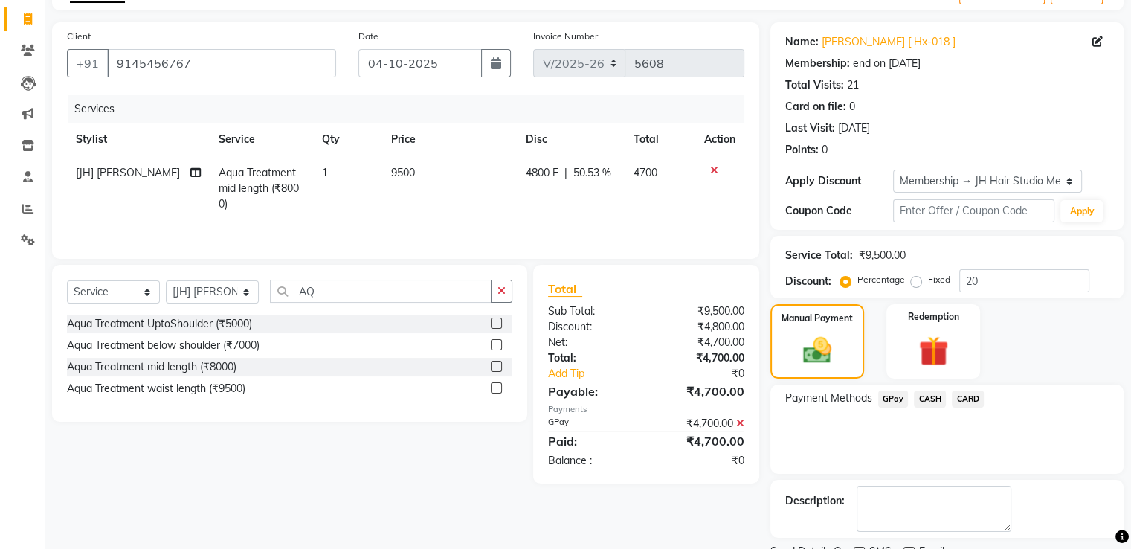
scroll to position [150, 0]
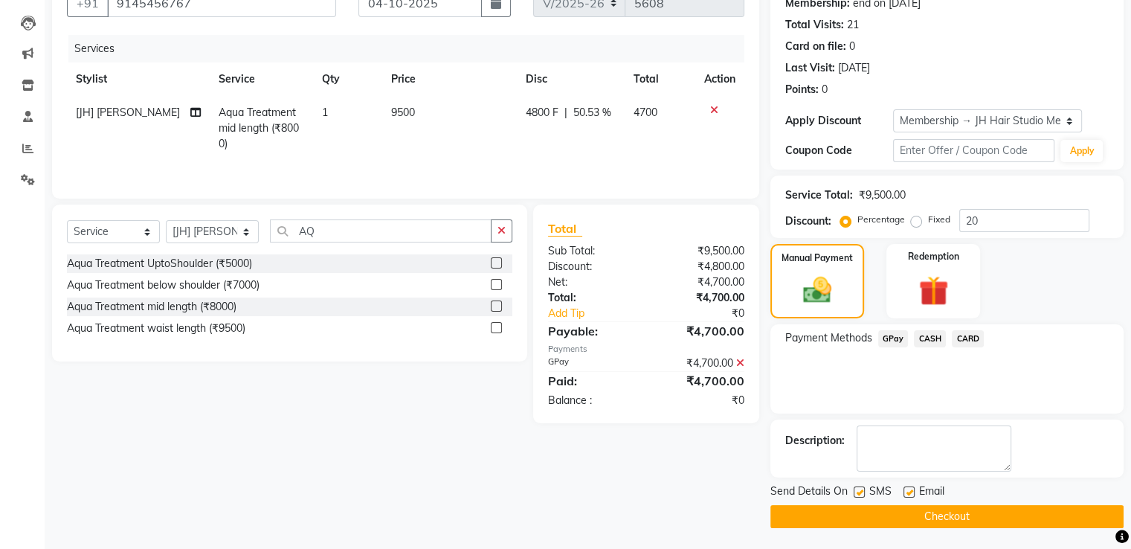
click at [941, 505] on button "Checkout" at bounding box center [947, 516] width 353 height 23
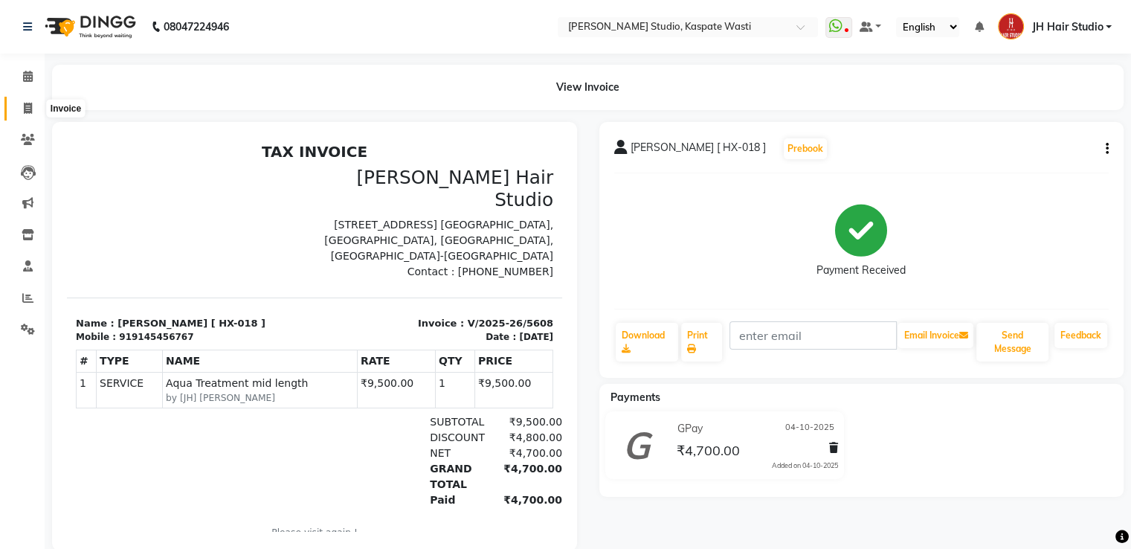
click at [27, 111] on icon at bounding box center [28, 108] width 8 height 11
select select "service"
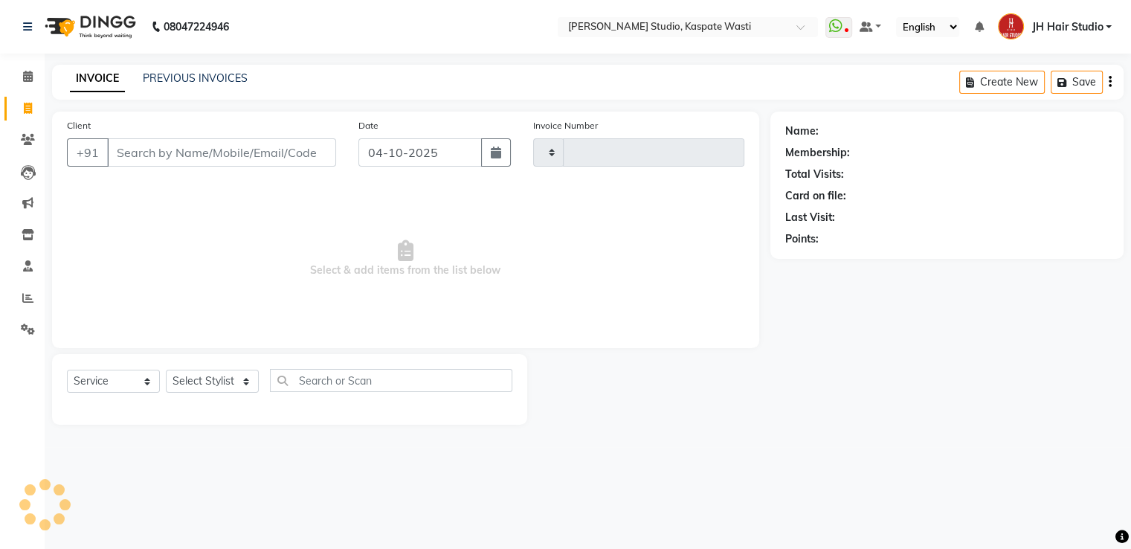
type input "5609"
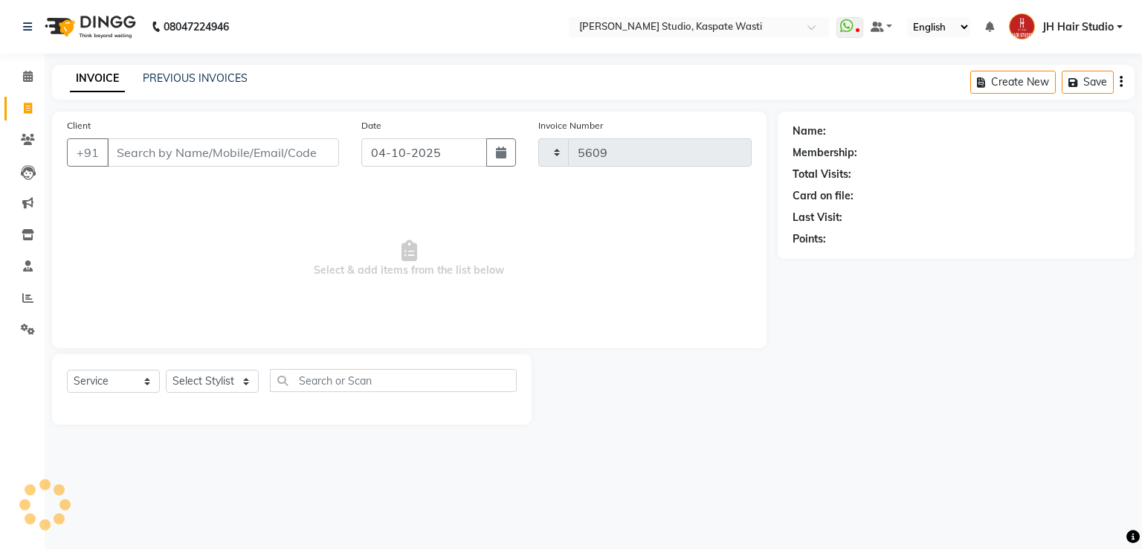
select select "130"
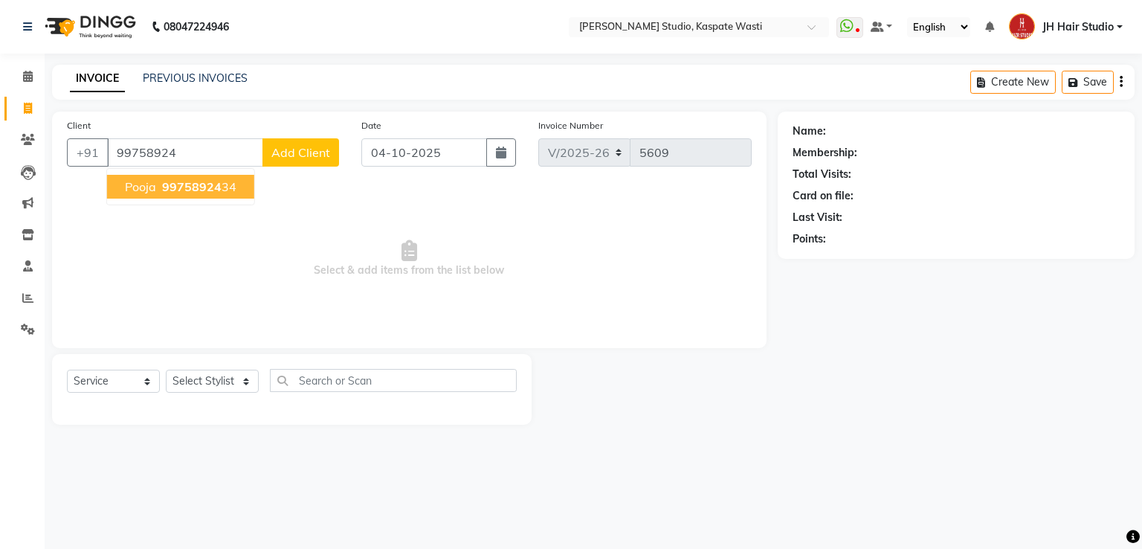
click at [202, 179] on span "99758924" at bounding box center [192, 186] width 60 height 15
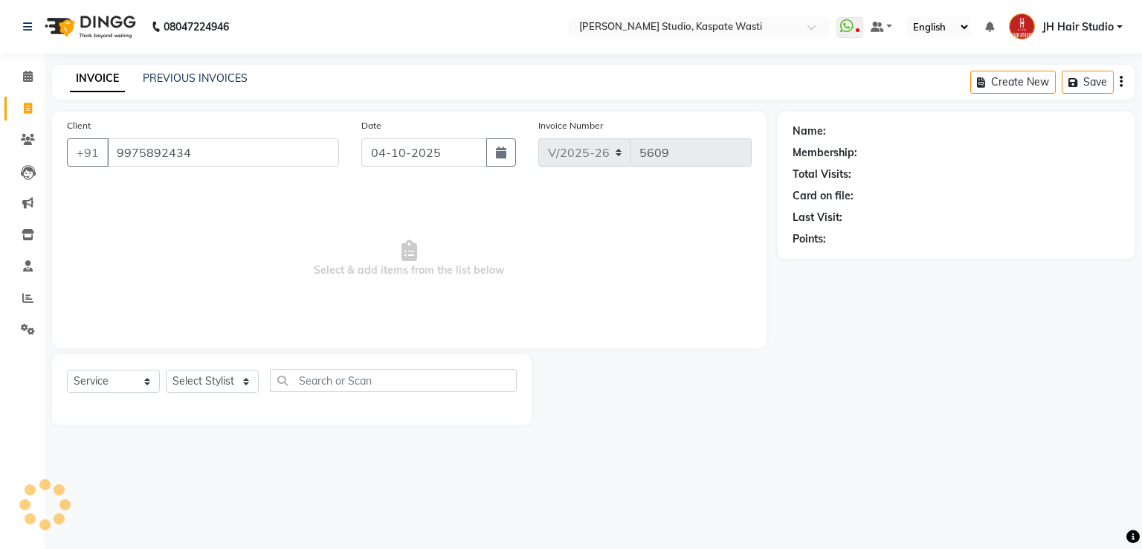
type input "9975892434"
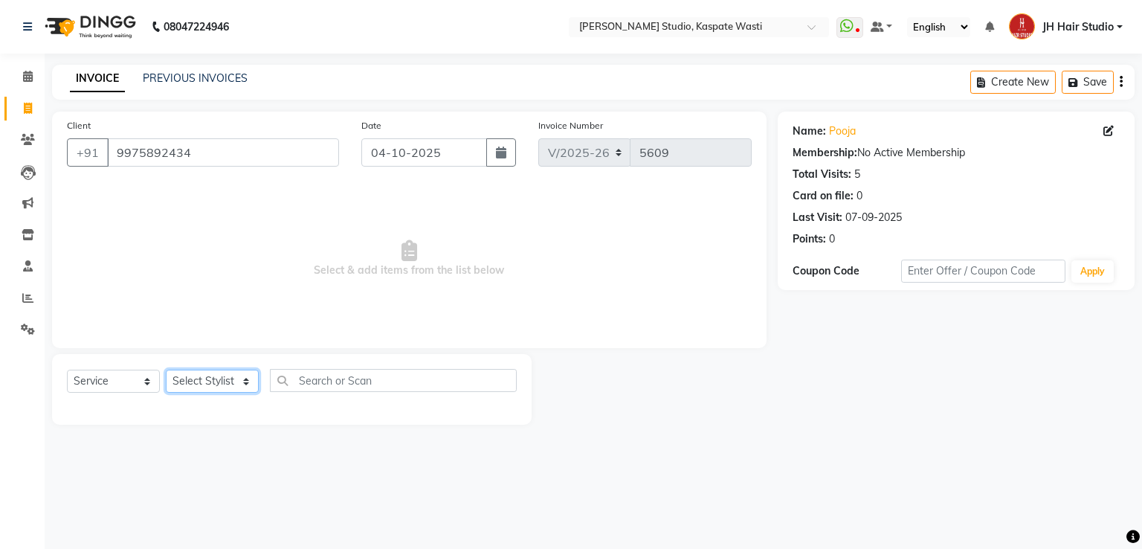
click at [205, 388] on select "Select Stylist [F1] GANESH [F1] [PERSON_NAME] [ F1] RAM [F1]Sanjay [F1][PERSON_…" at bounding box center [212, 381] width 93 height 23
select select "47594"
click at [166, 370] on select "Select Stylist [F1] GANESH [F1] [PERSON_NAME] [ F1] RAM [F1]Sanjay [F1][PERSON_…" at bounding box center [212, 381] width 93 height 23
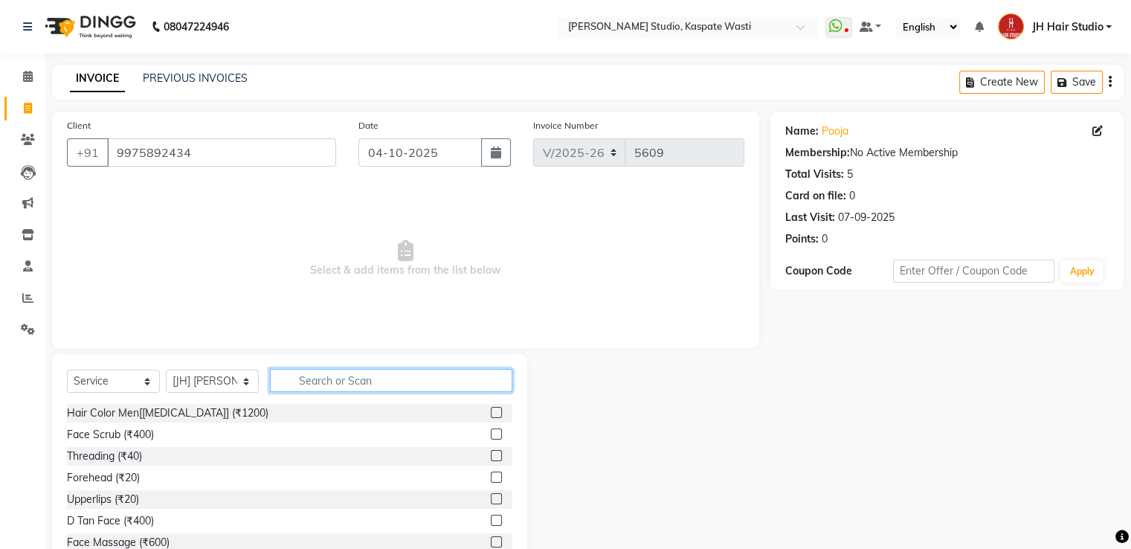
click at [340, 385] on input "text" at bounding box center [391, 380] width 242 height 23
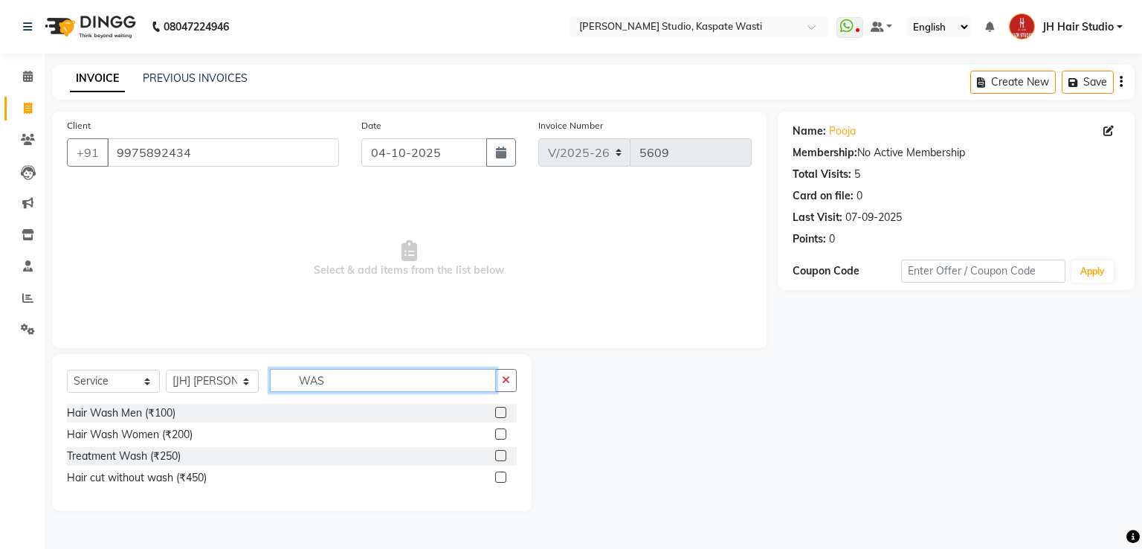
type input "WAS"
click at [500, 437] on label at bounding box center [500, 433] width 11 height 11
click at [500, 437] on input "checkbox" at bounding box center [500, 435] width 10 height 10
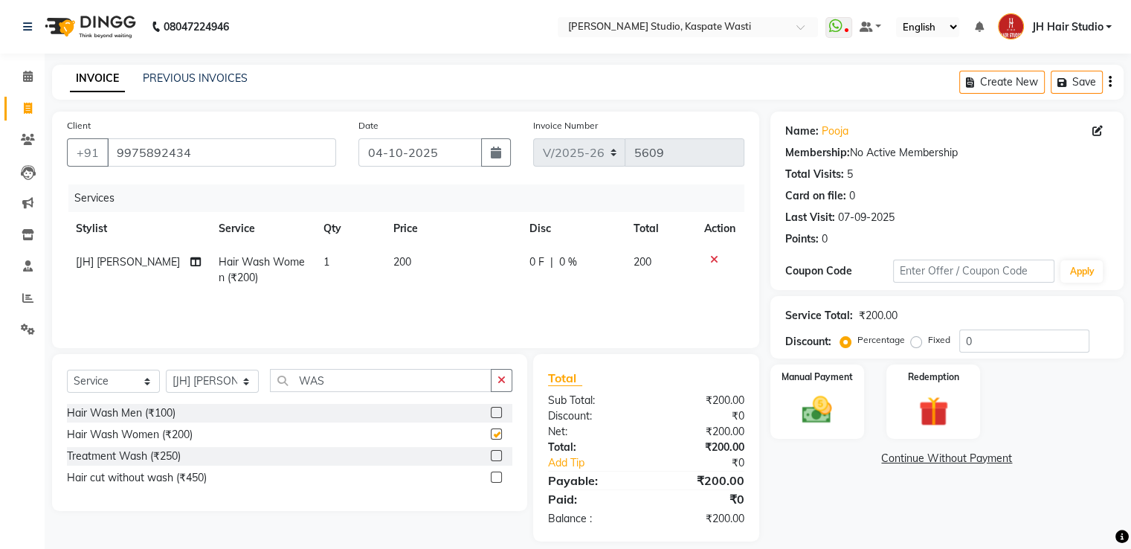
checkbox input "false"
click at [393, 263] on span "200" at bounding box center [402, 261] width 18 height 13
select select "47594"
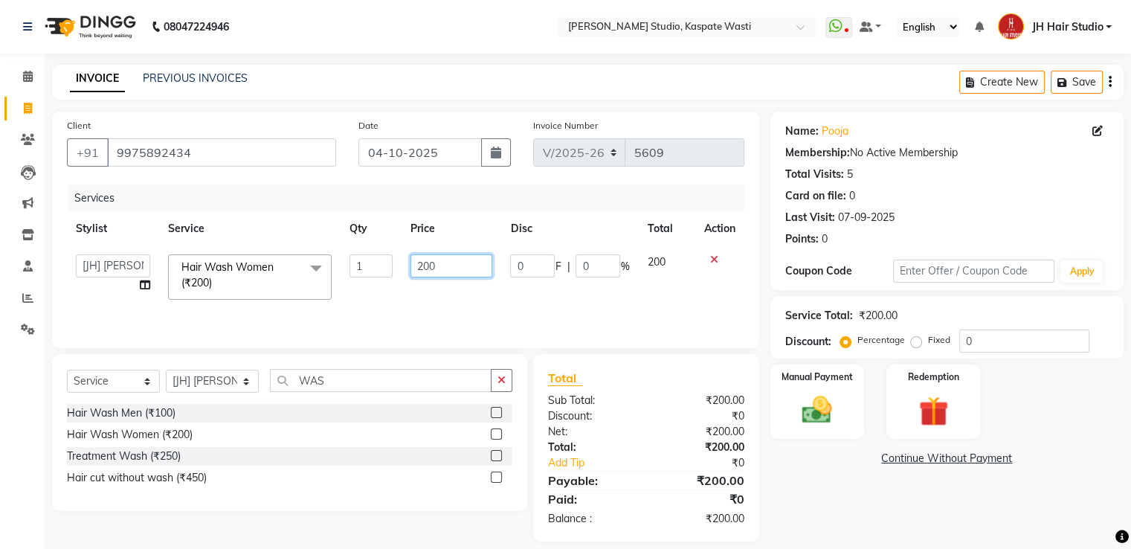
click at [426, 271] on input "200" at bounding box center [452, 265] width 82 height 23
click at [421, 269] on input "200" at bounding box center [452, 265] width 82 height 23
type input "300"
click at [306, 385] on input "WAS" at bounding box center [381, 380] width 222 height 23
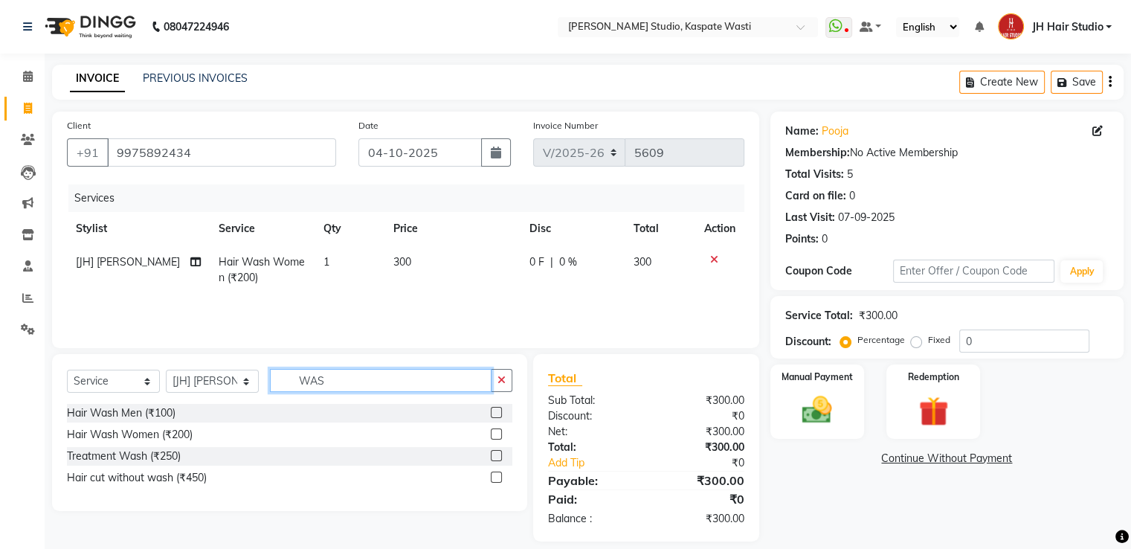
click at [306, 385] on input "WAS" at bounding box center [381, 380] width 222 height 23
type input "BLO"
click at [494, 458] on label at bounding box center [496, 455] width 11 height 11
click at [494, 458] on input "checkbox" at bounding box center [496, 456] width 10 height 10
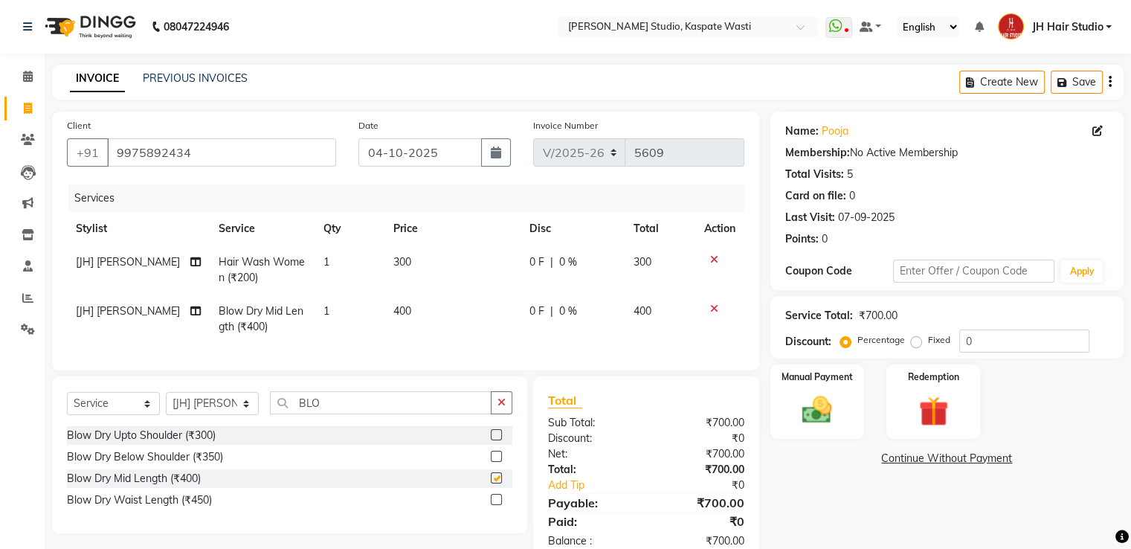
checkbox input "false"
click at [303, 414] on input "BLO" at bounding box center [381, 402] width 222 height 23
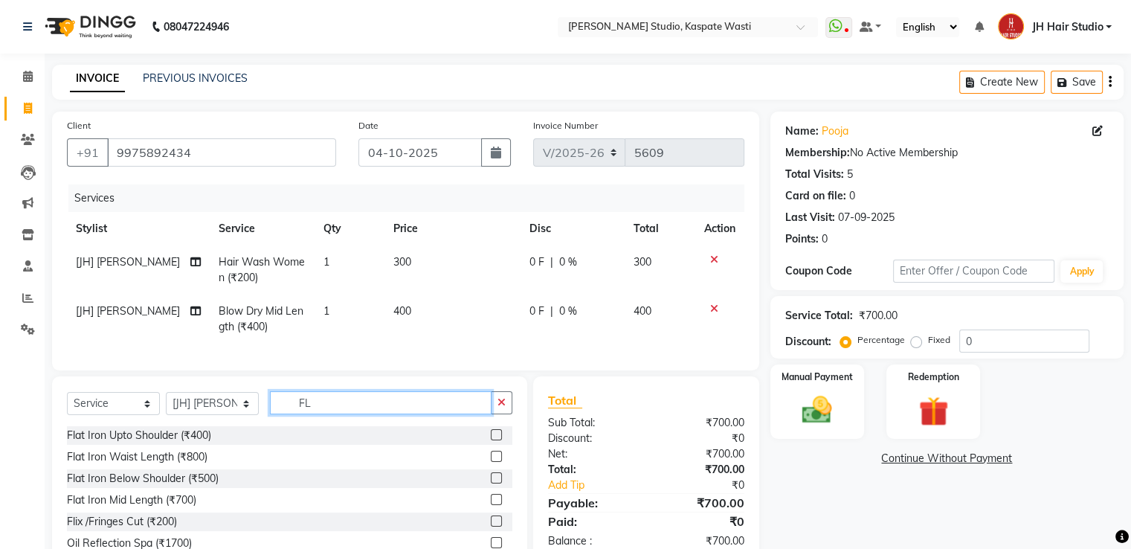
type input "FL"
click at [497, 527] on label at bounding box center [496, 520] width 11 height 11
click at [497, 527] on input "checkbox" at bounding box center [496, 522] width 10 height 10
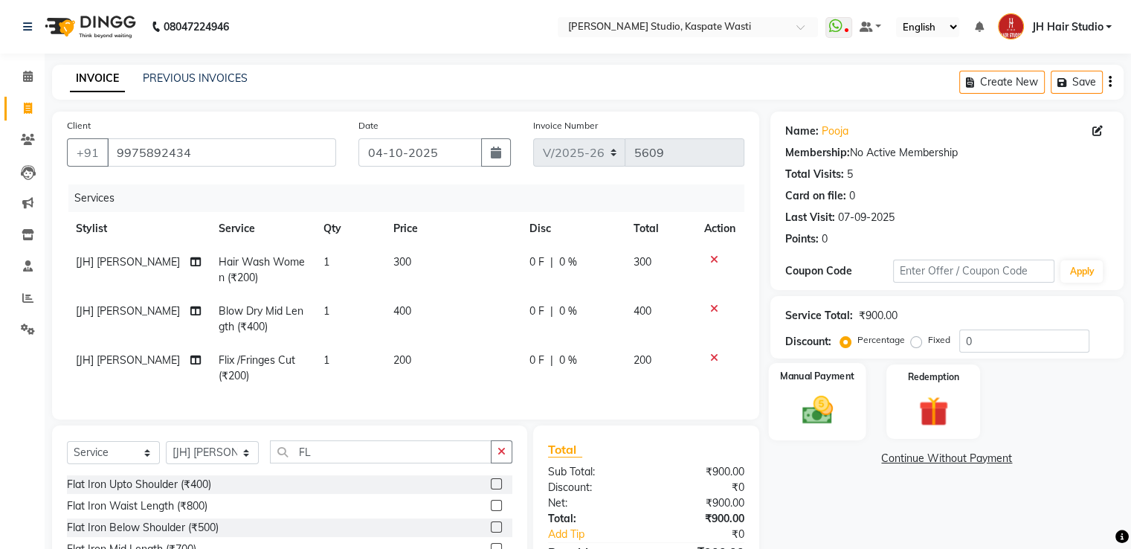
checkbox input "false"
click at [116, 317] on span "[JH] [PERSON_NAME]" at bounding box center [128, 310] width 104 height 13
select select "47594"
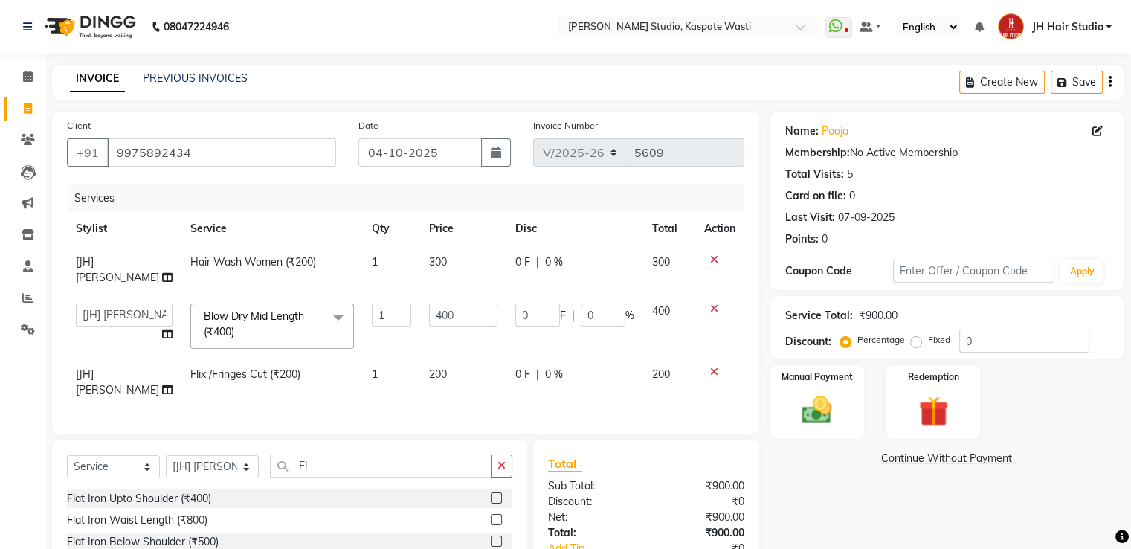
click at [116, 317] on td "[F1] GANESH [F1] Jagdish [ F1] RAM [F1]Sanjay [F1]Siddhu [F1] Suraj [F1] USHA […" at bounding box center [124, 326] width 115 height 63
click at [119, 306] on select "[F1] GANESH [F1] Jagdish [ F1] RAM [F1]Sanjay [F1]Siddhu [F1] Suraj [F1] USHA […" at bounding box center [124, 314] width 97 height 23
select select "93458"
click at [116, 367] on span "[JH] [PERSON_NAME]" at bounding box center [117, 381] width 83 height 29
select select "47594"
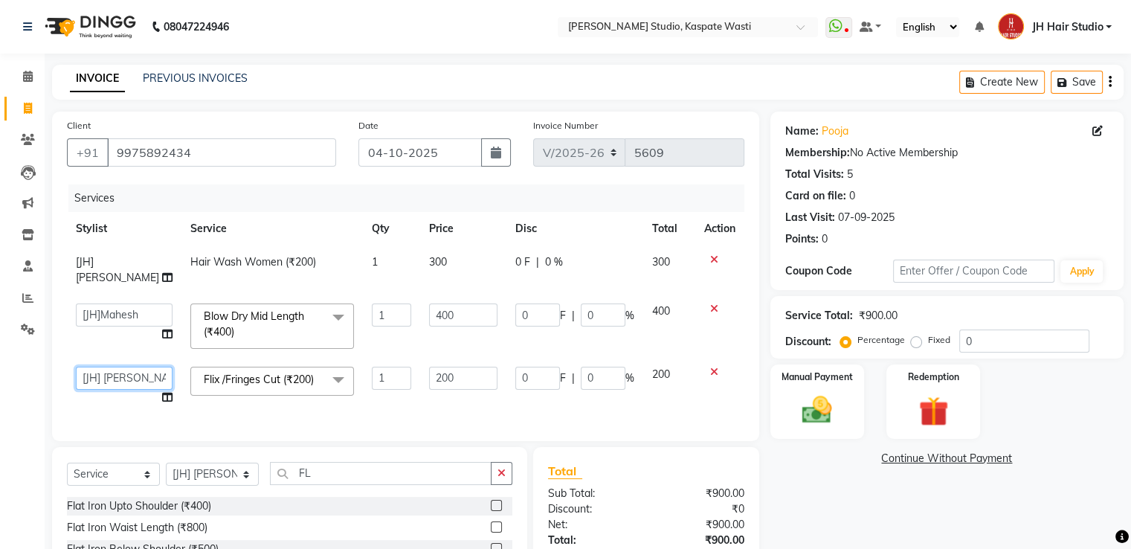
click at [116, 367] on select "[F1] GANESH [F1] Jagdish [ F1] RAM [F1]Sanjay [F1]Siddhu [F1] Suraj [F1] USHA […" at bounding box center [124, 378] width 97 height 23
select select "93458"
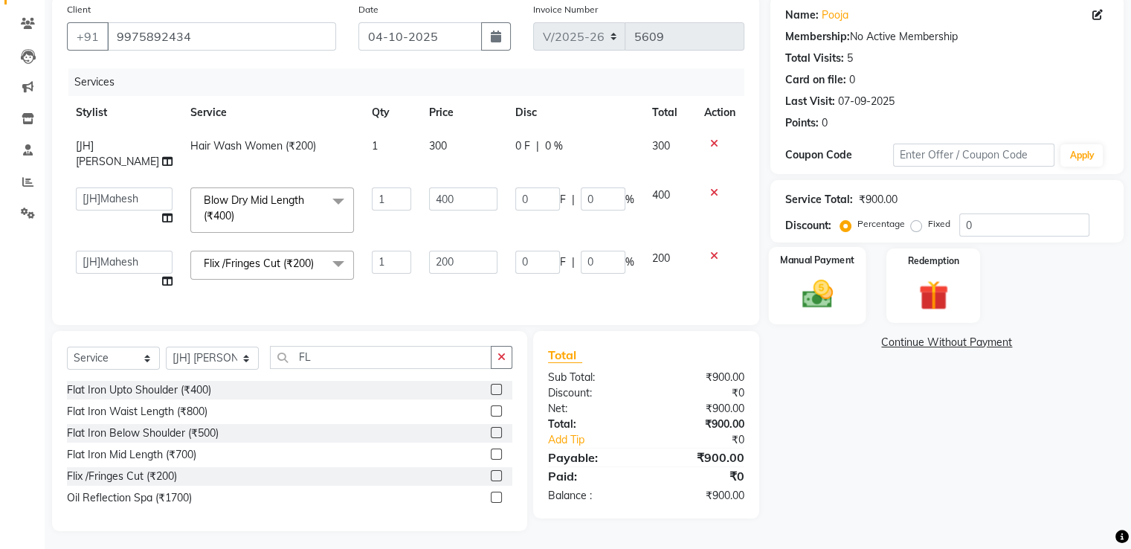
click at [813, 297] on img at bounding box center [817, 295] width 50 height 36
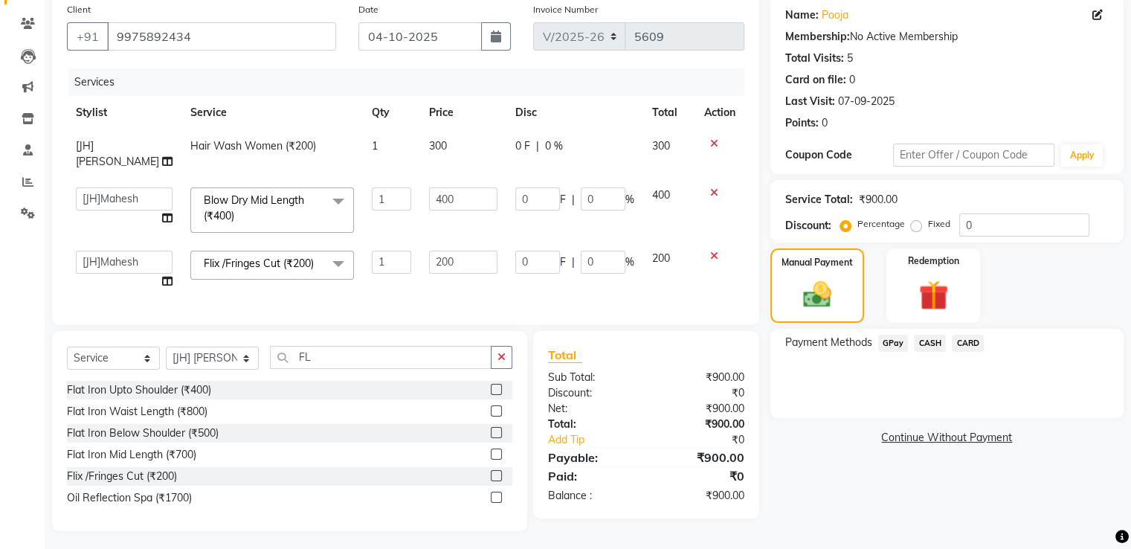
click at [884, 344] on span "GPay" at bounding box center [893, 343] width 30 height 17
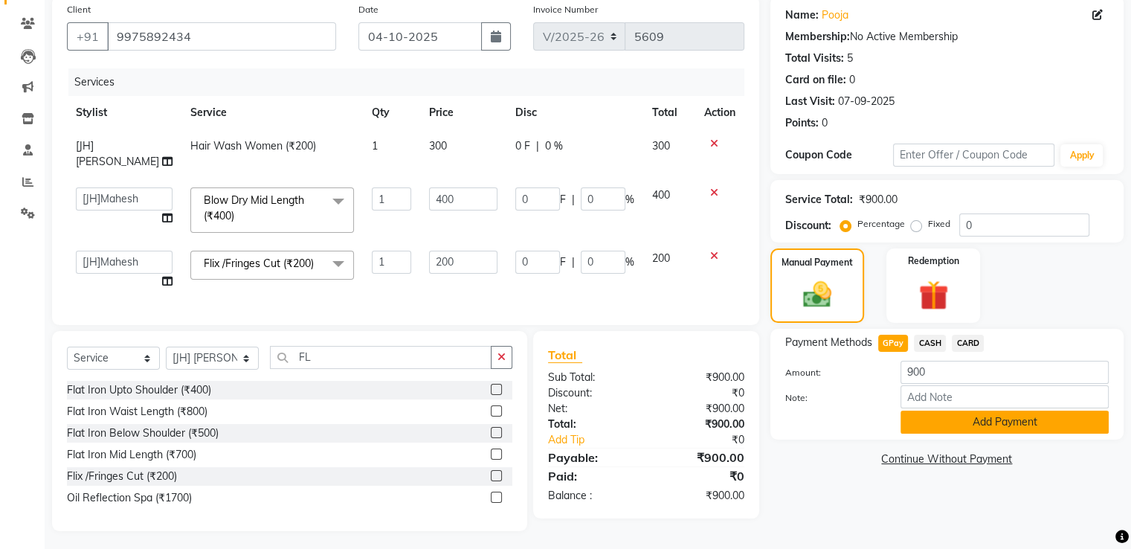
click at [951, 430] on button "Add Payment" at bounding box center [1005, 422] width 208 height 23
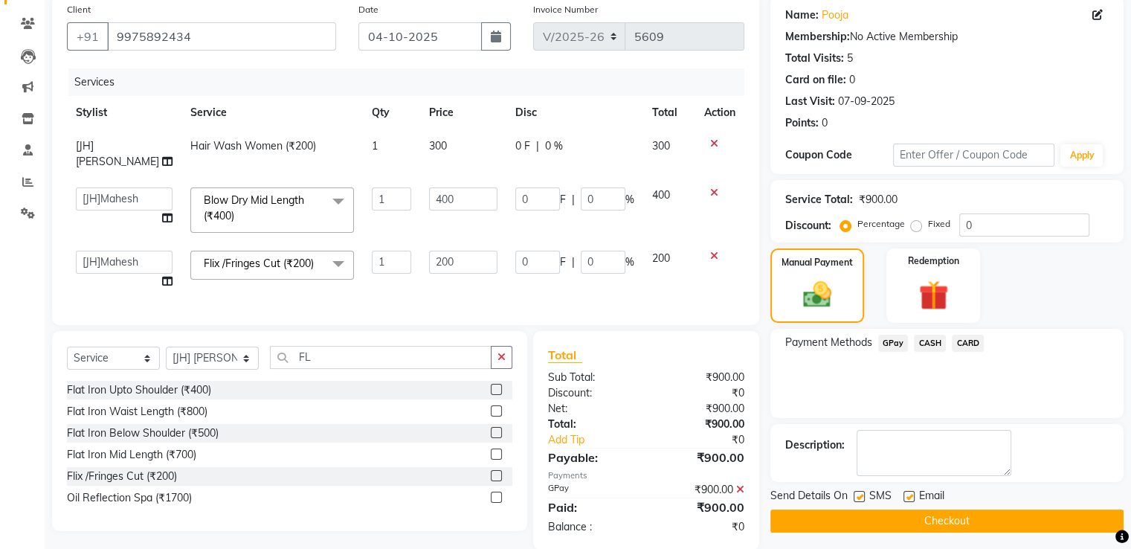
scroll to position [135, 0]
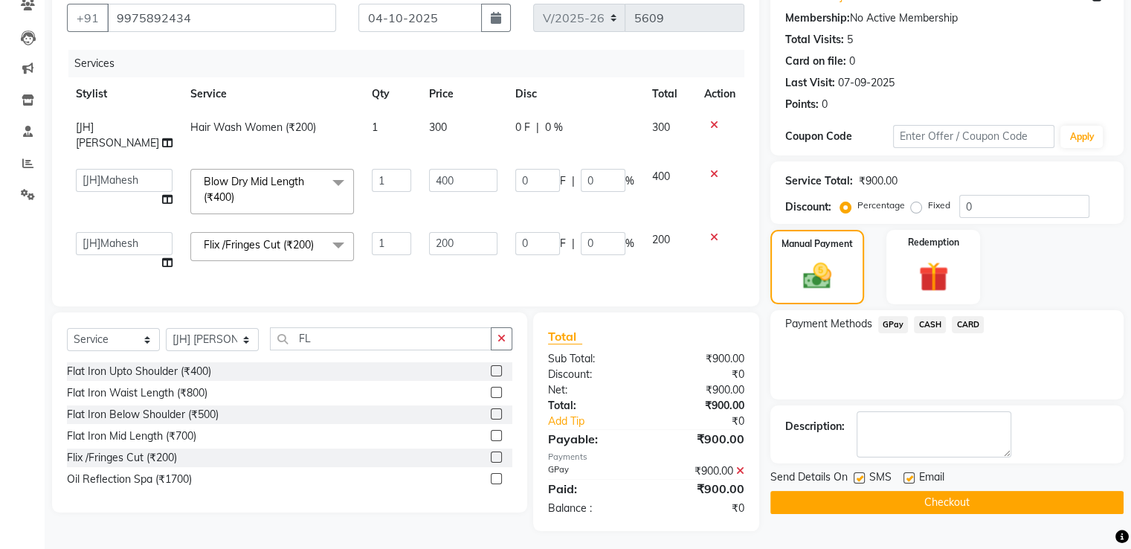
click at [977, 495] on button "Checkout" at bounding box center [947, 502] width 353 height 23
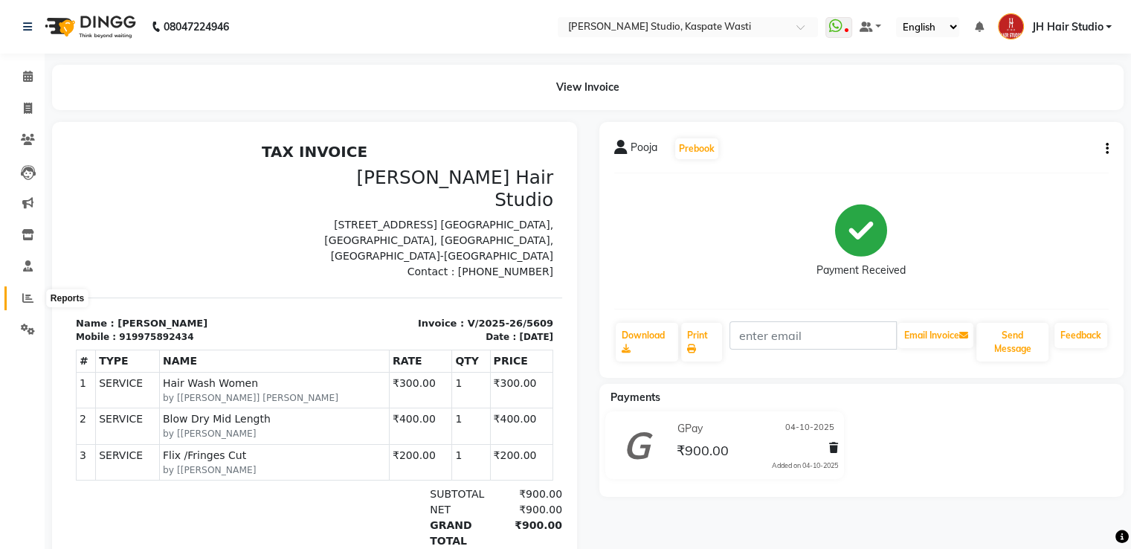
click at [23, 292] on icon at bounding box center [27, 297] width 11 height 11
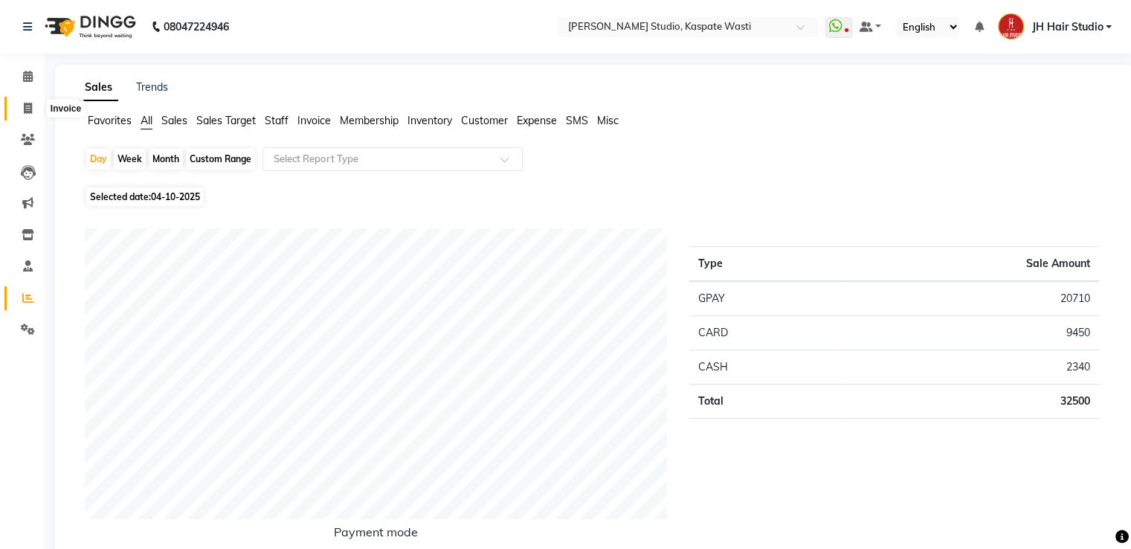
click at [22, 109] on span at bounding box center [28, 108] width 26 height 17
select select "service"
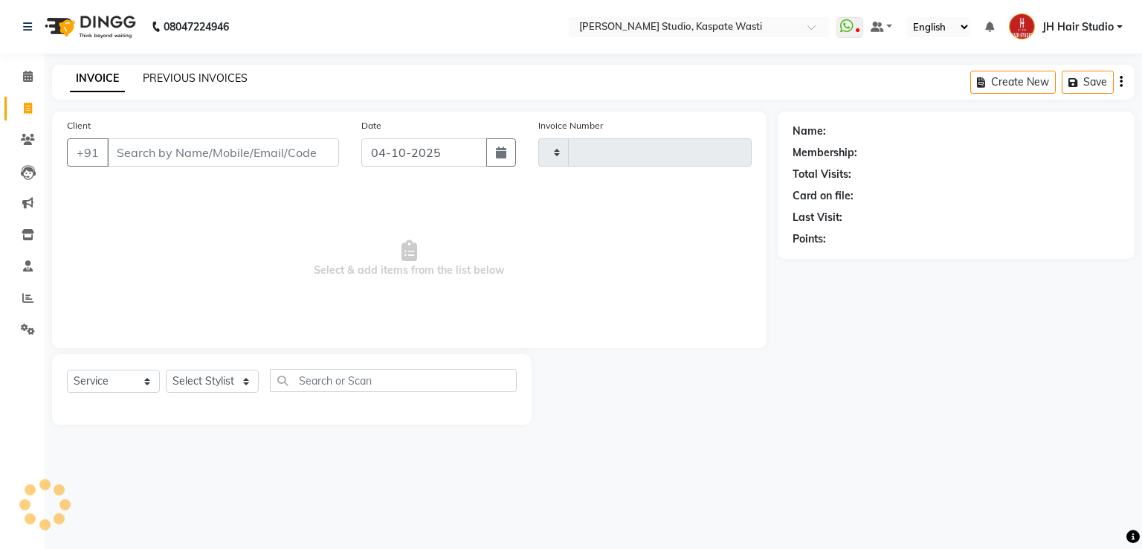
type input "5610"
select select "130"
click at [213, 84] on link "PREVIOUS INVOICES" at bounding box center [195, 77] width 105 height 13
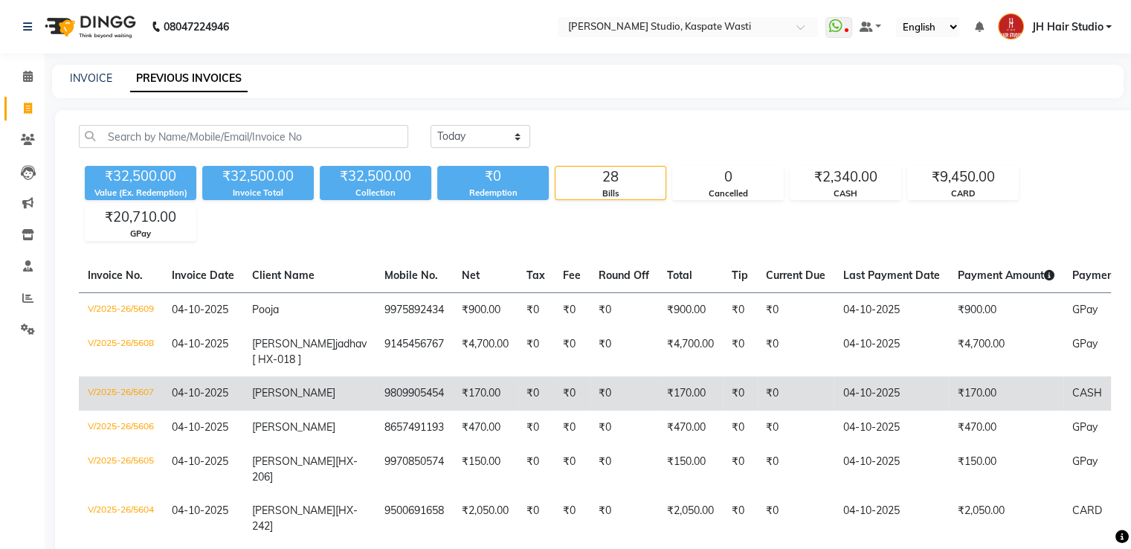
click at [281, 399] on span "[PERSON_NAME]" at bounding box center [293, 392] width 83 height 13
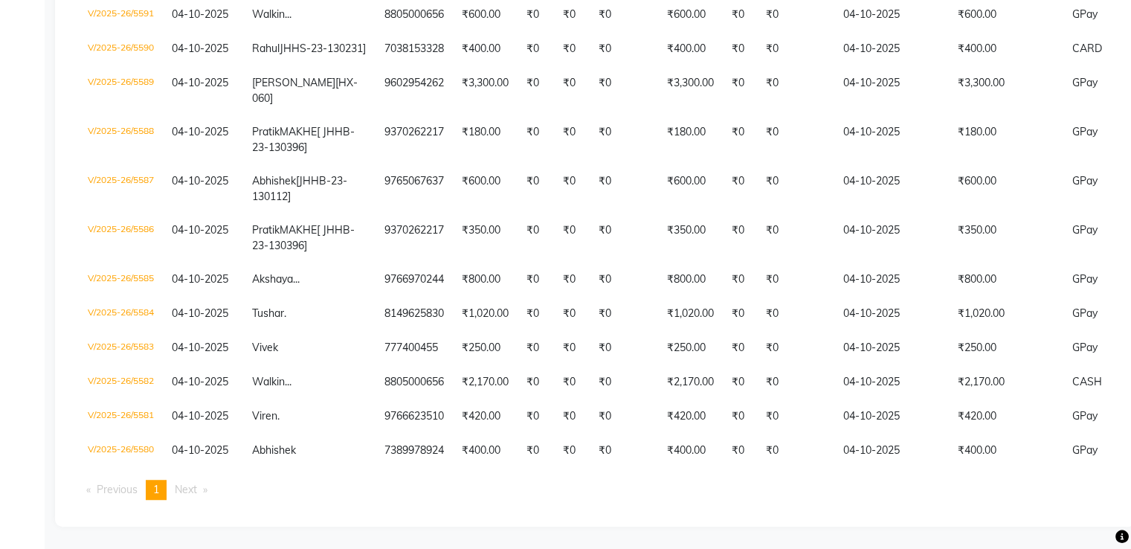
scroll to position [991, 0]
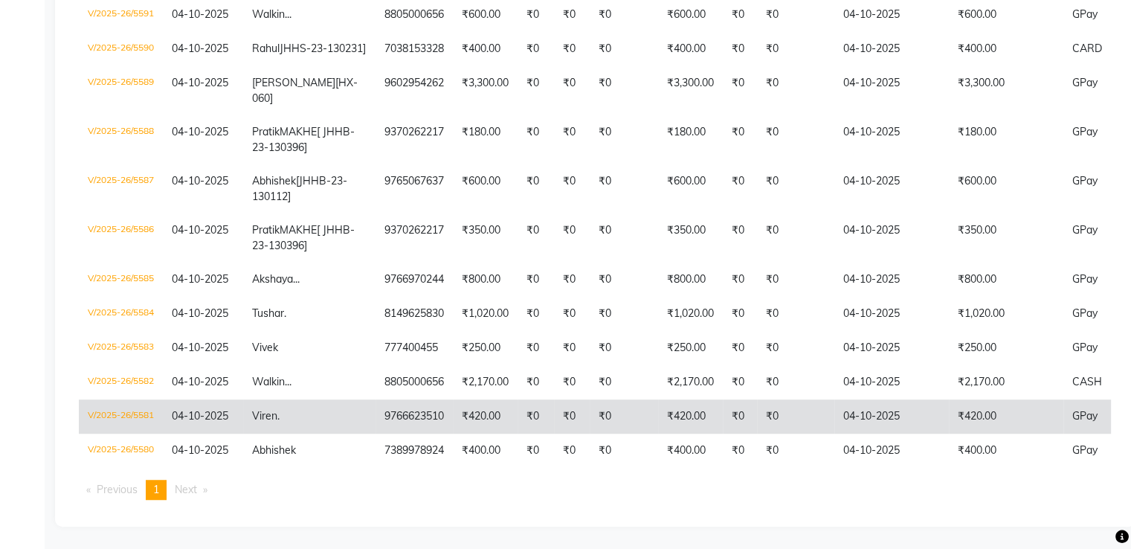
click at [838, 434] on td "04-10-2025" at bounding box center [892, 416] width 115 height 34
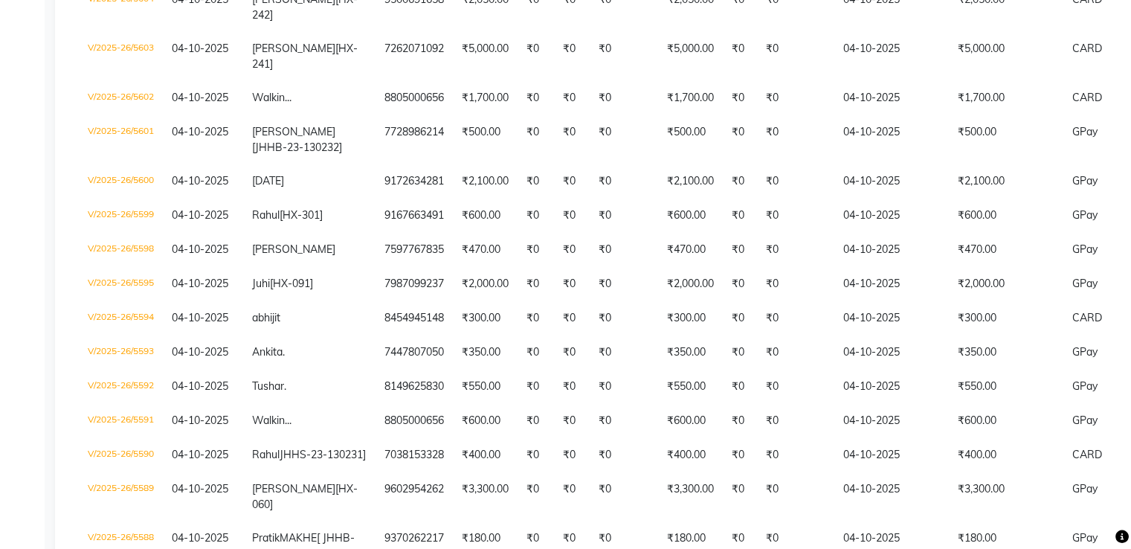
scroll to position [31, 0]
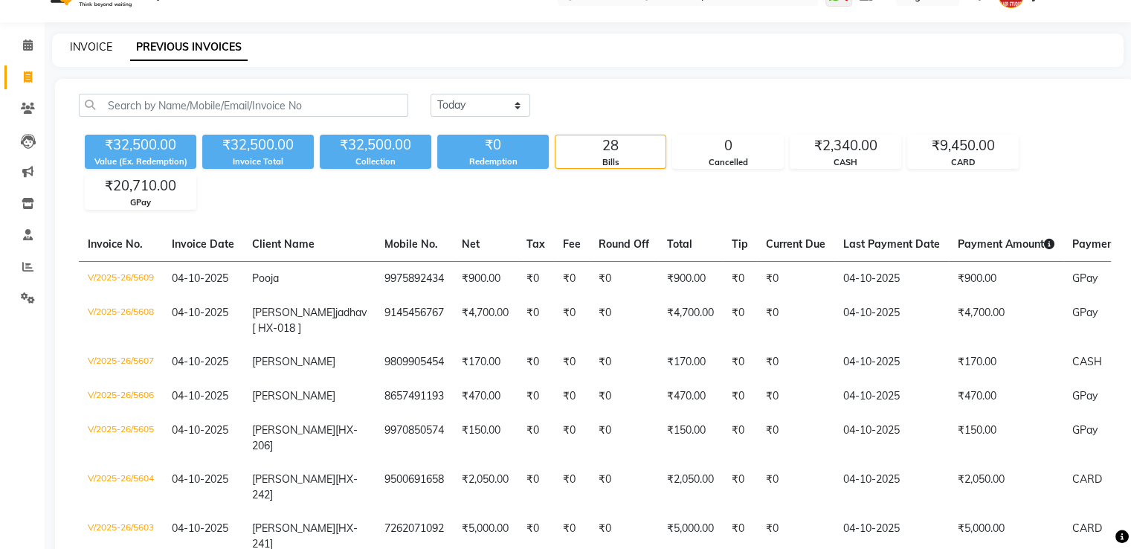
click at [89, 47] on link "INVOICE" at bounding box center [91, 46] width 42 height 13
select select "service"
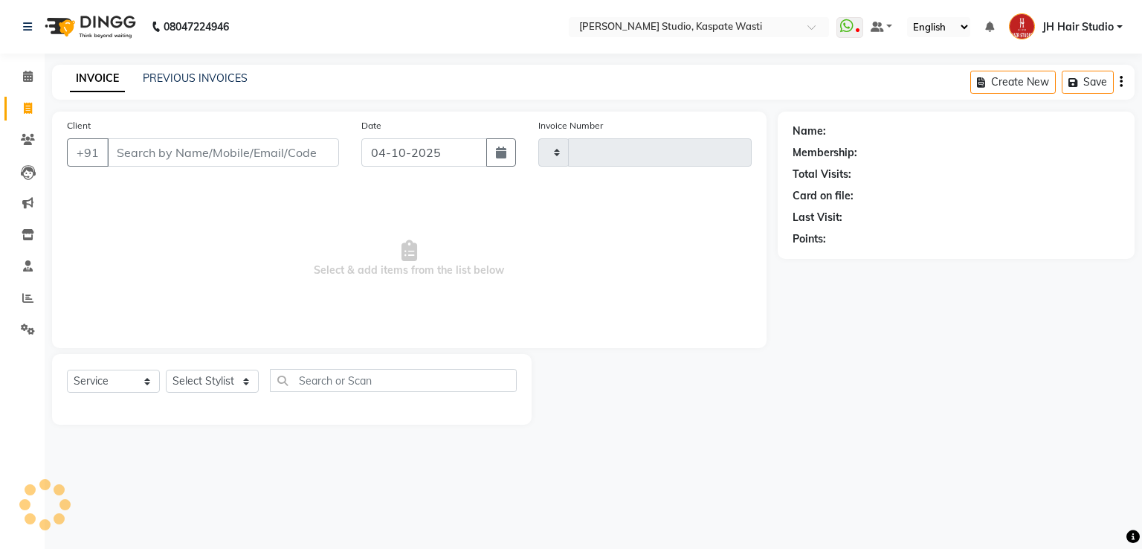
type input "5610"
select select "130"
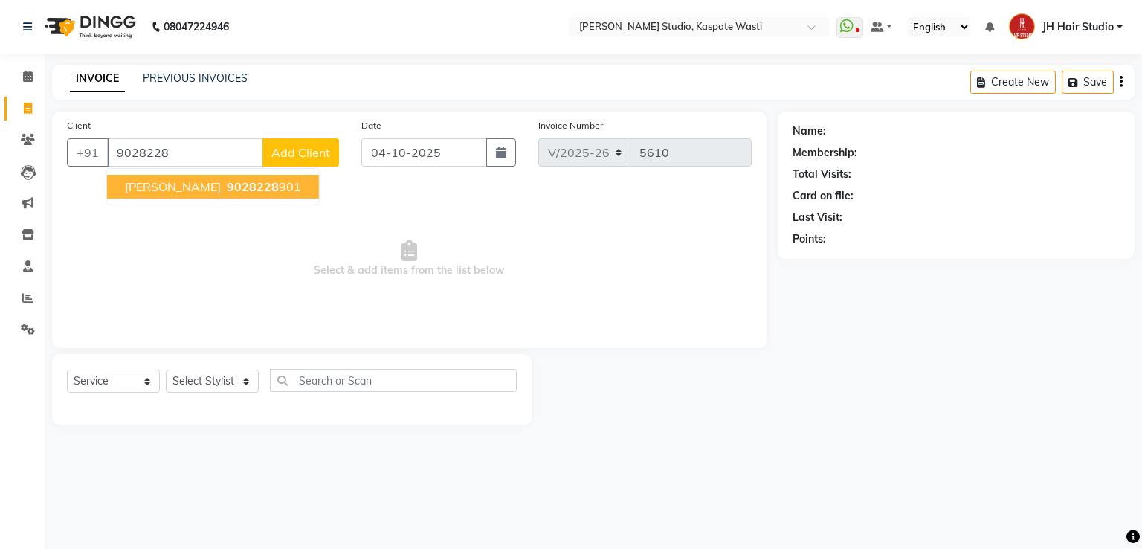
click at [227, 193] on span "9028228" at bounding box center [253, 186] width 52 height 15
type input "9028228901"
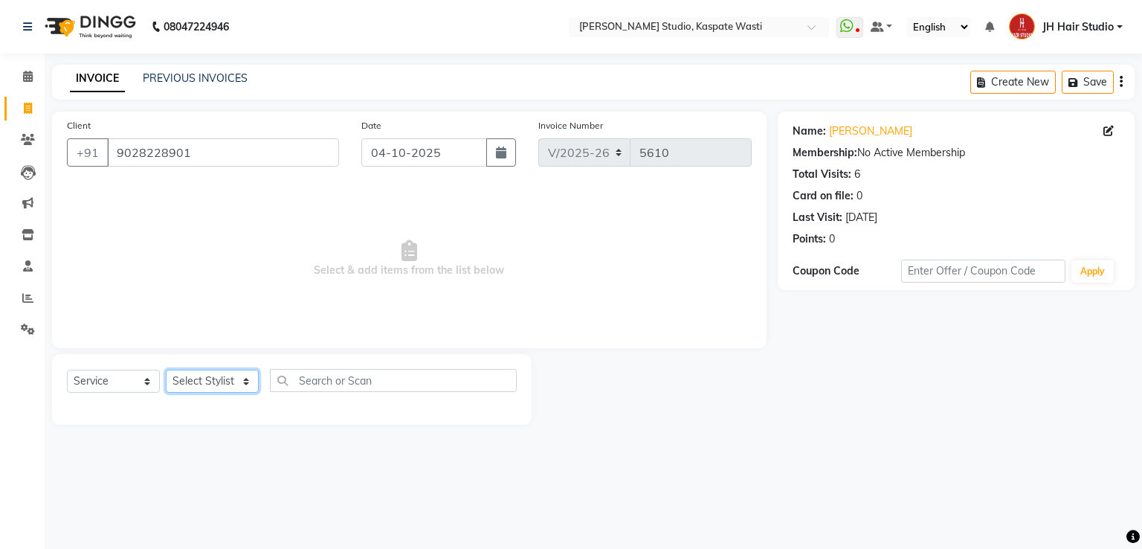
click at [194, 388] on select "Select Stylist [F1] GANESH [F1] [PERSON_NAME] [ F1] RAM [F1]Sanjay [F1][PERSON_…" at bounding box center [212, 381] width 93 height 23
select select "90919"
click at [166, 370] on select "Select Stylist [F1] GANESH [F1] [PERSON_NAME] [ F1] RAM [F1]Sanjay [F1][PERSON_…" at bounding box center [212, 381] width 93 height 23
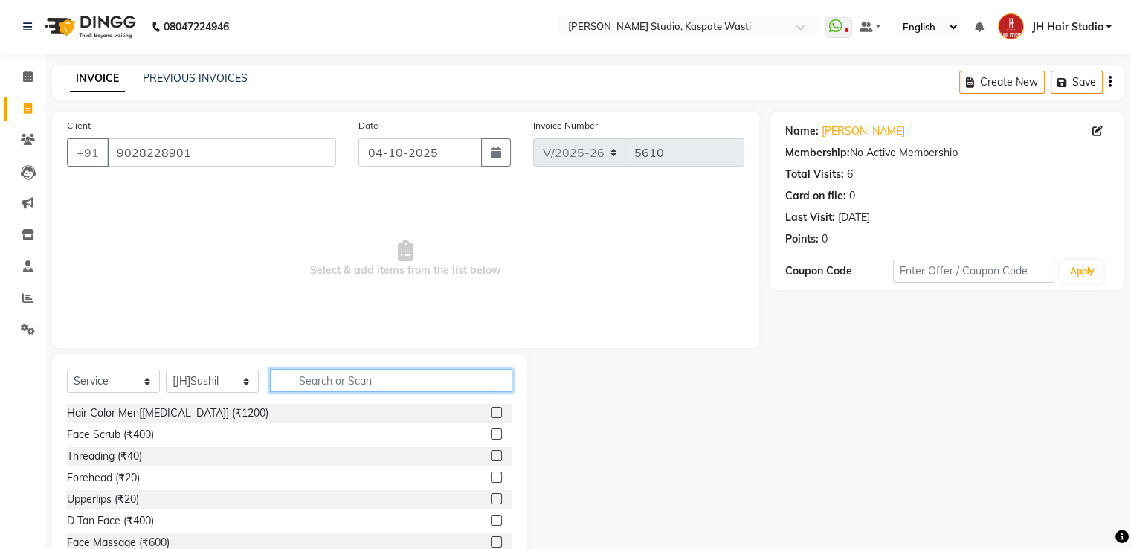
click at [352, 384] on input "text" at bounding box center [391, 380] width 242 height 23
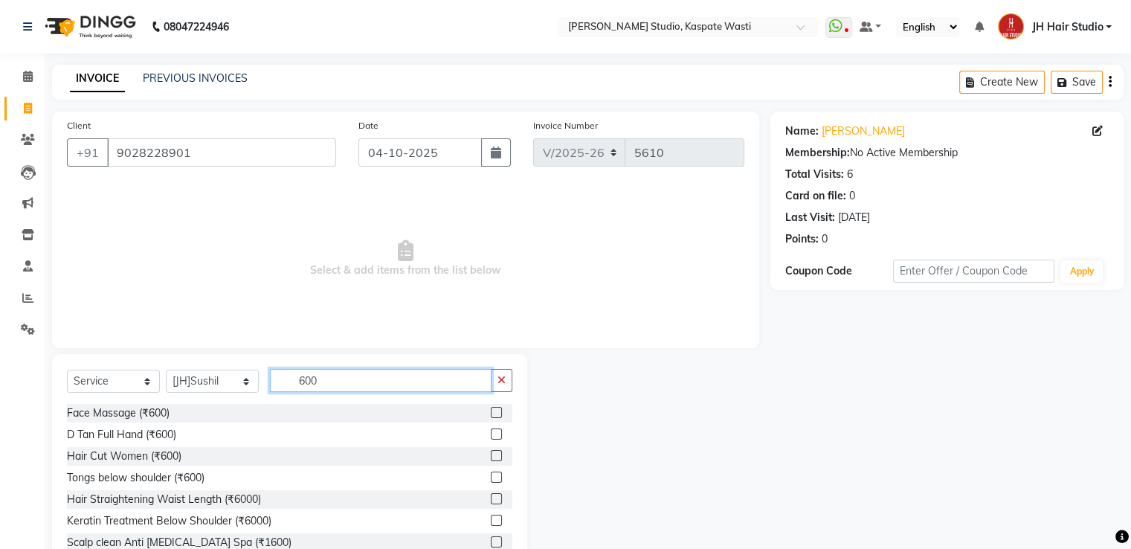
type input "600"
click at [491, 456] on label at bounding box center [496, 455] width 11 height 11
click at [491, 456] on input "checkbox" at bounding box center [496, 456] width 10 height 10
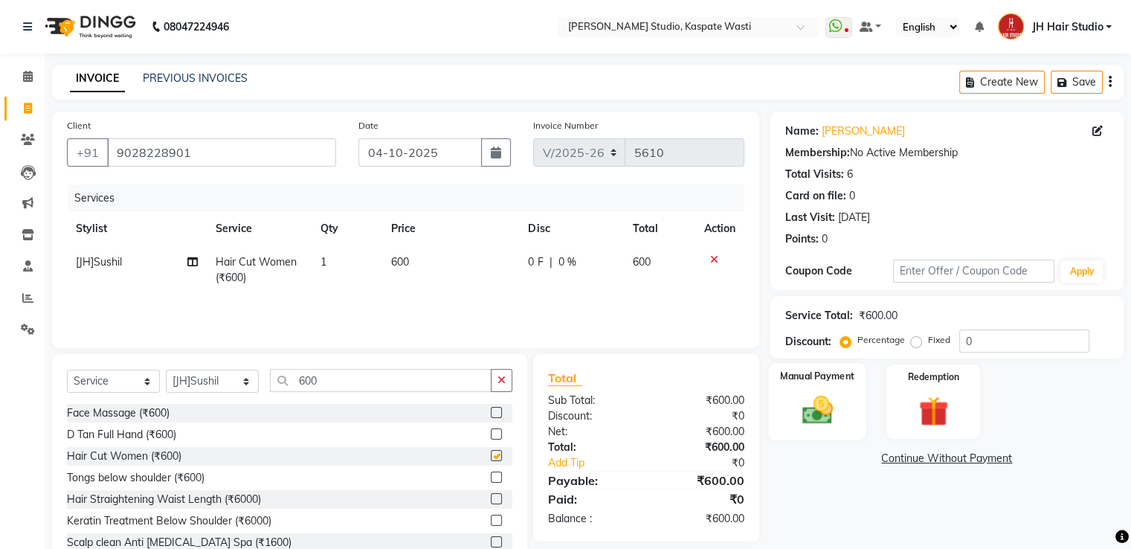
checkbox input "false"
click at [821, 414] on img at bounding box center [817, 411] width 50 height 36
click at [893, 457] on span "GPay" at bounding box center [893, 459] width 30 height 17
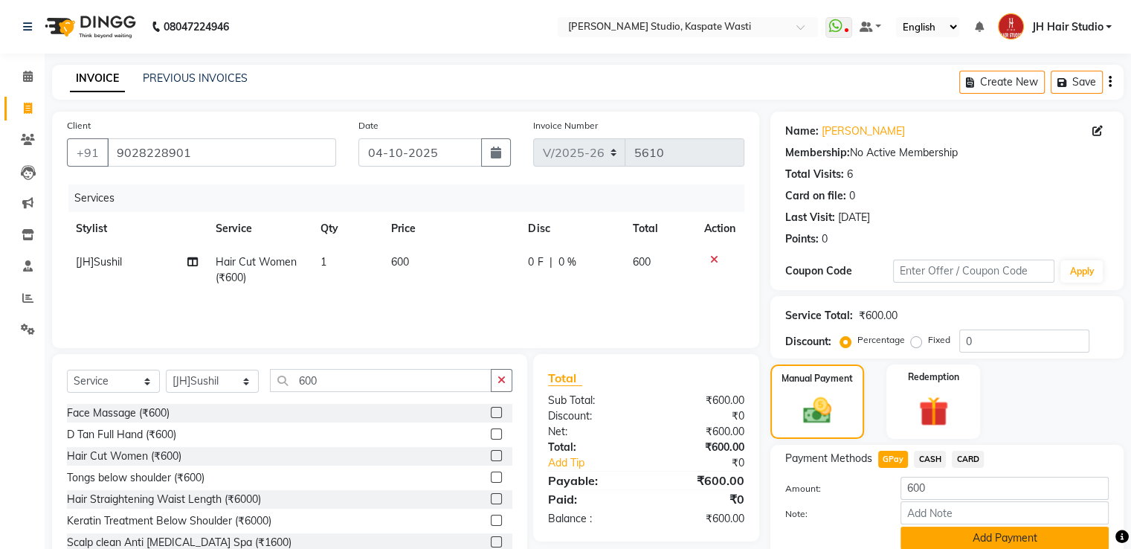
click at [976, 541] on button "Add Payment" at bounding box center [1005, 538] width 208 height 23
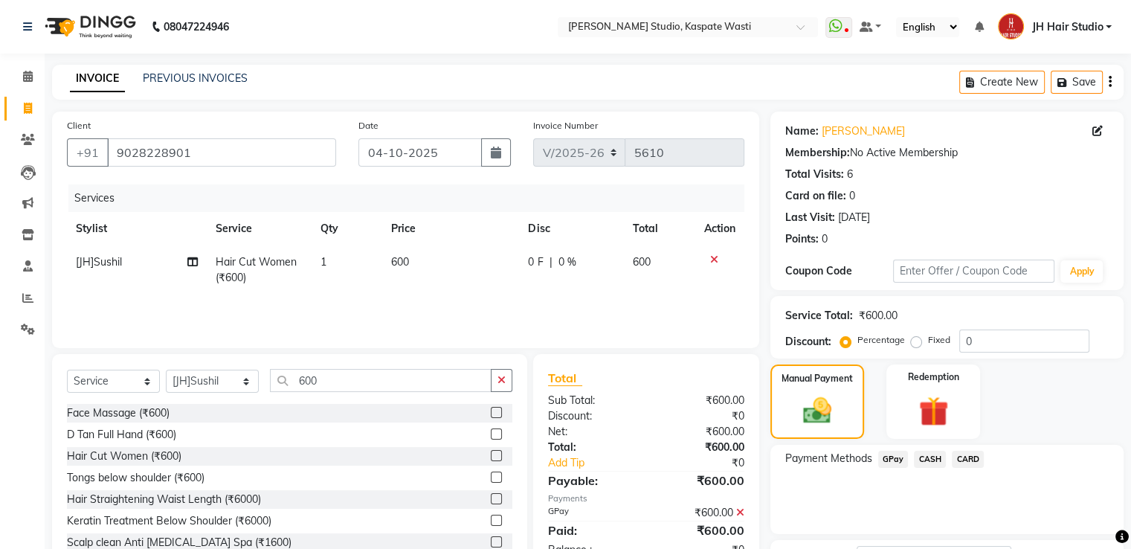
scroll to position [121, 0]
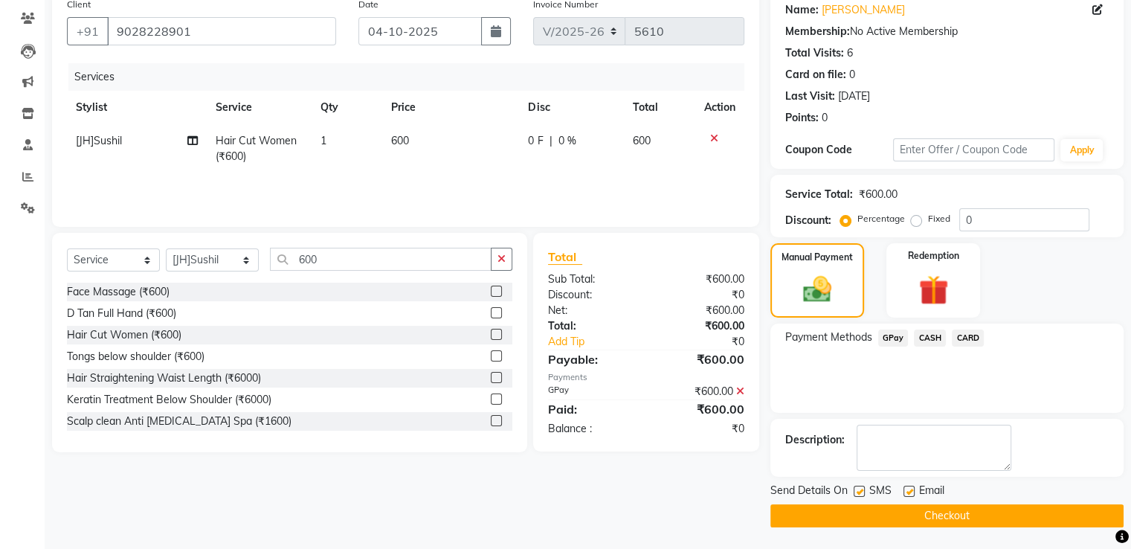
click at [903, 510] on button "Checkout" at bounding box center [947, 515] width 353 height 23
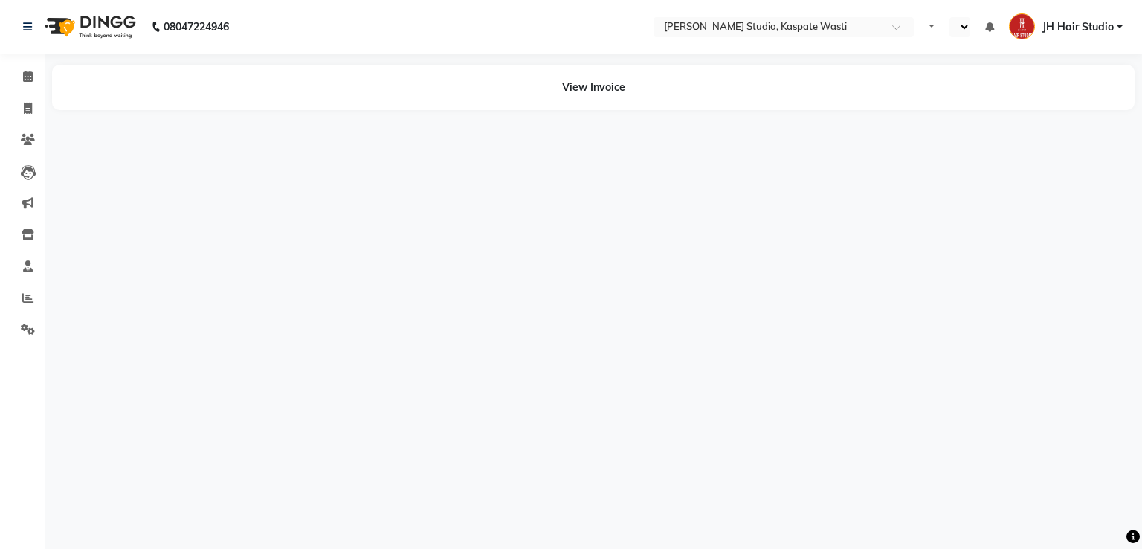
select select "en"
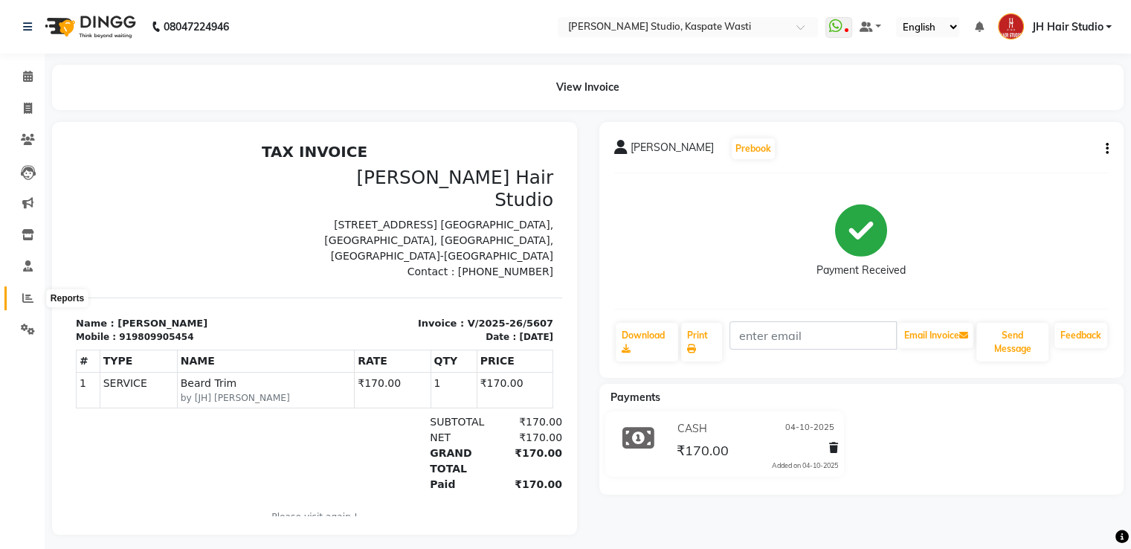
click at [27, 292] on icon at bounding box center [27, 297] width 11 height 11
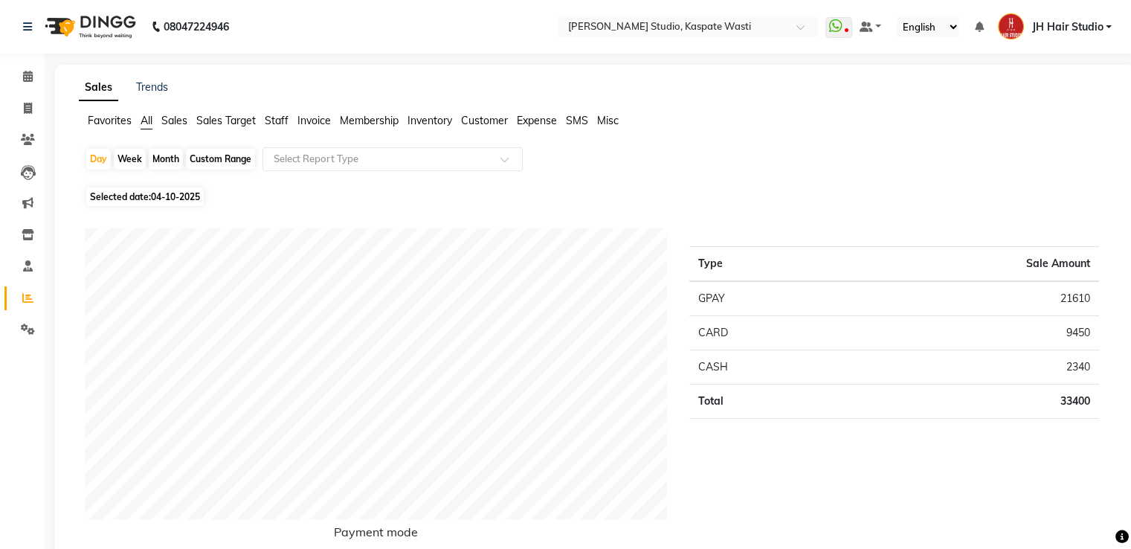
click at [158, 160] on div "Month" at bounding box center [166, 159] width 34 height 21
select select "10"
select select "2025"
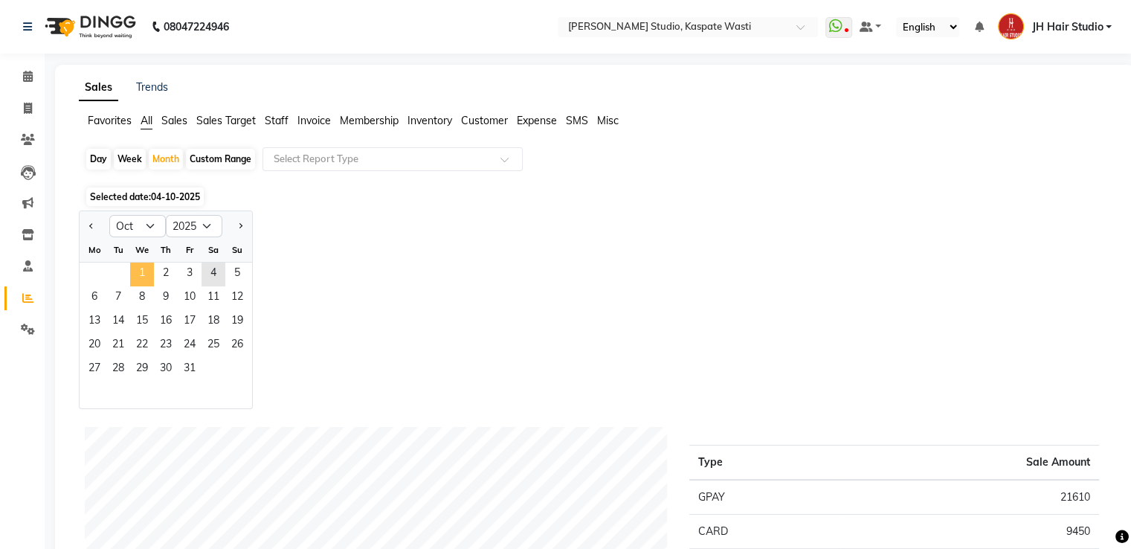
click at [137, 277] on span "1" at bounding box center [142, 275] width 24 height 24
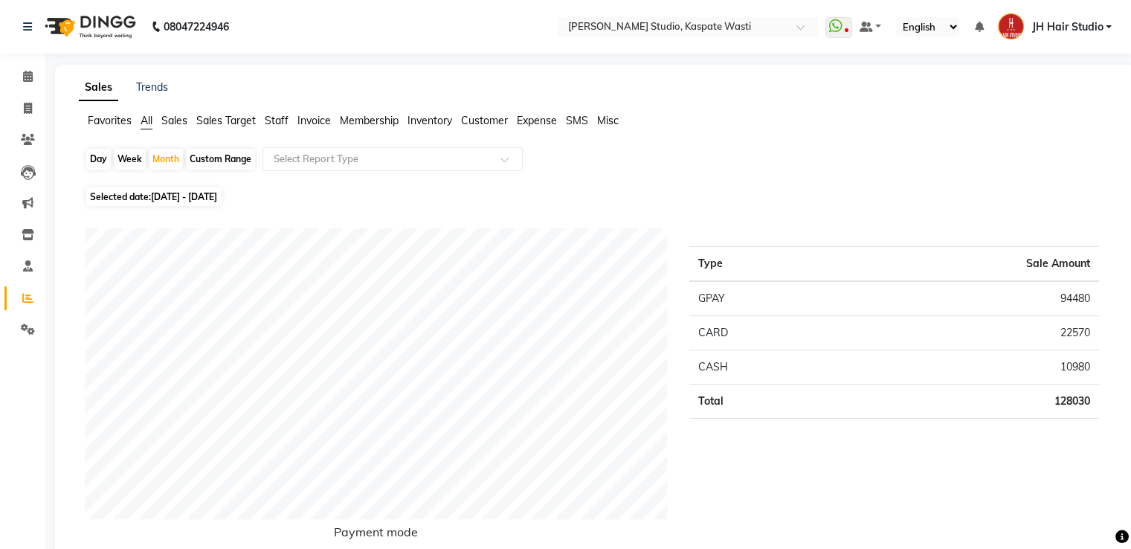
click at [274, 118] on span "Staff" at bounding box center [277, 120] width 24 height 13
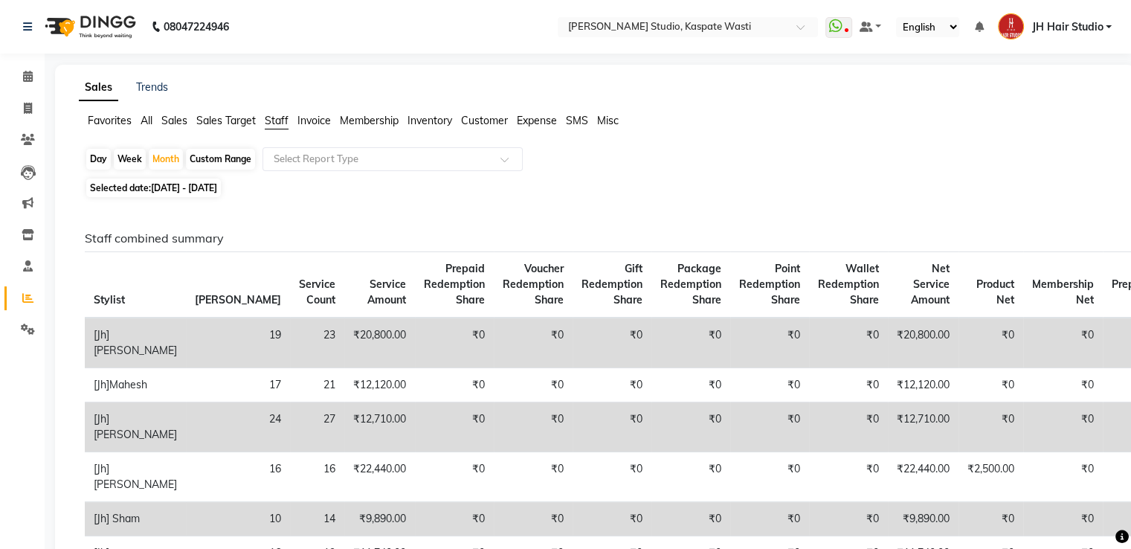
click at [1102, 239] on div "Staff combined summary Stylist Bill Count Service Count Service Amount Prepaid …" at bounding box center [592, 481] width 1037 height 501
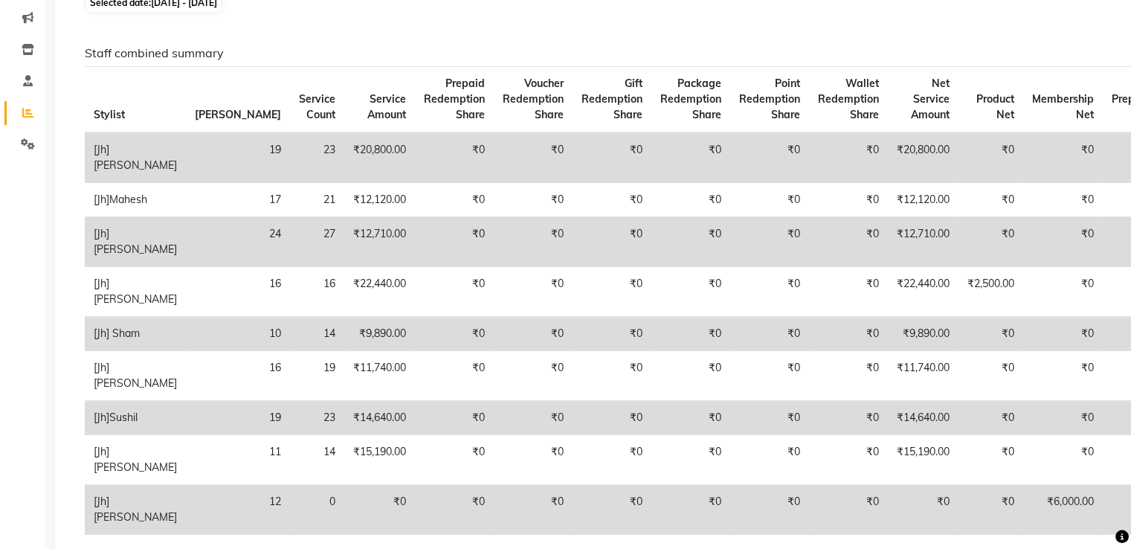
scroll to position [187, 0]
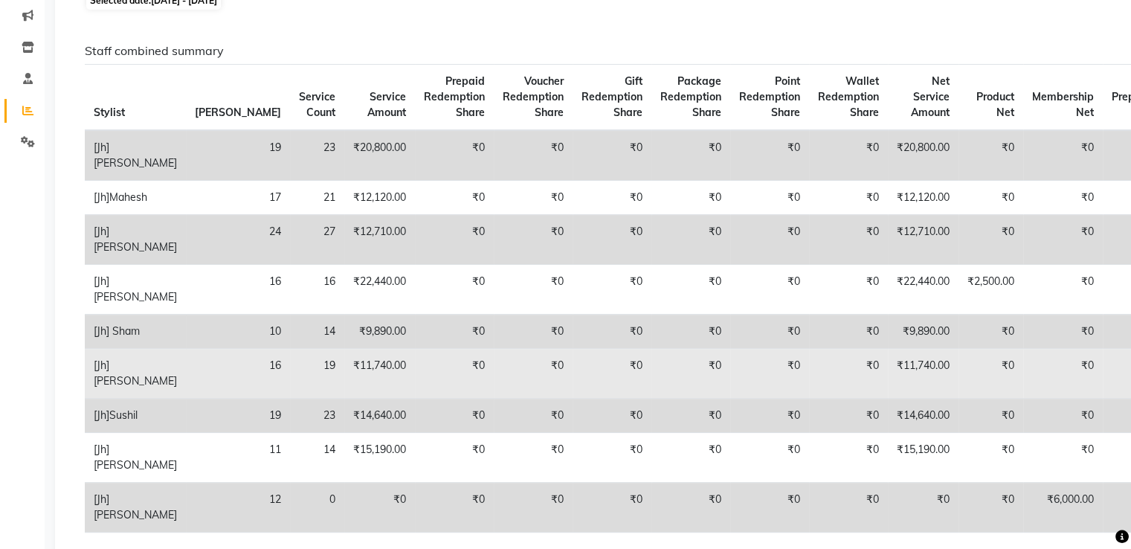
click at [494, 394] on td "₹0" at bounding box center [533, 374] width 79 height 50
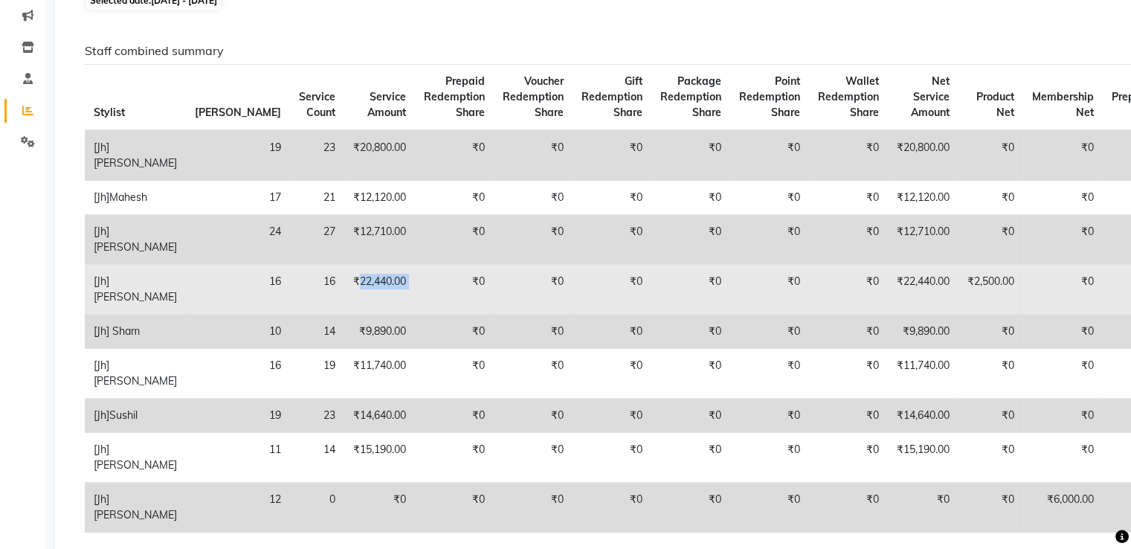
drag, startPoint x: 271, startPoint y: 261, endPoint x: 349, endPoint y: 277, distance: 79.6
click at [349, 277] on tr "[Jh] [PERSON_NAME] 16 16 ₹22,440.00 ₹0 ₹0 ₹0 ₹0 ₹0 ₹0 ₹22,440.00 ₹2,500.00 ₹0 ₹…" at bounding box center [700, 290] width 1230 height 50
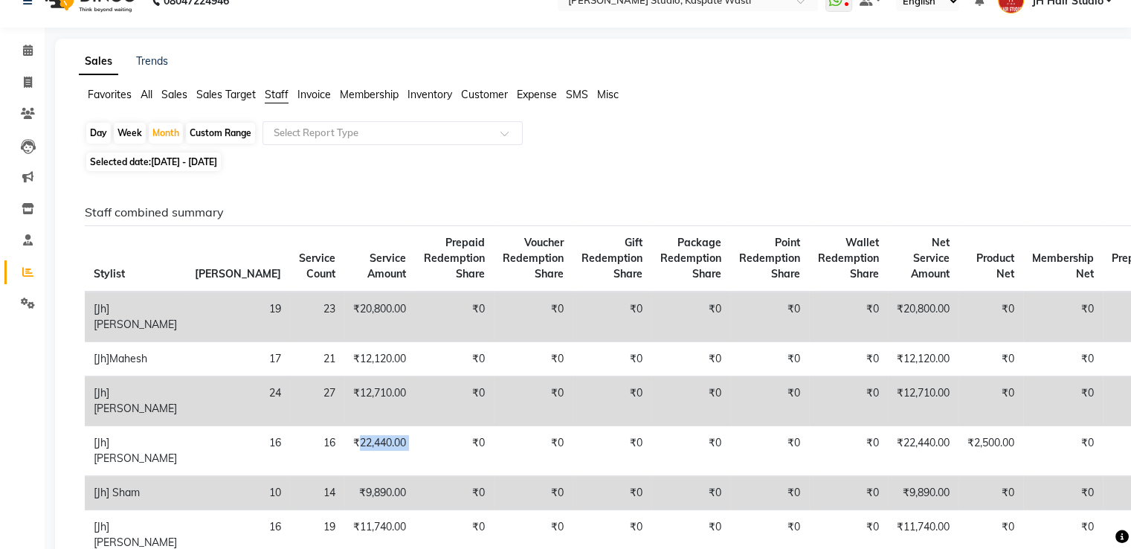
scroll to position [0, 0]
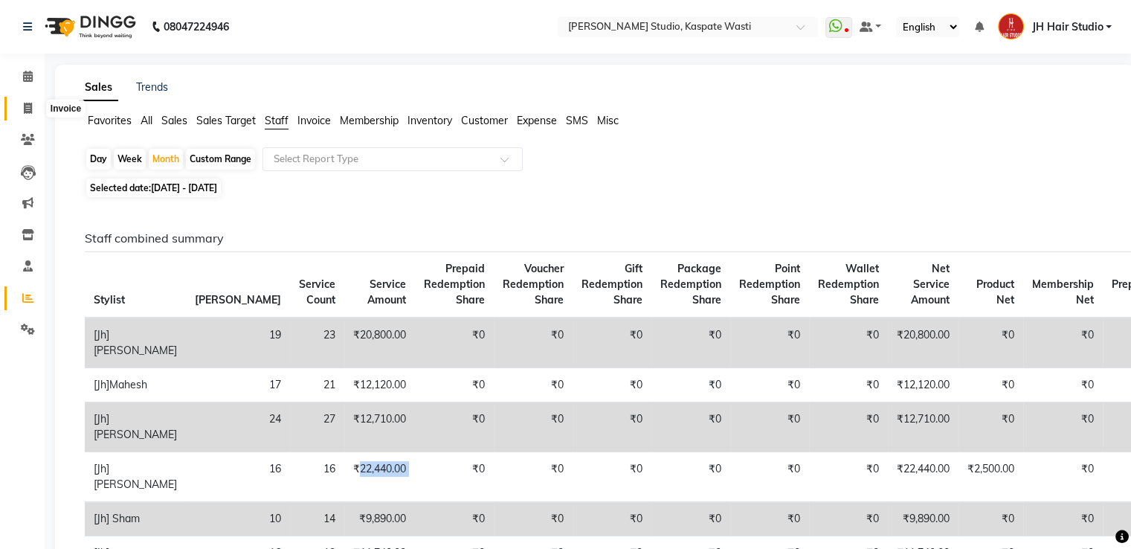
click at [26, 114] on span at bounding box center [28, 108] width 26 height 17
select select "service"
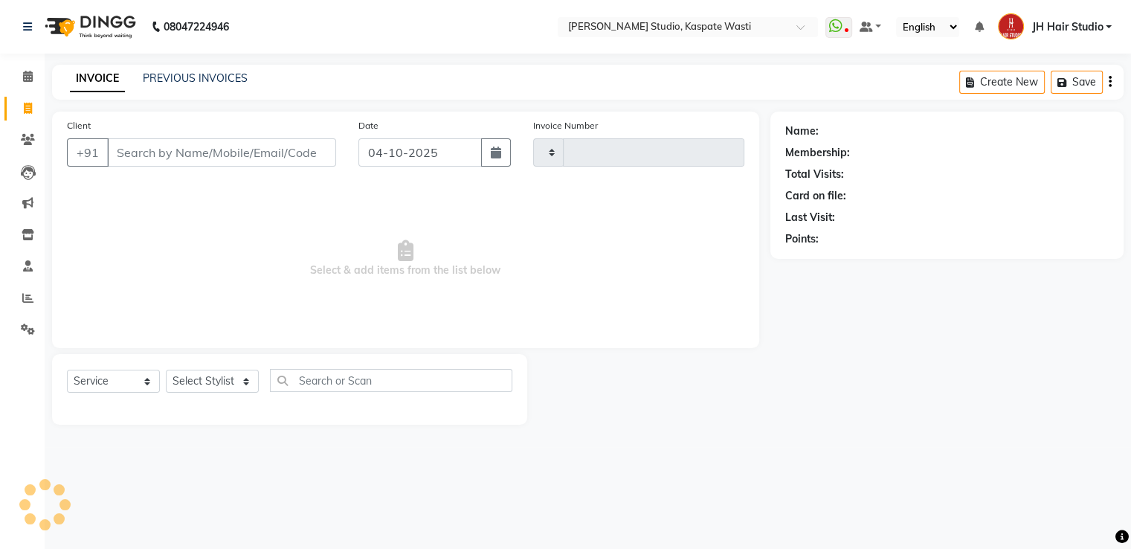
type input "5612"
select select "130"
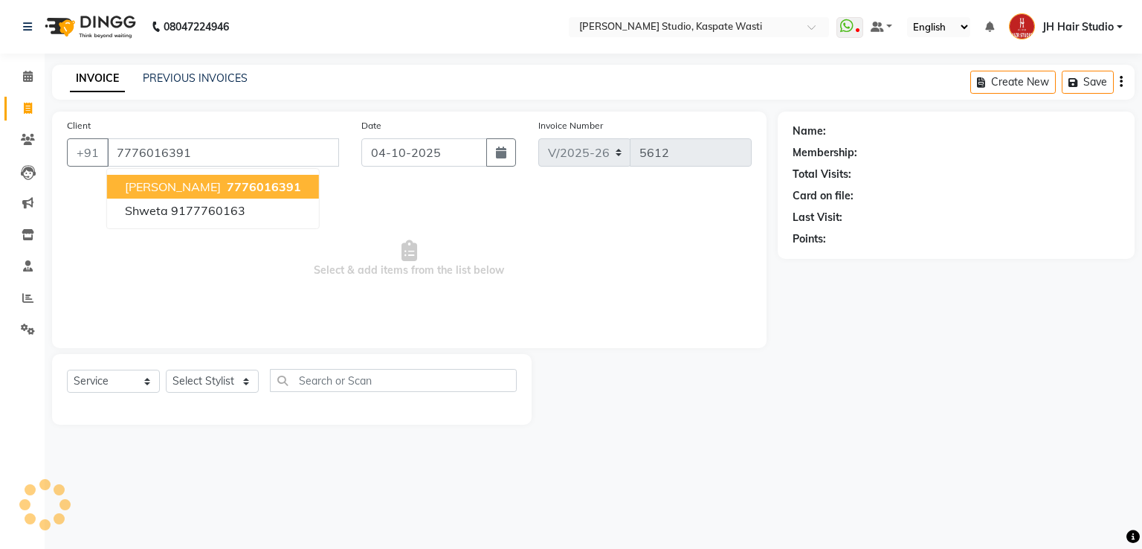
type input "7776016391"
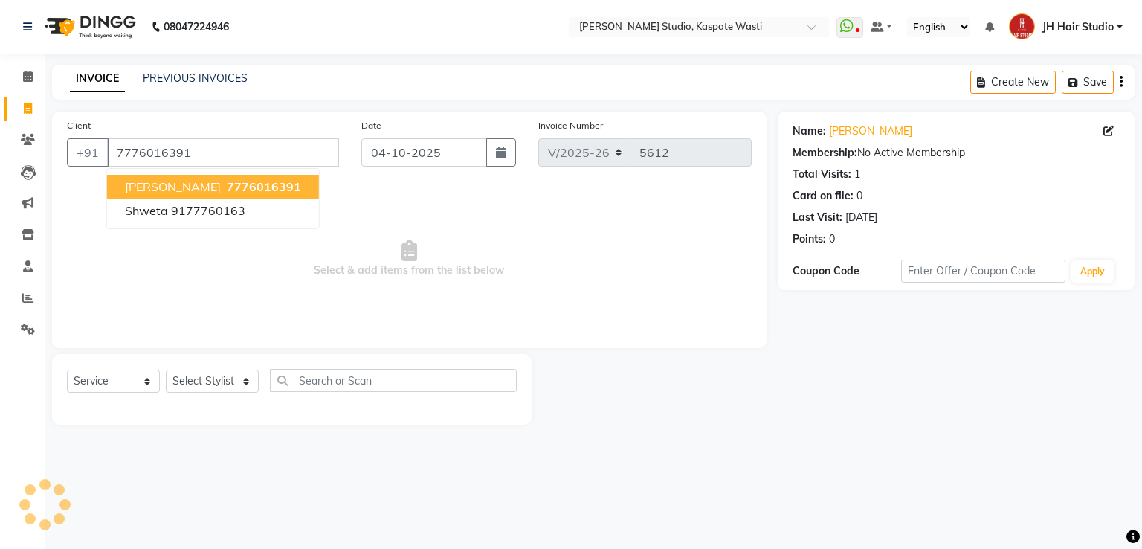
click at [190, 189] on span "[PERSON_NAME]" at bounding box center [173, 186] width 96 height 15
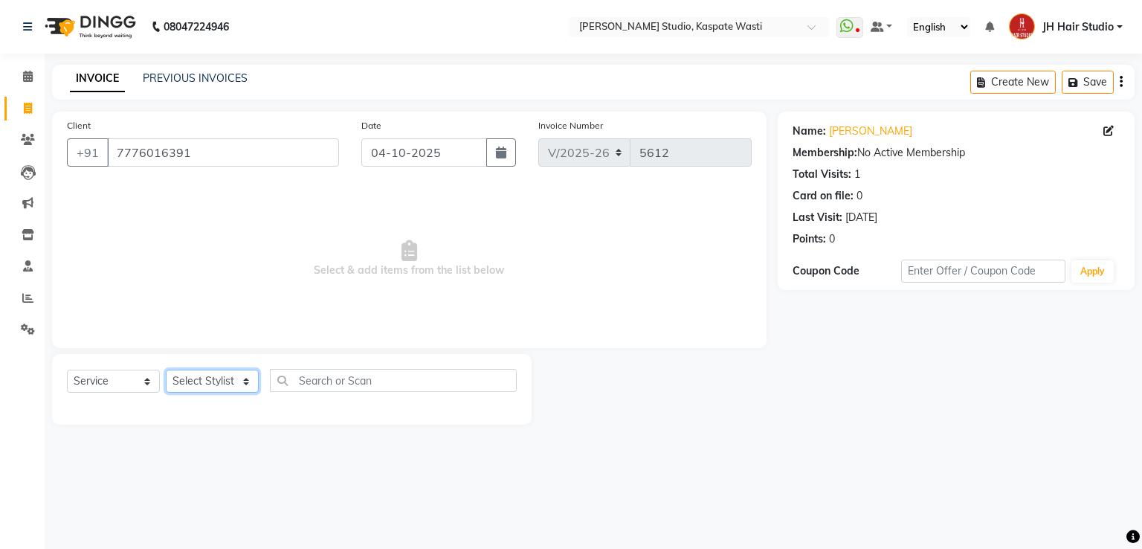
click at [181, 381] on select "Select Stylist [F1] GANESH [F1] [PERSON_NAME] [ F1] RAM [F1]Sanjay [F1][PERSON_…" at bounding box center [212, 381] width 93 height 23
select select "63820"
click at [166, 370] on select "Select Stylist [F1] GANESH [F1] [PERSON_NAME] [ F1] RAM [F1]Sanjay [F1][PERSON_…" at bounding box center [212, 381] width 93 height 23
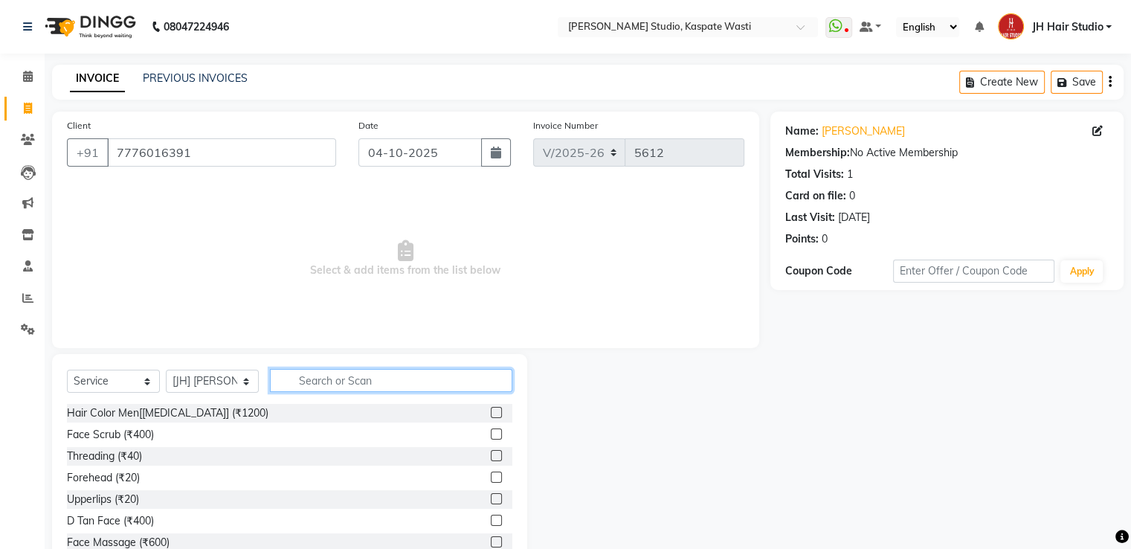
click at [354, 376] on input "text" at bounding box center [391, 380] width 242 height 23
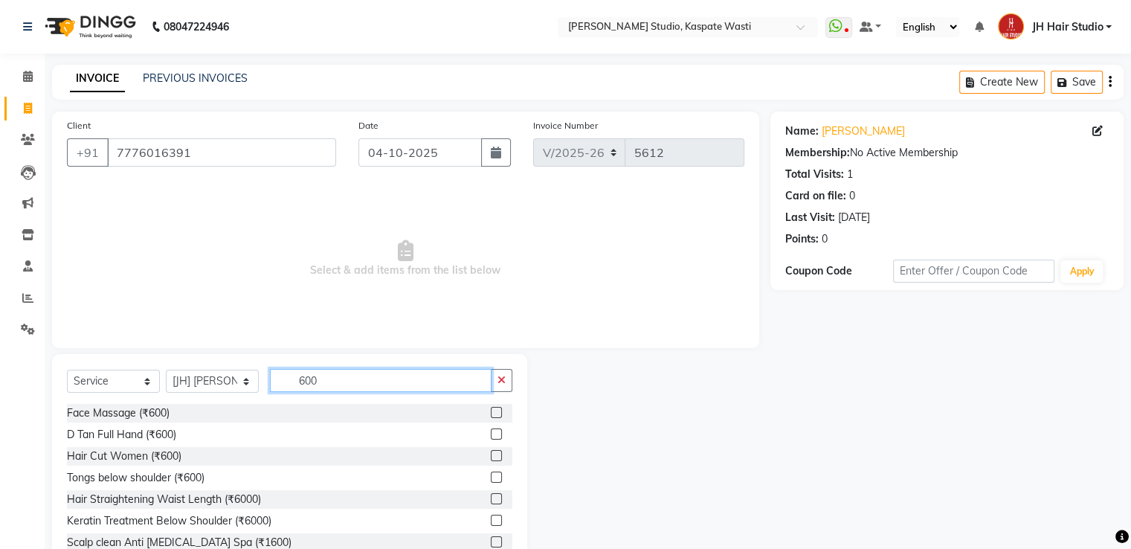
type input "600"
click at [491, 453] on label at bounding box center [496, 455] width 11 height 11
click at [491, 453] on input "checkbox" at bounding box center [496, 456] width 10 height 10
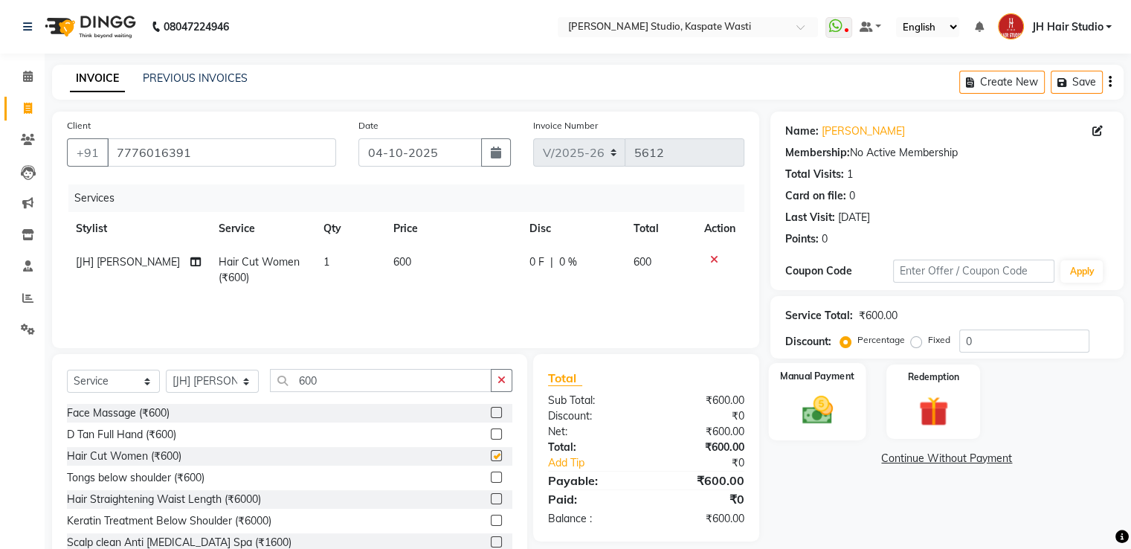
checkbox input "false"
click at [827, 405] on img at bounding box center [817, 411] width 50 height 36
click at [878, 460] on div "GPay" at bounding box center [890, 461] width 36 height 20
click at [890, 454] on span "GPay" at bounding box center [893, 459] width 30 height 17
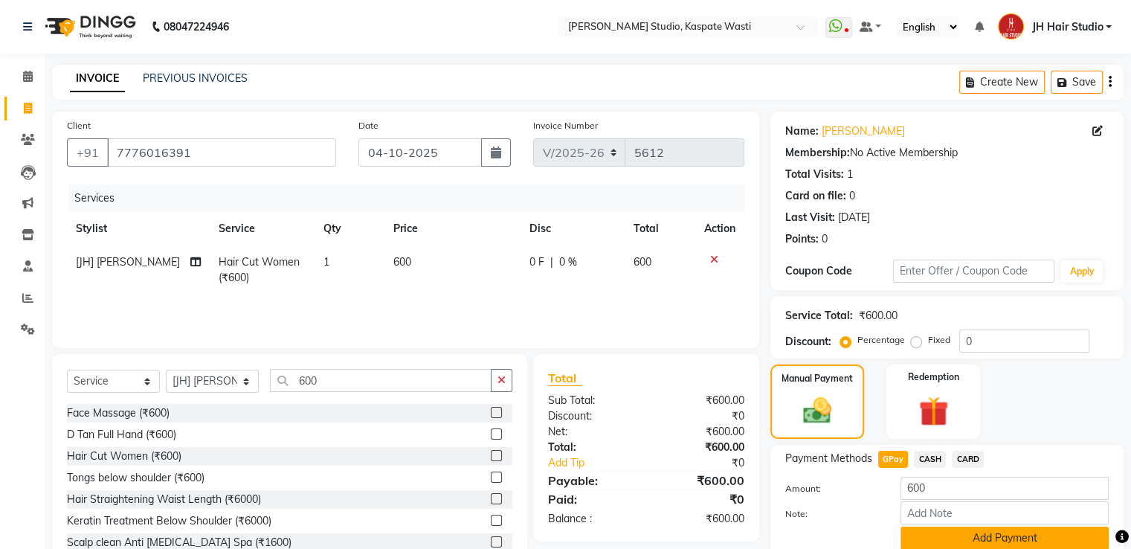
click at [997, 536] on button "Add Payment" at bounding box center [1005, 538] width 208 height 23
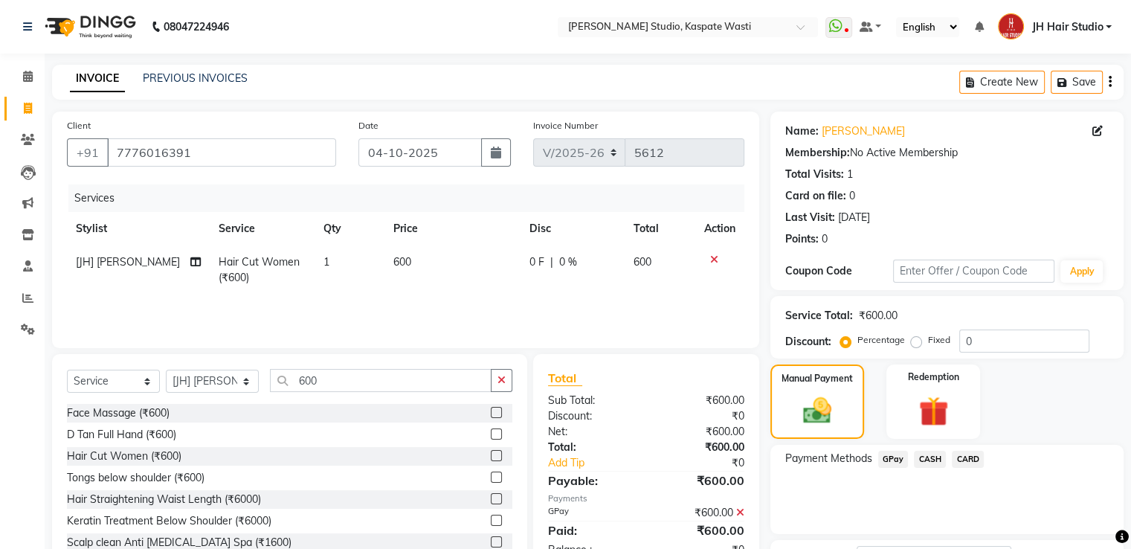
scroll to position [121, 0]
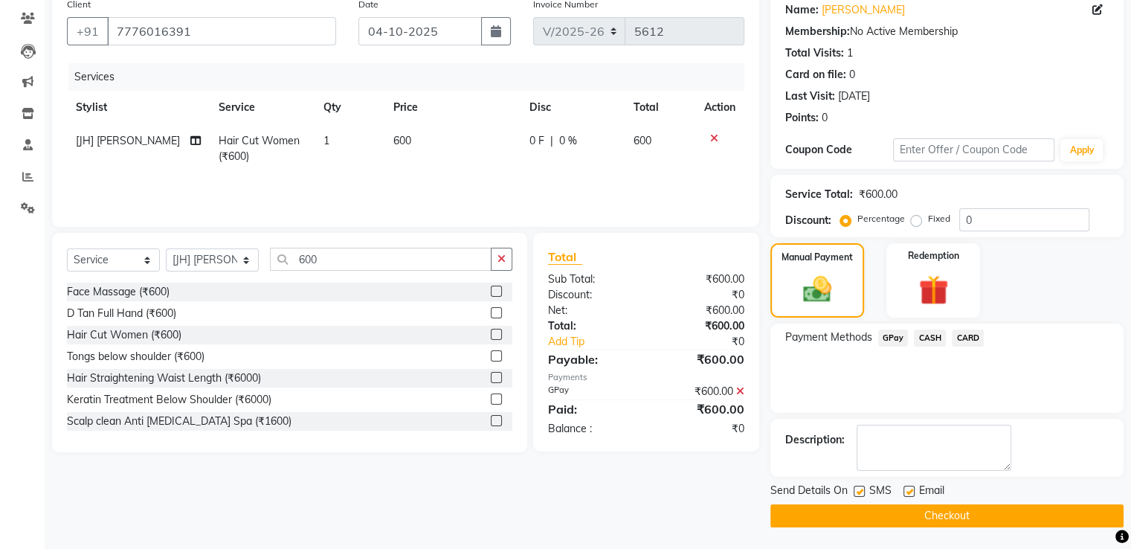
click at [926, 507] on button "Checkout" at bounding box center [947, 515] width 353 height 23
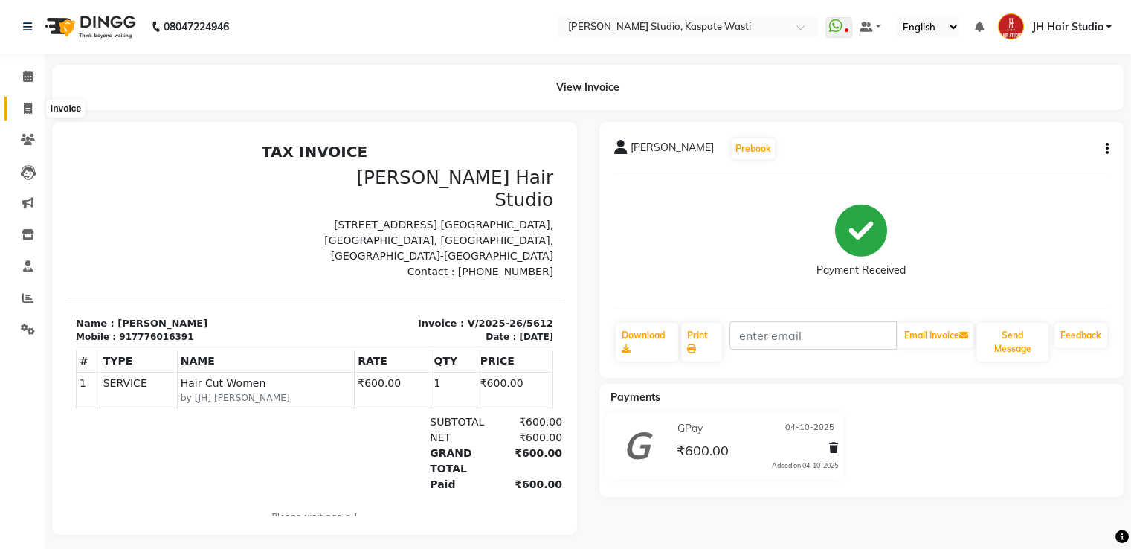
click at [22, 108] on span at bounding box center [28, 108] width 26 height 17
select select "service"
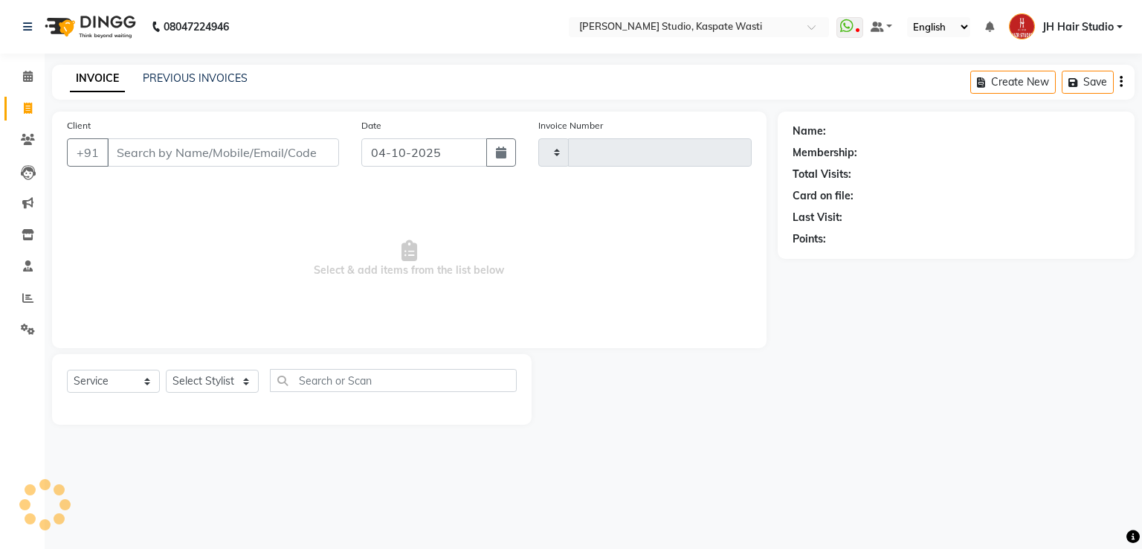
type input "5613"
select select "130"
type input "7709453880"
click at [298, 150] on span "Add Client" at bounding box center [300, 152] width 59 height 15
select select "22"
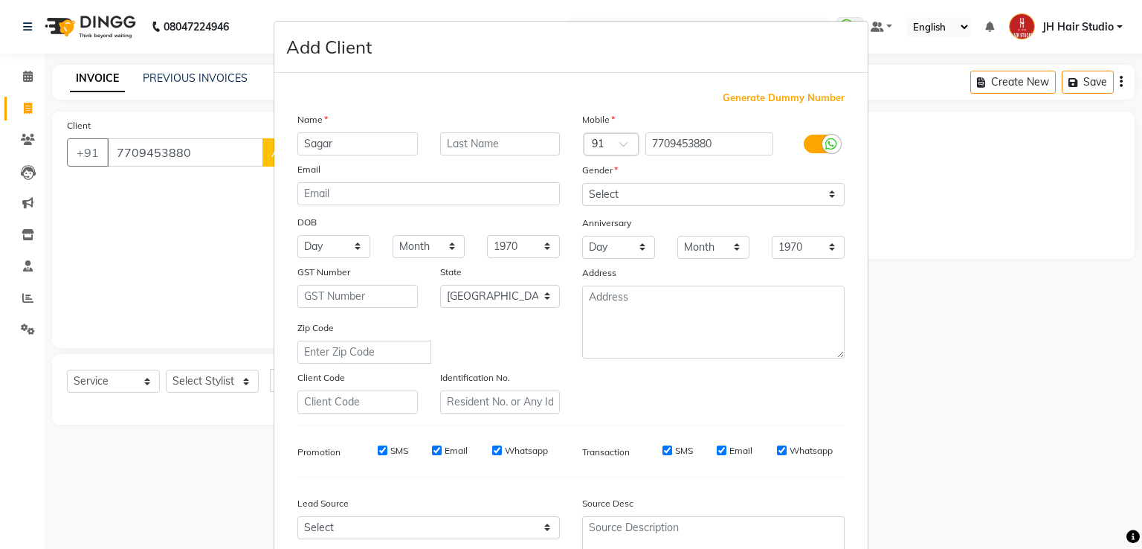
type input "Sagar"
click at [479, 147] on input "text" at bounding box center [500, 143] width 120 height 23
type input "[HX-090]"
click at [658, 197] on select "Select [DEMOGRAPHIC_DATA] [DEMOGRAPHIC_DATA] Other Prefer Not To Say" at bounding box center [713, 194] width 263 height 23
select select "[DEMOGRAPHIC_DATA]"
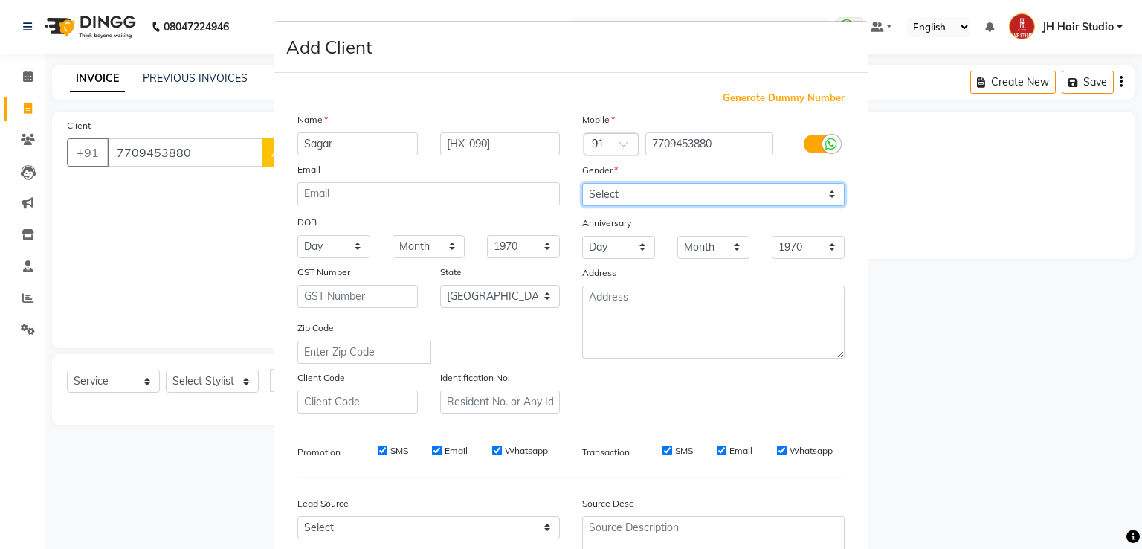
click at [582, 184] on select "Select [DEMOGRAPHIC_DATA] [DEMOGRAPHIC_DATA] Other Prefer Not To Say" at bounding box center [713, 194] width 263 height 23
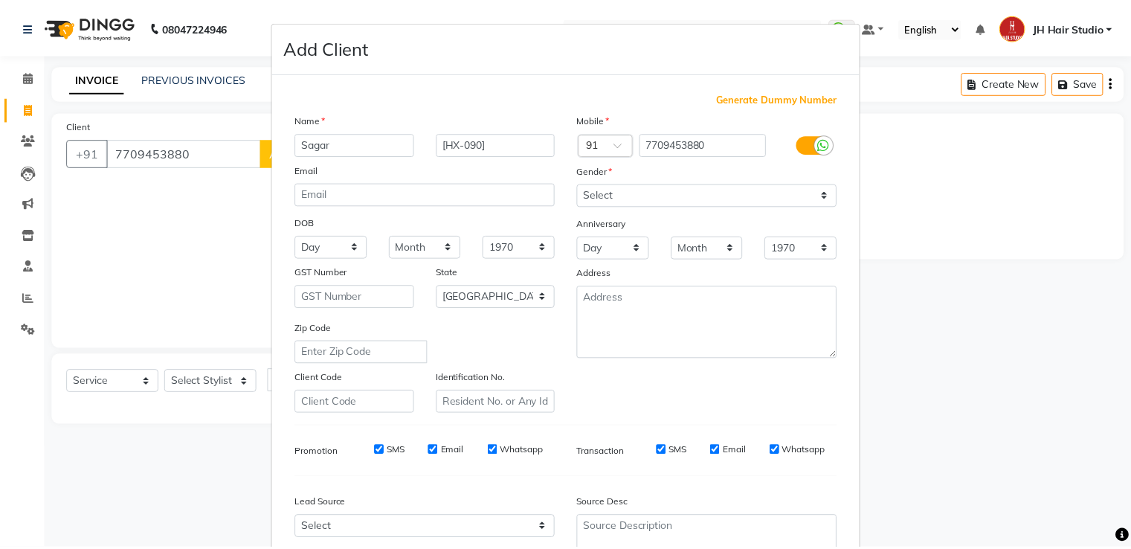
scroll to position [145, 0]
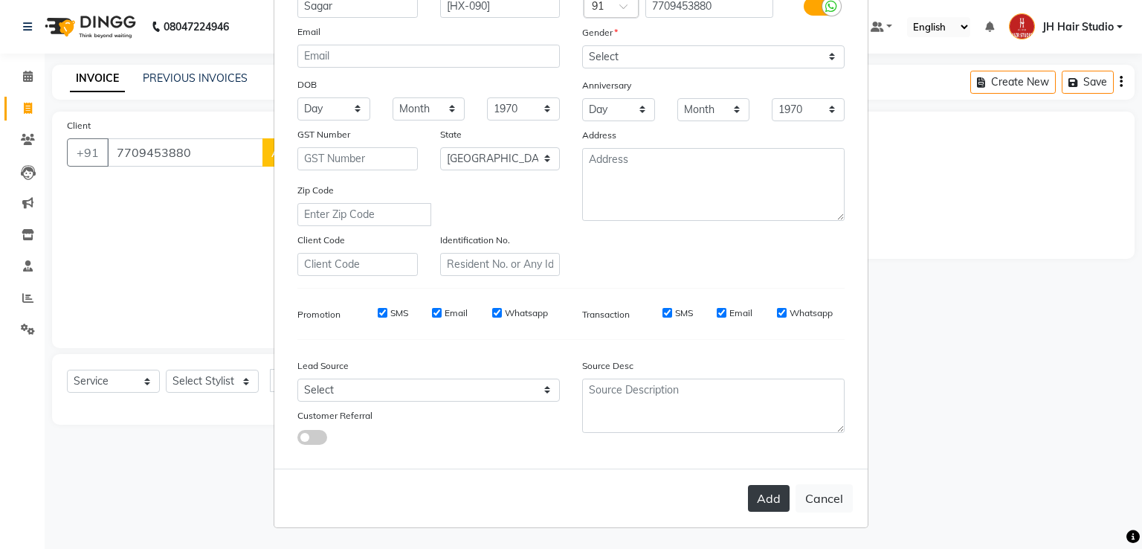
click at [766, 493] on button "Add" at bounding box center [769, 498] width 42 height 27
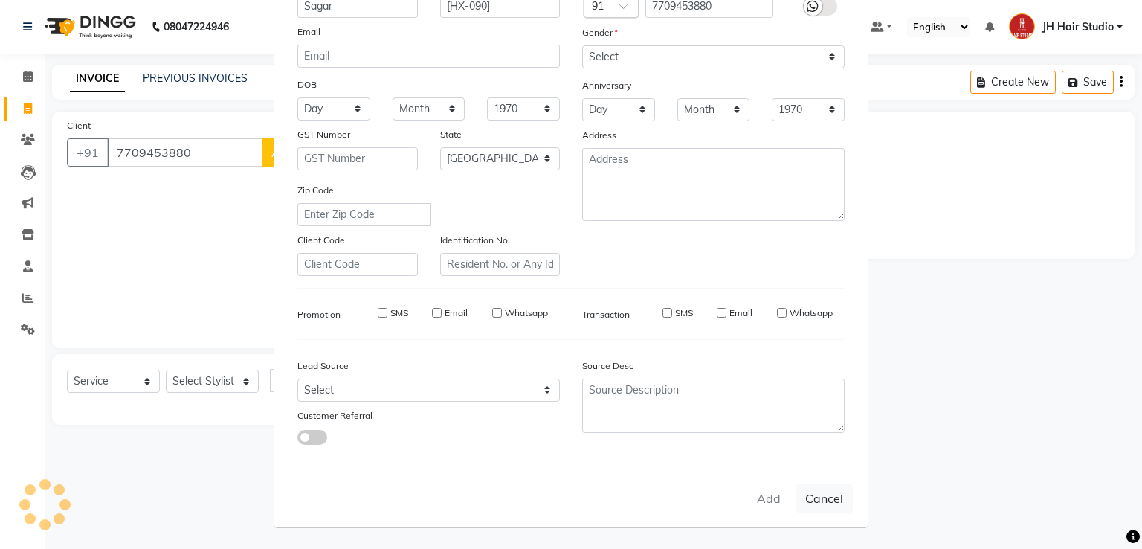
select select
select select "null"
select select
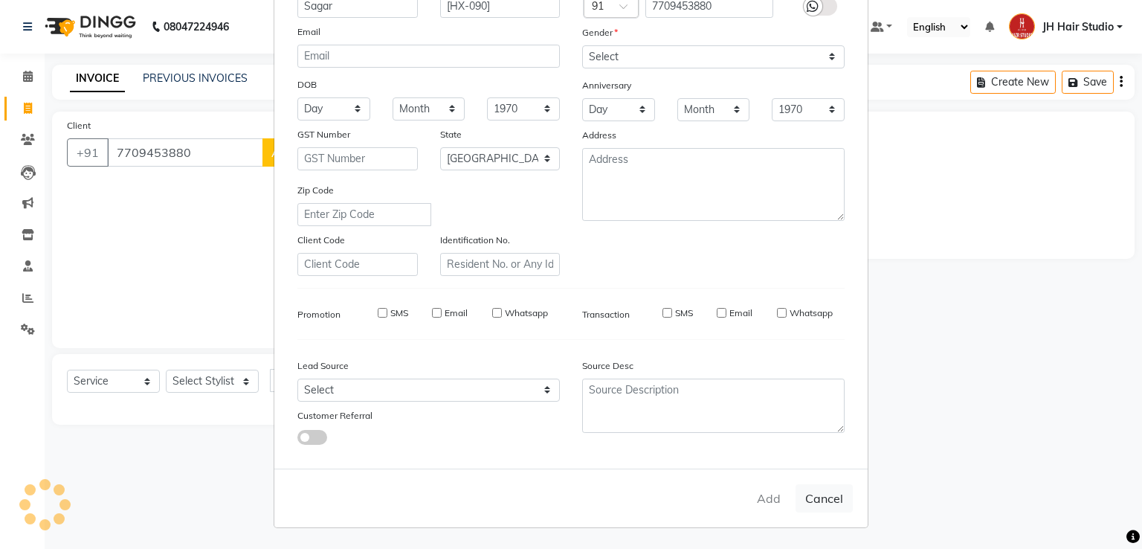
select select
checkbox input "false"
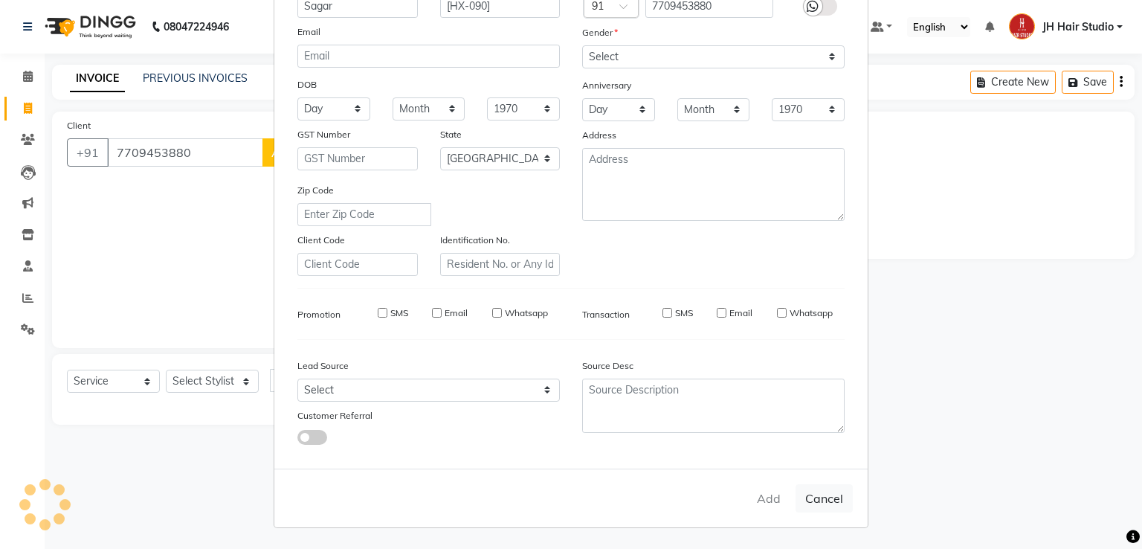
checkbox input "false"
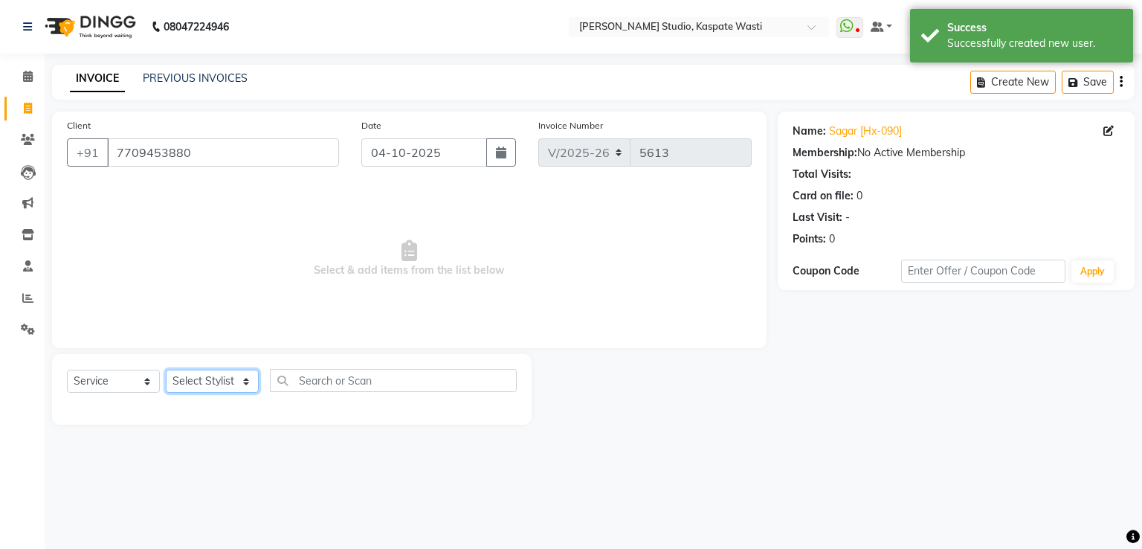
click at [208, 382] on select "Select Stylist [F1] GANESH [F1] [PERSON_NAME] [ F1] RAM [F1]Sanjay [F1][PERSON_…" at bounding box center [212, 381] width 93 height 23
select select "90801"
click at [166, 370] on select "Select Stylist [F1] GANESH [F1] [PERSON_NAME] [ F1] RAM [F1]Sanjay [F1][PERSON_…" at bounding box center [212, 381] width 93 height 23
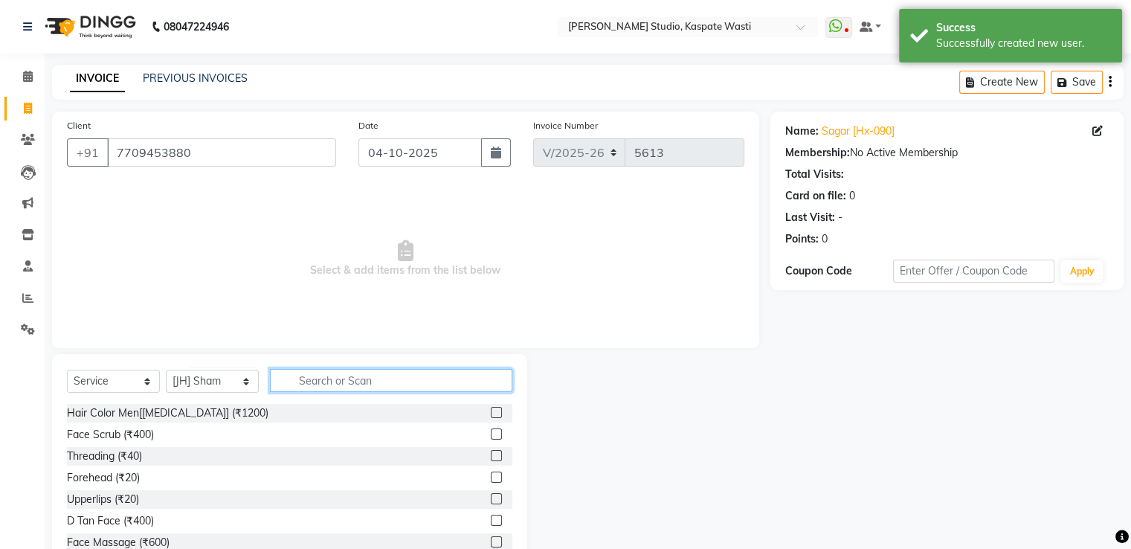
click at [307, 379] on input "text" at bounding box center [391, 380] width 242 height 23
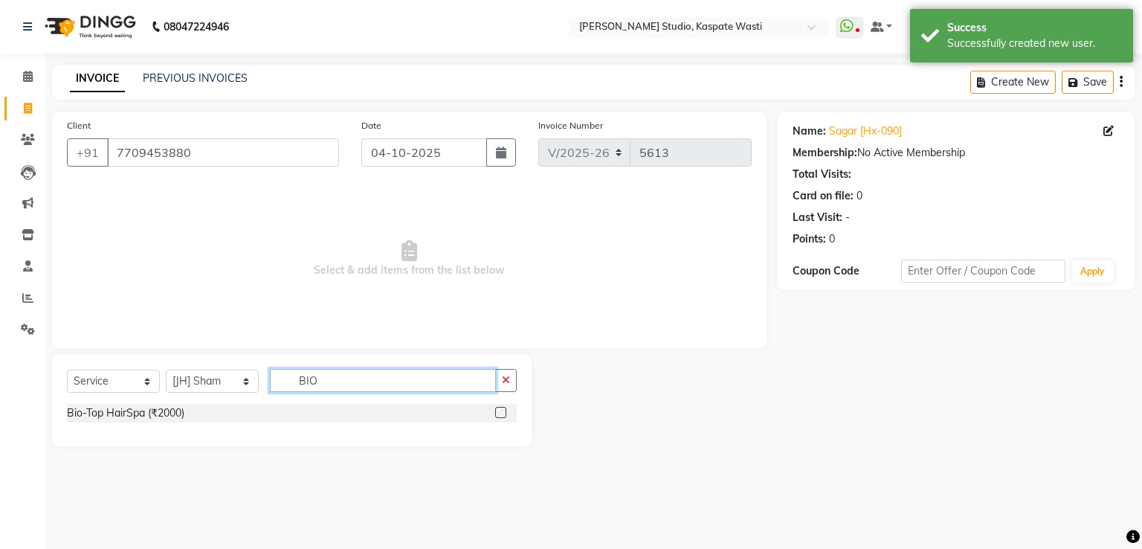
type input "BIO"
click at [500, 411] on label at bounding box center [500, 412] width 11 height 11
click at [500, 411] on input "checkbox" at bounding box center [500, 413] width 10 height 10
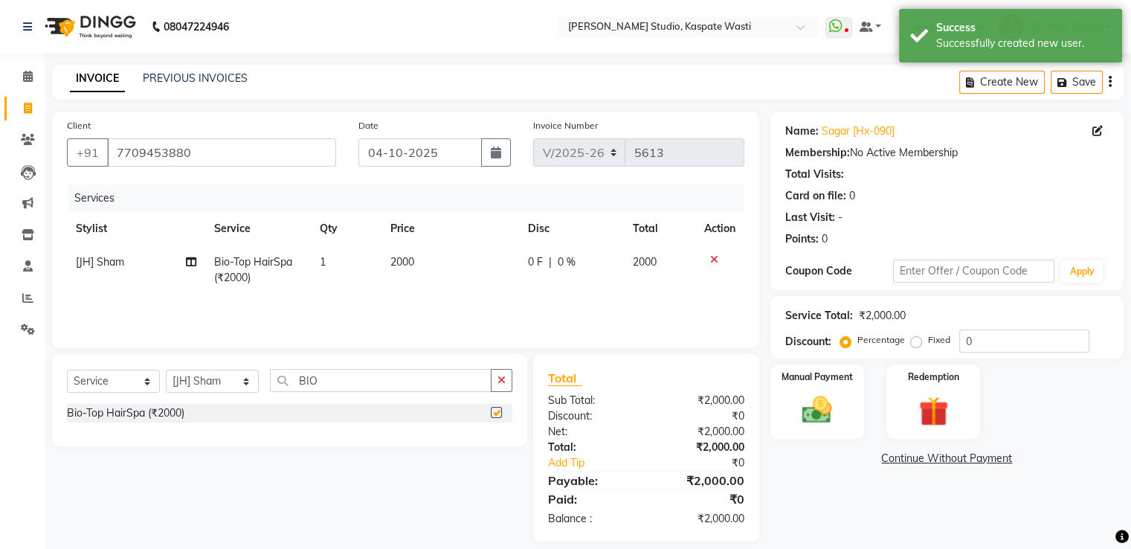
checkbox input "false"
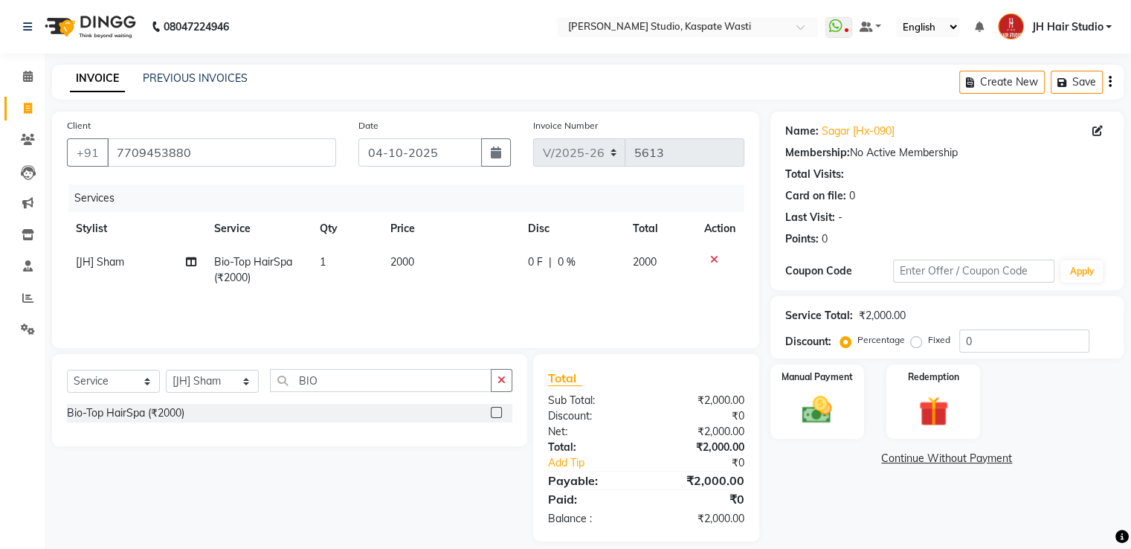
click at [414, 260] on span "2000" at bounding box center [402, 261] width 24 height 13
select select "90801"
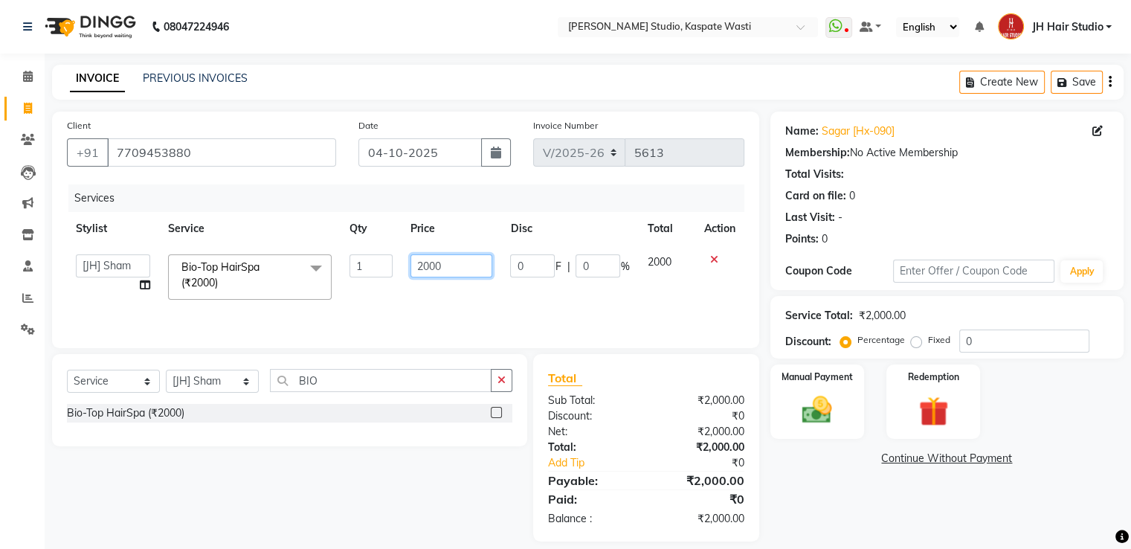
click at [428, 263] on input "2000" at bounding box center [452, 265] width 82 height 23
type input "1300"
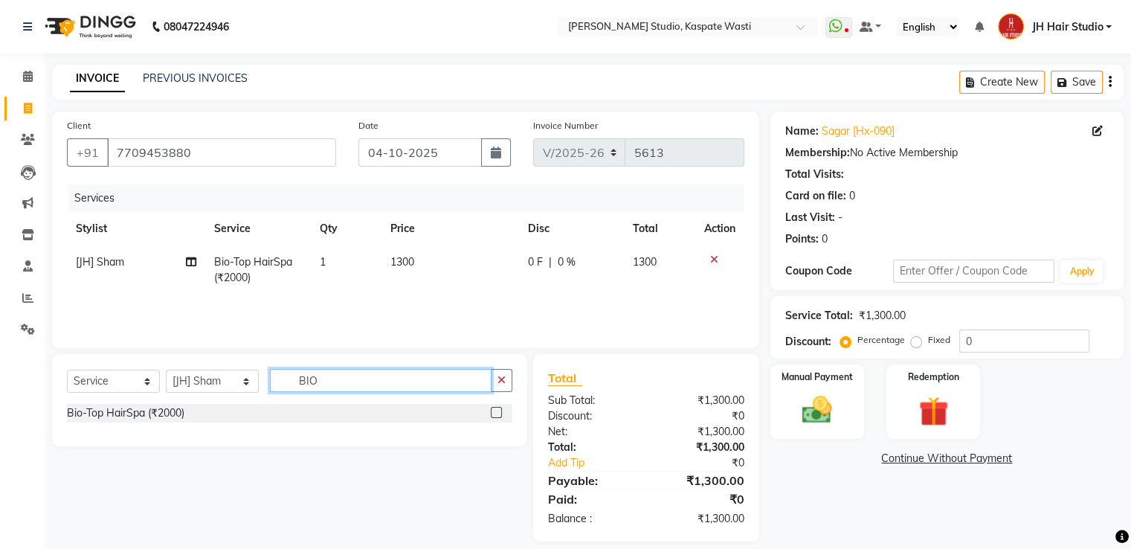
click at [301, 373] on input "BIO" at bounding box center [381, 380] width 222 height 23
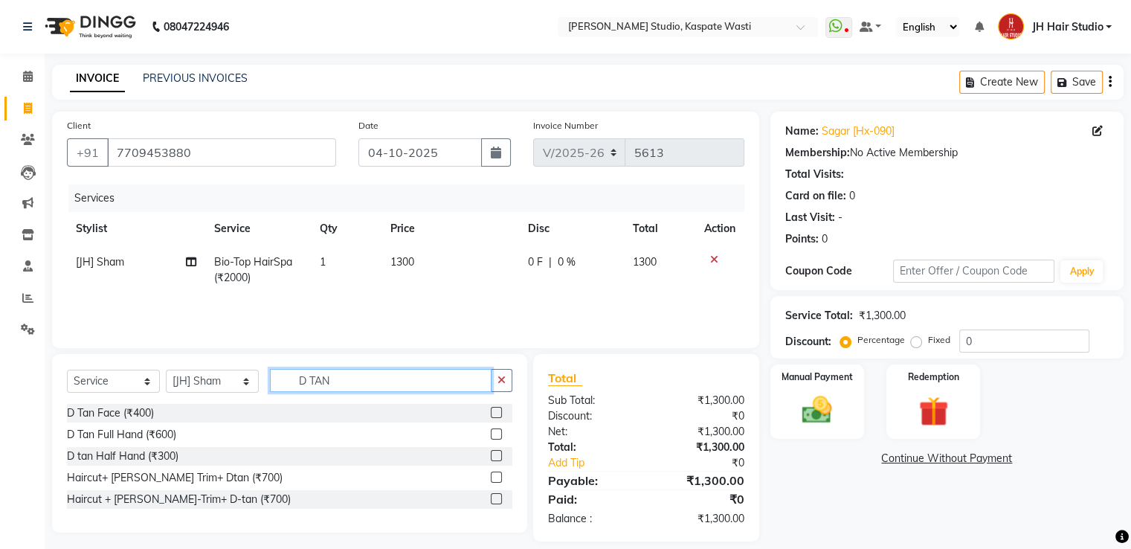
type input "D TAN"
click at [500, 411] on label at bounding box center [496, 412] width 11 height 11
click at [500, 411] on input "checkbox" at bounding box center [496, 413] width 10 height 10
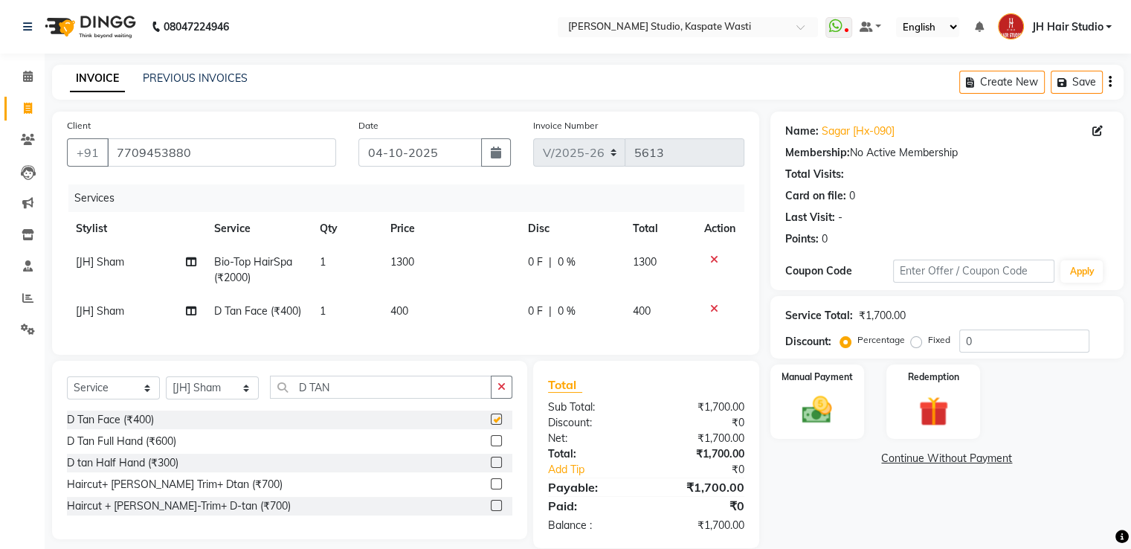
checkbox input "false"
click at [399, 304] on td "400" at bounding box center [451, 311] width 138 height 33
select select "90801"
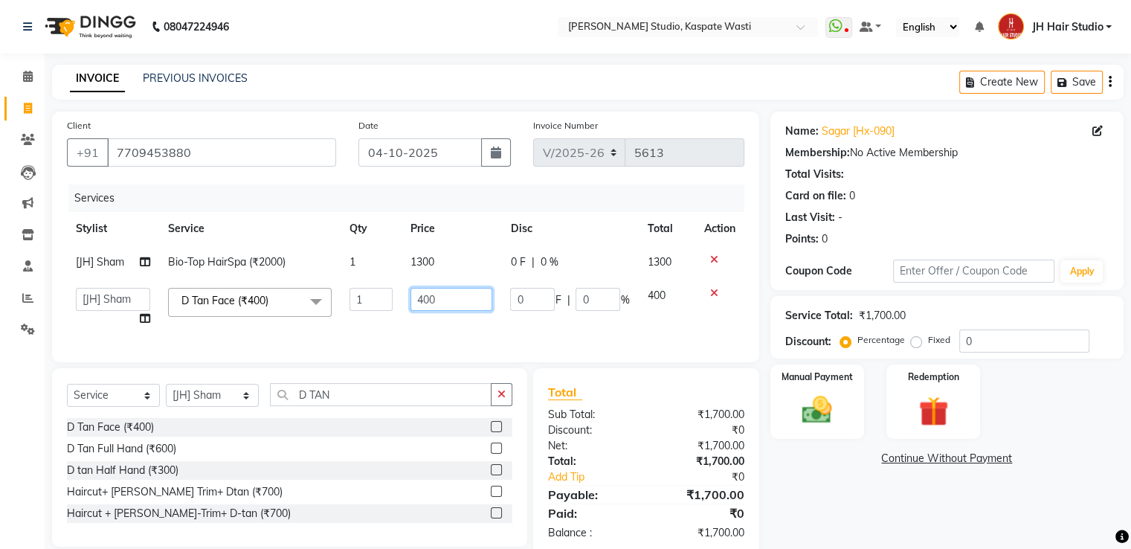
click at [428, 306] on input "400" at bounding box center [452, 299] width 82 height 23
type input "350"
click at [377, 322] on td "1" at bounding box center [371, 307] width 61 height 57
select select "90801"
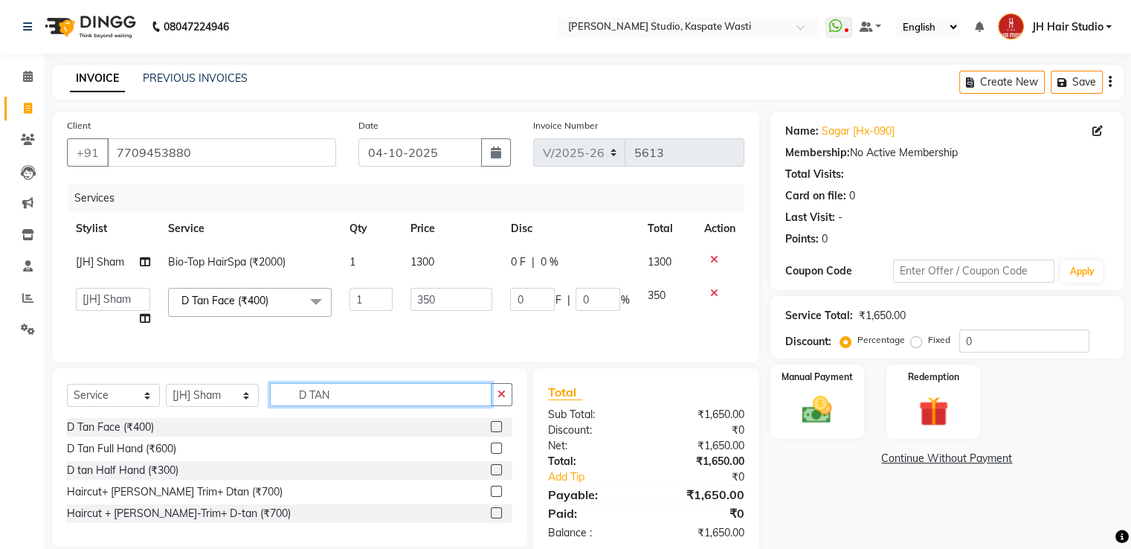
drag, startPoint x: 356, startPoint y: 407, endPoint x: 259, endPoint y: 409, distance: 96.7
click at [259, 409] on div "Select Service Product Membership Package Voucher Prepaid Gift Card Select Styl…" at bounding box center [290, 400] width 446 height 35
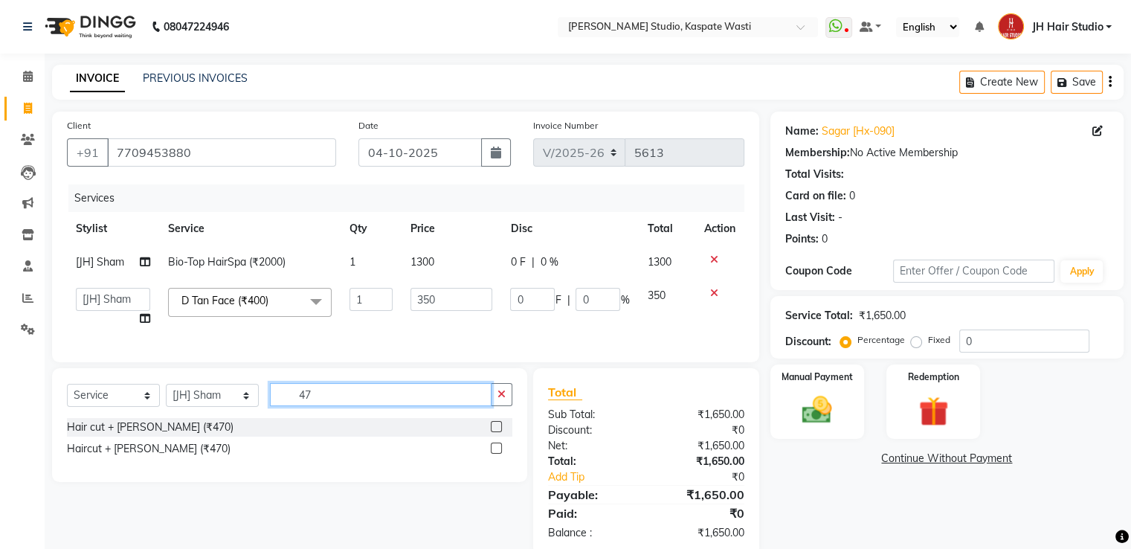
type input "47"
click at [495, 432] on label at bounding box center [496, 426] width 11 height 11
click at [495, 432] on input "checkbox" at bounding box center [496, 427] width 10 height 10
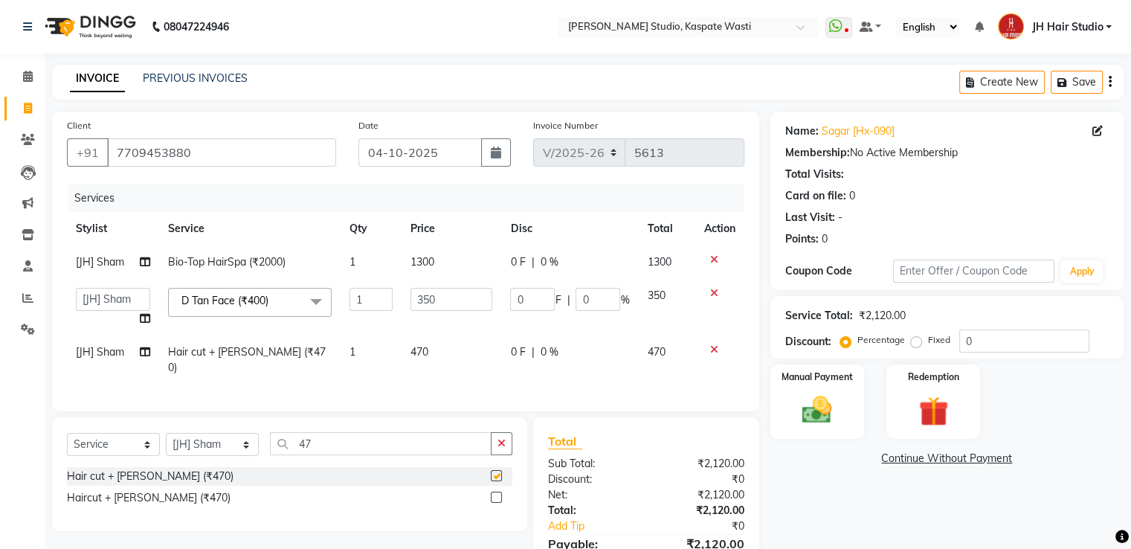
checkbox input "false"
click at [423, 356] on span "470" at bounding box center [420, 351] width 18 height 13
select select "90801"
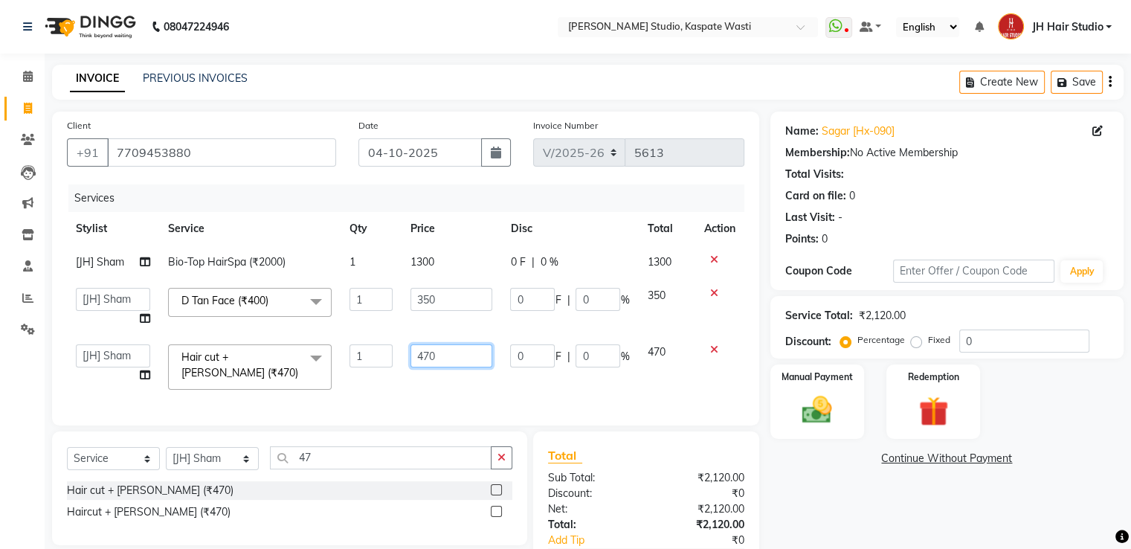
click at [432, 359] on input "470" at bounding box center [452, 355] width 82 height 23
type input "400"
click at [429, 382] on div "Services Stylist Service Qty Price Disc Total Action [JH] Sham Bio-Top HairSpa …" at bounding box center [406, 297] width 678 height 226
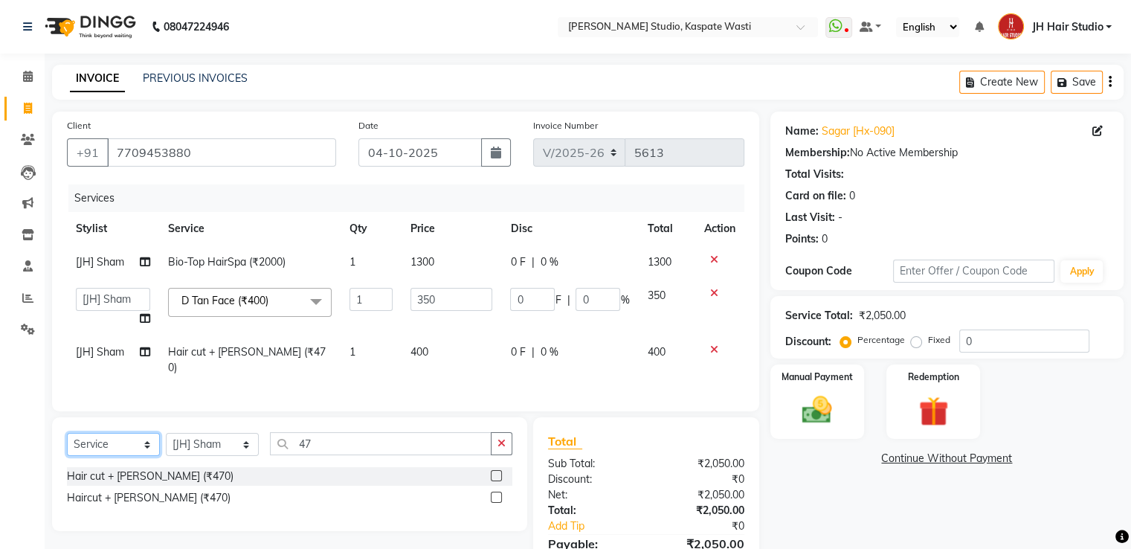
click at [106, 440] on select "Select Service Product Membership Package Voucher Prepaid Gift Card" at bounding box center [113, 444] width 93 height 23
select select "membership"
click at [67, 433] on select "Select Service Product Membership Package Voucher Prepaid Gift Card" at bounding box center [113, 444] width 93 height 23
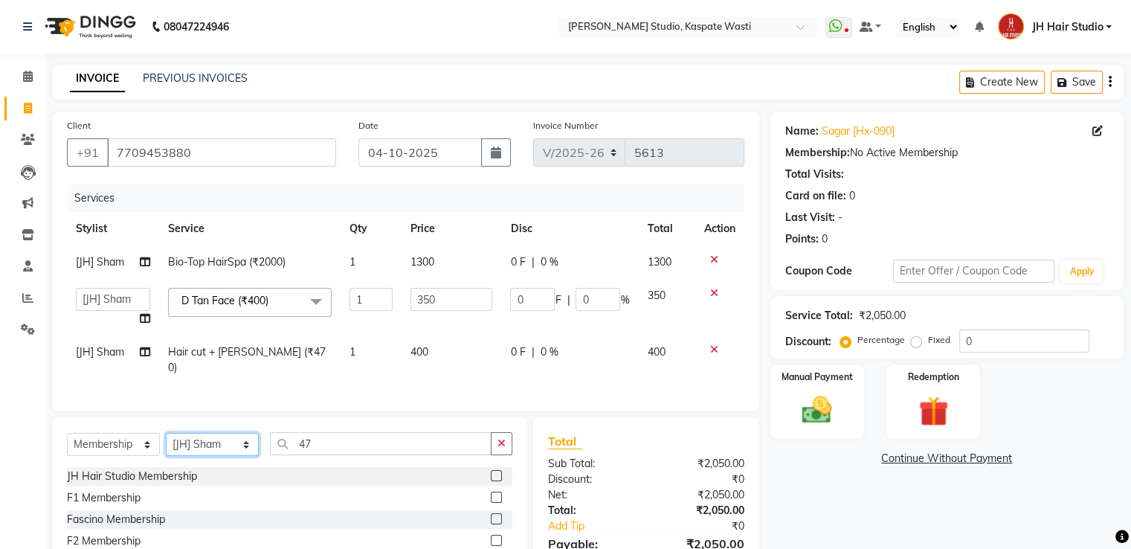
click at [213, 445] on select "Select Stylist [F1] GANESH [F1] [PERSON_NAME] [ F1] RAM [F1]Sanjay [F1][PERSON_…" at bounding box center [212, 444] width 93 height 23
select select "83281"
click at [166, 433] on select "Select Stylist [F1] GANESH [F1] [PERSON_NAME] [ F1] RAM [F1]Sanjay [F1][PERSON_…" at bounding box center [212, 444] width 93 height 23
click at [497, 471] on label at bounding box center [496, 475] width 11 height 11
click at [497, 472] on input "checkbox" at bounding box center [496, 477] width 10 height 10
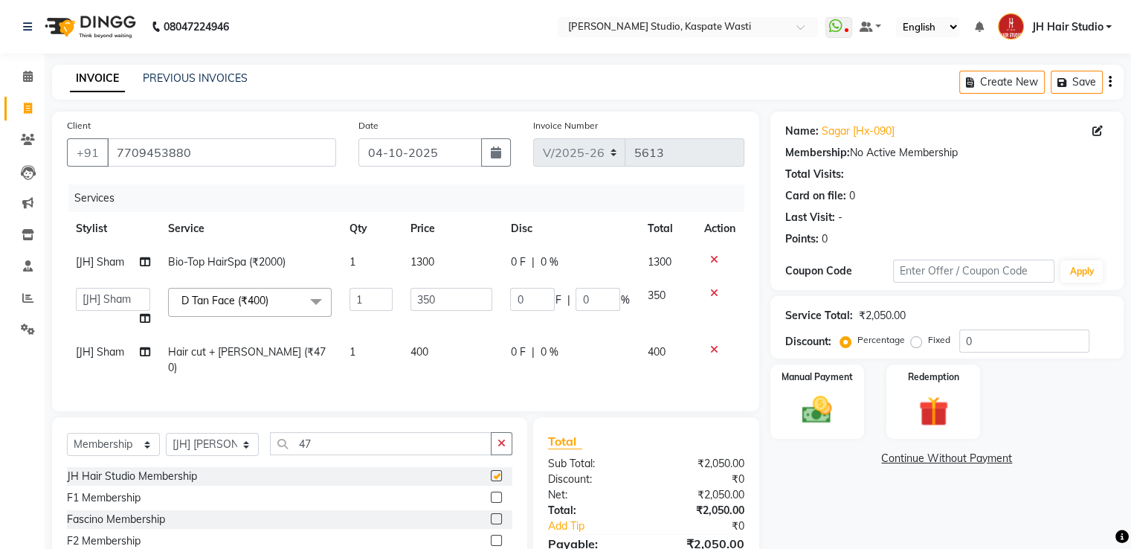
select select "select"
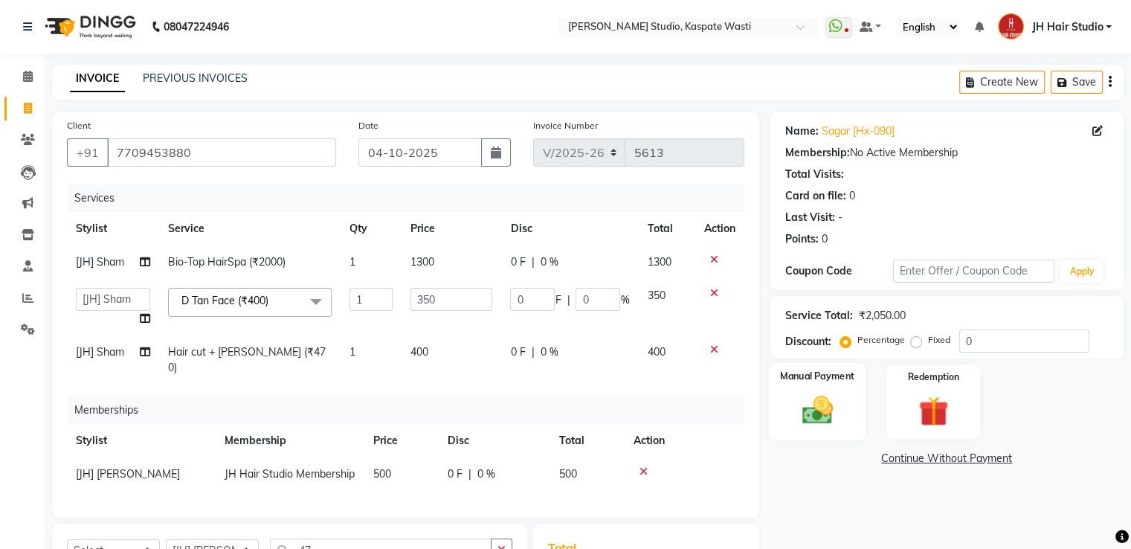
click at [800, 412] on img at bounding box center [817, 411] width 50 height 36
click at [893, 459] on span "GPay" at bounding box center [893, 459] width 30 height 17
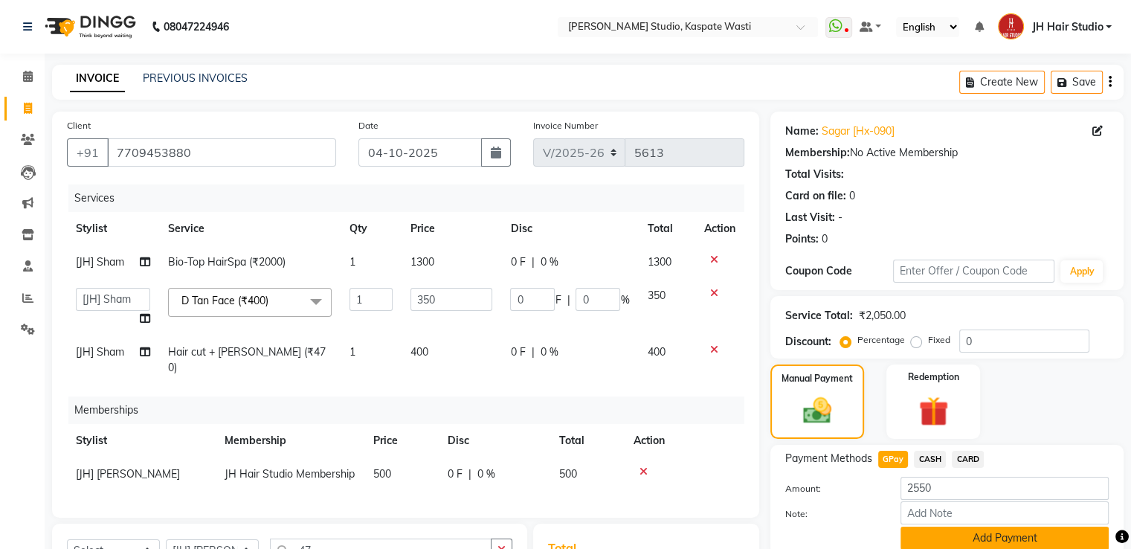
click at [967, 534] on button "Add Payment" at bounding box center [1005, 538] width 208 height 23
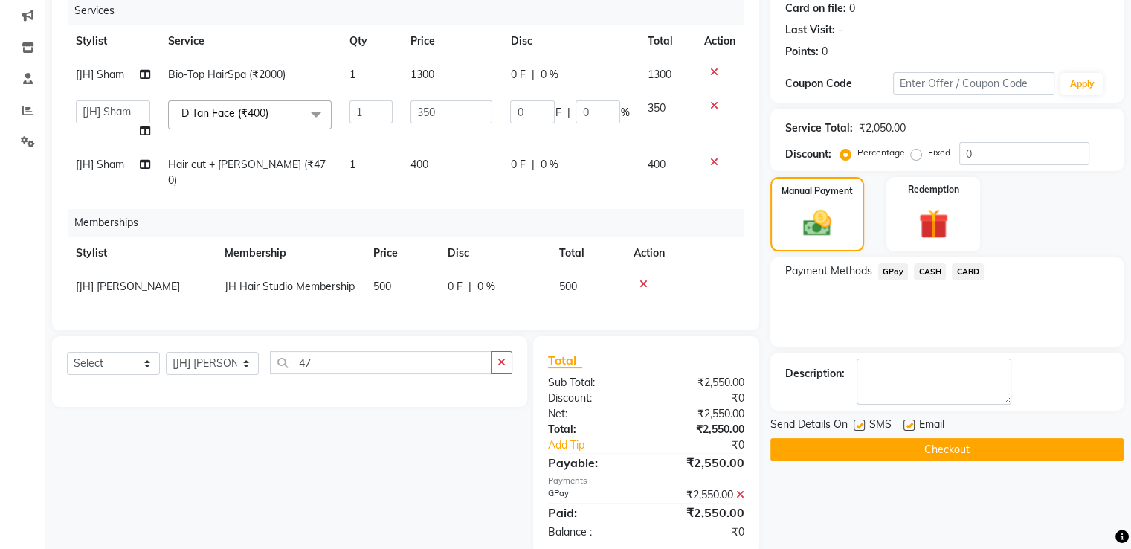
scroll to position [211, 0]
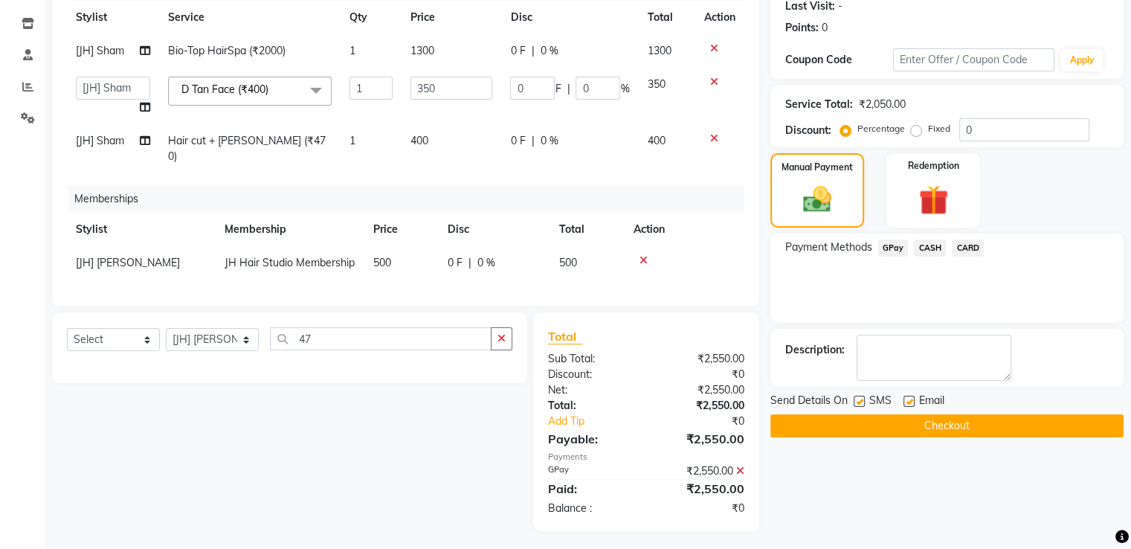
click at [918, 434] on button "Checkout" at bounding box center [947, 425] width 353 height 23
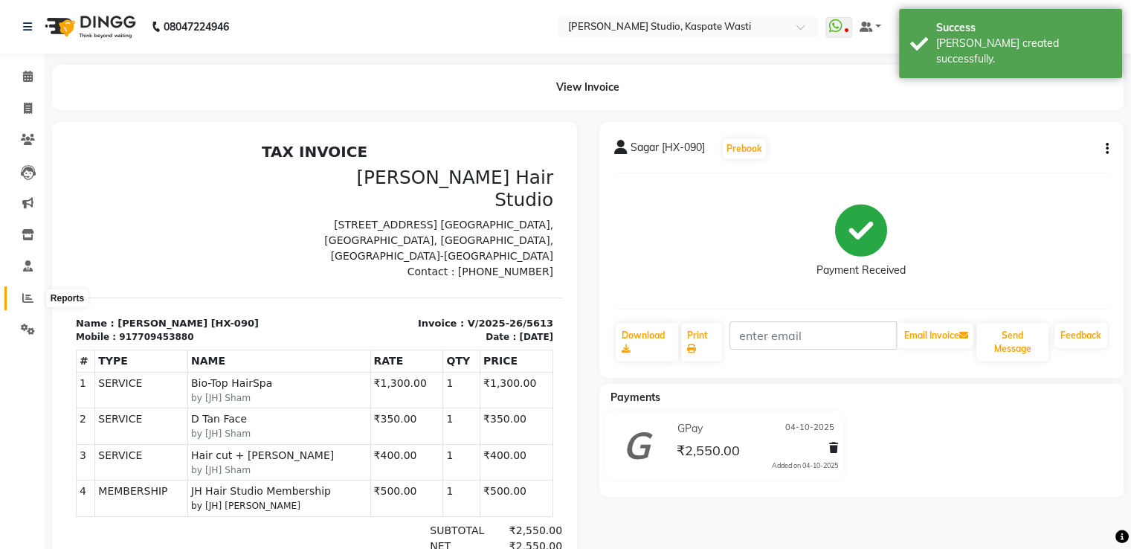
click at [22, 296] on icon at bounding box center [27, 297] width 11 height 11
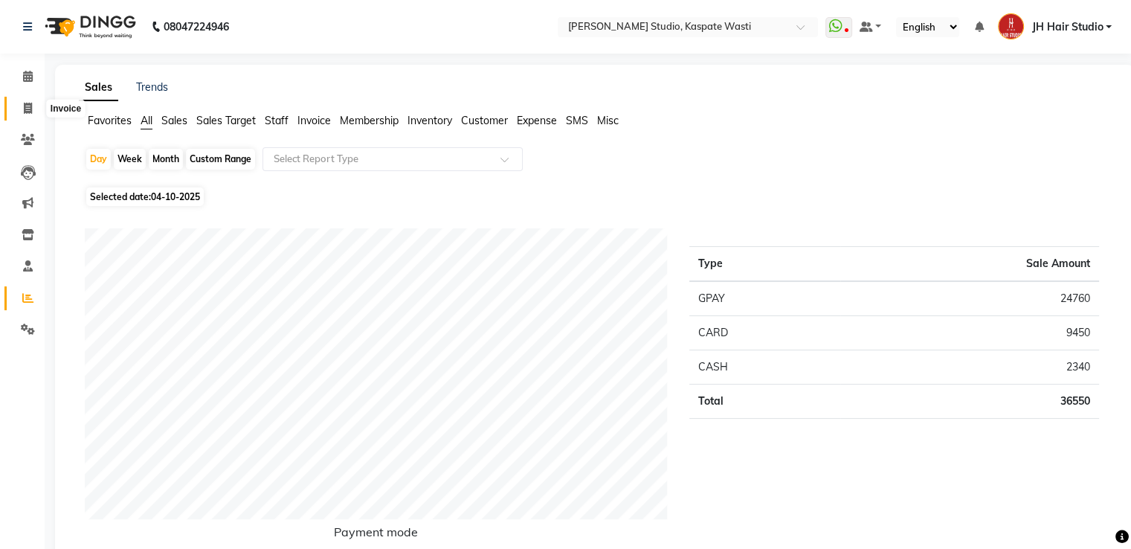
click at [27, 106] on icon at bounding box center [28, 108] width 8 height 11
select select "service"
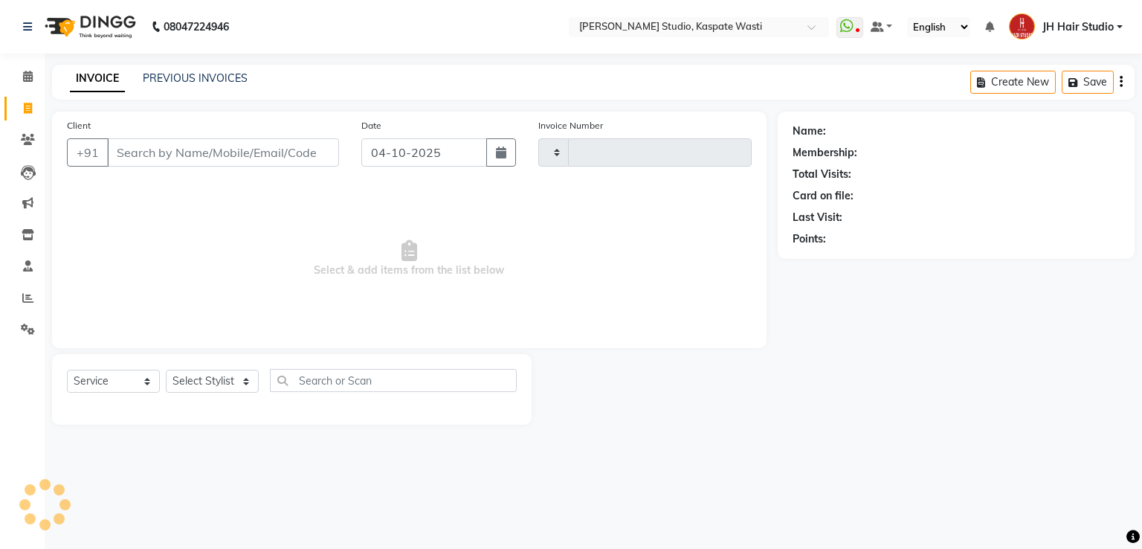
type input "5614"
select select "130"
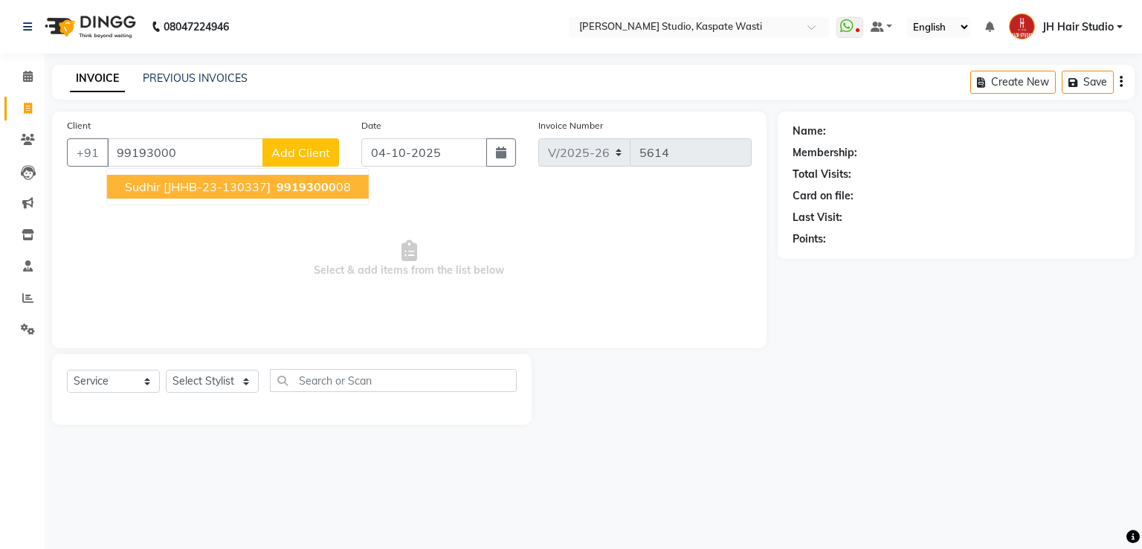
click at [190, 179] on button "Sudhir [JHHB-23-130337] 99193000 08" at bounding box center [238, 187] width 262 height 24
type input "9919300008"
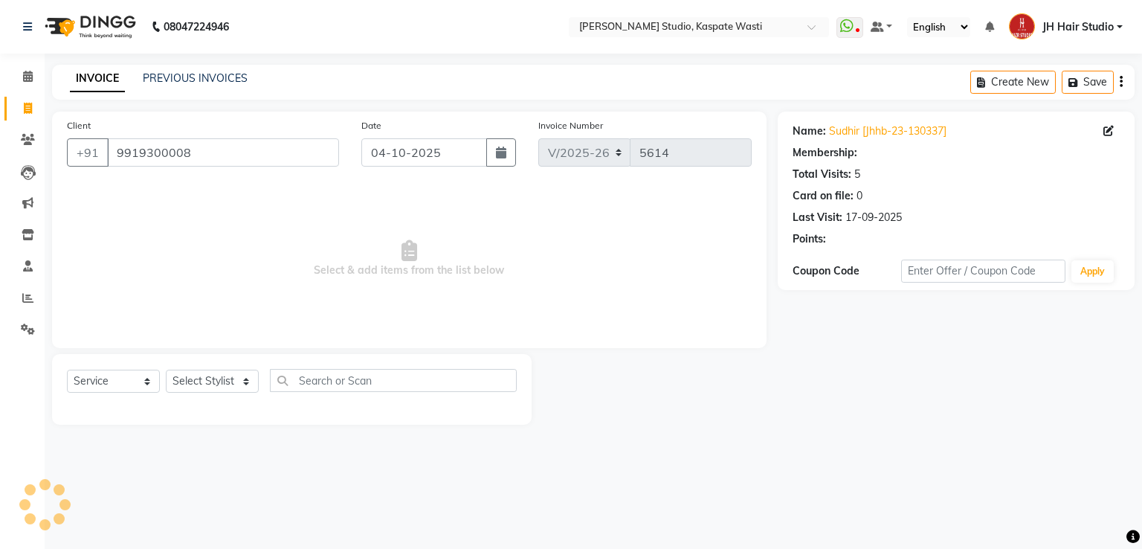
select select "1: Object"
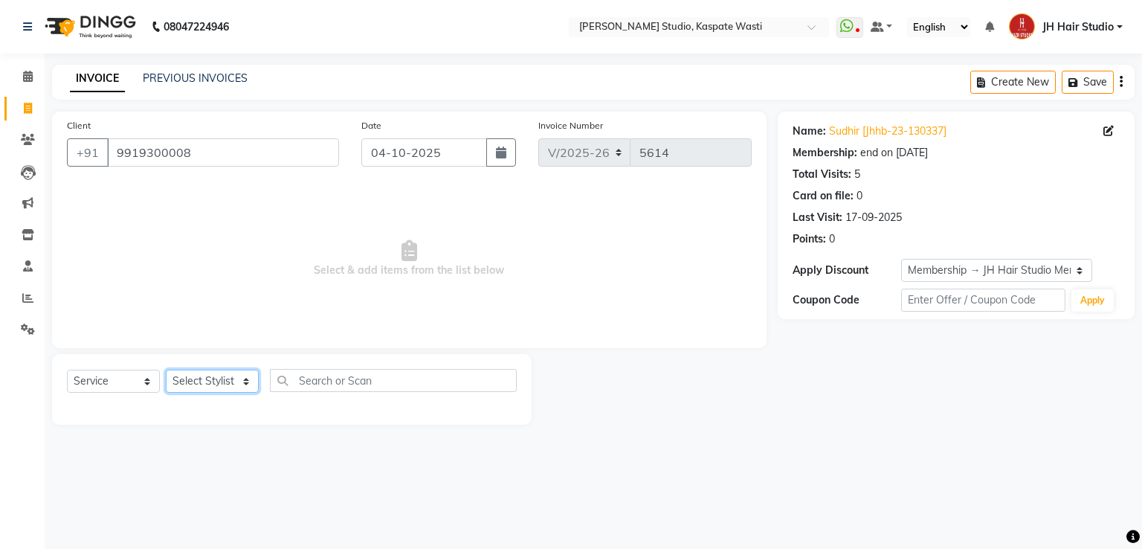
click at [213, 386] on select "Select Stylist [F1] GANESH [F1] [PERSON_NAME] [ F1] RAM [F1]Sanjay [F1][PERSON_…" at bounding box center [212, 381] width 93 height 23
select select "93458"
click at [166, 370] on select "Select Stylist [F1] GANESH [F1] [PERSON_NAME] [ F1] RAM [F1]Sanjay [F1][PERSON_…" at bounding box center [212, 381] width 93 height 23
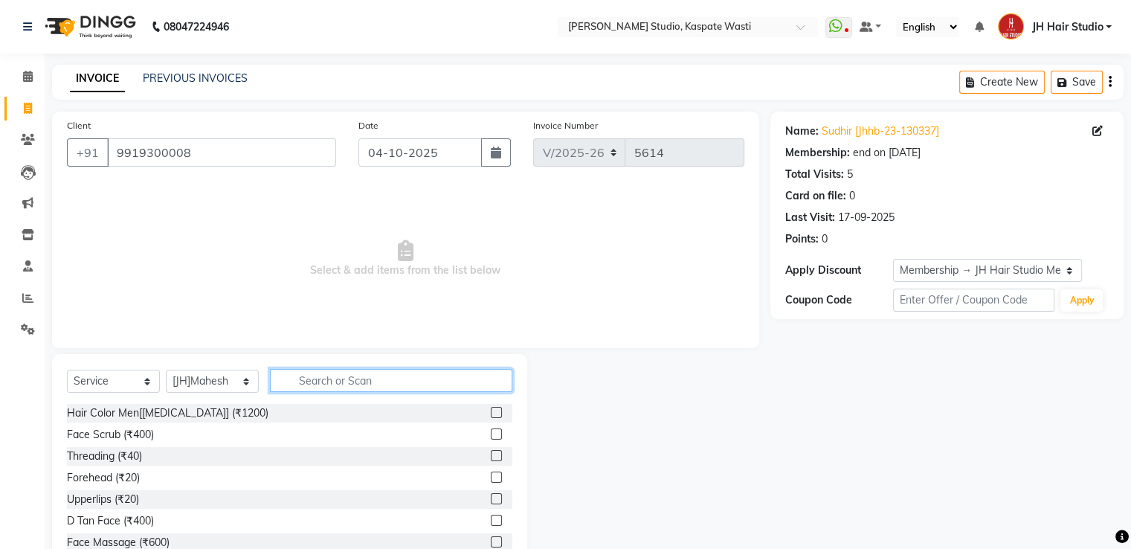
click at [346, 378] on input "text" at bounding box center [391, 380] width 242 height 23
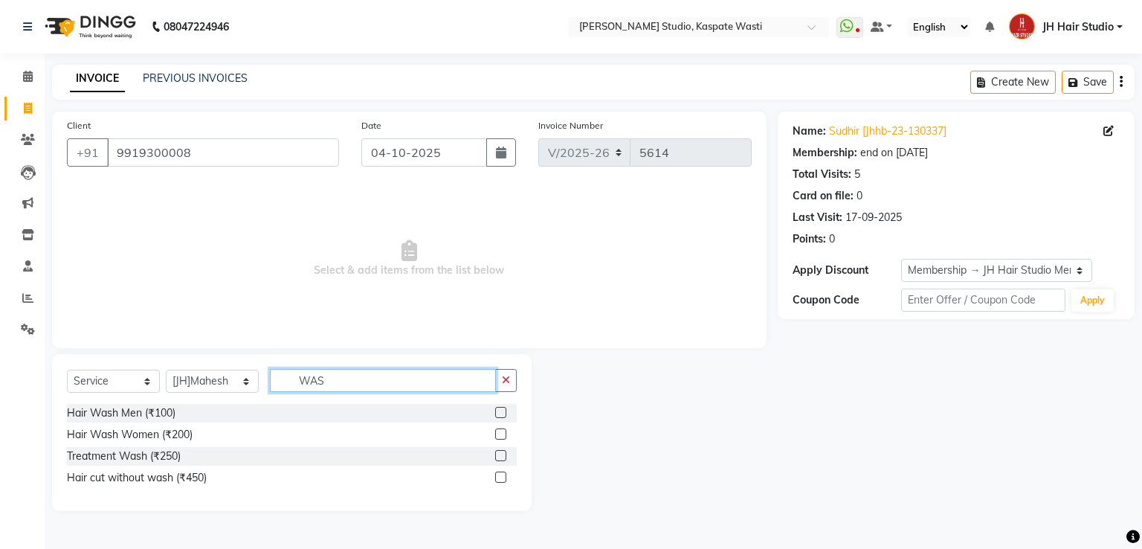
type input "WAS"
click at [499, 434] on label at bounding box center [500, 433] width 11 height 11
click at [499, 434] on input "checkbox" at bounding box center [500, 435] width 10 height 10
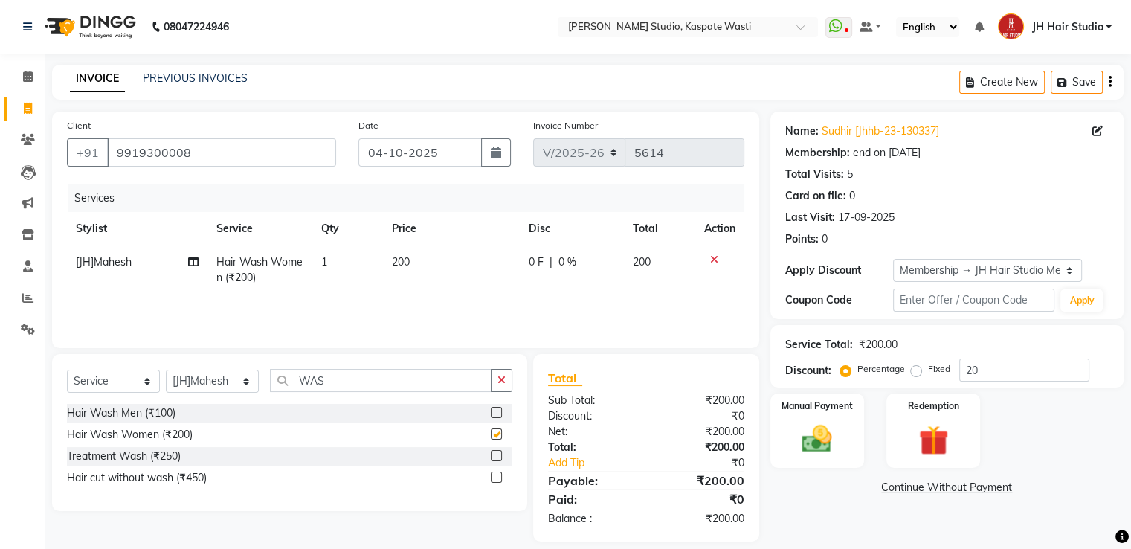
checkbox input "false"
click at [312, 380] on input "WAS" at bounding box center [381, 380] width 222 height 23
type input "BLO"
click at [496, 431] on label at bounding box center [496, 433] width 11 height 11
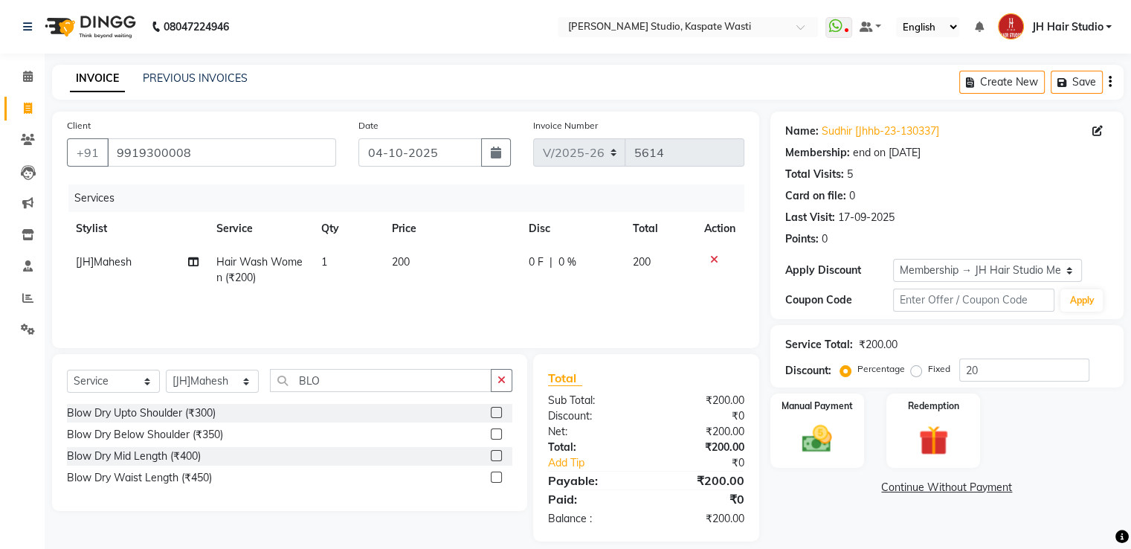
click at [496, 431] on input "checkbox" at bounding box center [496, 435] width 10 height 10
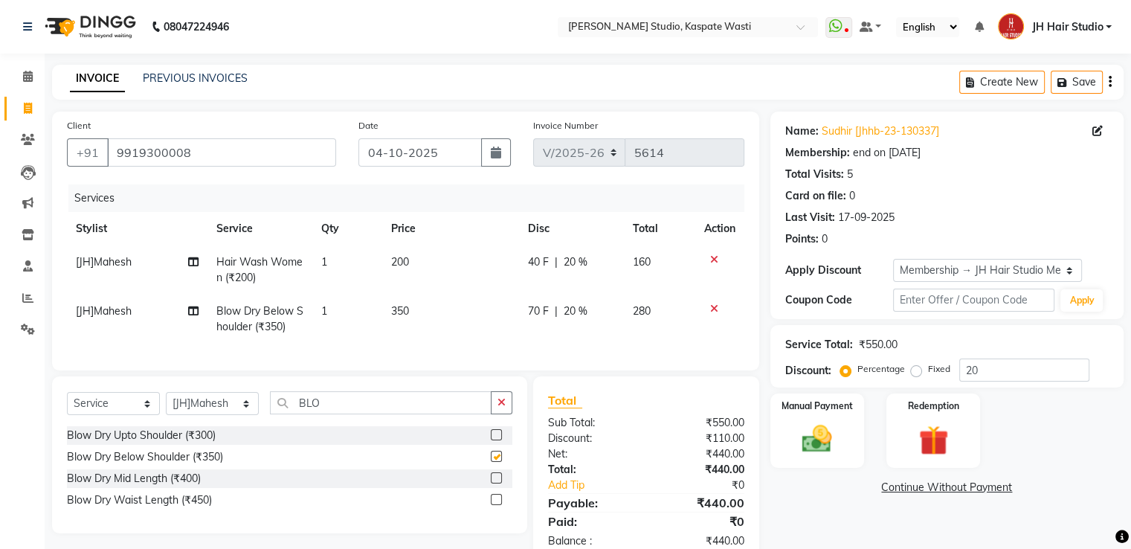
checkbox input "false"
click at [403, 313] on span "350" at bounding box center [400, 310] width 18 height 13
select select "93458"
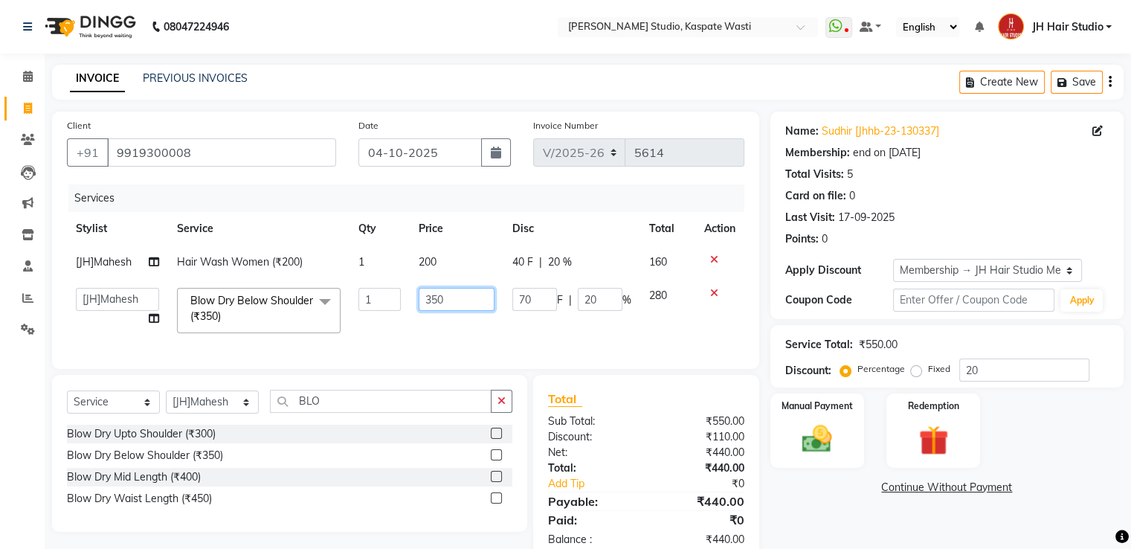
click at [432, 300] on input "350" at bounding box center [457, 299] width 77 height 23
type input "250"
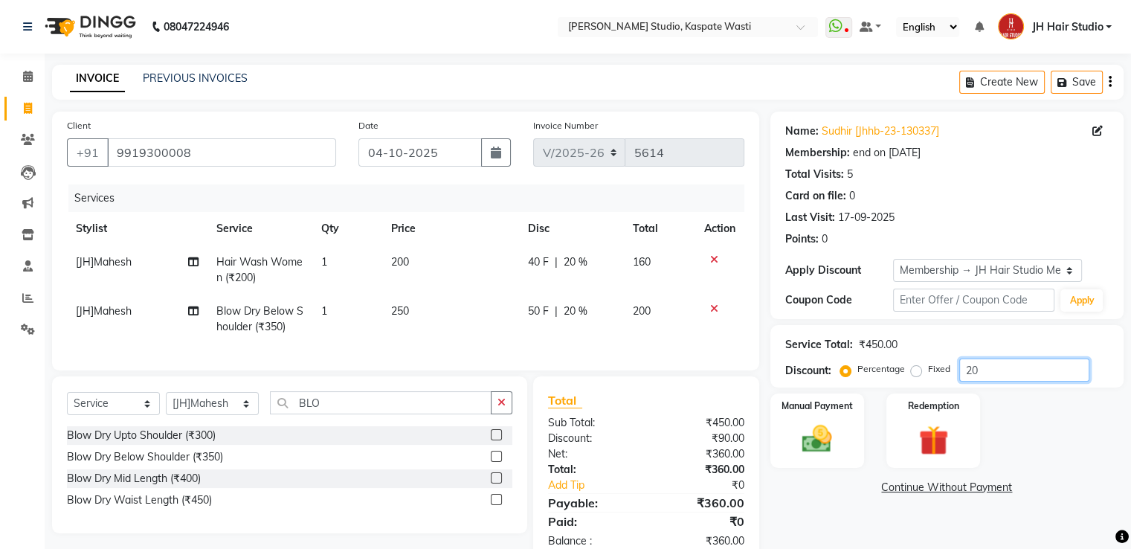
click at [970, 364] on input "20" at bounding box center [1024, 370] width 130 height 23
type input "0"
click at [819, 430] on img at bounding box center [817, 440] width 50 height 36
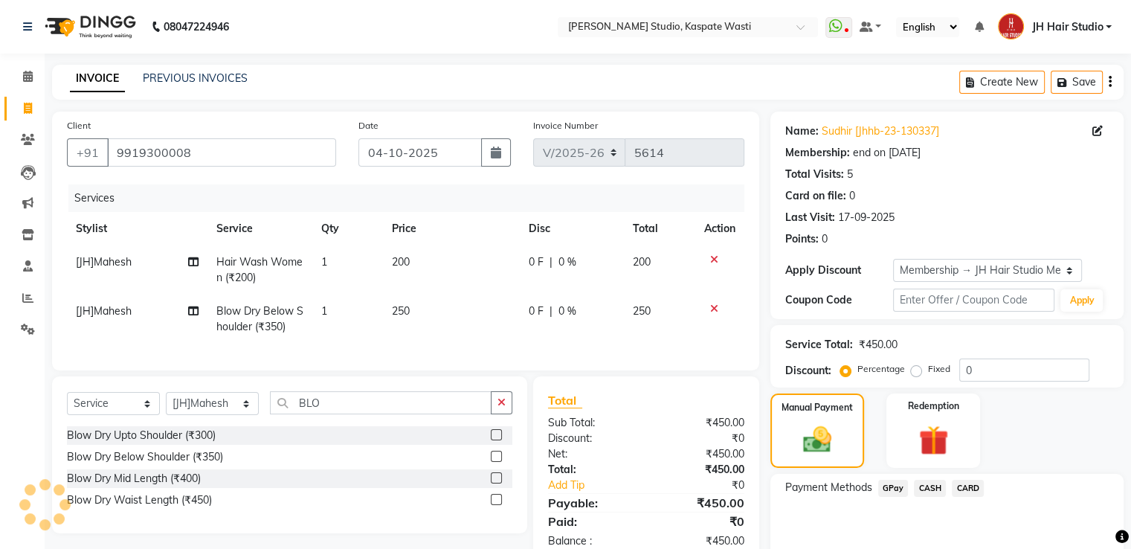
click at [889, 486] on span "GPay" at bounding box center [893, 488] width 30 height 17
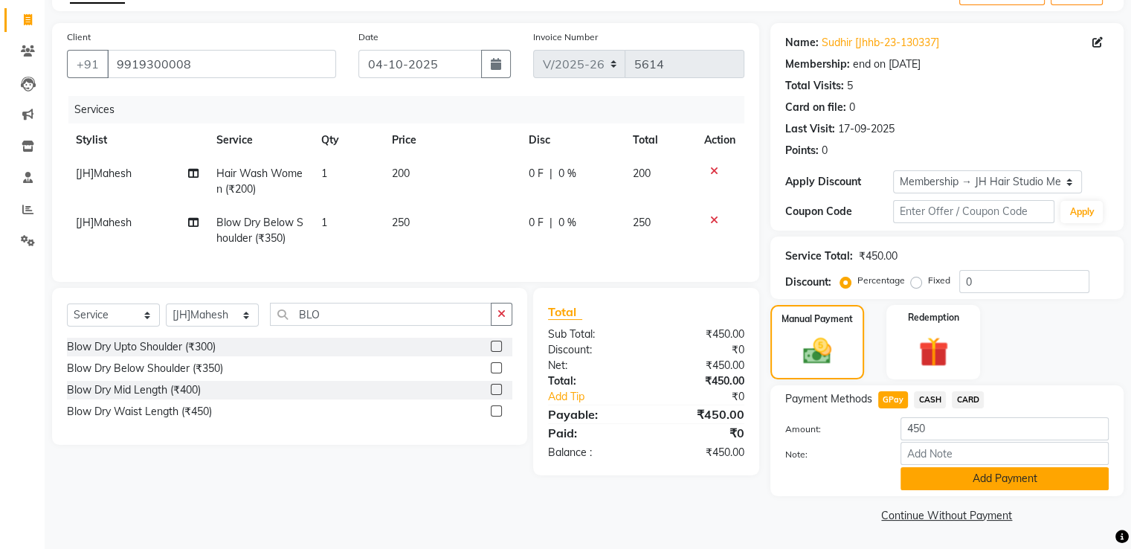
click at [1000, 472] on button "Add Payment" at bounding box center [1005, 478] width 208 height 23
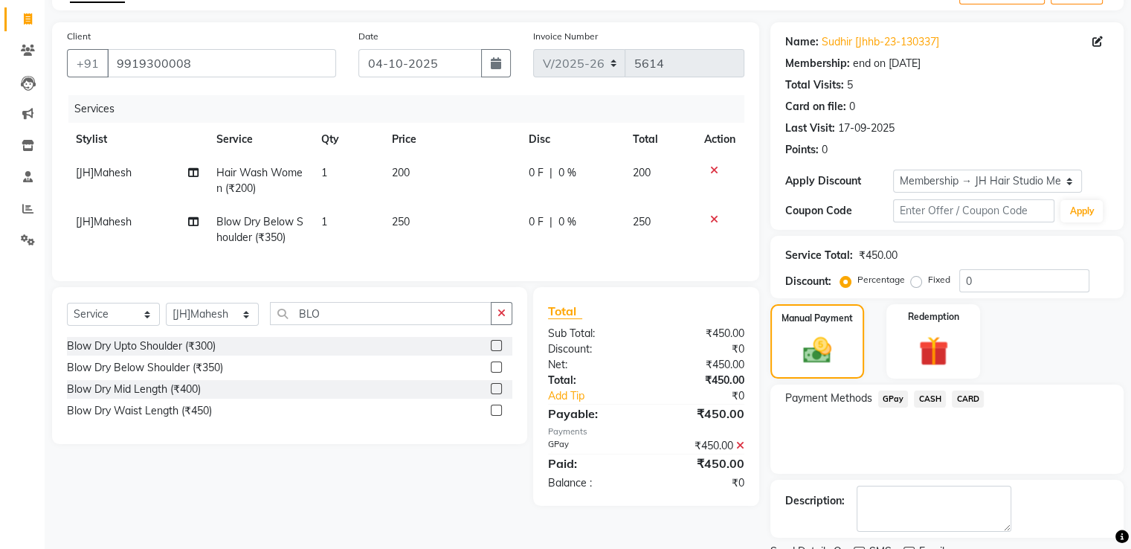
scroll to position [150, 0]
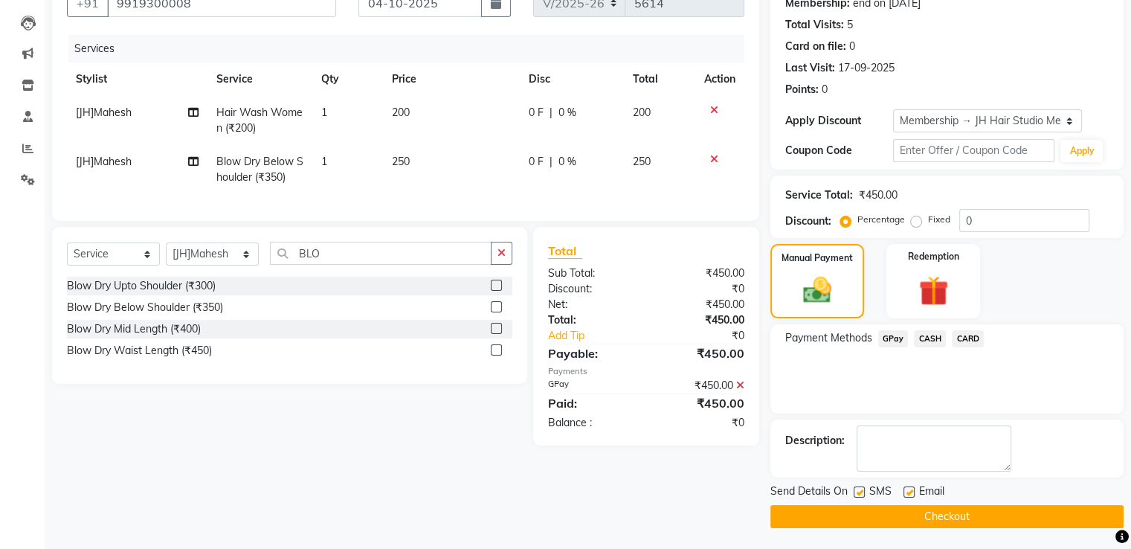
click at [931, 516] on button "Checkout" at bounding box center [947, 516] width 353 height 23
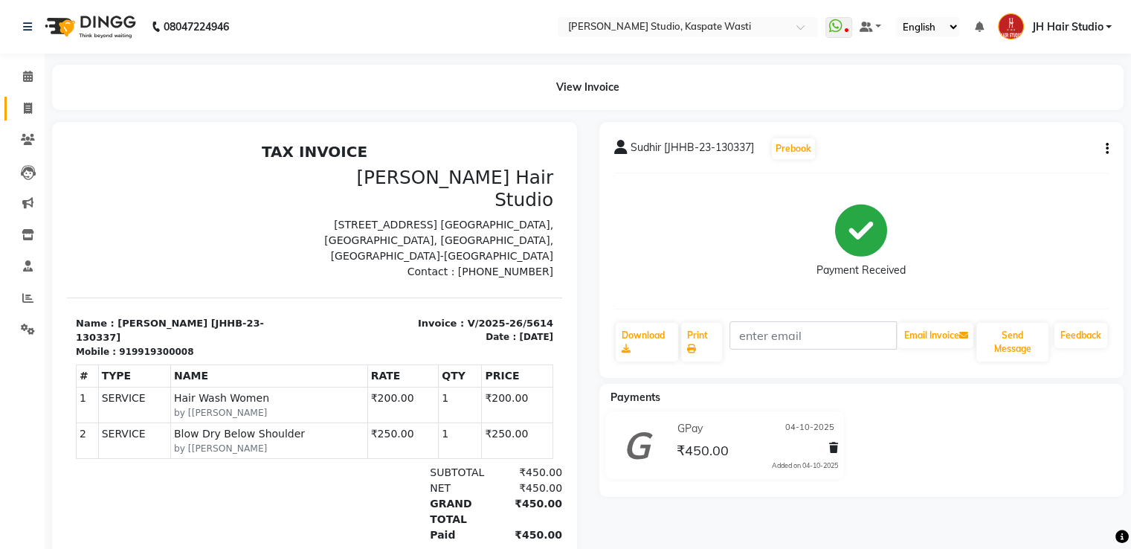
click at [36, 97] on link "Invoice" at bounding box center [22, 109] width 36 height 25
select select "service"
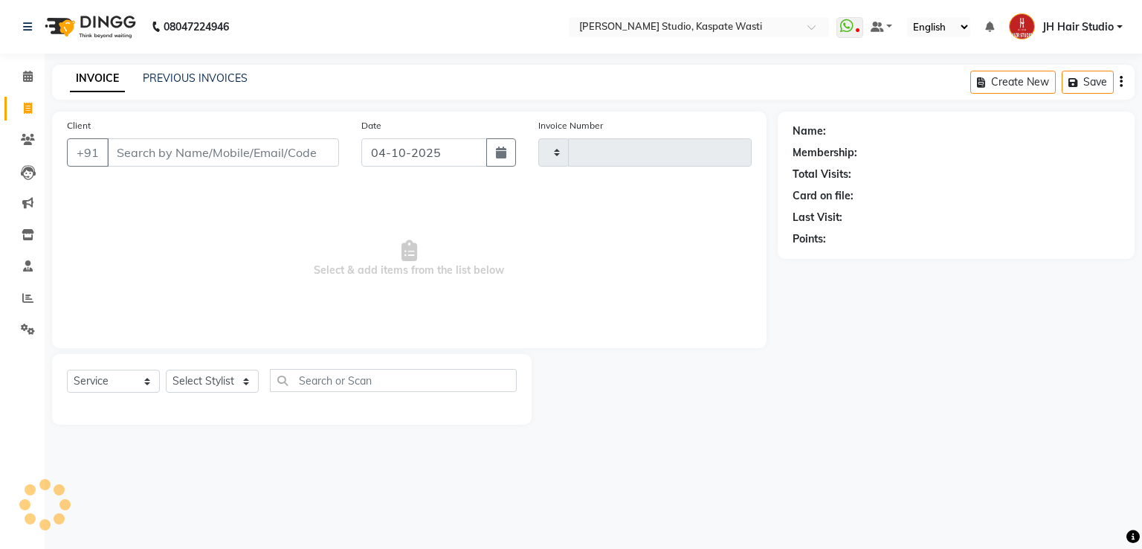
type input "5615"
select select "130"
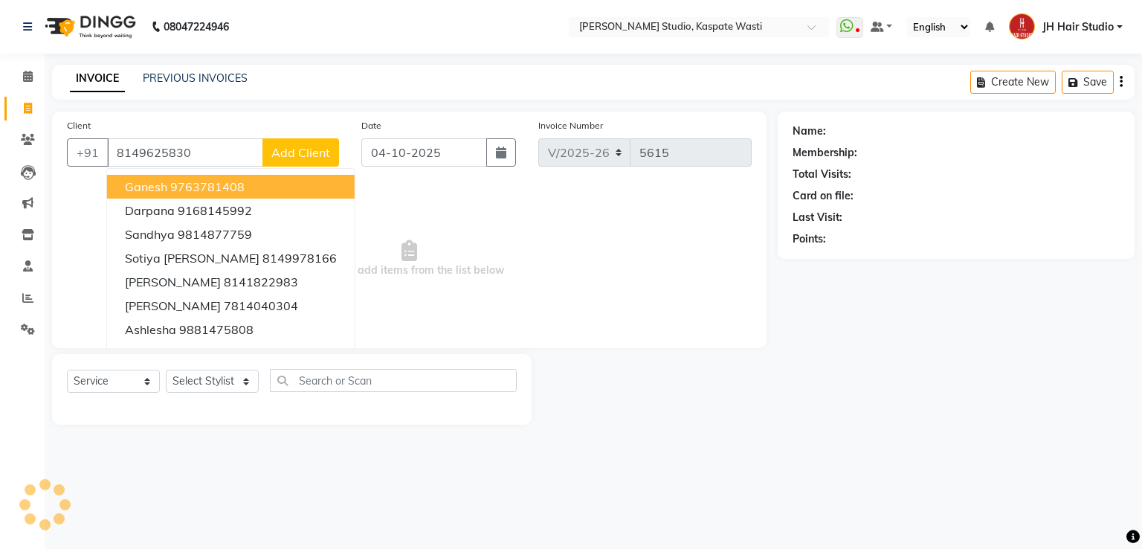
type input "8149625830"
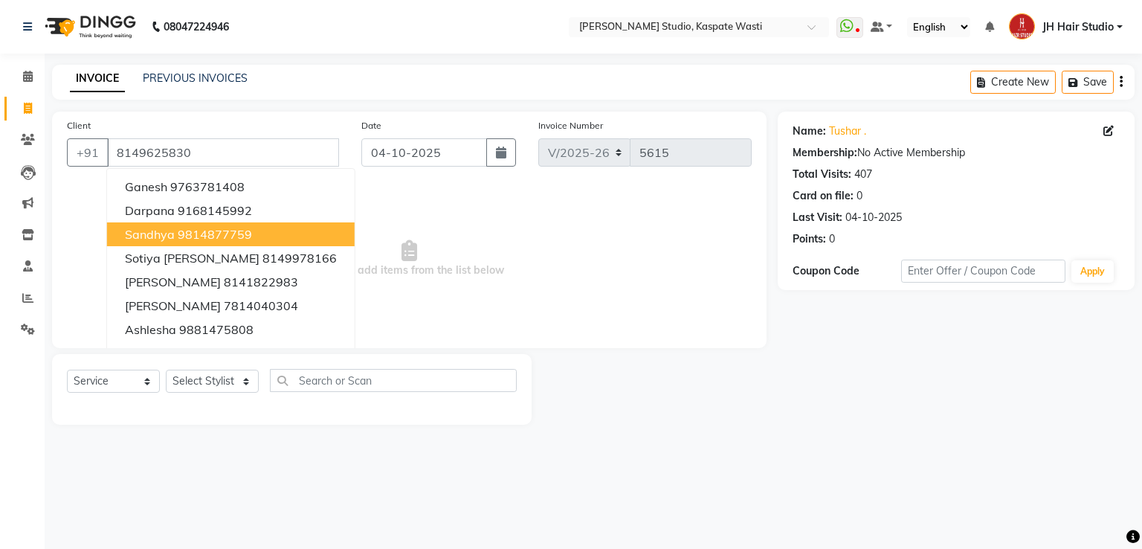
click at [419, 244] on span "Select & add items from the list below" at bounding box center [409, 258] width 685 height 149
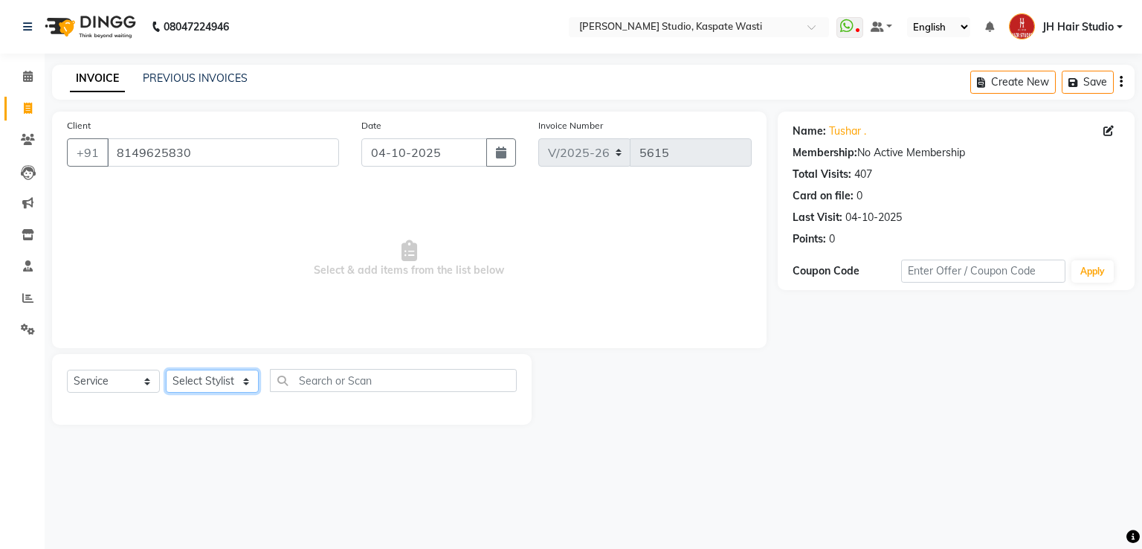
click at [179, 392] on select "Select Stylist [F1] GANESH [F1] [PERSON_NAME] [ F1] RAM [F1]Sanjay [F1][PERSON_…" at bounding box center [212, 381] width 93 height 23
select select "93458"
click at [166, 370] on select "Select Stylist [F1] GANESH [F1] [PERSON_NAME] [ F1] RAM [F1]Sanjay [F1][PERSON_…" at bounding box center [212, 381] width 93 height 23
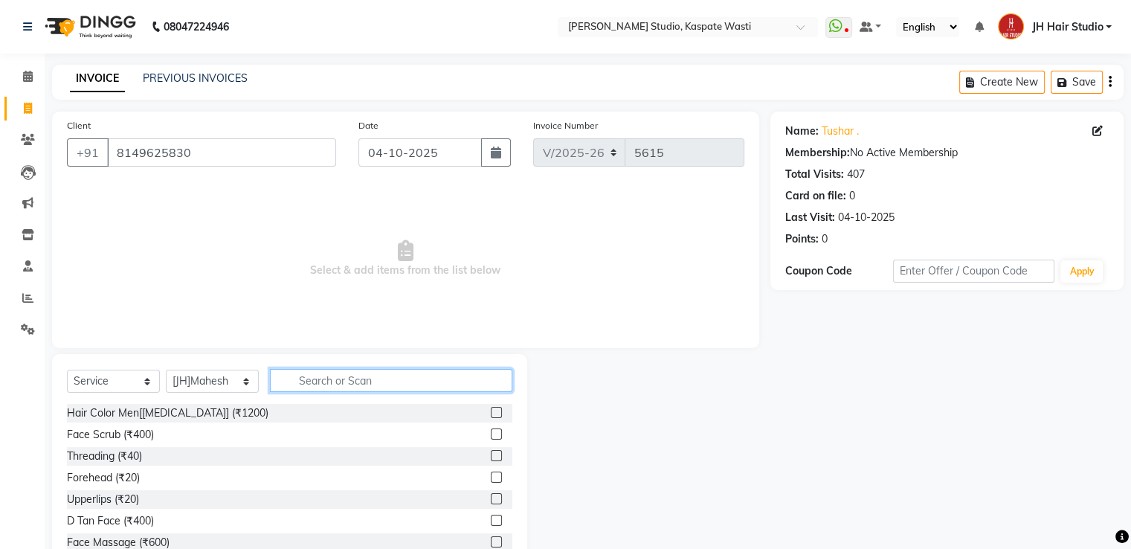
click at [338, 380] on input "text" at bounding box center [391, 380] width 242 height 23
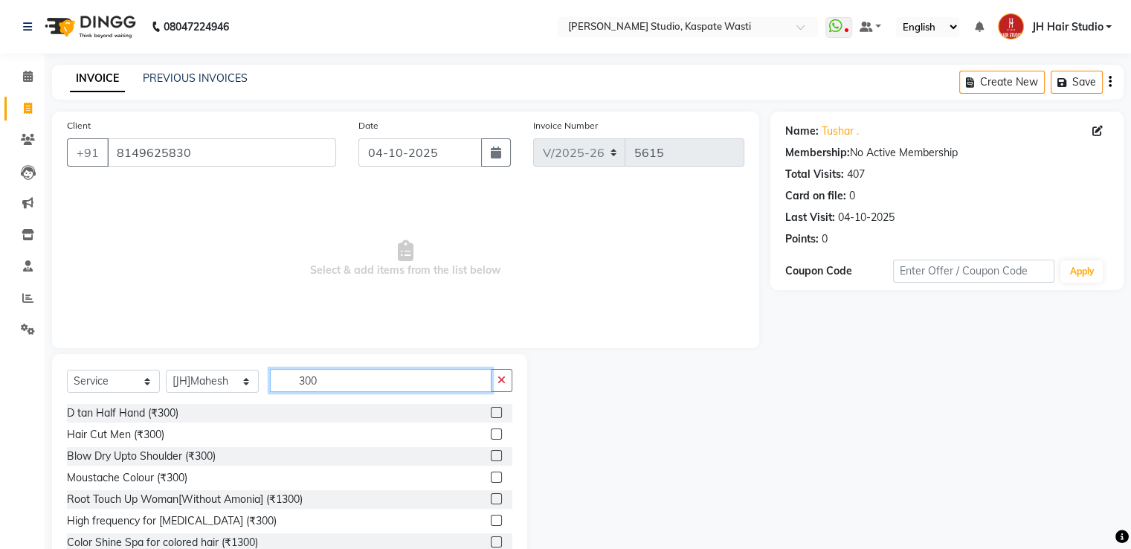
type input "300"
click at [491, 437] on label at bounding box center [496, 433] width 11 height 11
click at [491, 437] on input "checkbox" at bounding box center [496, 435] width 10 height 10
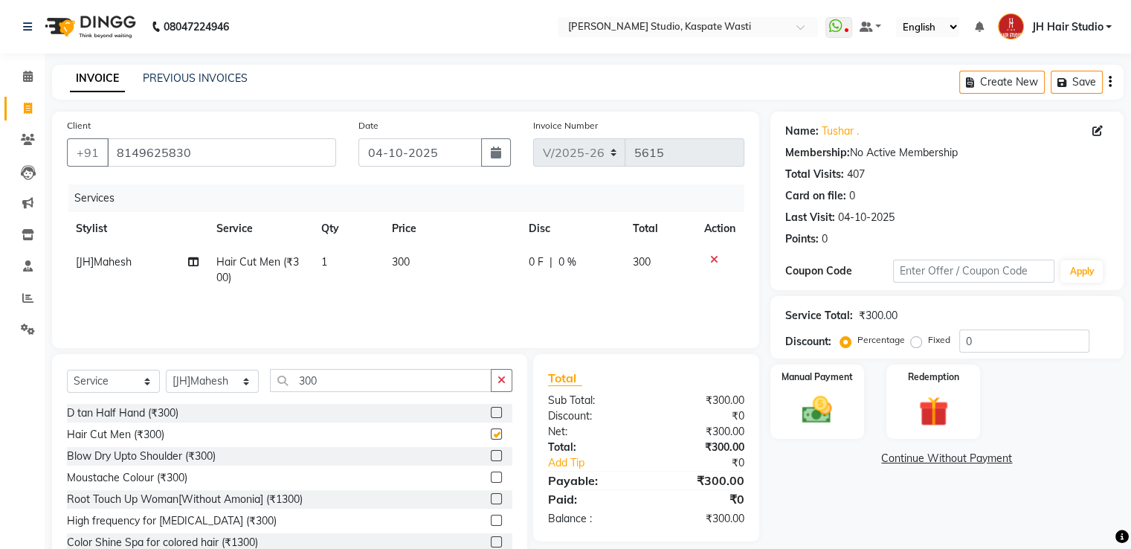
checkbox input "false"
click at [227, 381] on select "Select Stylist [F1] GANESH [F1] [PERSON_NAME] [ F1] RAM [F1]Sanjay [F1][PERSON_…" at bounding box center [212, 381] width 93 height 23
select select "90919"
click at [166, 370] on select "Select Stylist [F1] GANESH [F1] [PERSON_NAME] [ F1] RAM [F1]Sanjay [F1][PERSON_…" at bounding box center [212, 381] width 93 height 23
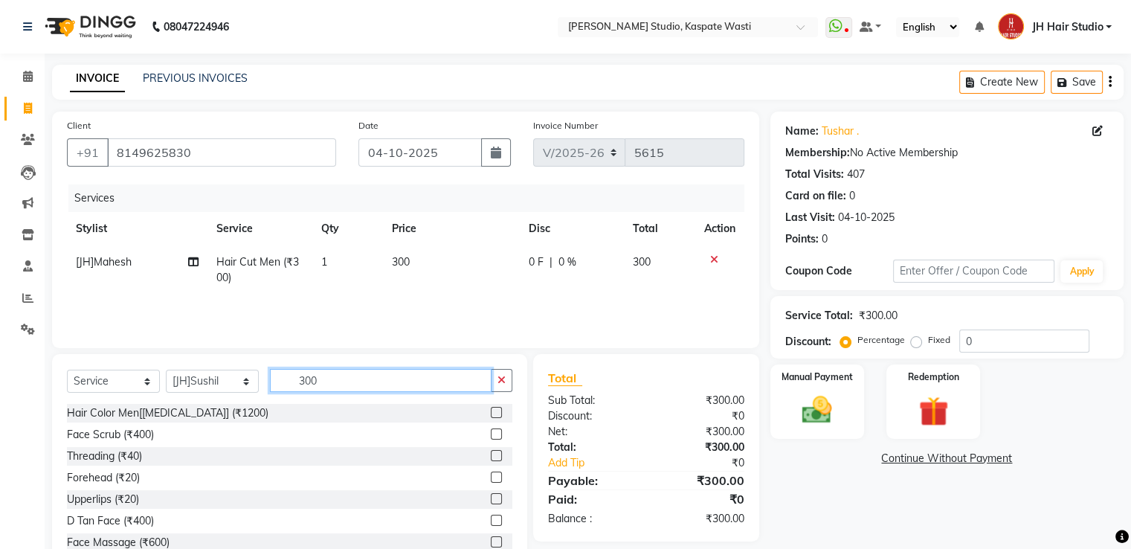
click at [345, 389] on input "300" at bounding box center [381, 380] width 222 height 23
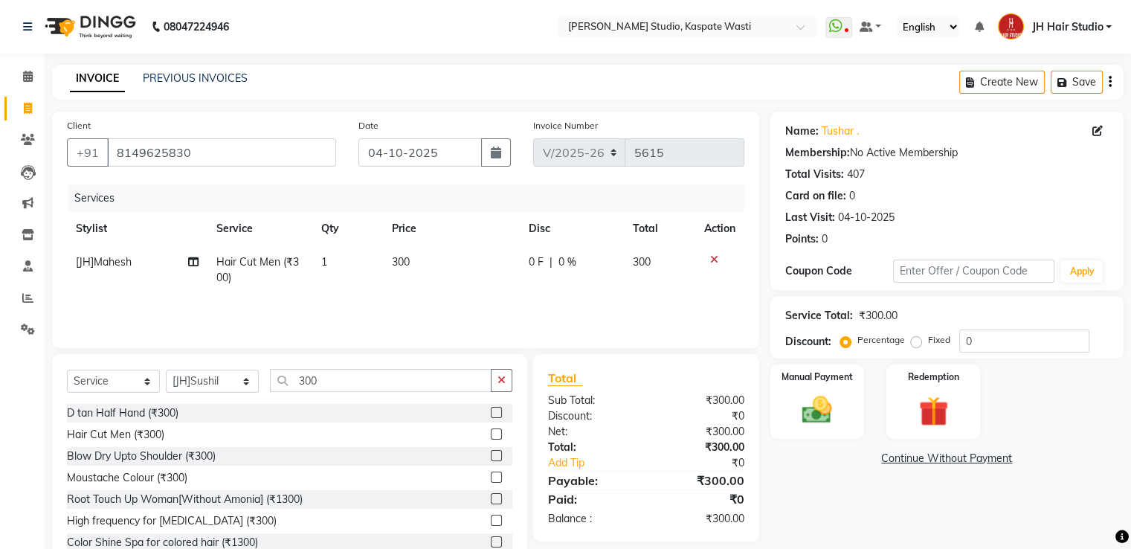
click at [491, 435] on label at bounding box center [496, 433] width 11 height 11
click at [491, 435] on input "checkbox" at bounding box center [496, 435] width 10 height 10
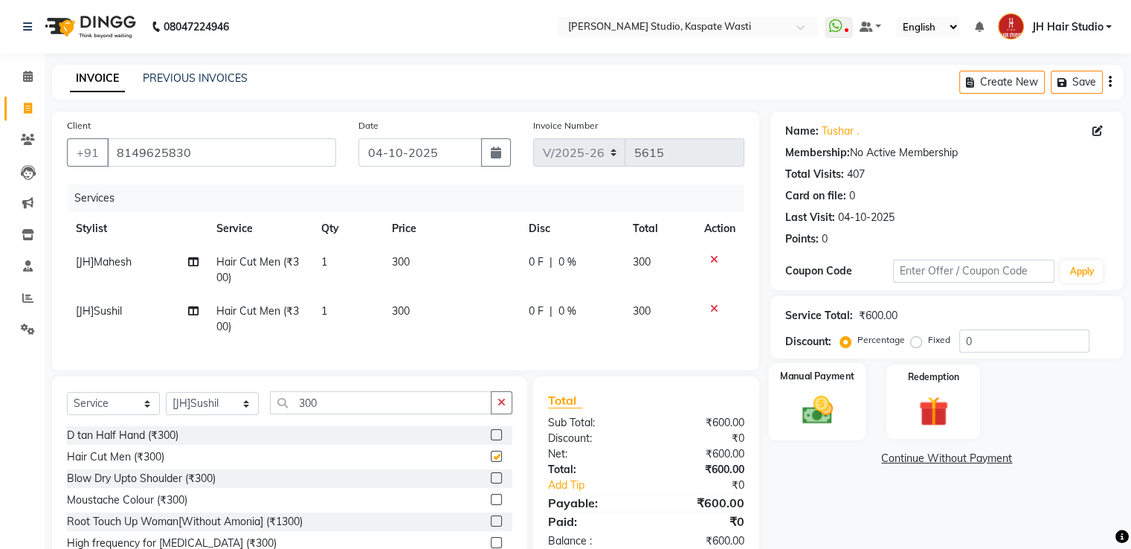
checkbox input "false"
click at [837, 402] on img at bounding box center [817, 411] width 50 height 36
click at [887, 461] on span "GPay" at bounding box center [893, 459] width 30 height 17
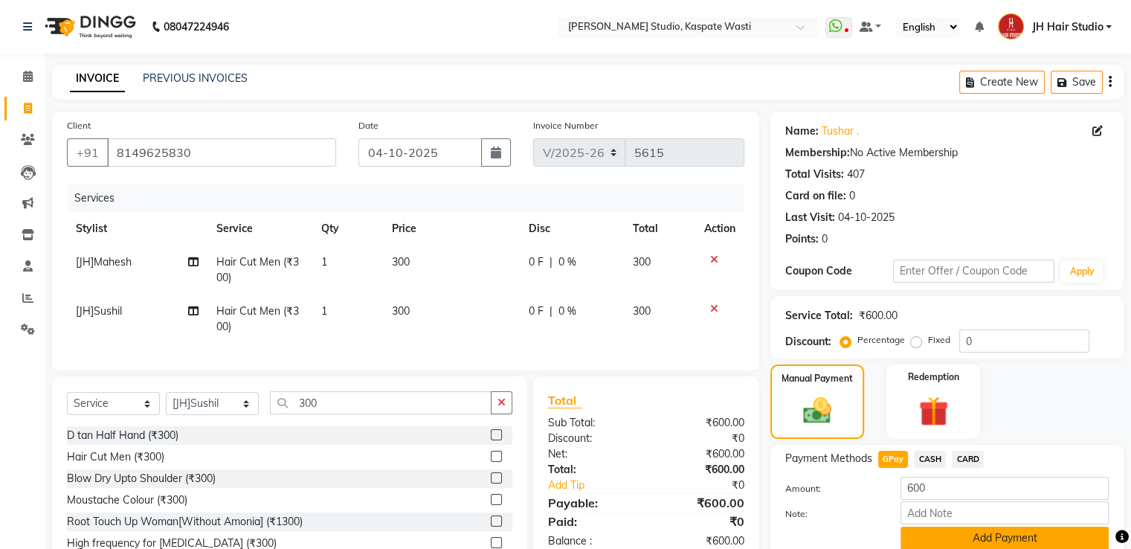
click at [977, 536] on button "Add Payment" at bounding box center [1005, 538] width 208 height 23
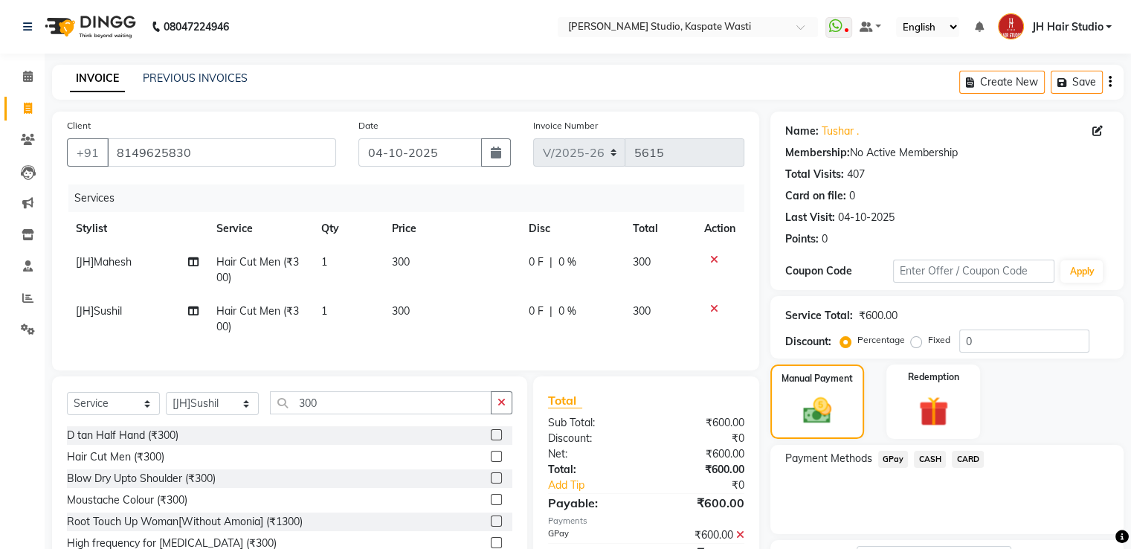
scroll to position [121, 0]
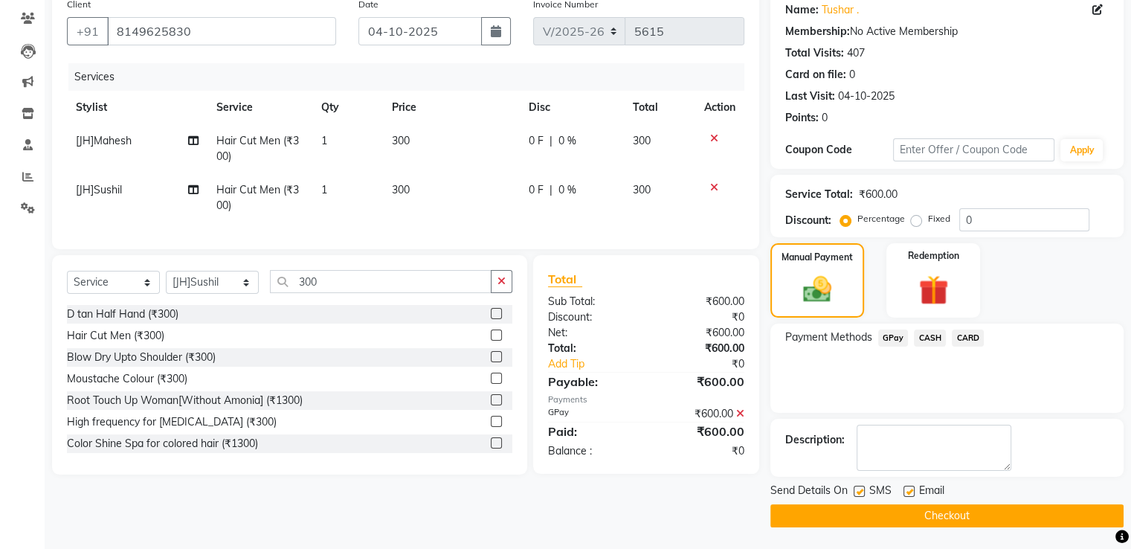
click at [921, 514] on button "Checkout" at bounding box center [947, 515] width 353 height 23
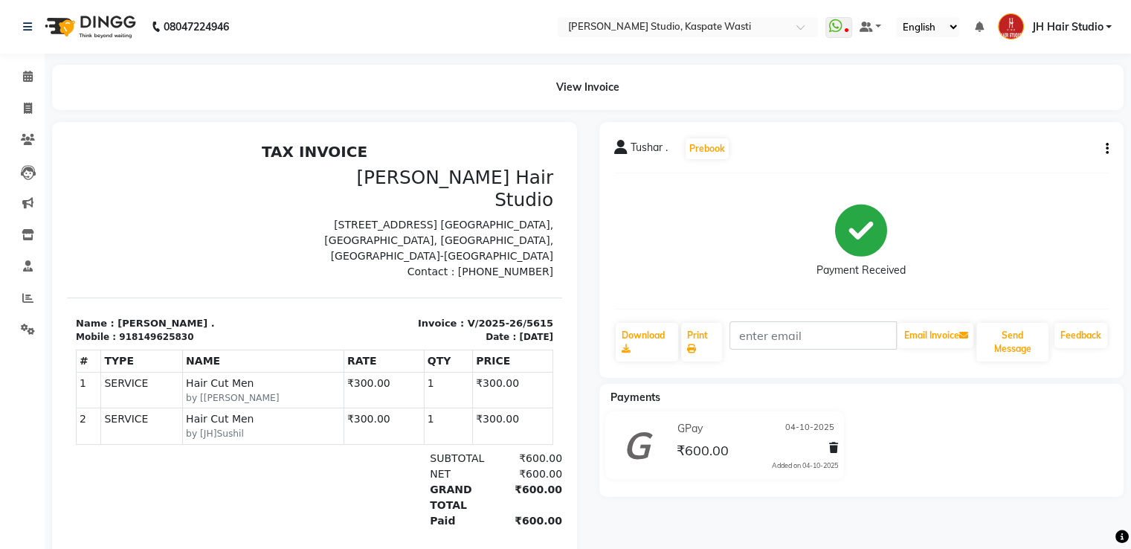
click at [1107, 149] on icon "button" at bounding box center [1107, 149] width 3 height 1
click at [1021, 155] on div "Edit Invoice" at bounding box center [1047, 158] width 74 height 19
select select "service"
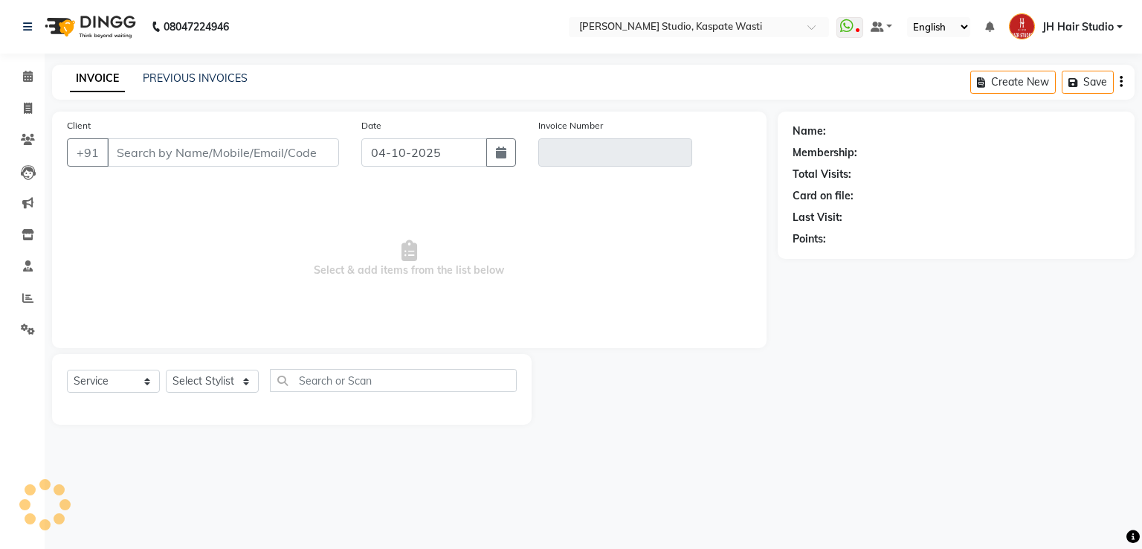
type input "8149625830"
type input "V/2025-26/5615"
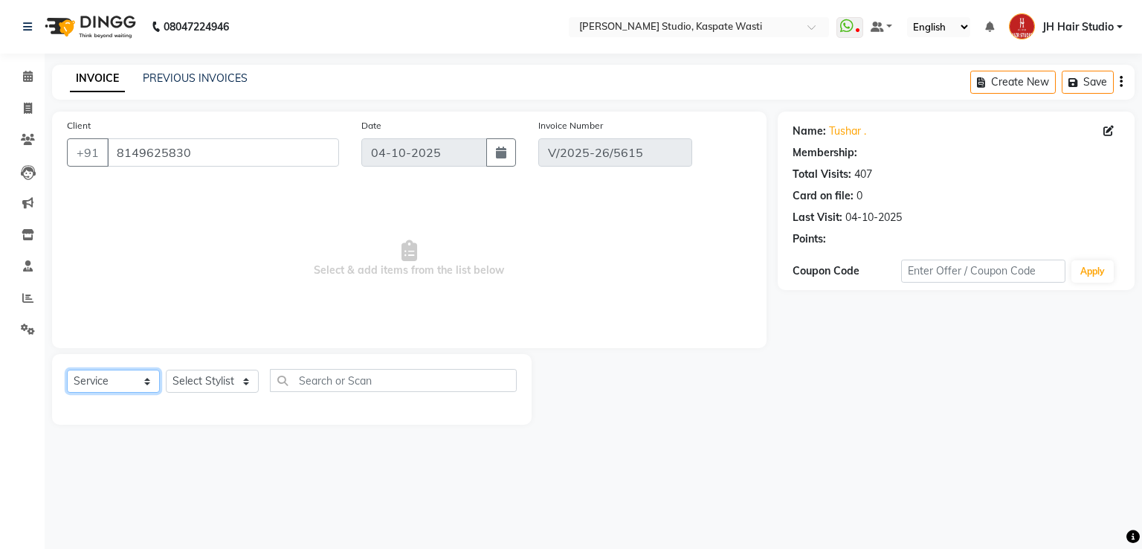
click at [129, 385] on select "Select Service Product Membership Package Voucher Prepaid Gift Card" at bounding box center [113, 381] width 93 height 23
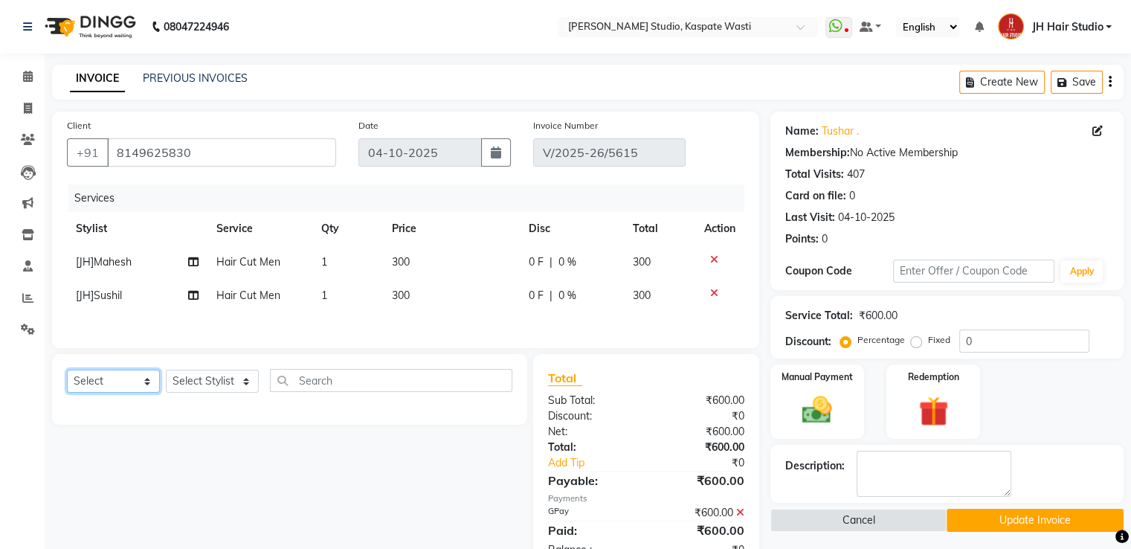
select select "service"
click at [67, 373] on select "Select Service Product Membership Package Voucher Prepaid Gift Card" at bounding box center [113, 381] width 93 height 23
click at [217, 382] on select "Select Stylist [F1] GANESH [F1] [PERSON_NAME] [ F1] RAM [F1]Sanjay [F1][PERSON_…" at bounding box center [212, 381] width 93 height 23
select select "63820"
click at [166, 373] on select "Select Stylist [F1] GANESH [F1] [PERSON_NAME] [ F1] RAM [F1]Sanjay [F1][PERSON_…" at bounding box center [212, 381] width 93 height 23
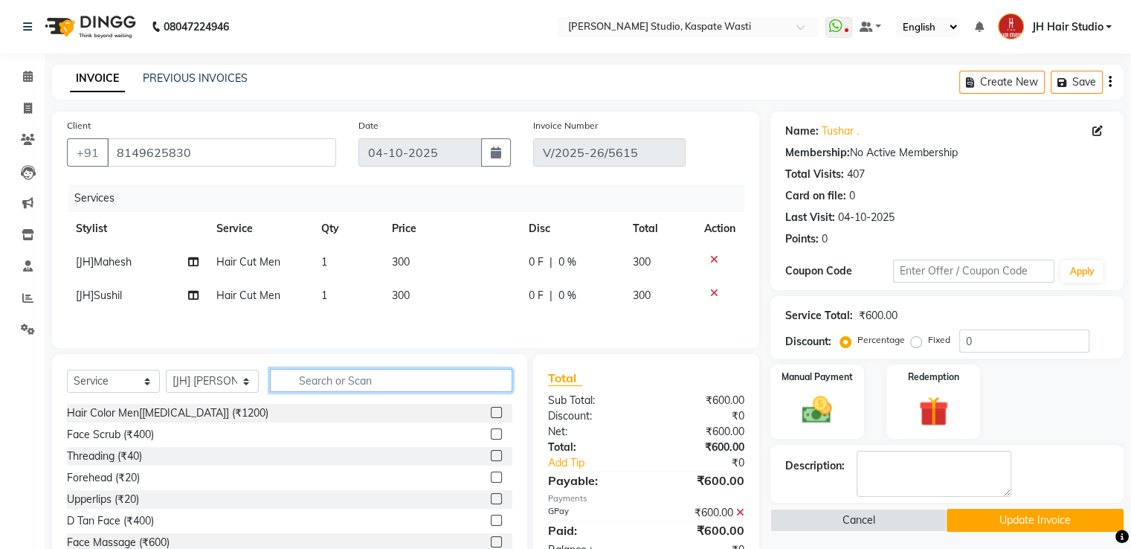
click at [344, 386] on input "text" at bounding box center [391, 380] width 242 height 23
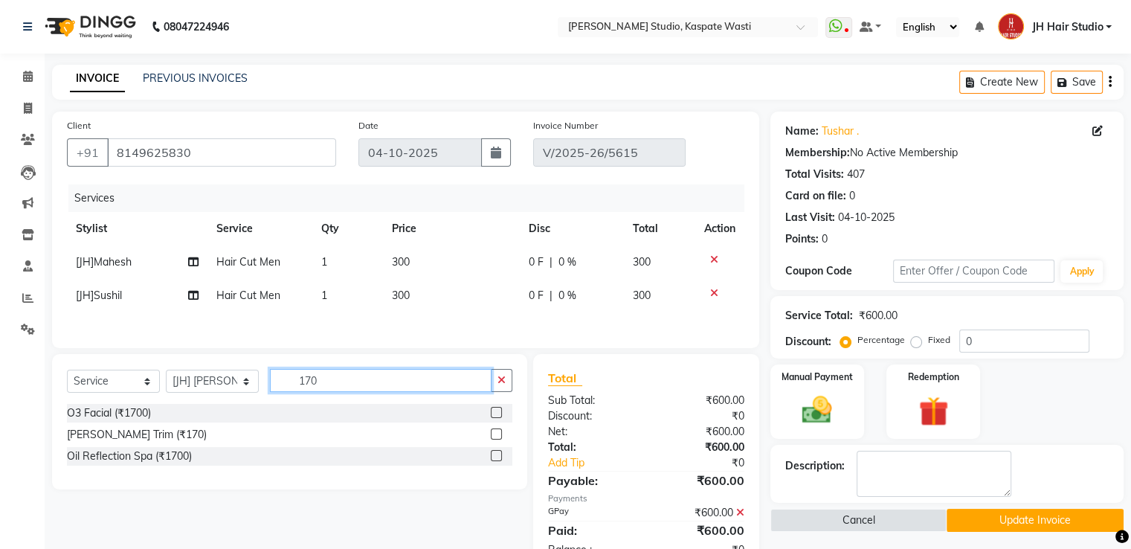
type input "170"
click at [495, 438] on label at bounding box center [496, 433] width 11 height 11
click at [495, 438] on input "checkbox" at bounding box center [496, 435] width 10 height 10
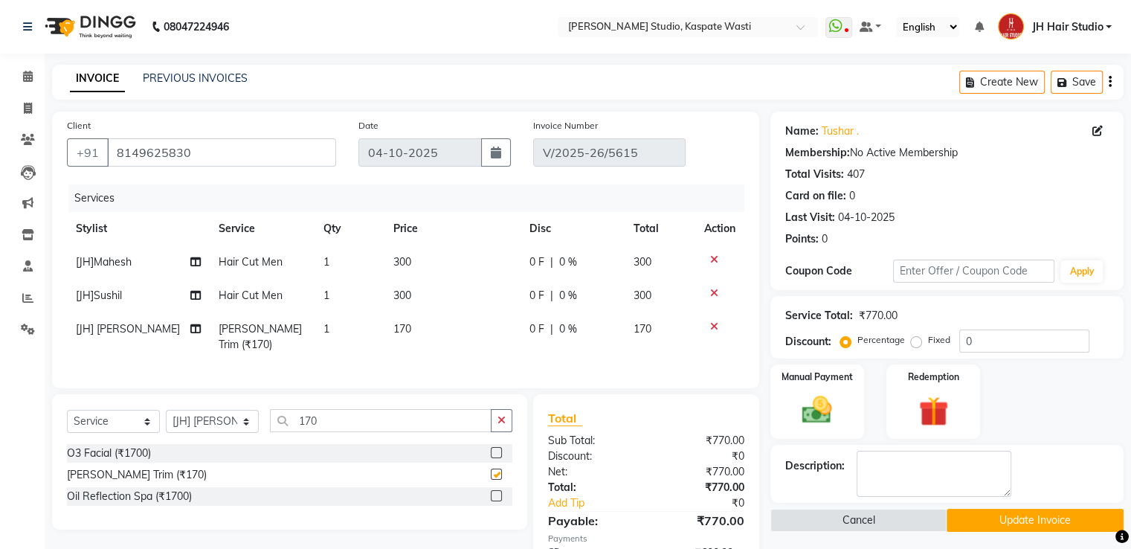
checkbox input "false"
click at [820, 404] on img at bounding box center [817, 411] width 50 height 36
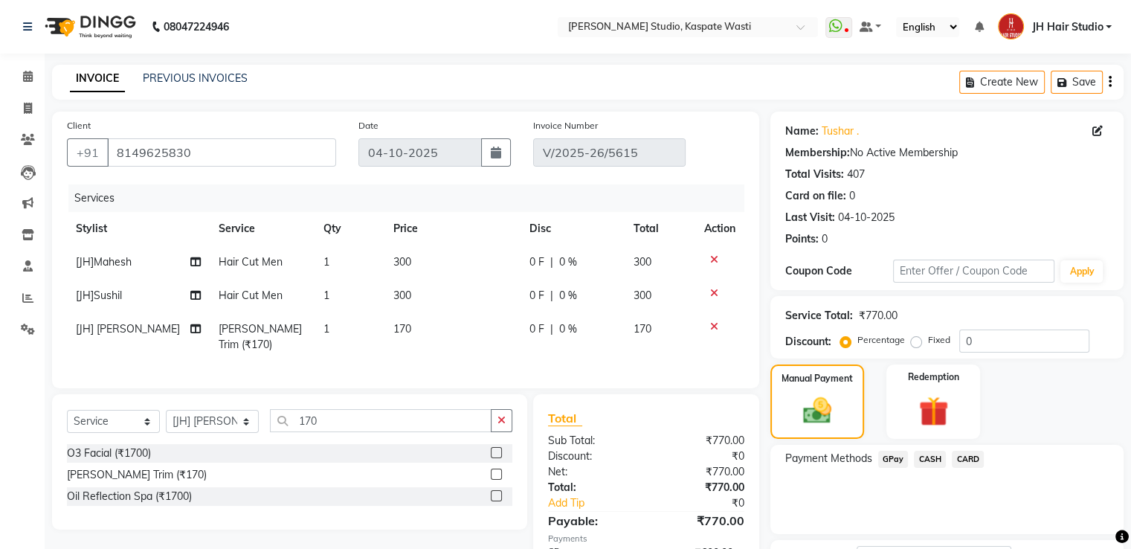
click at [889, 456] on span "GPay" at bounding box center [893, 459] width 30 height 17
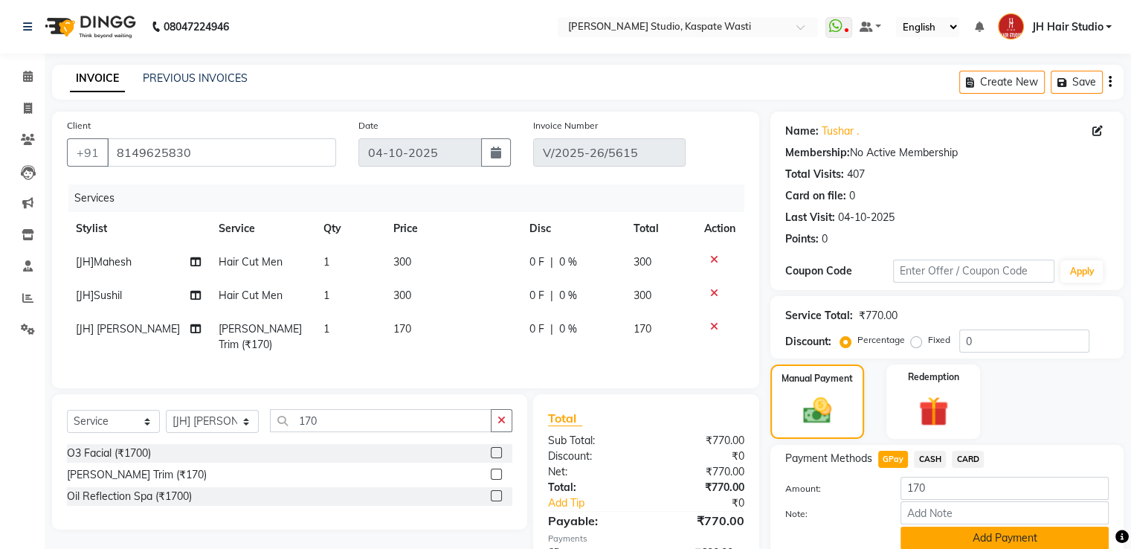
click at [1002, 533] on button "Add Payment" at bounding box center [1005, 538] width 208 height 23
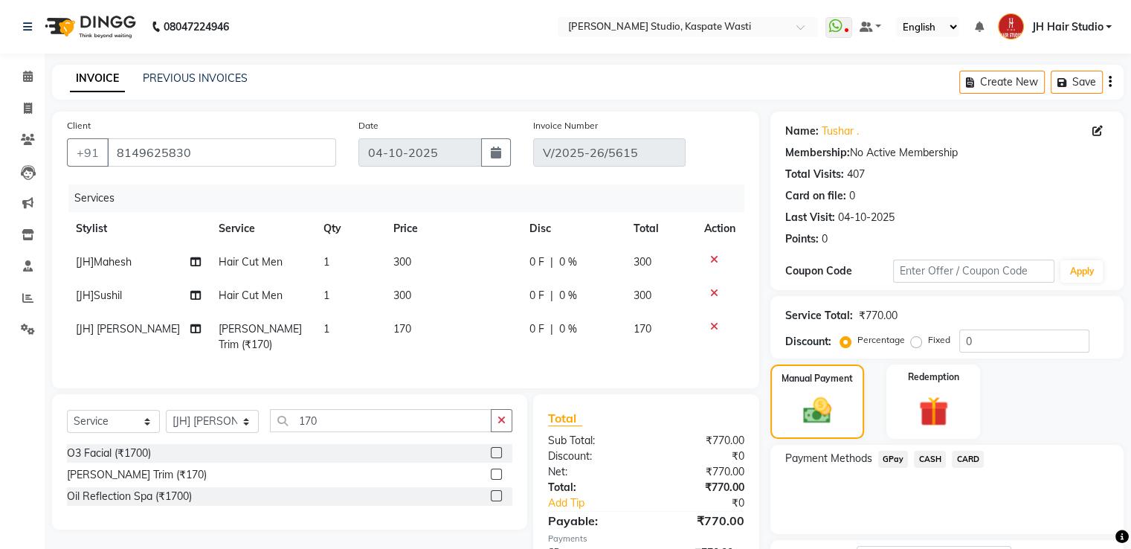
scroll to position [99, 0]
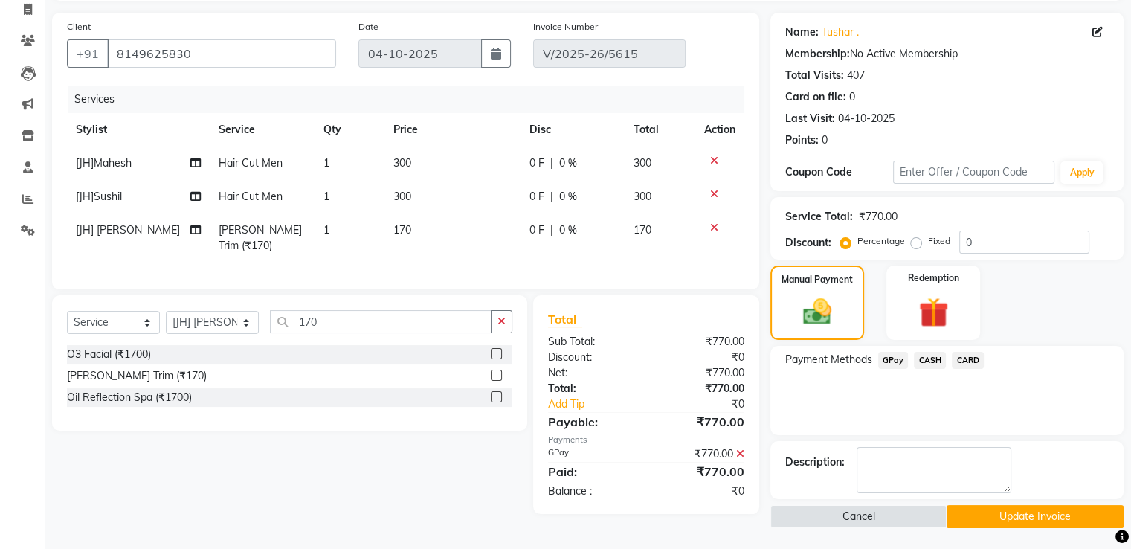
click at [1031, 521] on button "Update Invoice" at bounding box center [1035, 516] width 177 height 23
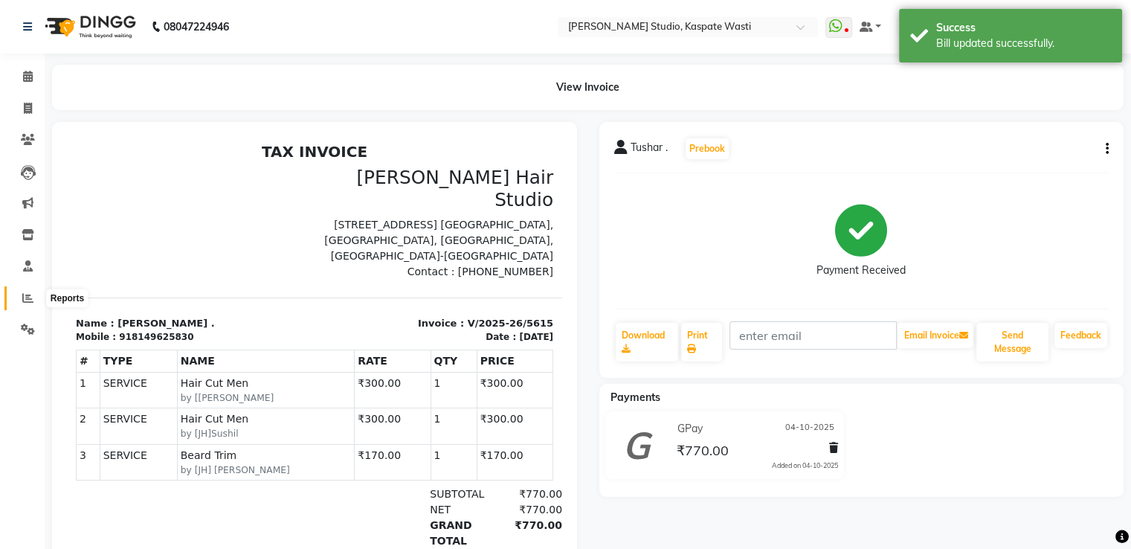
click at [19, 298] on span at bounding box center [28, 298] width 26 height 17
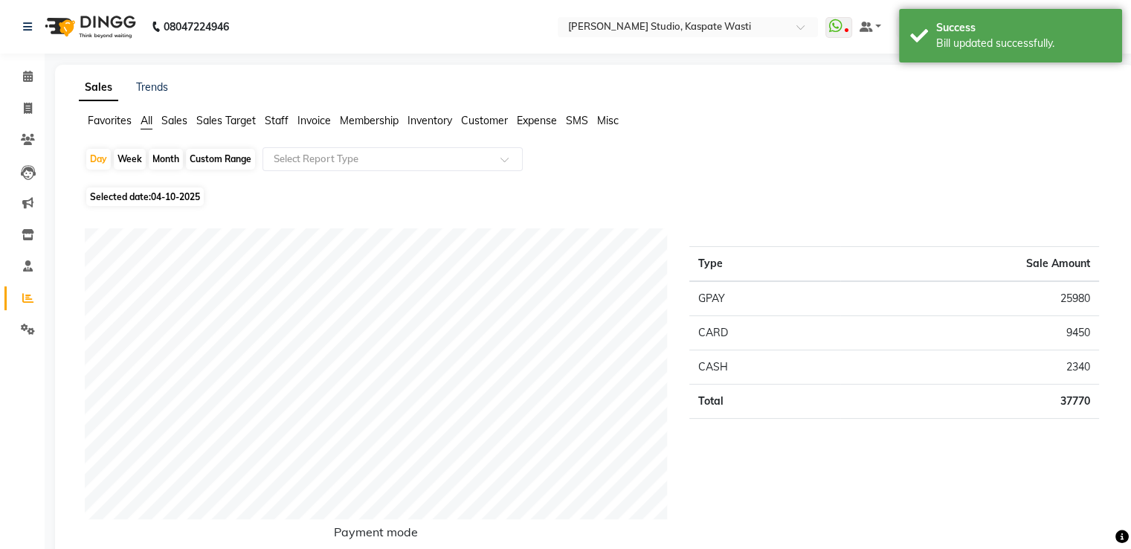
scroll to position [479, 0]
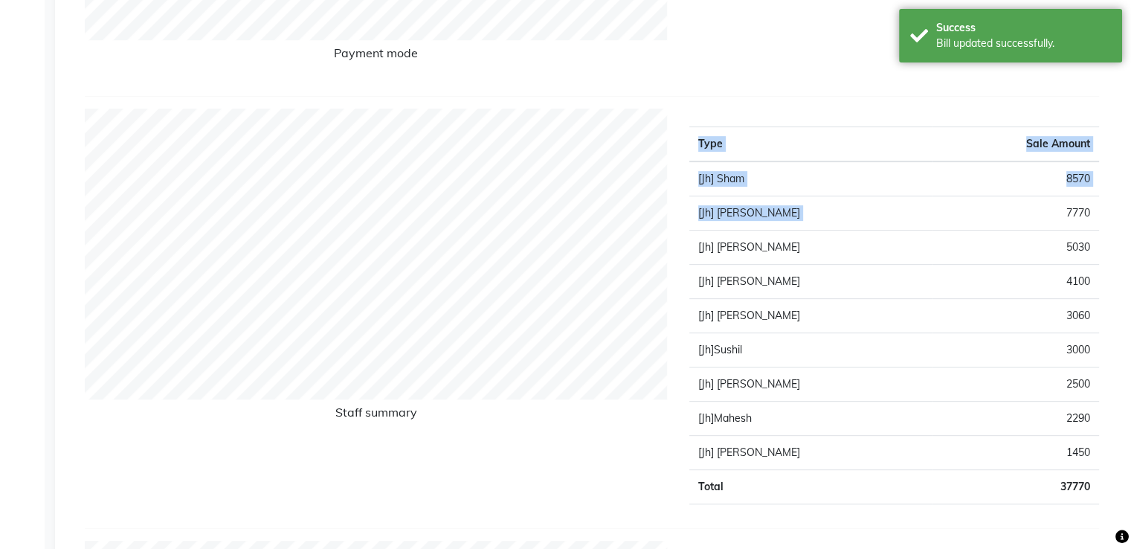
drag, startPoint x: 1062, startPoint y: 216, endPoint x: 1142, endPoint y: 219, distance: 79.6
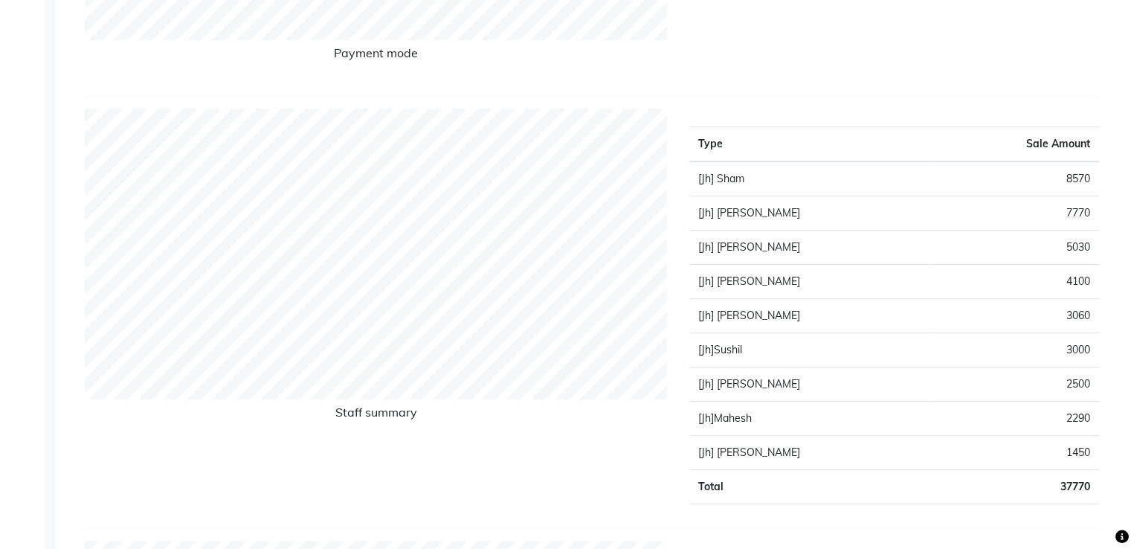
scroll to position [0, 0]
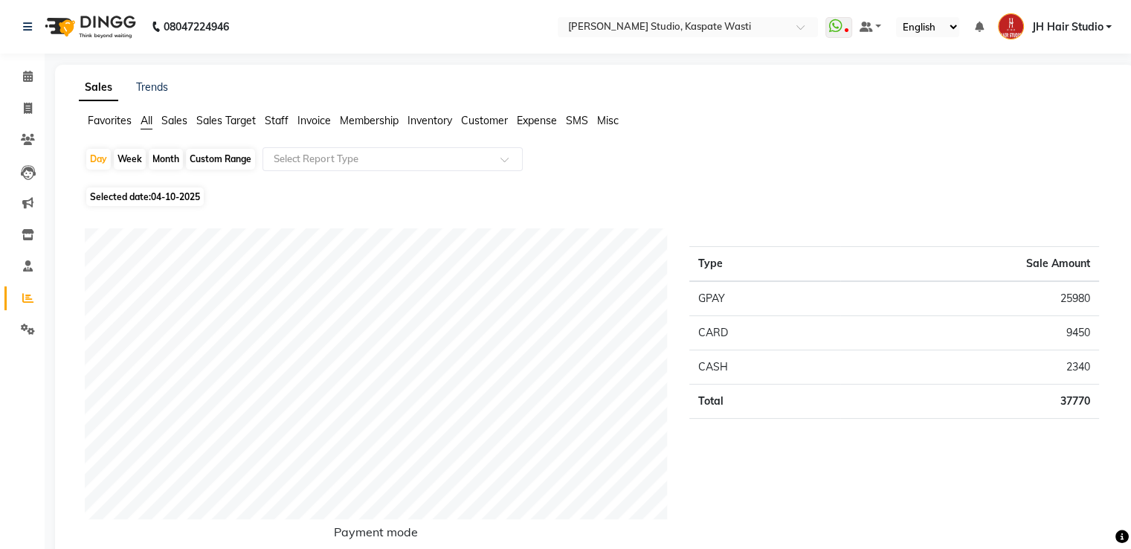
click at [167, 159] on div "Month" at bounding box center [166, 159] width 34 height 21
select select "10"
select select "2025"
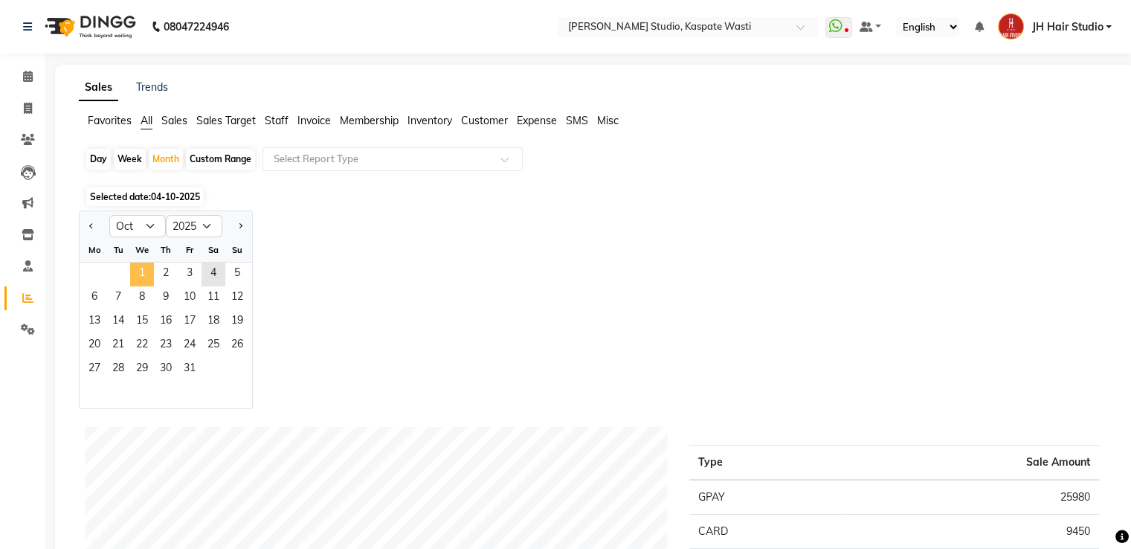
click at [141, 268] on span "1" at bounding box center [142, 275] width 24 height 24
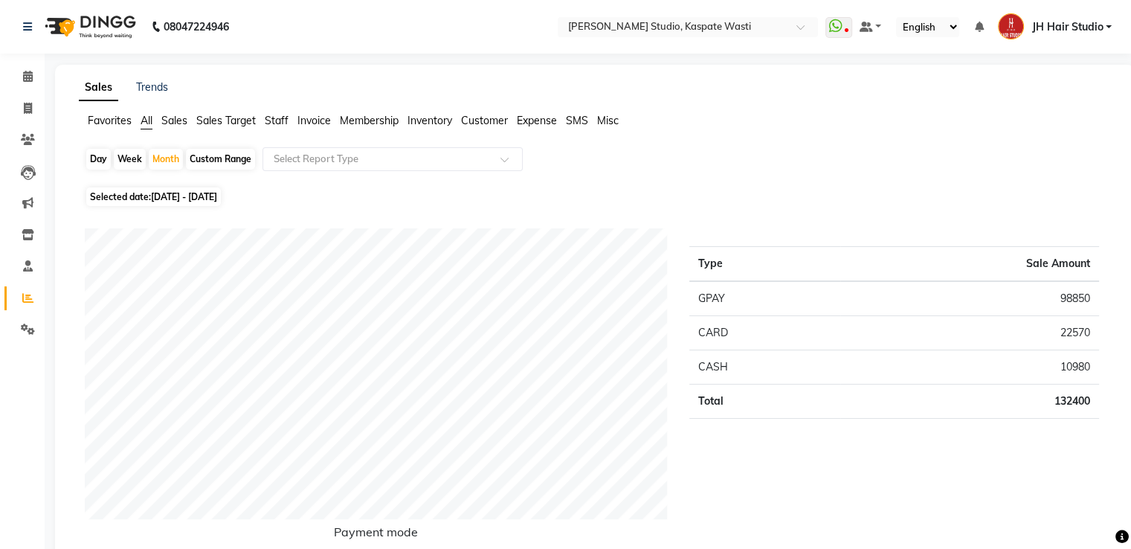
scroll to position [479, 0]
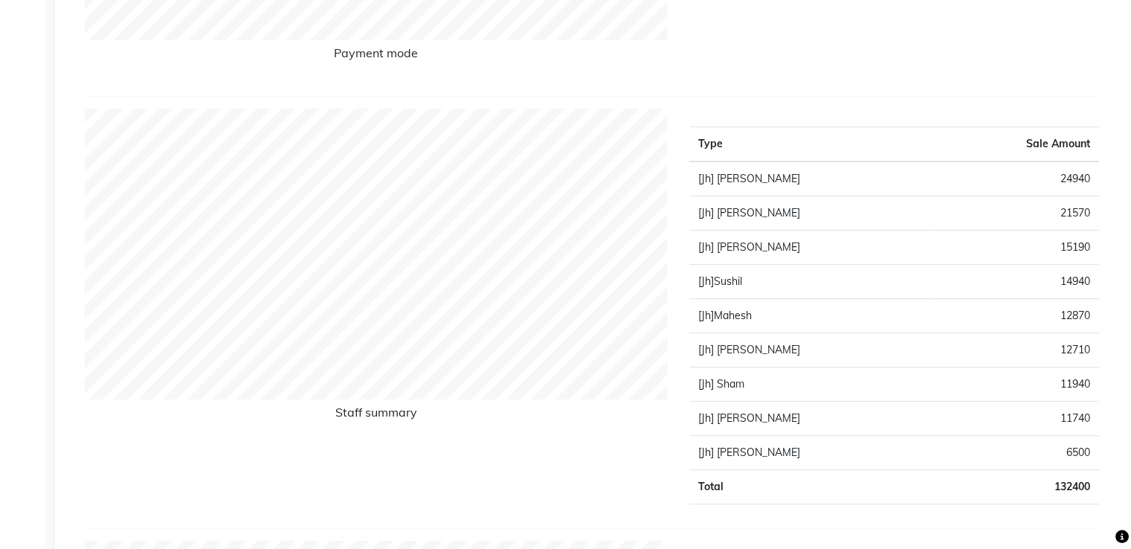
click at [1070, 251] on td "15190" at bounding box center [1016, 248] width 167 height 34
click at [1074, 378] on td "11940" at bounding box center [1016, 384] width 167 height 34
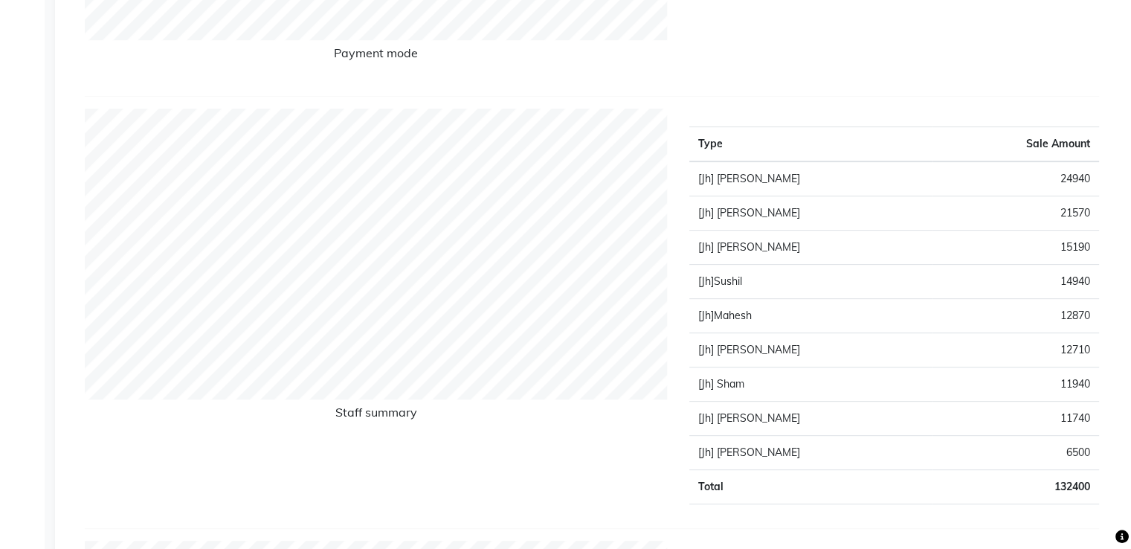
scroll to position [0, 0]
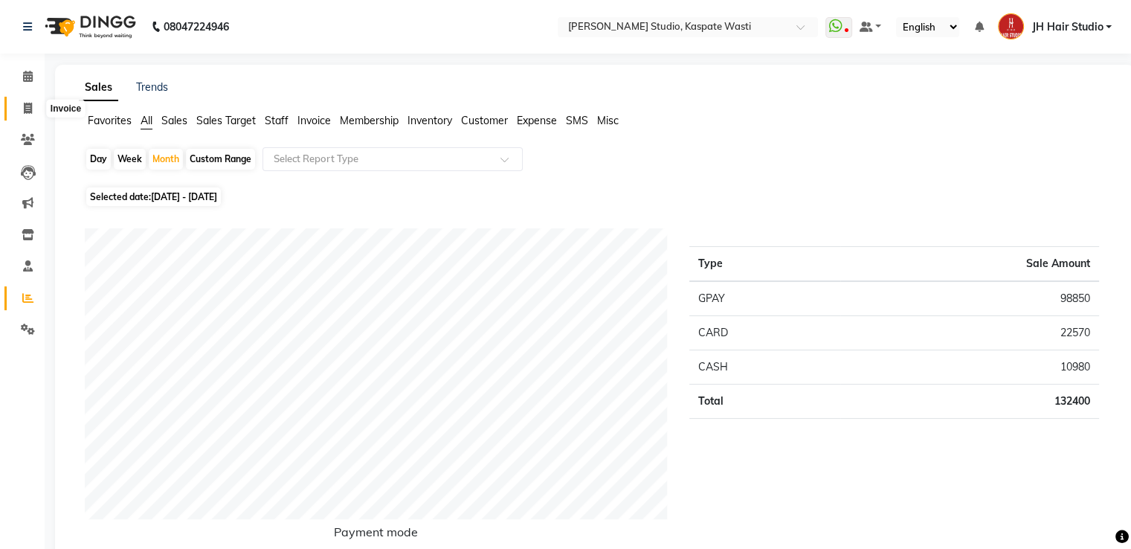
click at [25, 105] on icon at bounding box center [28, 108] width 8 height 11
select select "service"
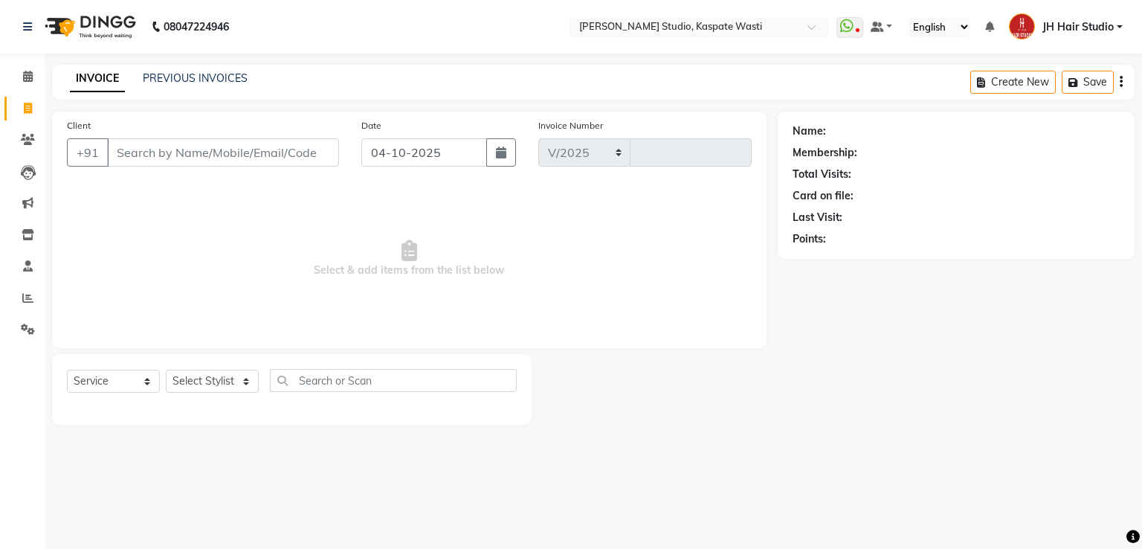
select select "130"
type input "5616"
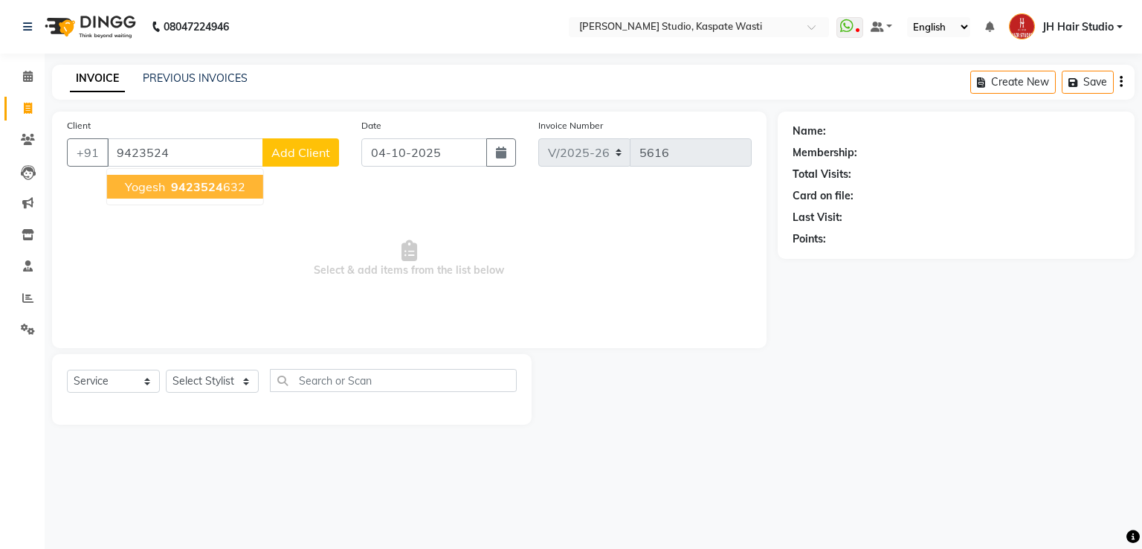
click at [161, 182] on span "Yogesh" at bounding box center [145, 186] width 40 height 15
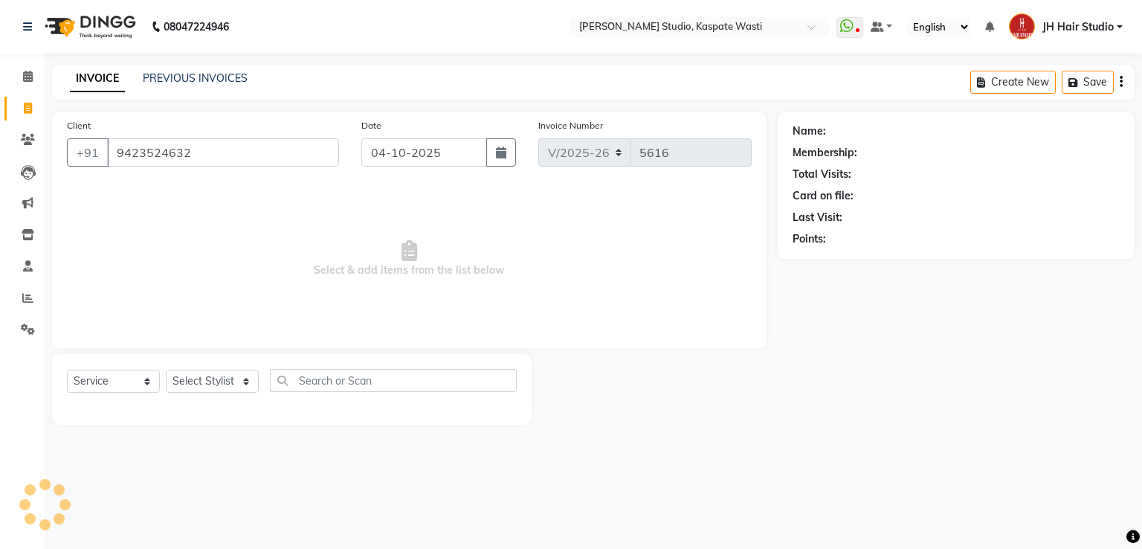
type input "9423524632"
select select "1: Object"
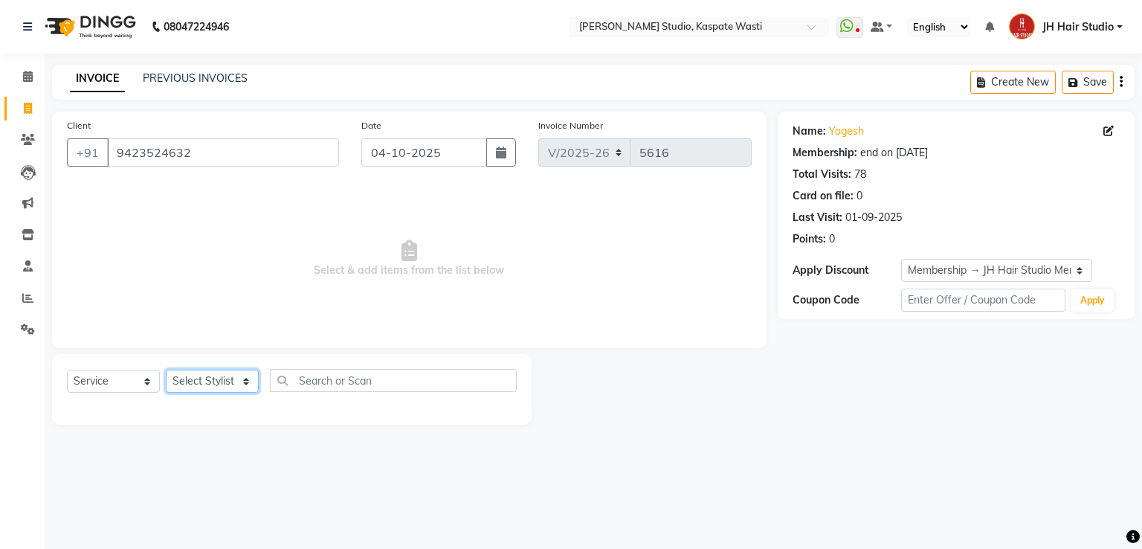
click at [216, 393] on select "Select Stylist [F1] GANESH [F1] [PERSON_NAME] [ F1] RAM [F1]Sanjay [F1][PERSON_…" at bounding box center [212, 381] width 93 height 23
select select "68687"
click at [166, 370] on select "Select Stylist [F1] GANESH [F1] [PERSON_NAME] [ F1] RAM [F1]Sanjay [F1][PERSON_…" at bounding box center [212, 381] width 93 height 23
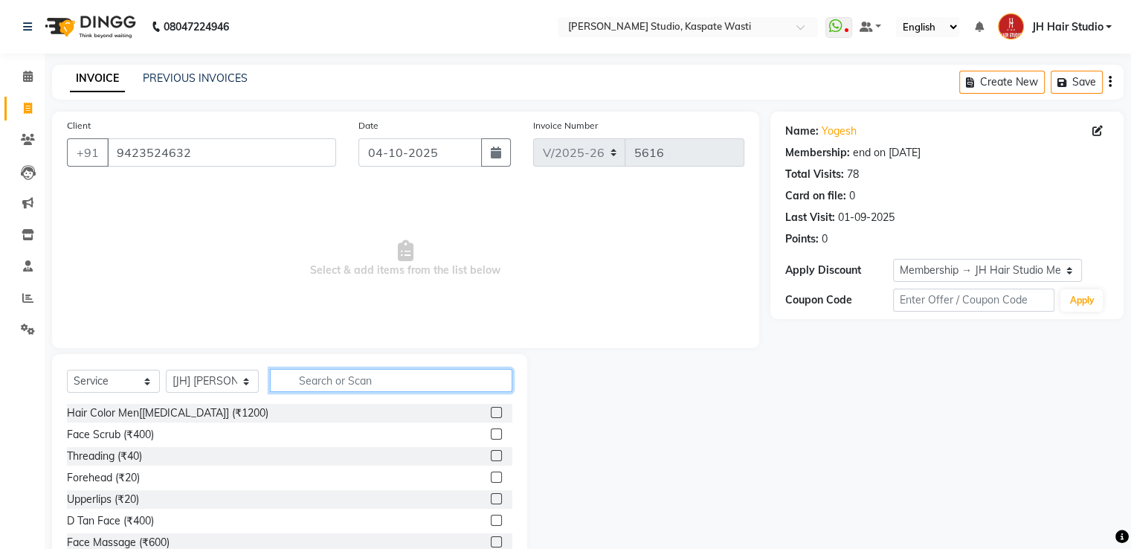
click at [339, 382] on input "text" at bounding box center [391, 380] width 242 height 23
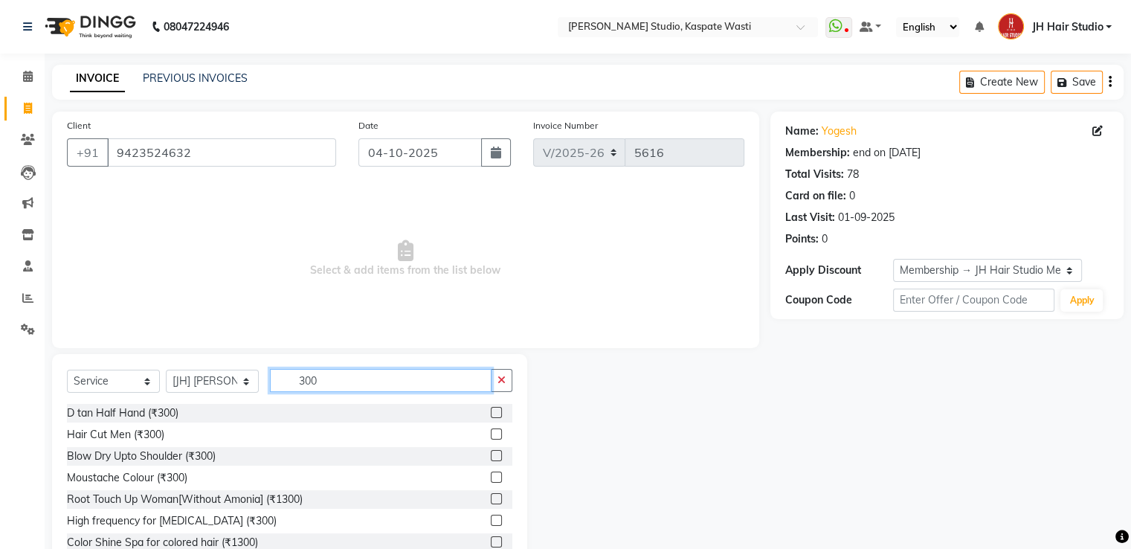
type input "300"
click at [491, 434] on label at bounding box center [496, 433] width 11 height 11
click at [491, 434] on input "checkbox" at bounding box center [496, 435] width 10 height 10
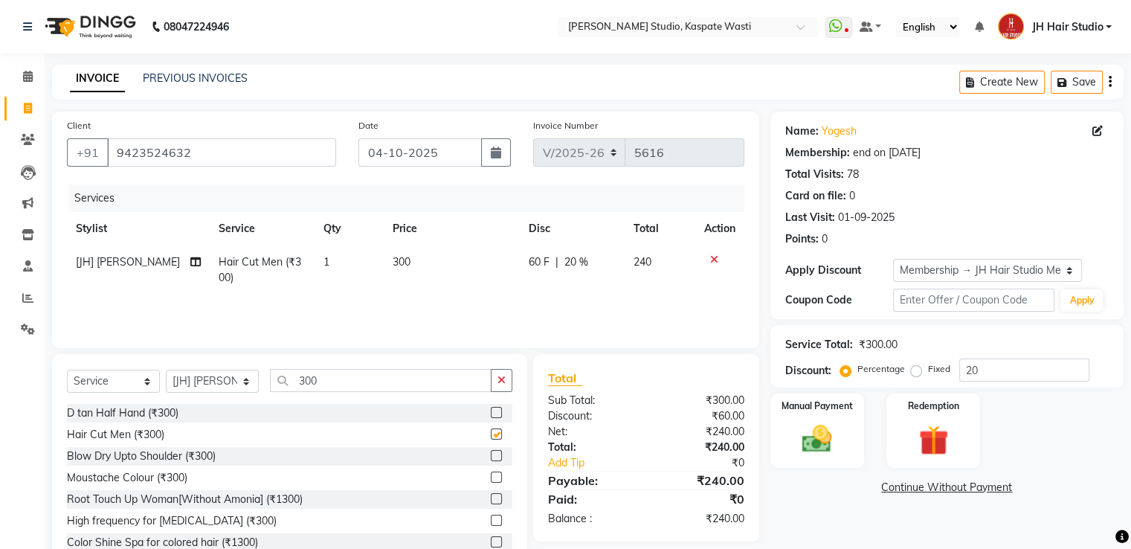
checkbox input "false"
click at [539, 260] on span "60 F" at bounding box center [539, 262] width 21 height 16
select select "68687"
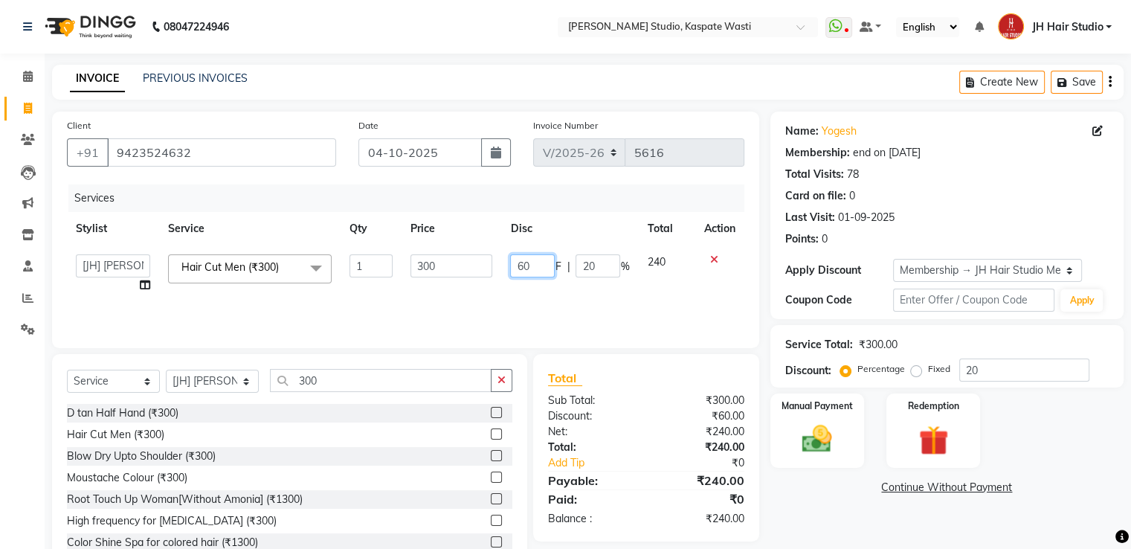
click at [521, 266] on input "60" at bounding box center [532, 265] width 45 height 23
type input "50"
click at [309, 390] on input "300" at bounding box center [381, 380] width 222 height 23
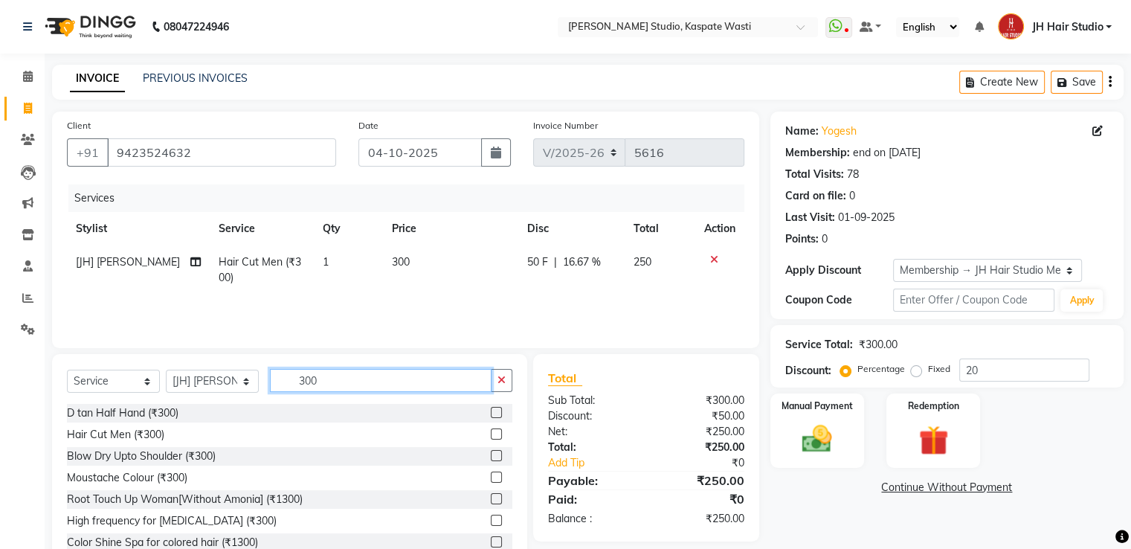
click at [309, 390] on input "300" at bounding box center [381, 380] width 222 height 23
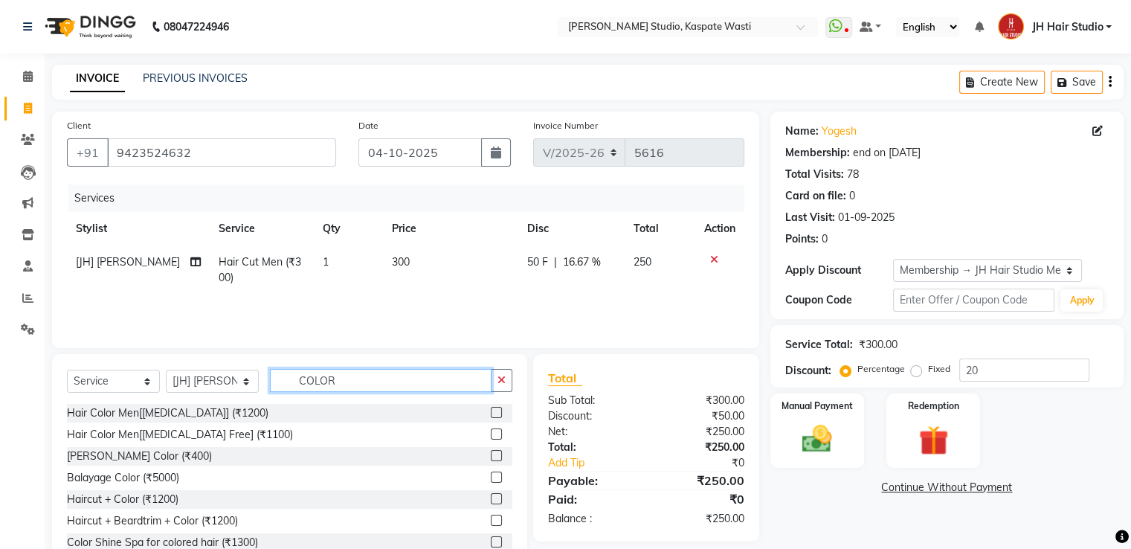
type input "COLOR"
click at [491, 431] on label at bounding box center [496, 433] width 11 height 11
click at [491, 431] on input "checkbox" at bounding box center [496, 435] width 10 height 10
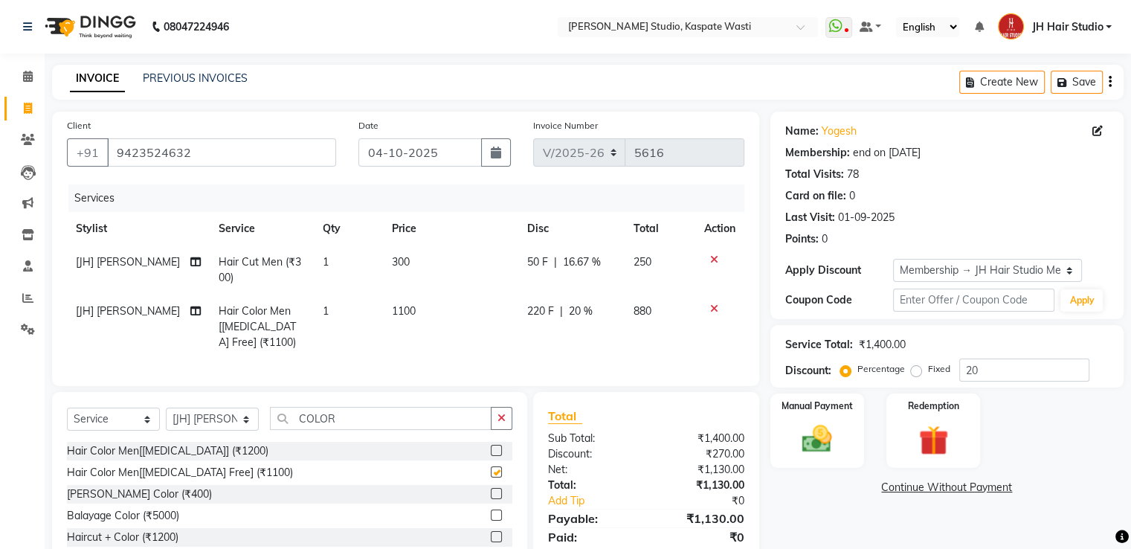
checkbox input "false"
click at [528, 318] on span "220 F" at bounding box center [540, 311] width 27 height 16
select select "68687"
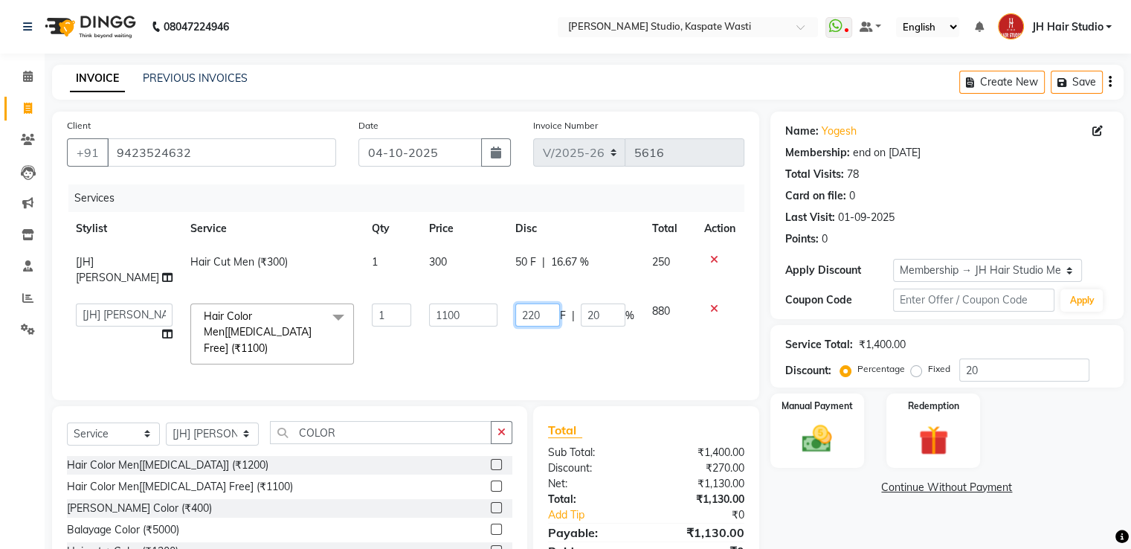
click at [530, 313] on input "220" at bounding box center [537, 314] width 45 height 23
type input "0"
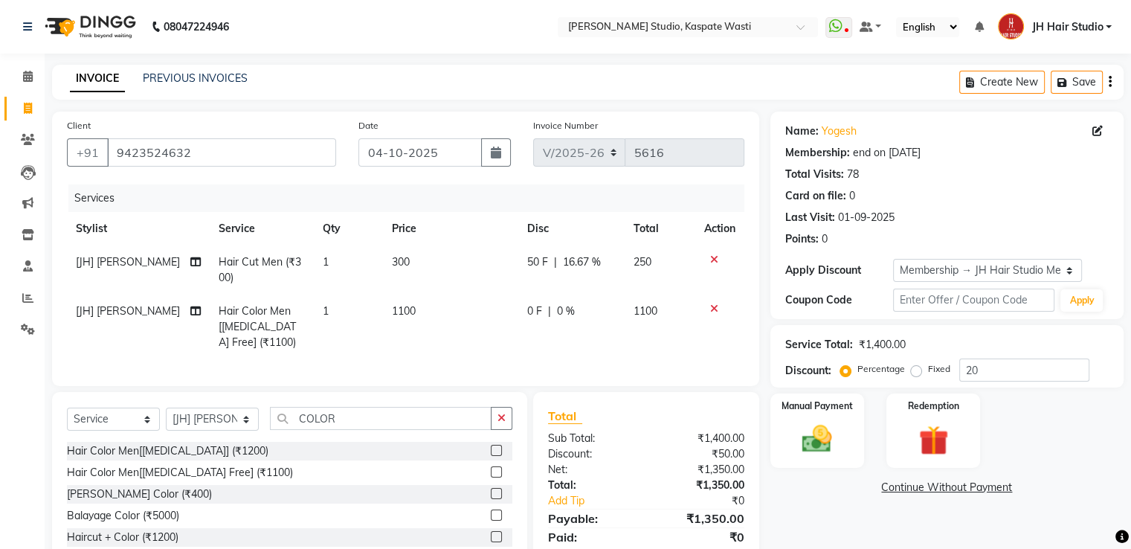
click at [459, 351] on td "1100" at bounding box center [450, 327] width 135 height 65
select select "68687"
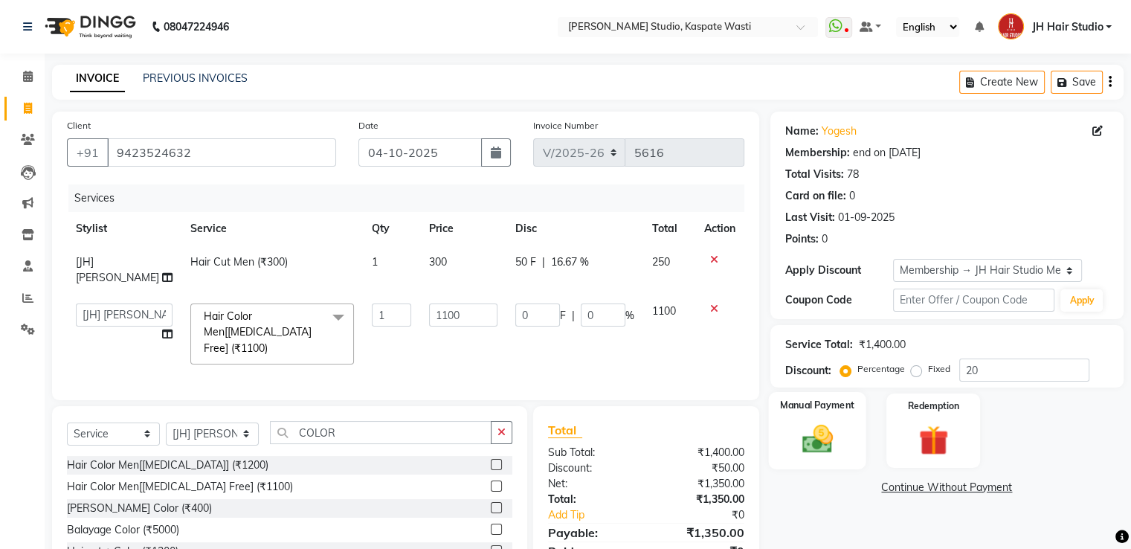
click at [820, 449] on img at bounding box center [817, 440] width 50 height 36
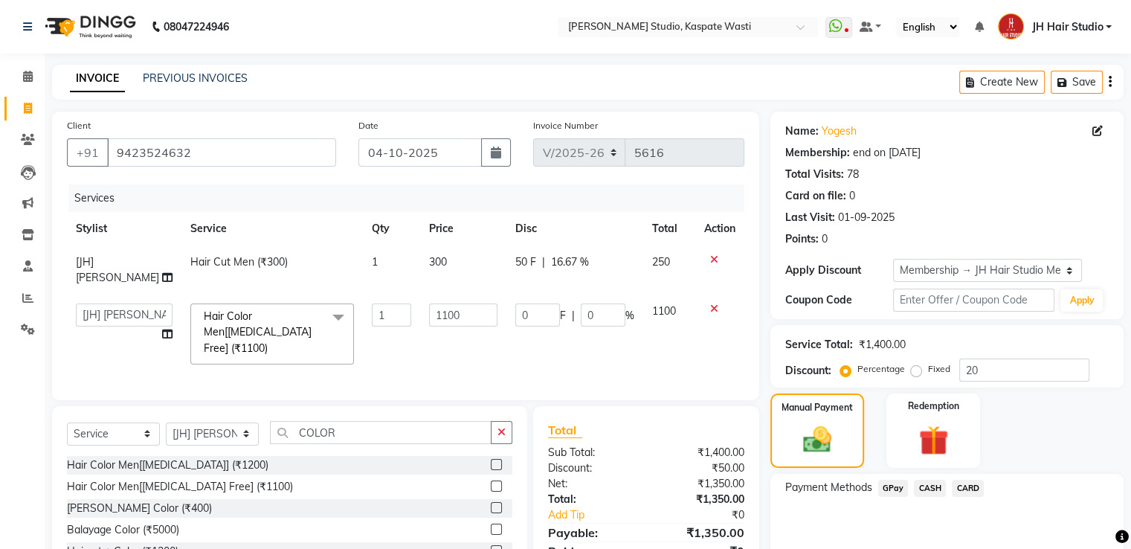
click at [896, 483] on span "GPay" at bounding box center [893, 488] width 30 height 17
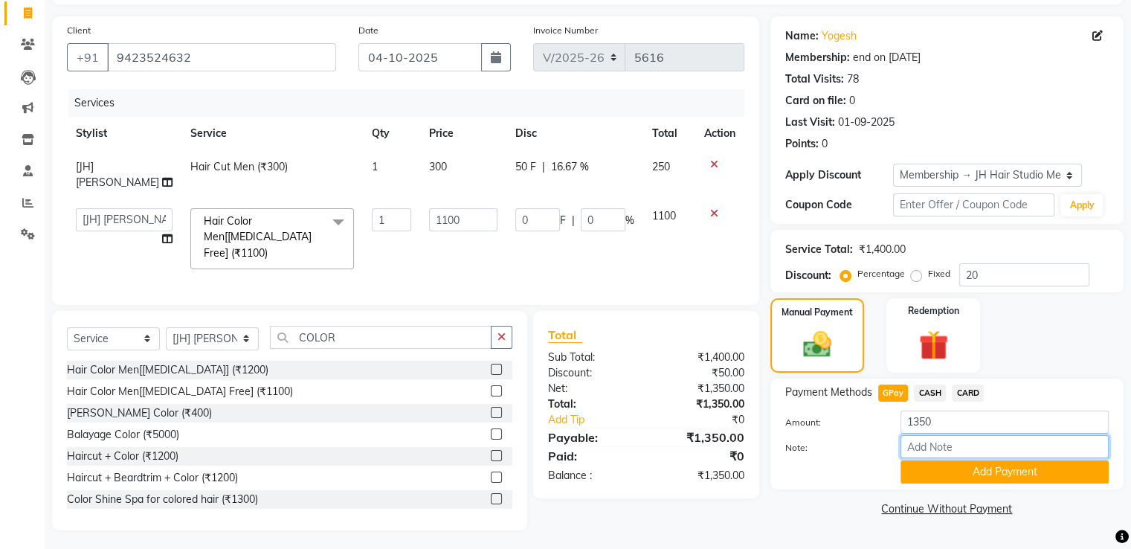
click at [964, 456] on input "Note:" at bounding box center [1005, 446] width 208 height 23
click at [988, 466] on button "Add Payment" at bounding box center [1005, 471] width 208 height 23
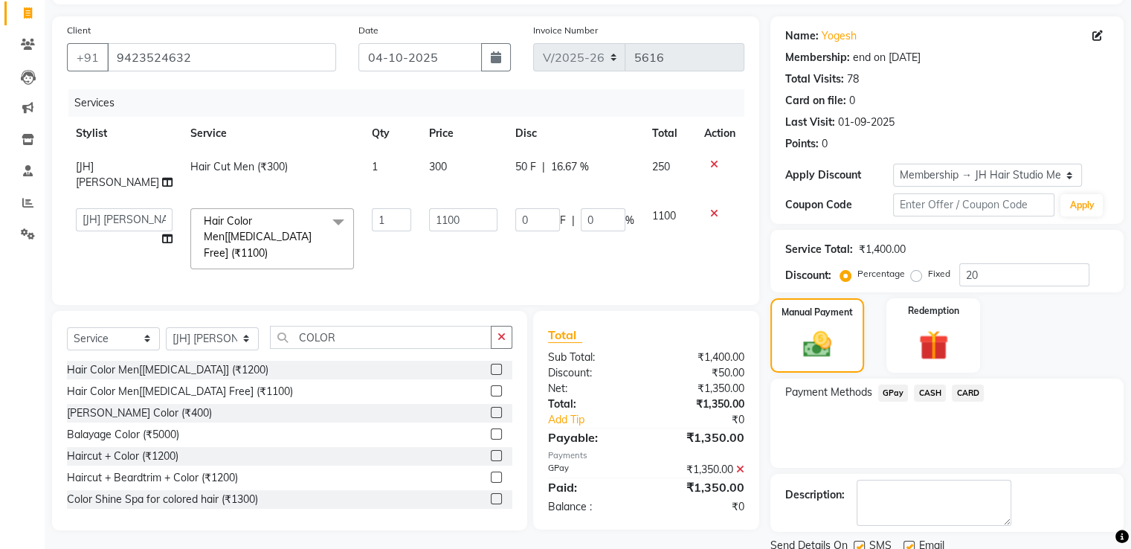
scroll to position [150, 0]
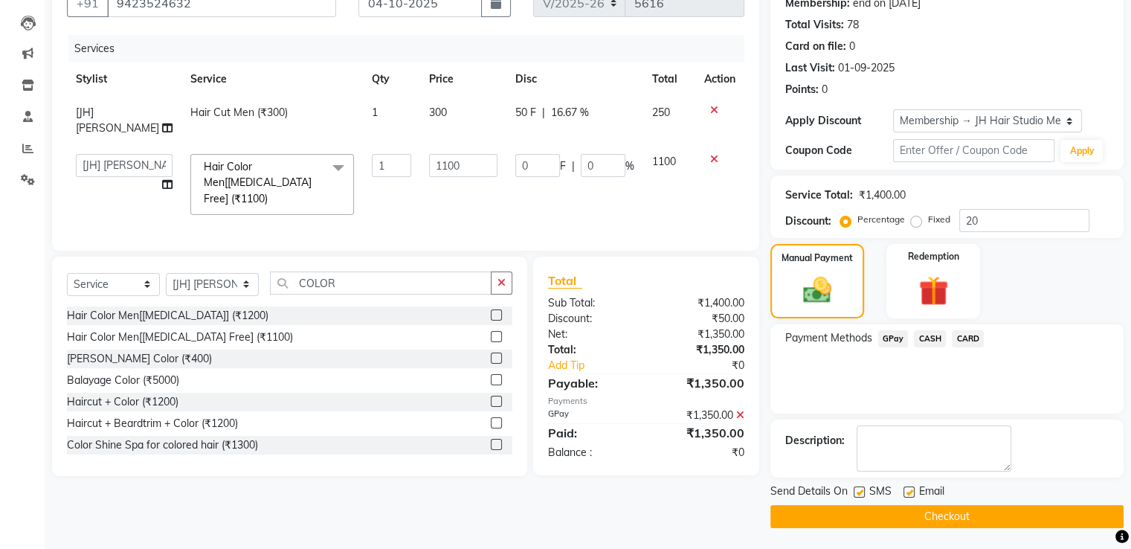
click at [969, 512] on button "Checkout" at bounding box center [947, 516] width 353 height 23
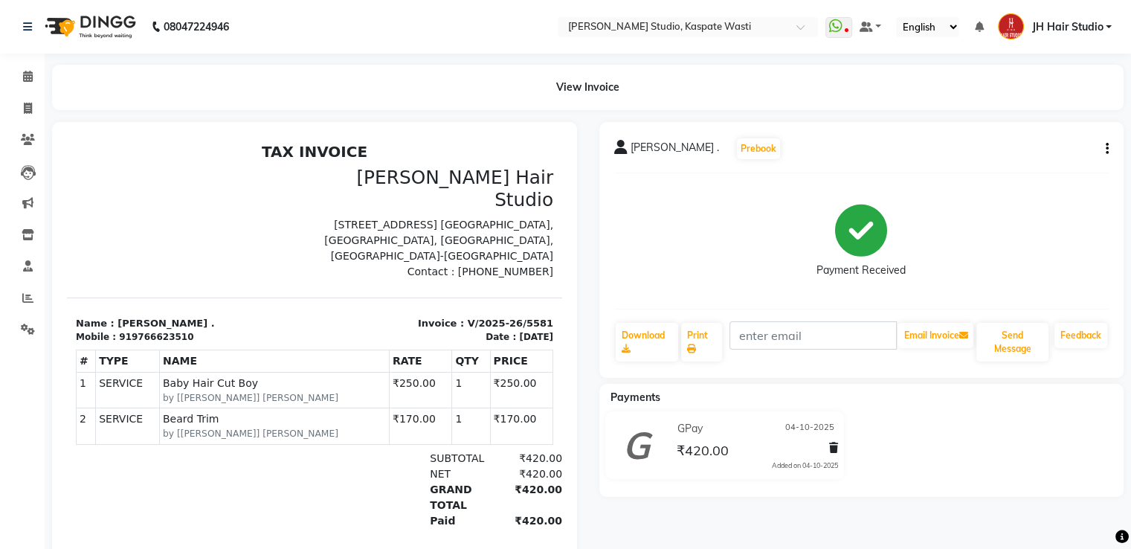
click at [1107, 149] on icon "button" at bounding box center [1107, 149] width 3 height 1
click at [1038, 161] on div "Edit Invoice" at bounding box center [1047, 158] width 74 height 19
select select "service"
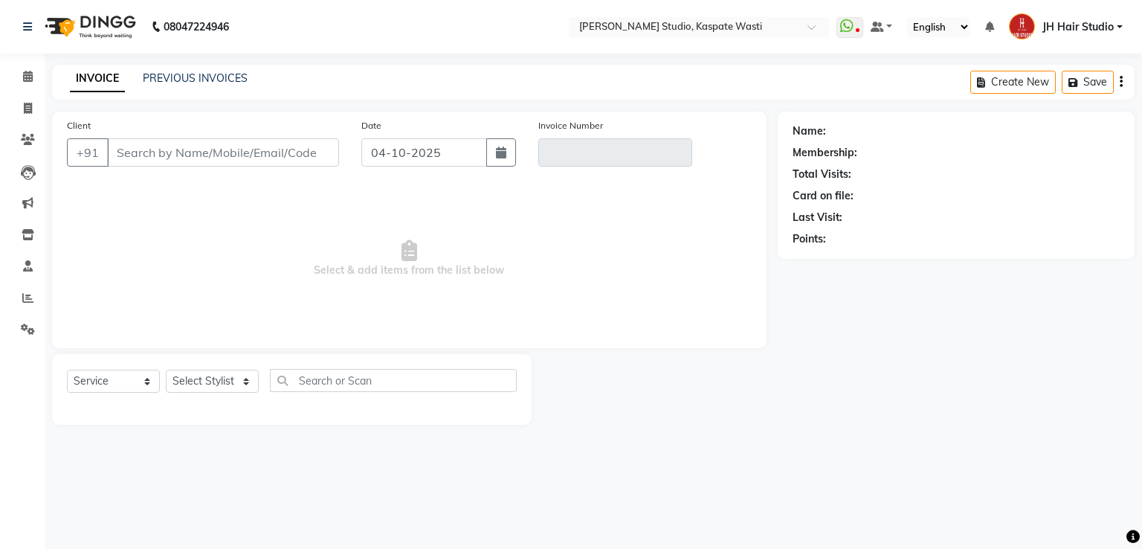
type input "9766623510"
type input "V/2025-26/5581"
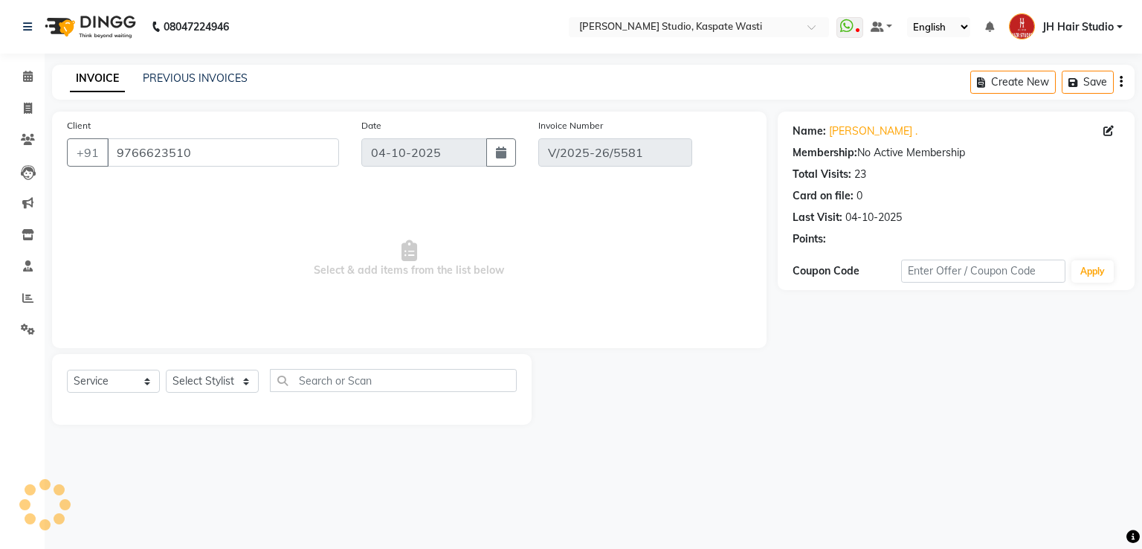
select select "select"
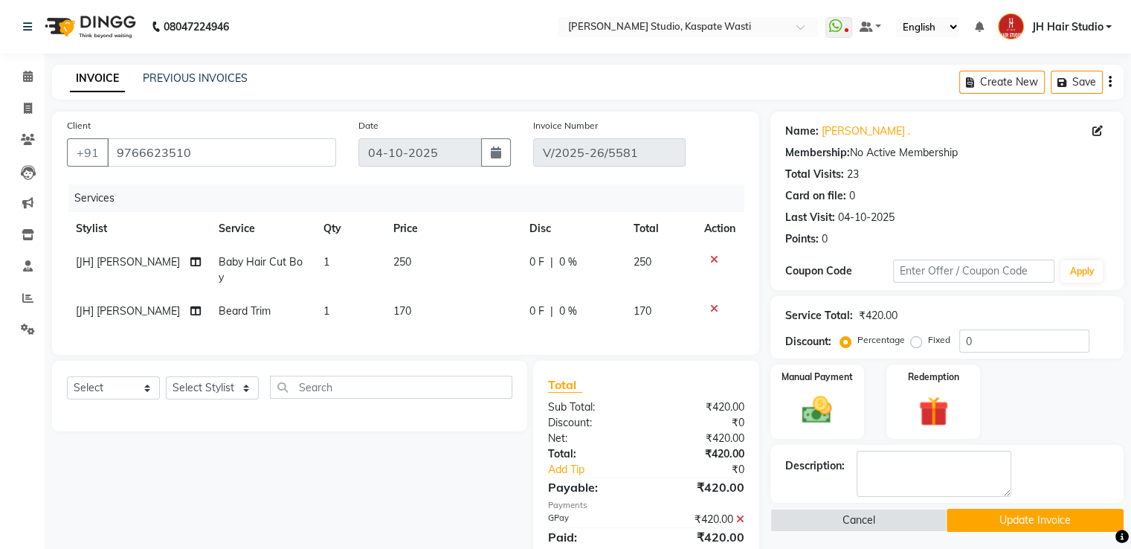
click at [104, 308] on span "[JH] [PERSON_NAME]" at bounding box center [128, 310] width 104 height 13
select select "47594"
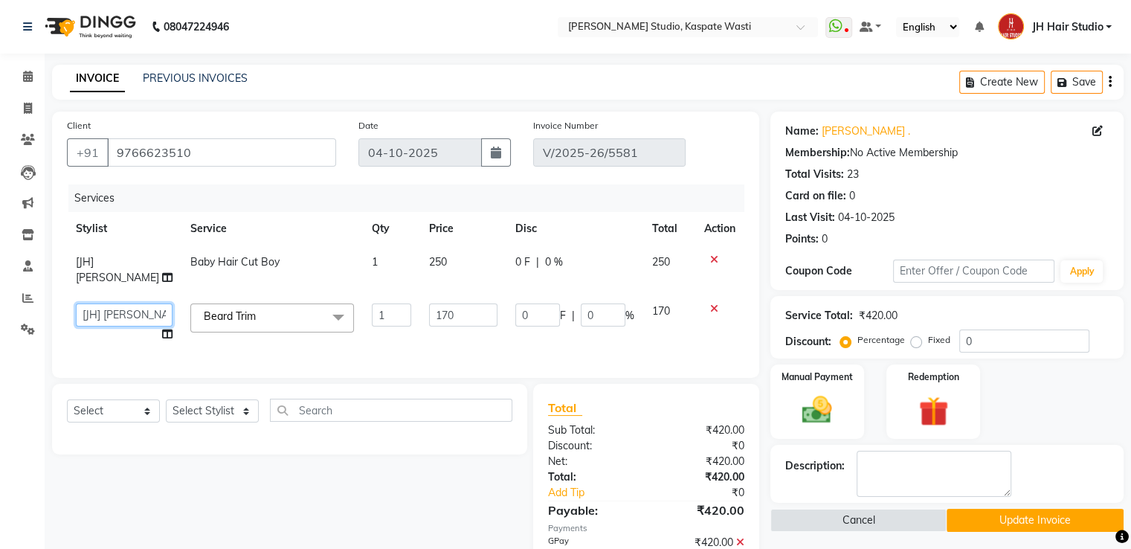
click at [104, 308] on select "[F1] GANESH [F1] [PERSON_NAME] [ F1] RAM [F1]Sanjay [F1][PERSON_NAME] [F1] Sura…" at bounding box center [124, 314] width 97 height 23
select select "63820"
click at [984, 521] on button "Update Invoice" at bounding box center [1035, 520] width 177 height 23
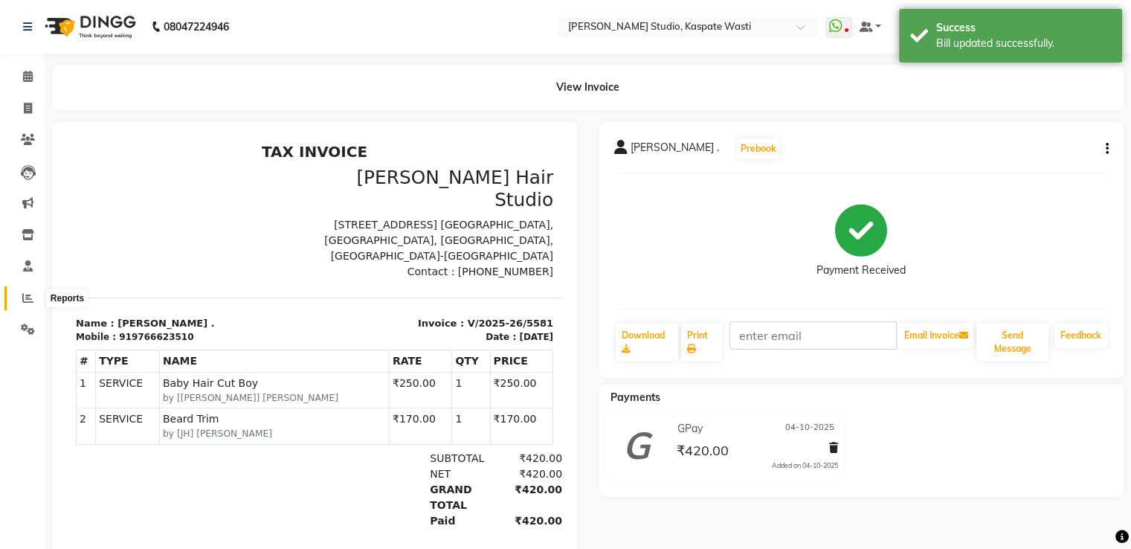
click at [26, 303] on icon at bounding box center [27, 297] width 11 height 11
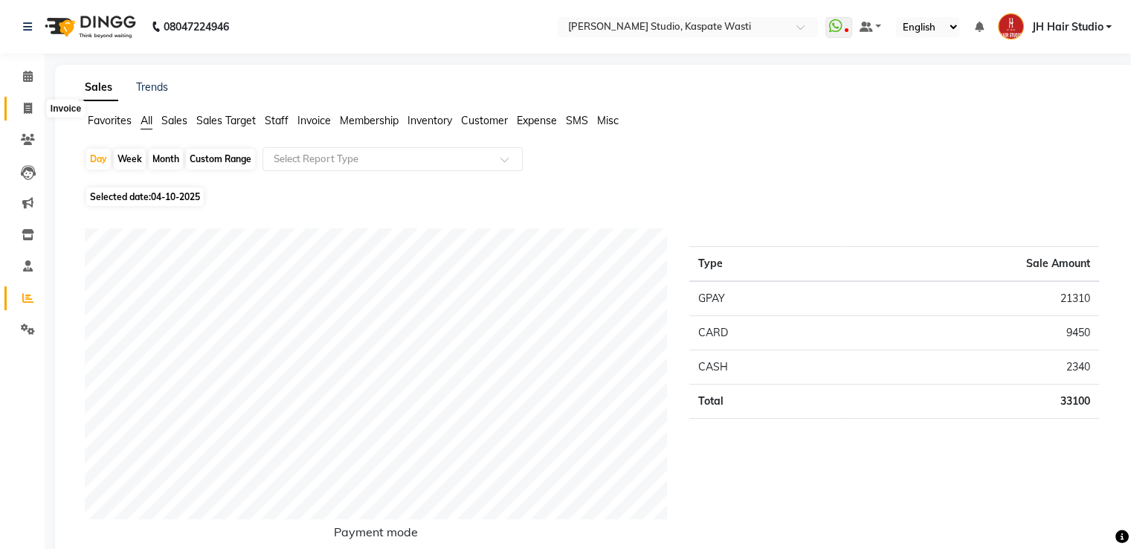
click at [17, 116] on span at bounding box center [28, 108] width 26 height 17
select select "service"
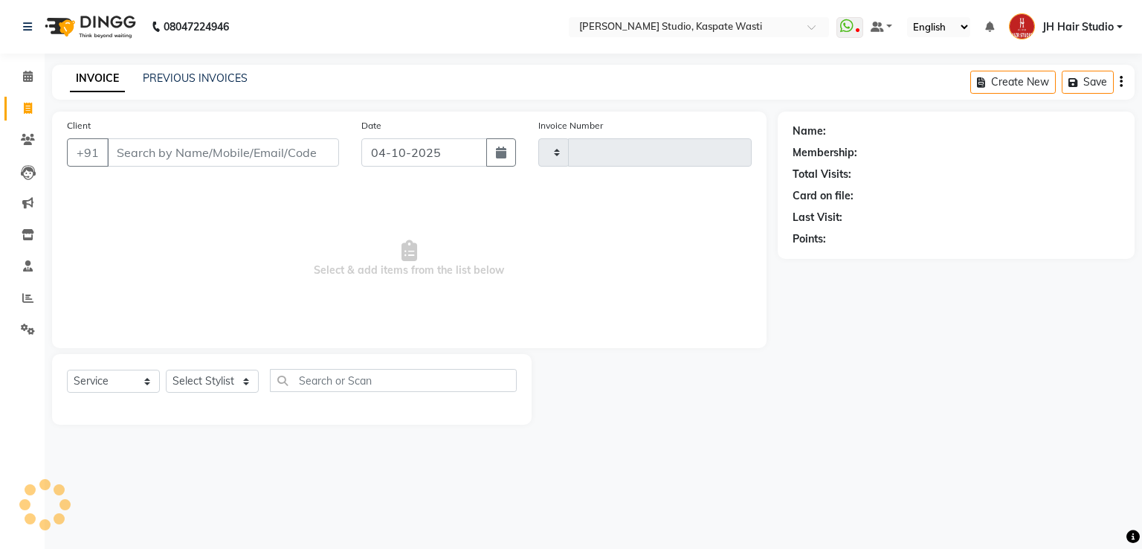
type input "5611"
select select "130"
click at [28, 138] on icon at bounding box center [28, 139] width 14 height 11
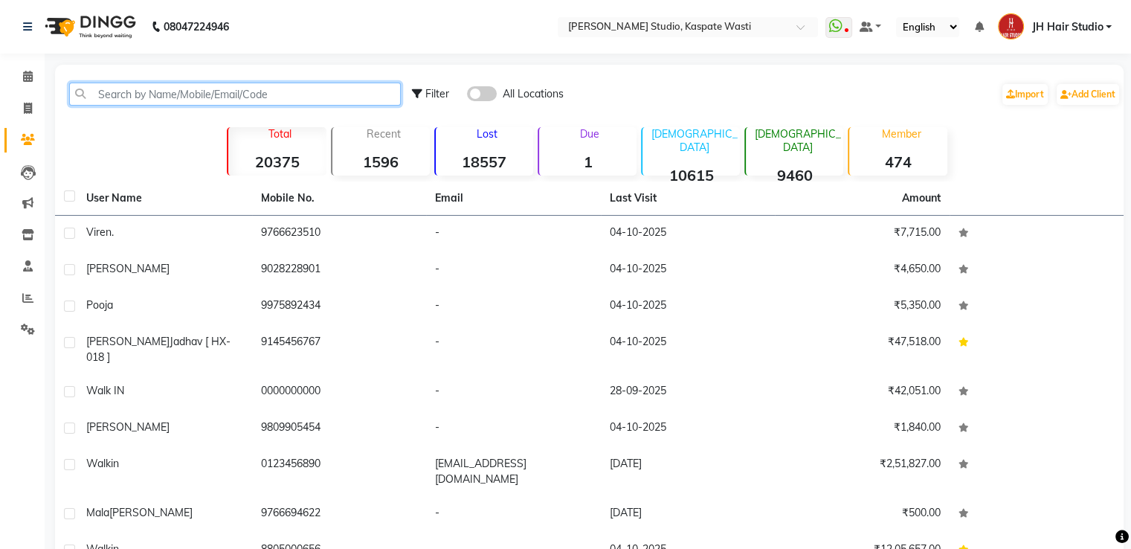
click at [223, 90] on input "text" at bounding box center [235, 94] width 332 height 23
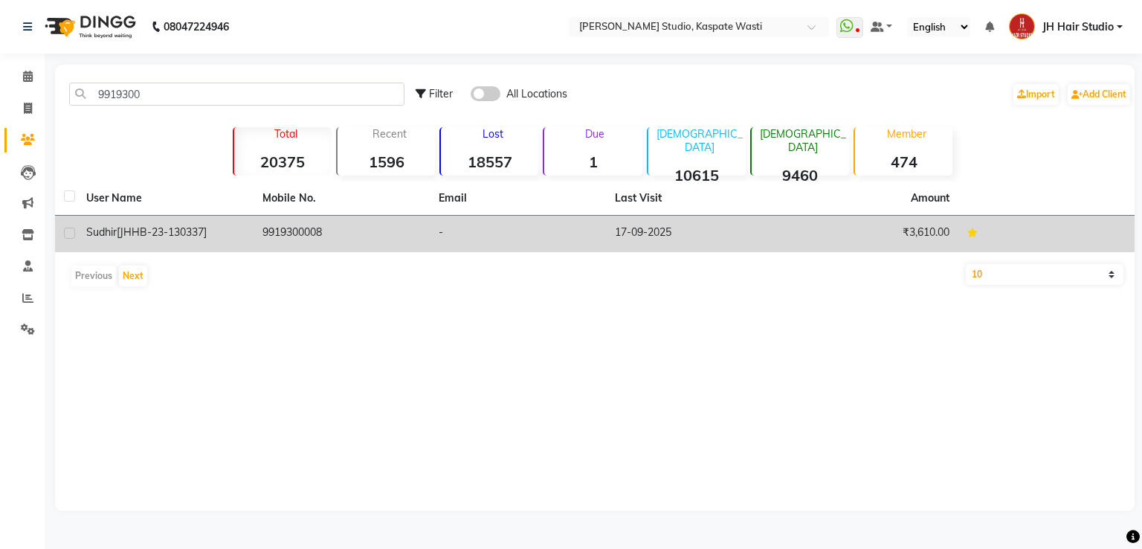
click at [343, 242] on td "9919300008" at bounding box center [342, 234] width 176 height 36
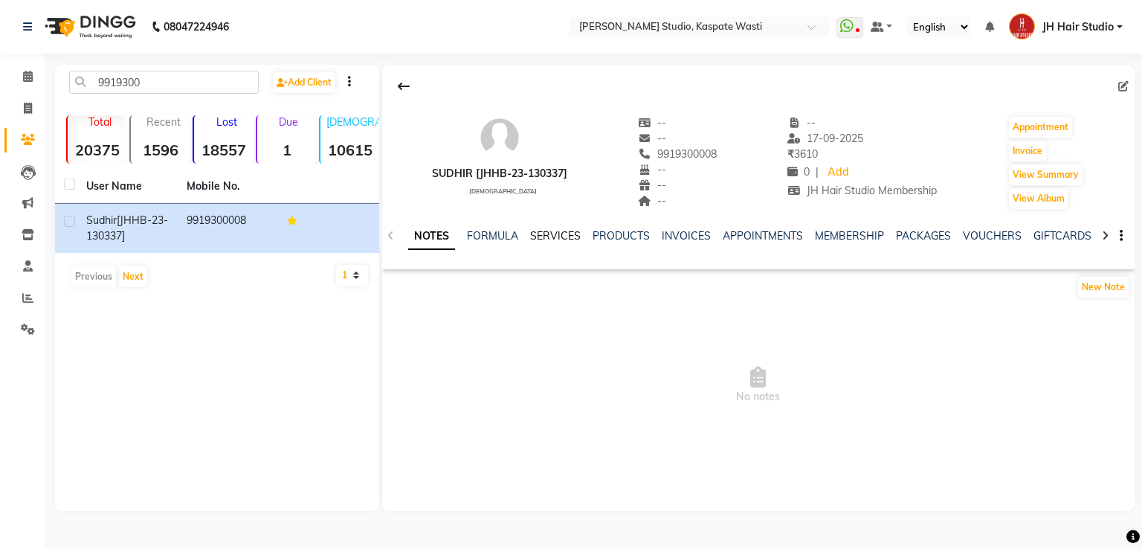
click at [534, 231] on link "SERVICES" at bounding box center [555, 235] width 51 height 13
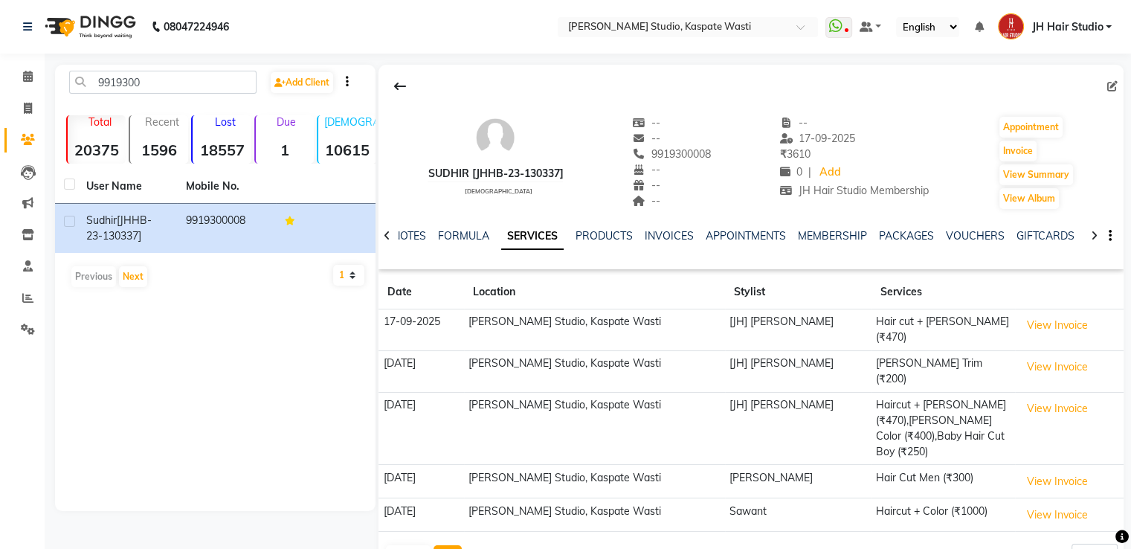
click at [446, 545] on button "Next" at bounding box center [448, 555] width 28 height 21
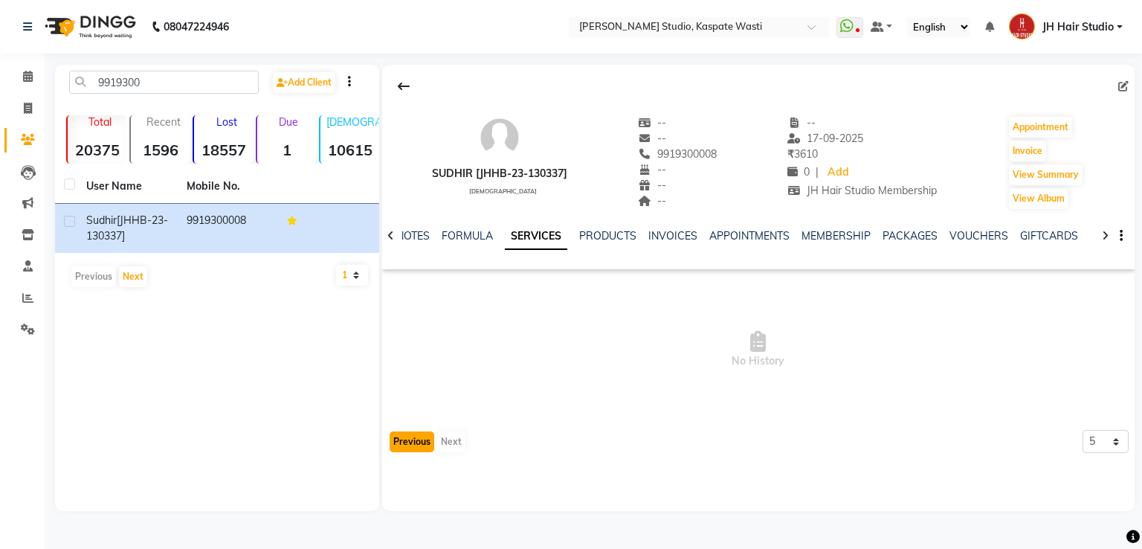
click at [419, 436] on button "Previous" at bounding box center [412, 441] width 45 height 21
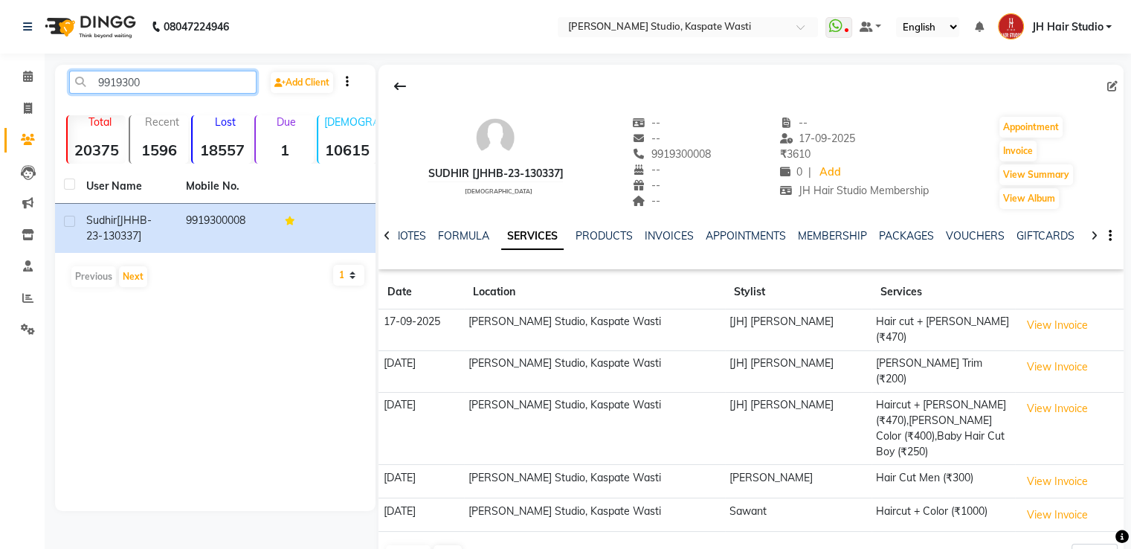
click at [125, 87] on input "9919300" at bounding box center [162, 82] width 187 height 23
type input "4"
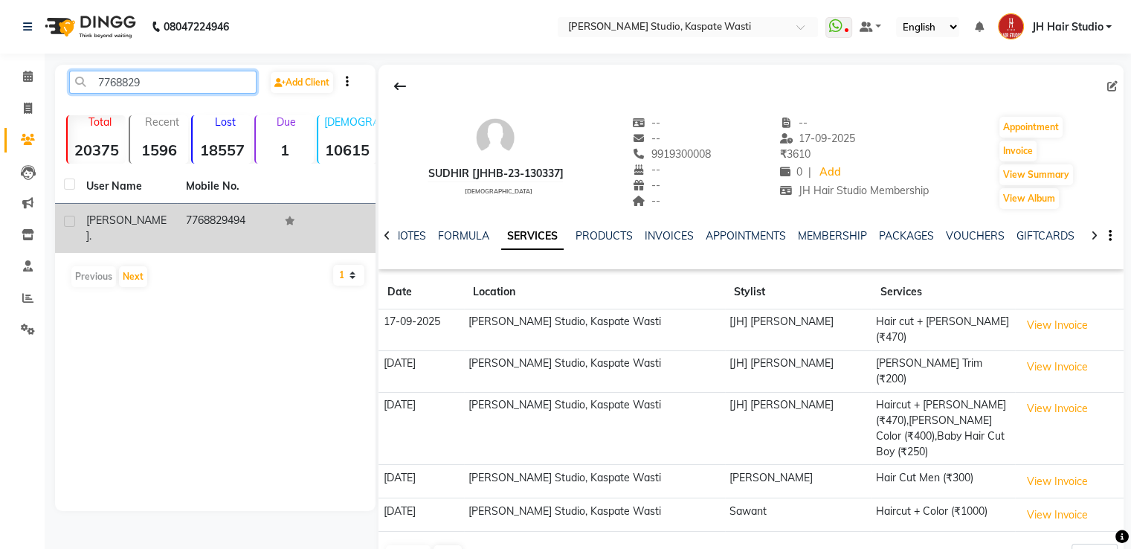
type input "7768829"
click at [176, 224] on td "[PERSON_NAME] ." at bounding box center [127, 228] width 100 height 49
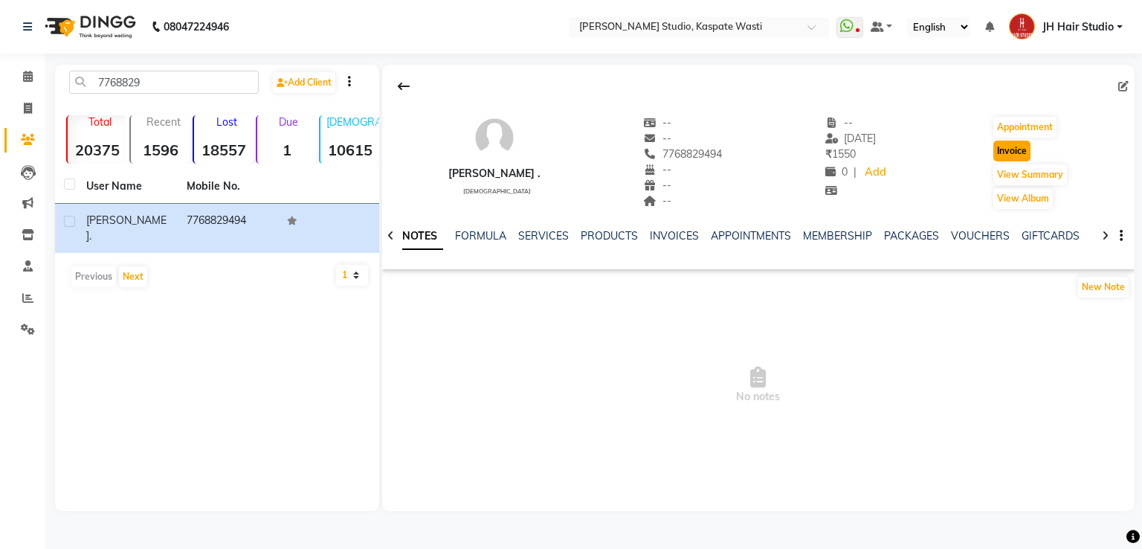
click at [1006, 144] on button "Invoice" at bounding box center [1012, 151] width 37 height 21
select select "130"
select select "service"
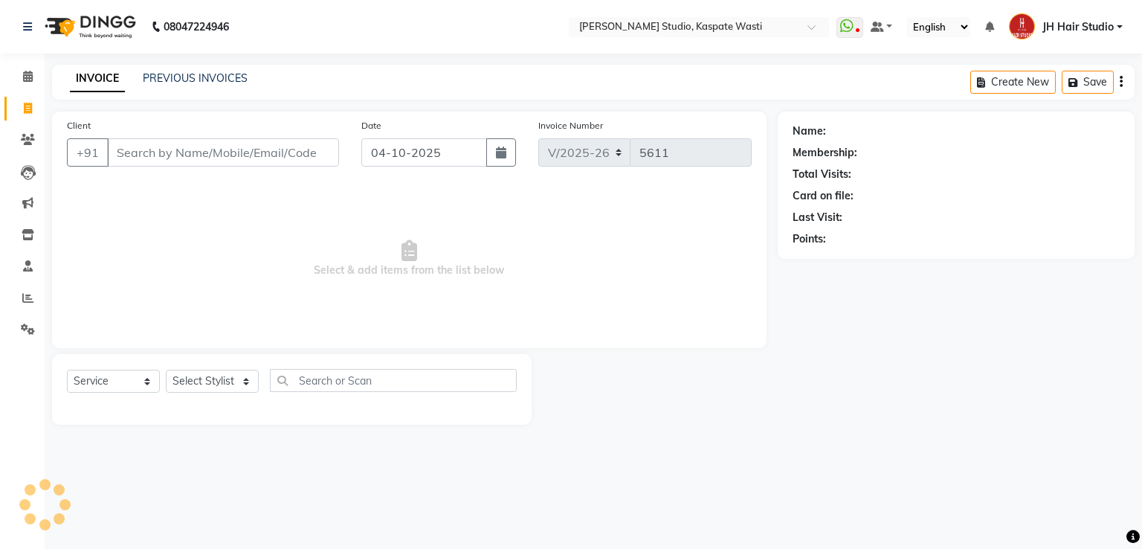
type input "7768829494"
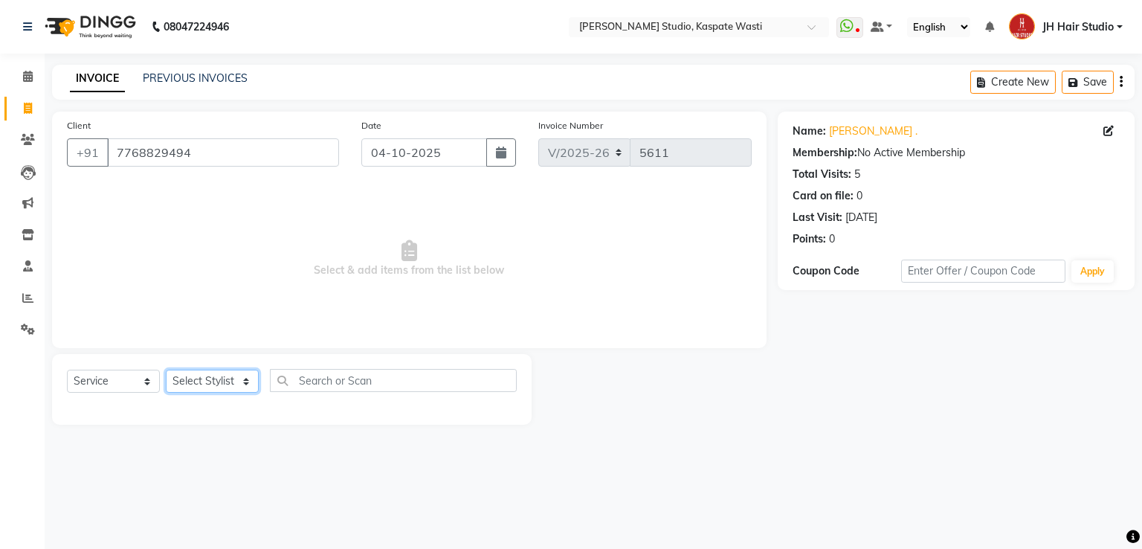
click at [211, 382] on select "Select Stylist [F1] GANESH [F1] [PERSON_NAME] [ F1] RAM [F1]Sanjay [F1][PERSON_…" at bounding box center [212, 381] width 93 height 23
select select "63820"
click at [166, 370] on select "Select Stylist [F1] GANESH [F1] [PERSON_NAME] [ F1] RAM [F1]Sanjay [F1][PERSON_…" at bounding box center [212, 381] width 93 height 23
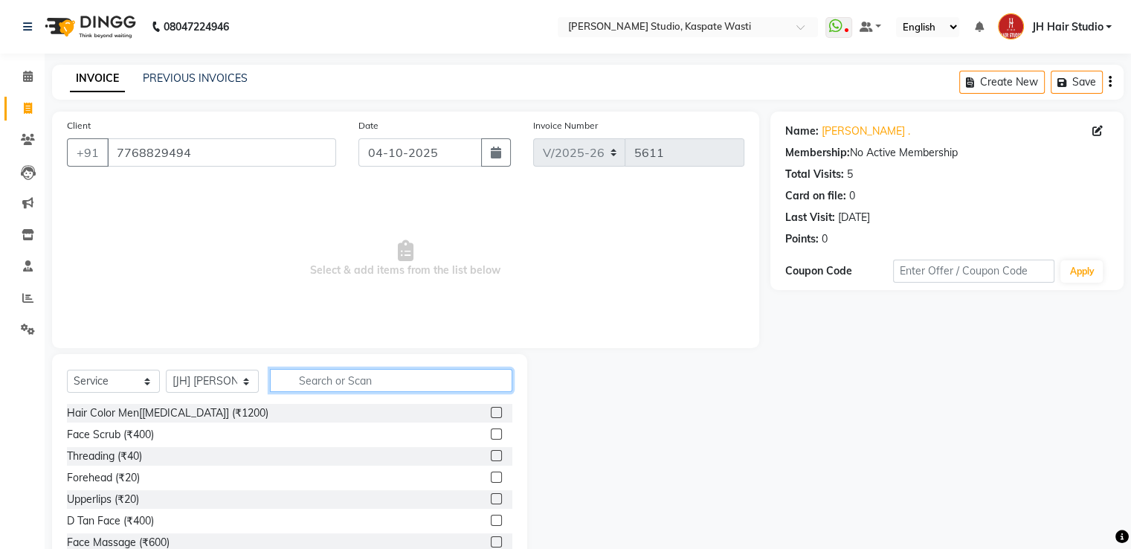
click at [367, 386] on input "text" at bounding box center [391, 380] width 242 height 23
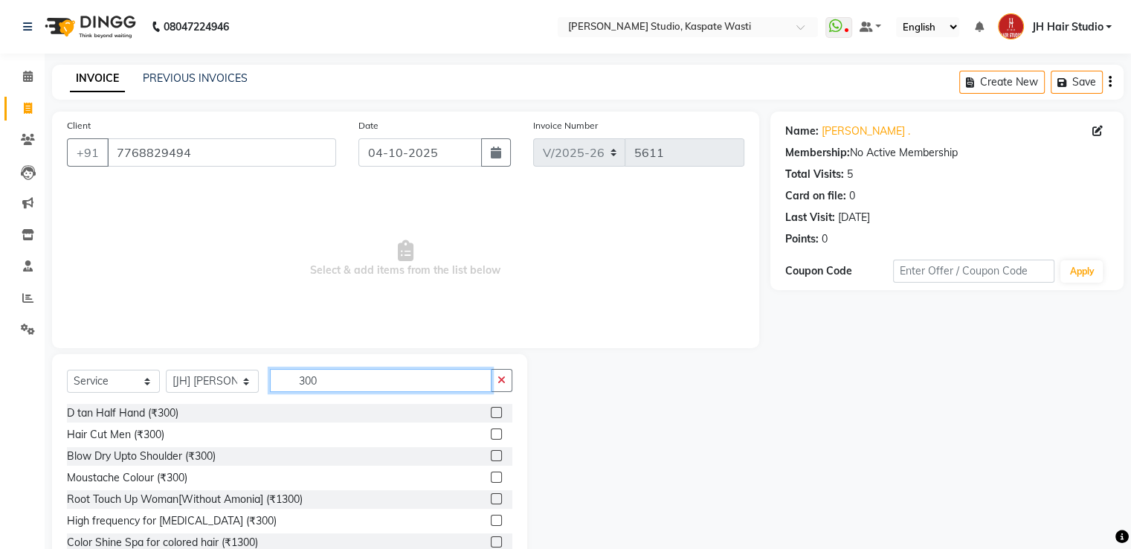
type input "300"
click at [491, 432] on label at bounding box center [496, 433] width 11 height 11
click at [491, 432] on input "checkbox" at bounding box center [496, 435] width 10 height 10
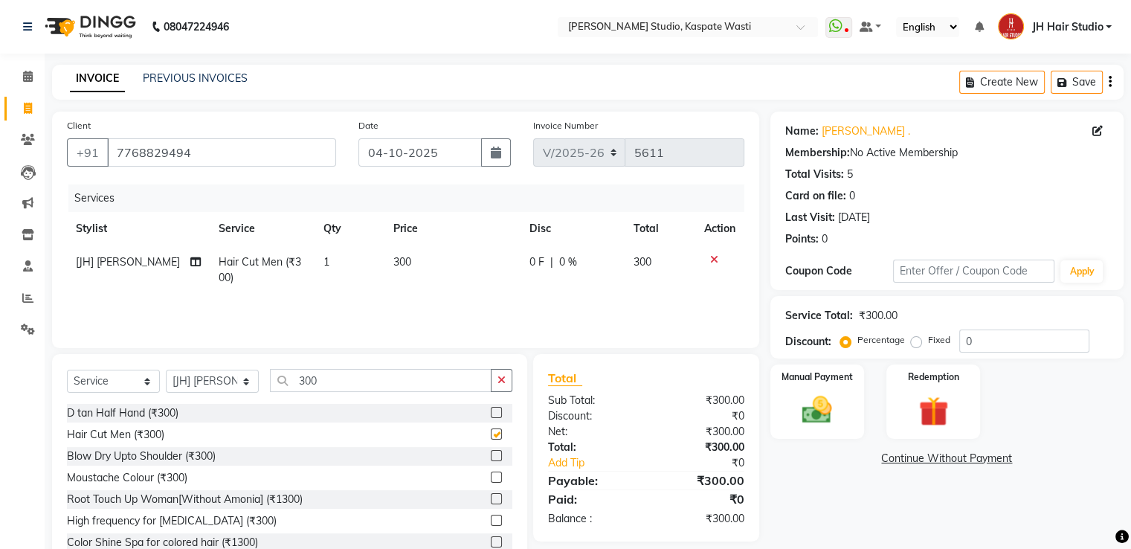
checkbox input "false"
click at [821, 413] on img at bounding box center [817, 411] width 50 height 36
click at [895, 458] on span "GPay" at bounding box center [893, 459] width 30 height 17
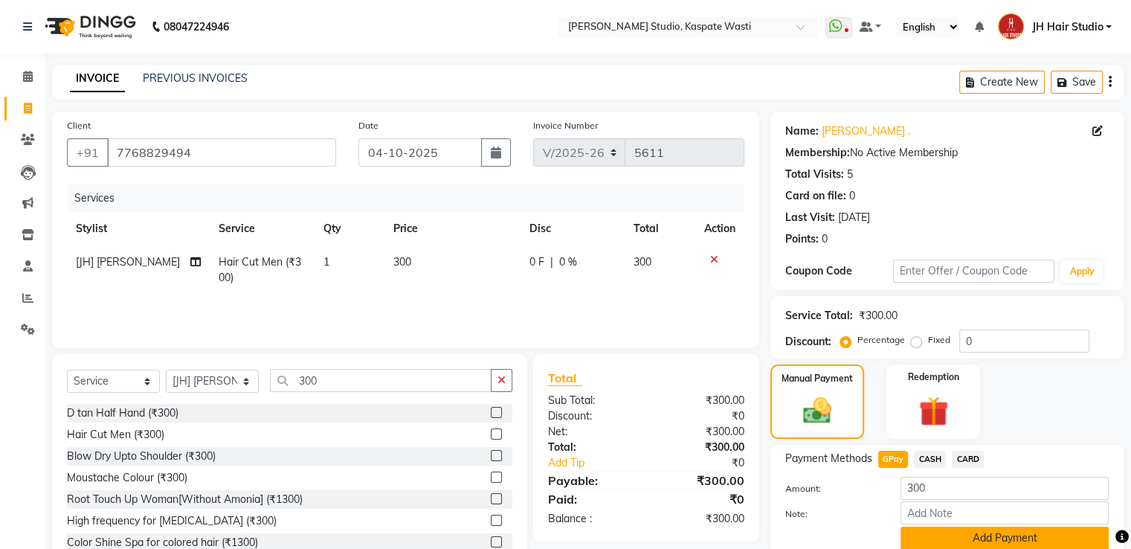
click at [954, 537] on button "Add Payment" at bounding box center [1005, 538] width 208 height 23
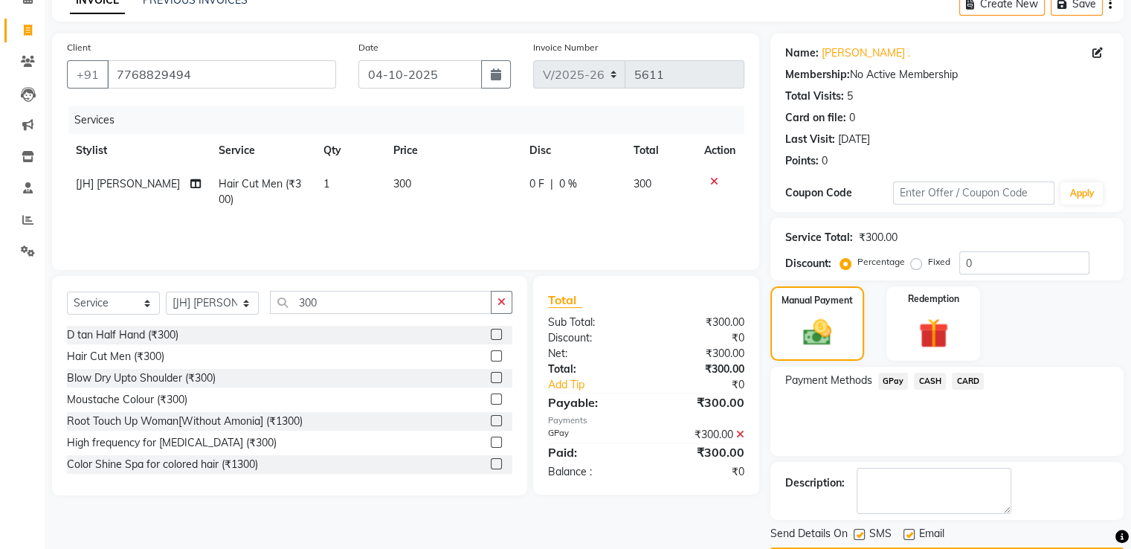
scroll to position [121, 0]
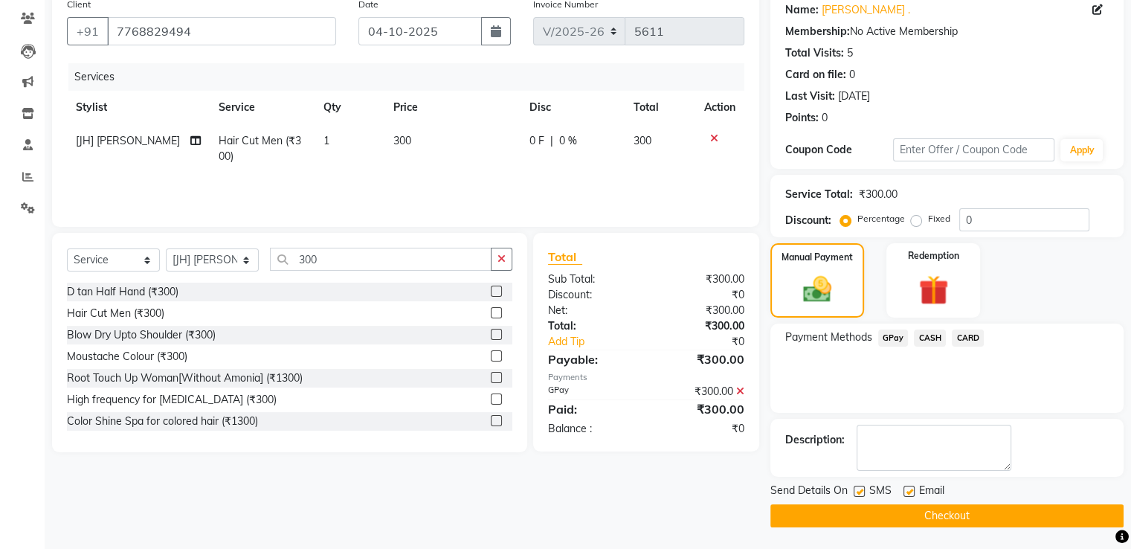
click at [958, 520] on button "Checkout" at bounding box center [947, 515] width 353 height 23
